Goal: Task Accomplishment & Management: Complete application form

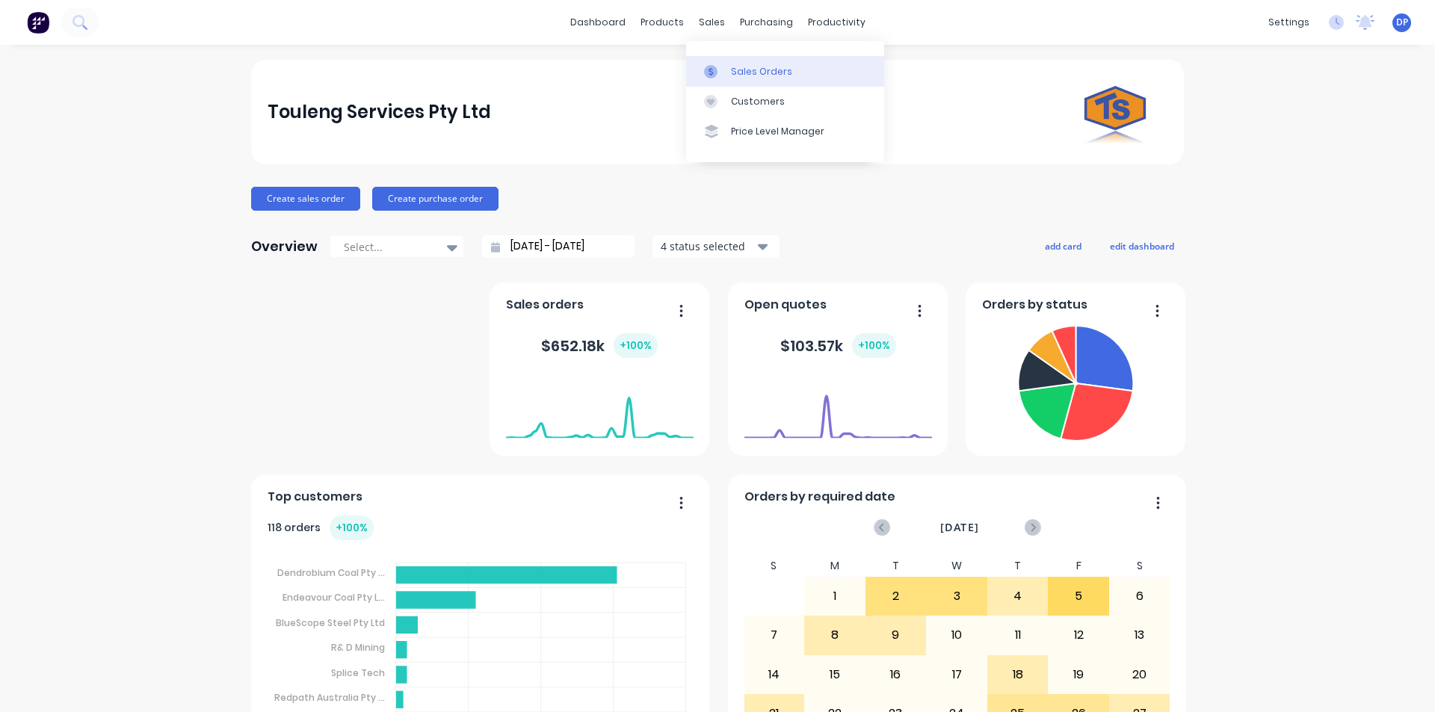
click at [785, 79] on link "Sales Orders" at bounding box center [785, 71] width 198 height 30
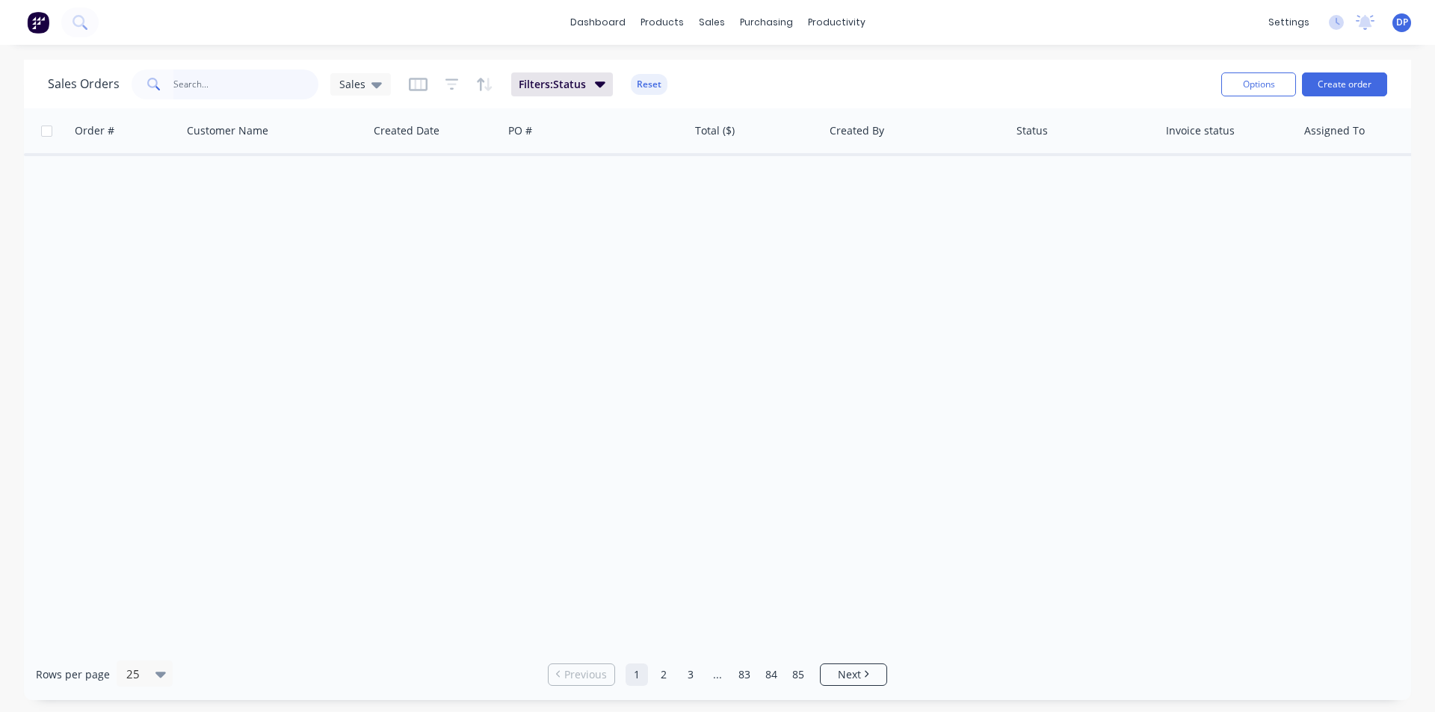
click at [210, 86] on input "text" at bounding box center [246, 85] width 146 height 30
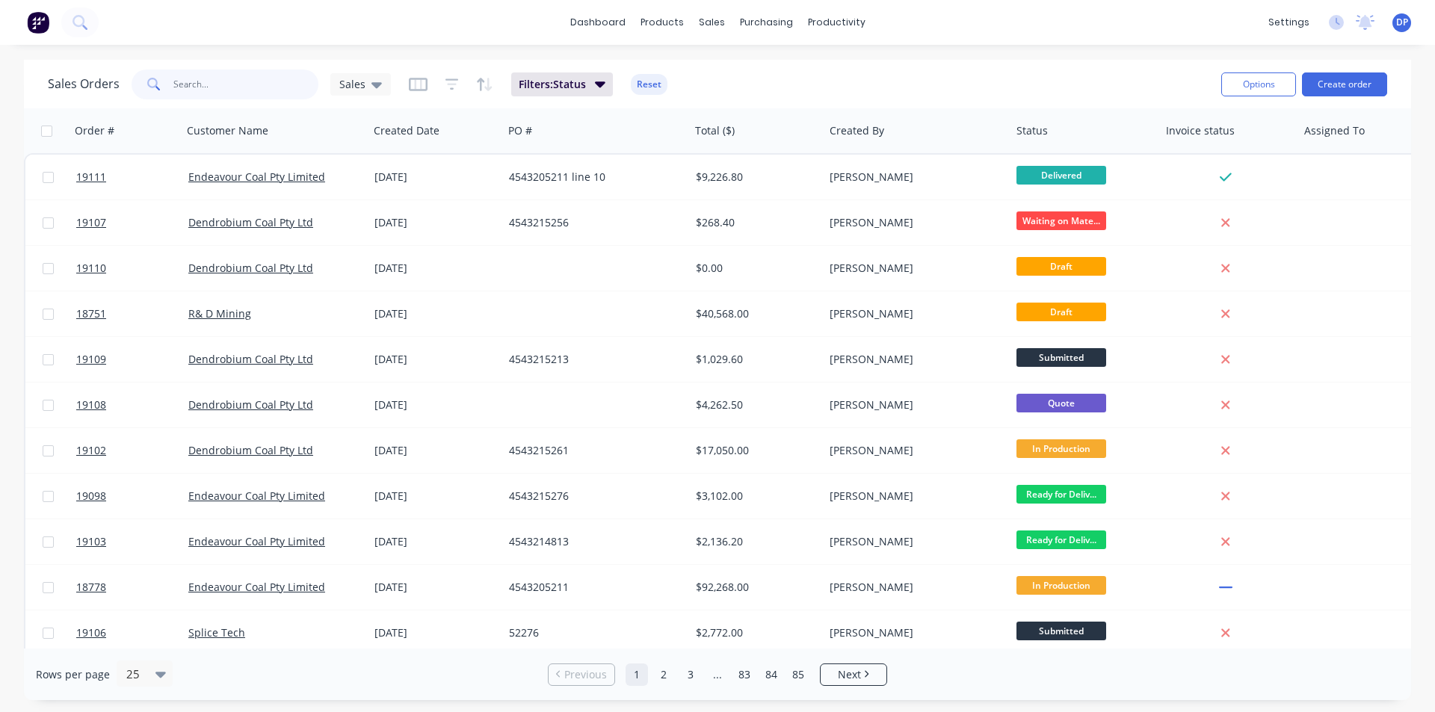
paste input "4543214813"
type input "4543214813"
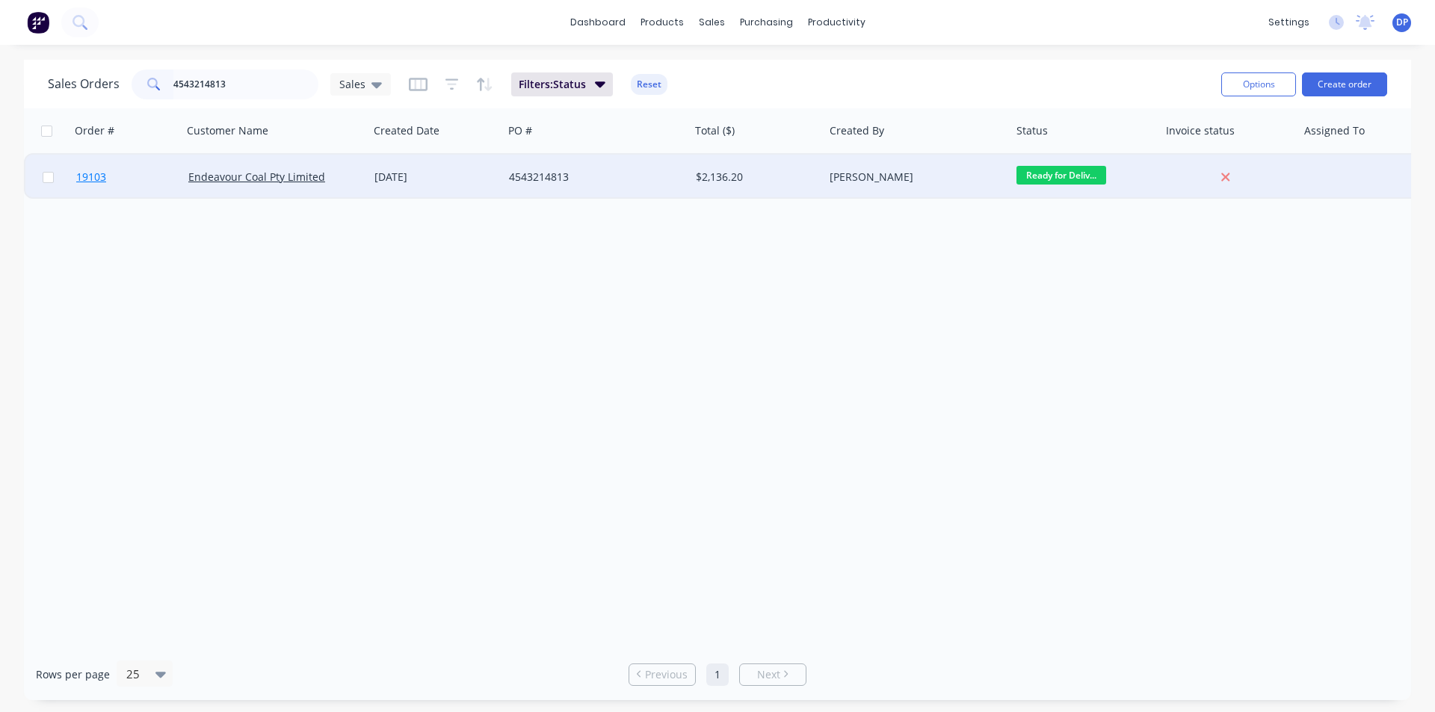
click at [90, 175] on span "19103" at bounding box center [91, 177] width 30 height 15
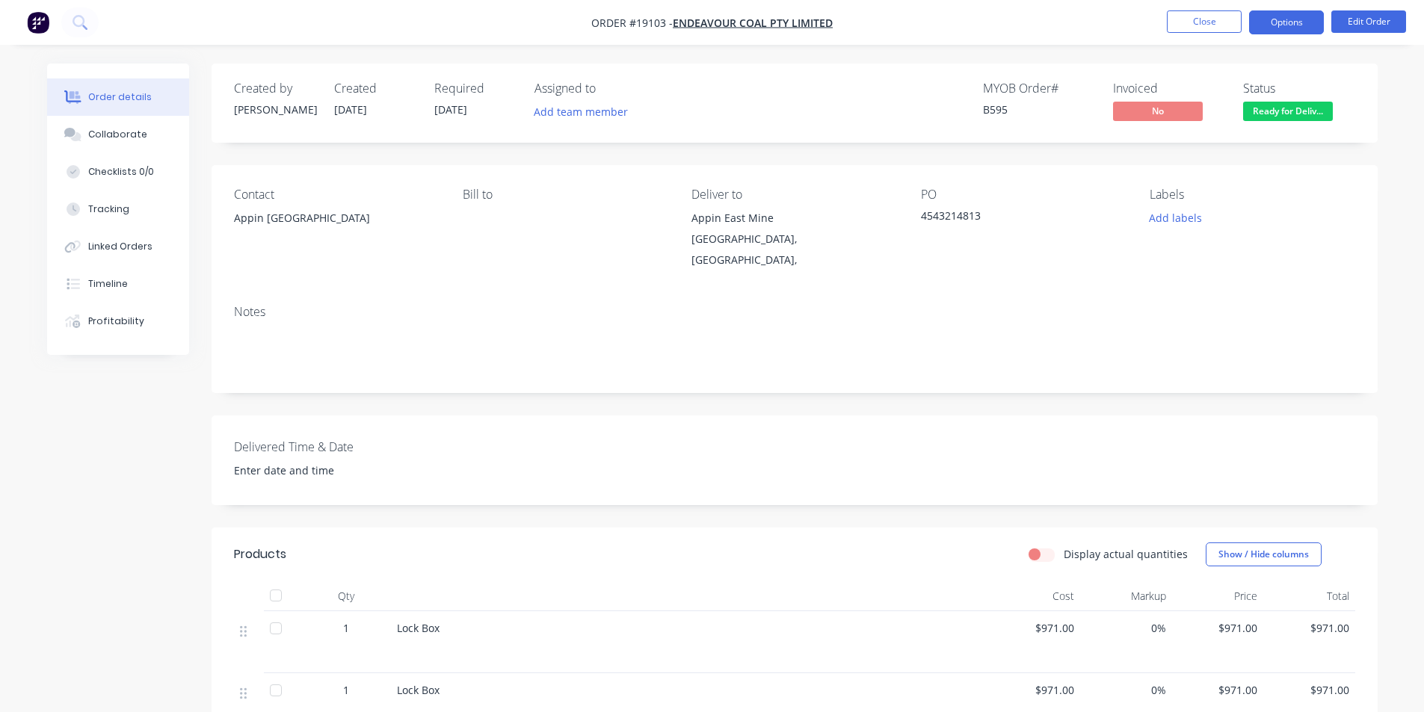
click at [1313, 15] on button "Options" at bounding box center [1286, 22] width 75 height 24
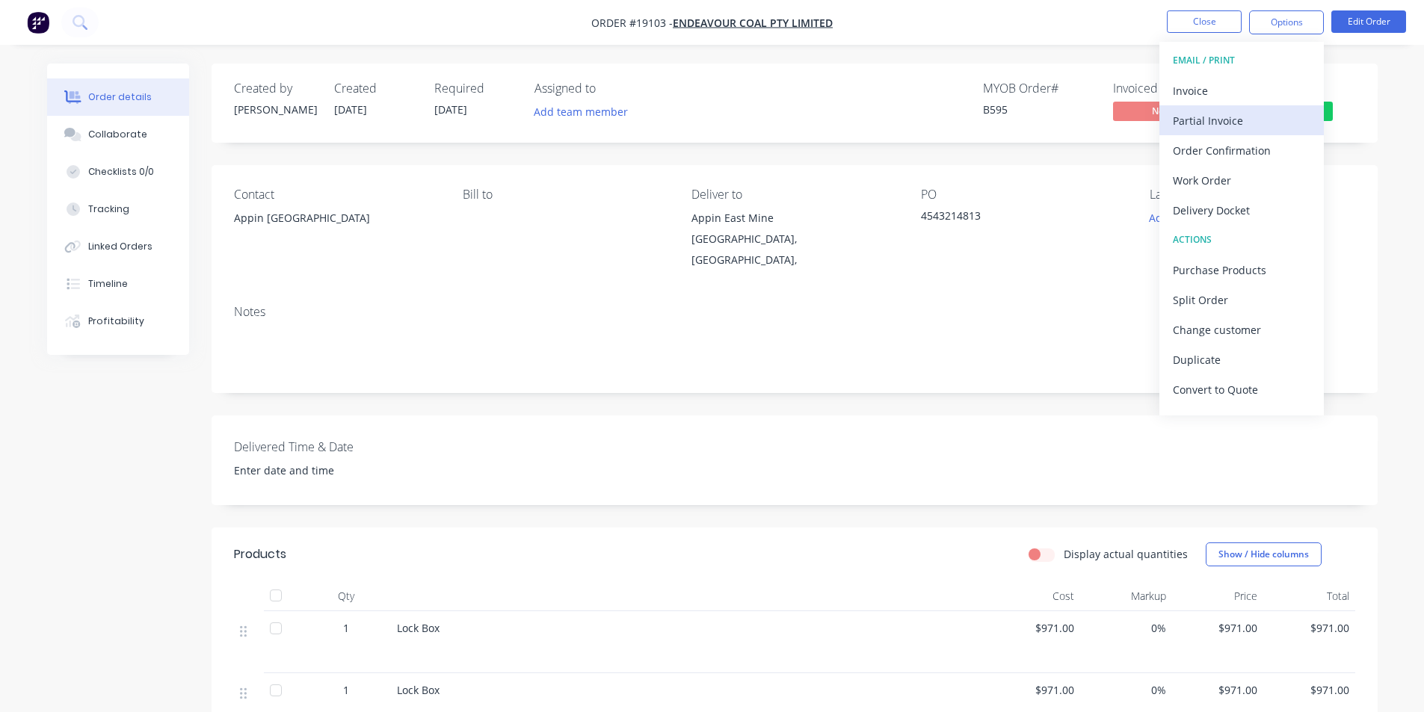
click at [1243, 129] on div "Partial Invoice" at bounding box center [1242, 121] width 138 height 22
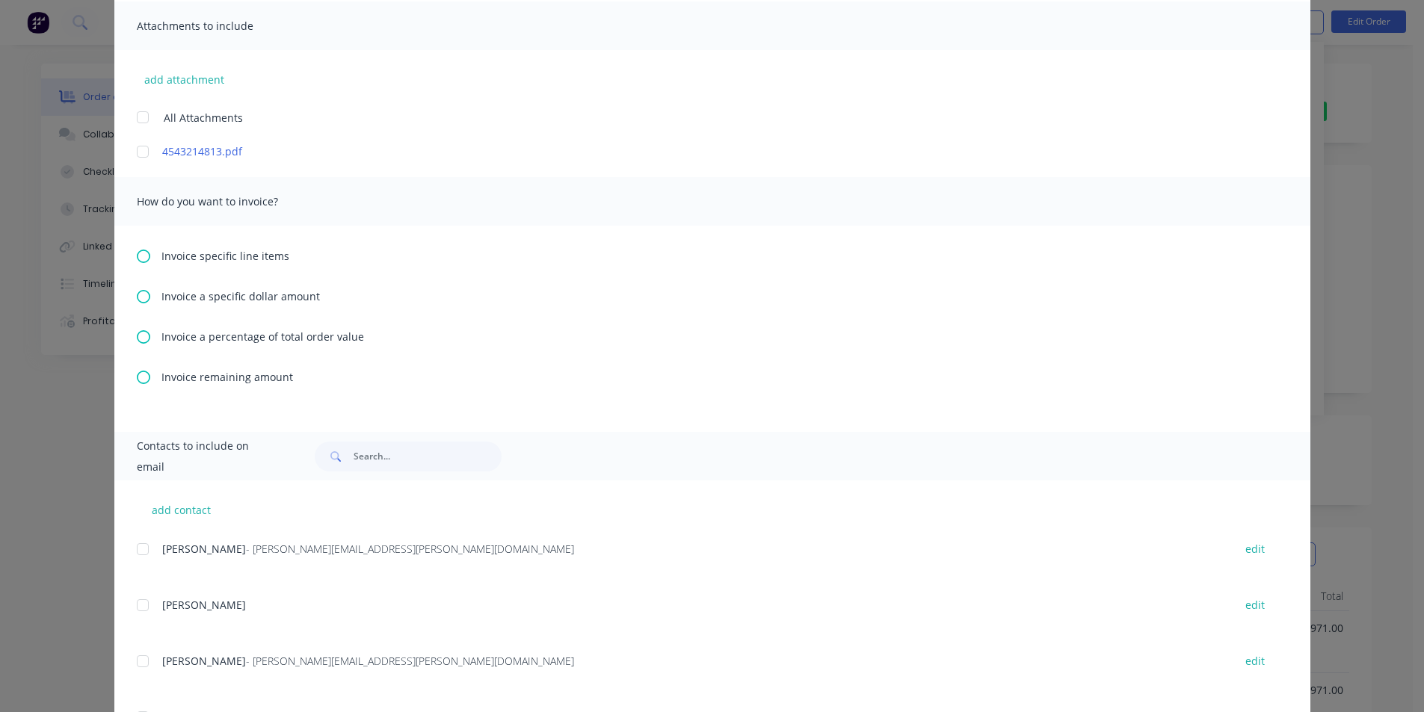
scroll to position [374, 0]
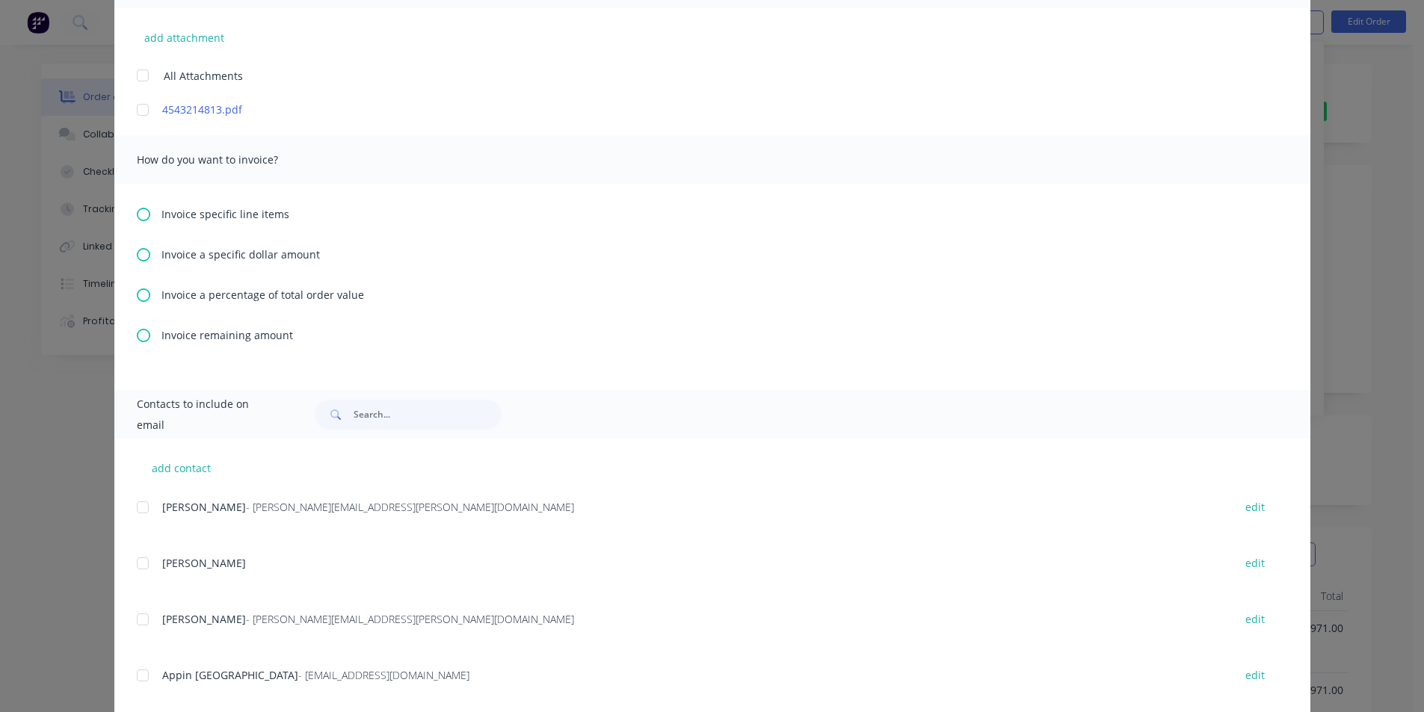
click at [137, 211] on icon at bounding box center [143, 214] width 13 height 13
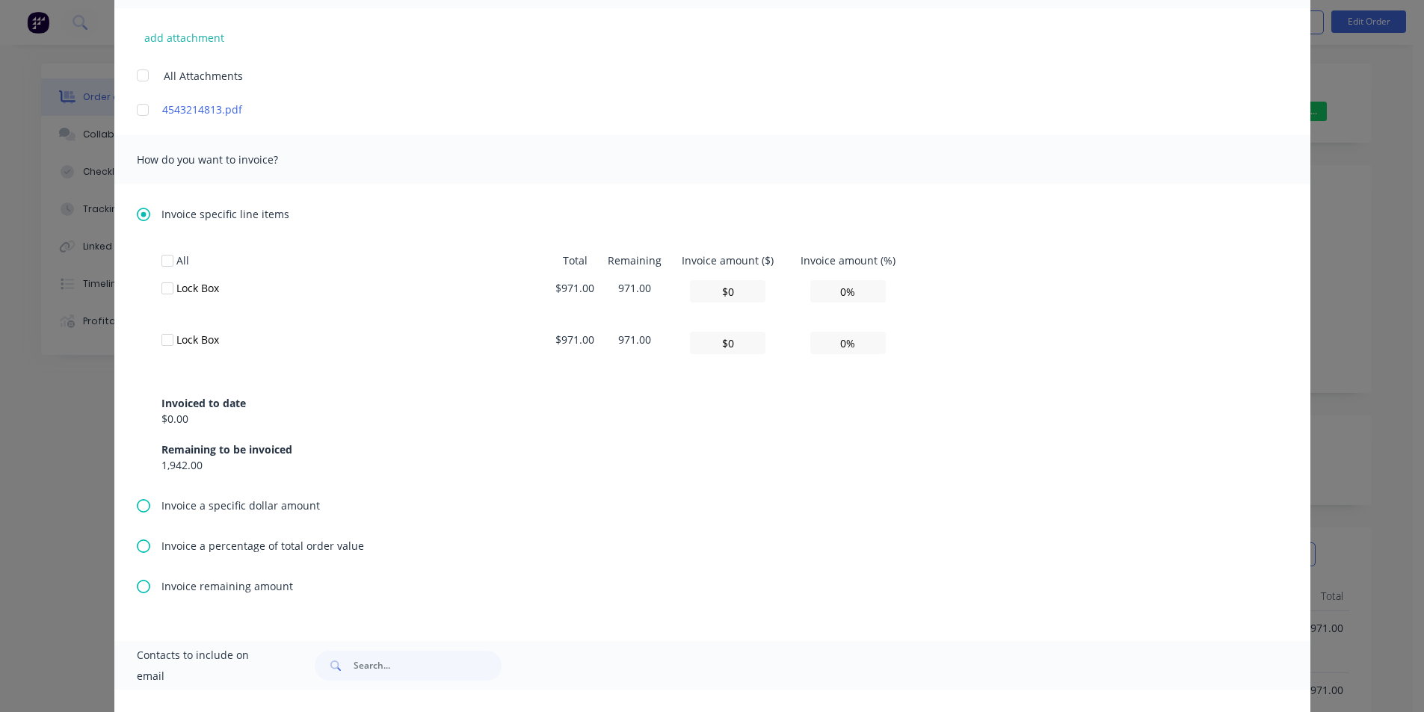
click at [165, 283] on div at bounding box center [167, 289] width 30 height 30
click at [824, 291] on input "0%" at bounding box center [847, 291] width 75 height 22
type textarea "Please find invoice attached for processing. Thank you very much. [PERSON_NAME]…"
type input "$97.10"
type input "10%"
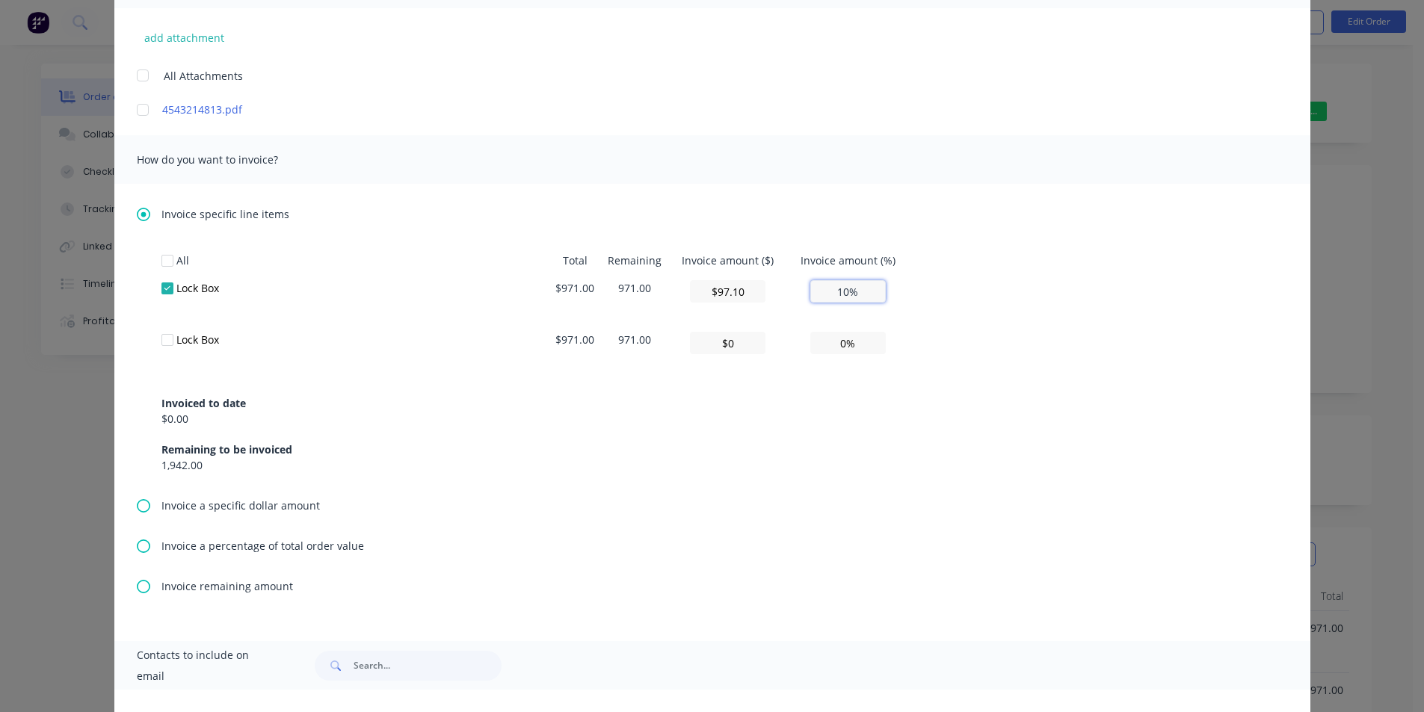
type textarea "Please find invoice attached for processing. Thank you very much. [PERSON_NAME]…"
type input "$971.00"
type input "100%"
click at [1036, 277] on div "All Total Remaining Invoice amount ($) Invoice amount (%) Lock Box $971.00 971.…" at bounding box center [712, 360] width 1102 height 226
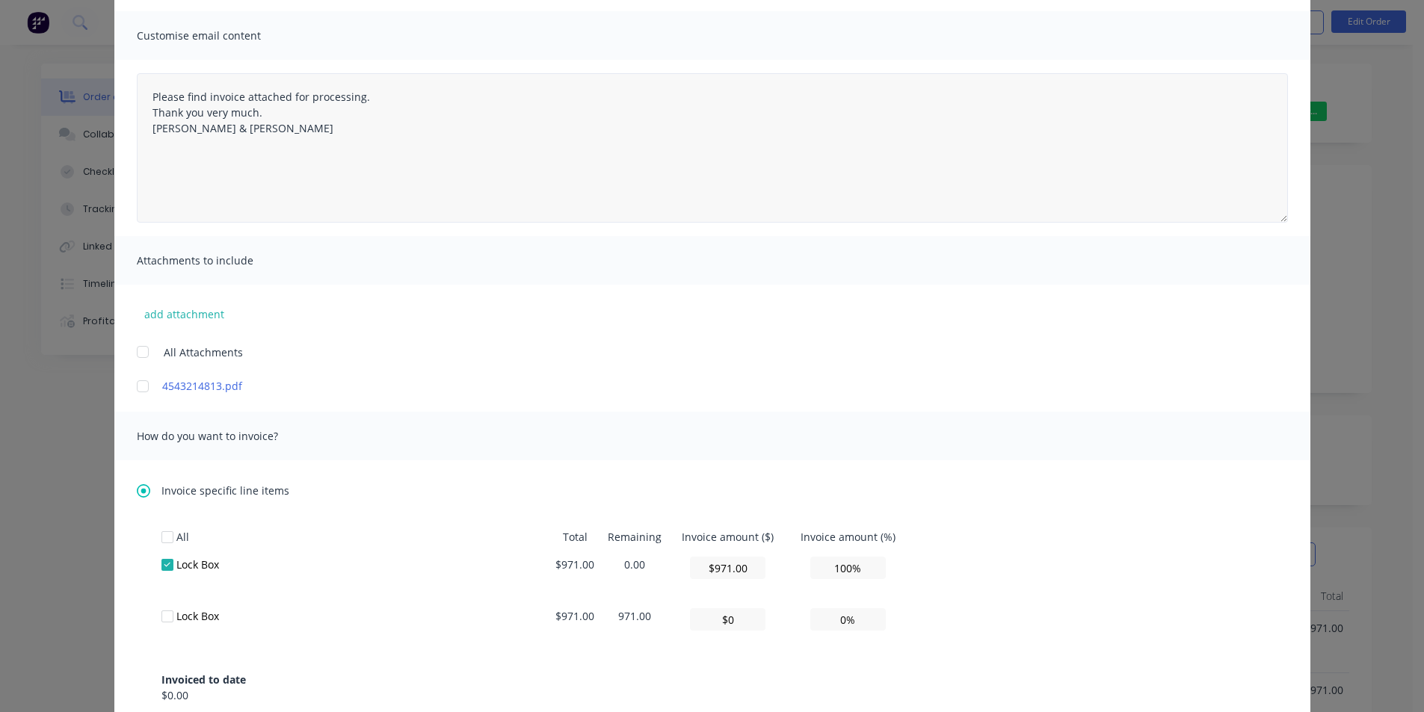
scroll to position [0, 0]
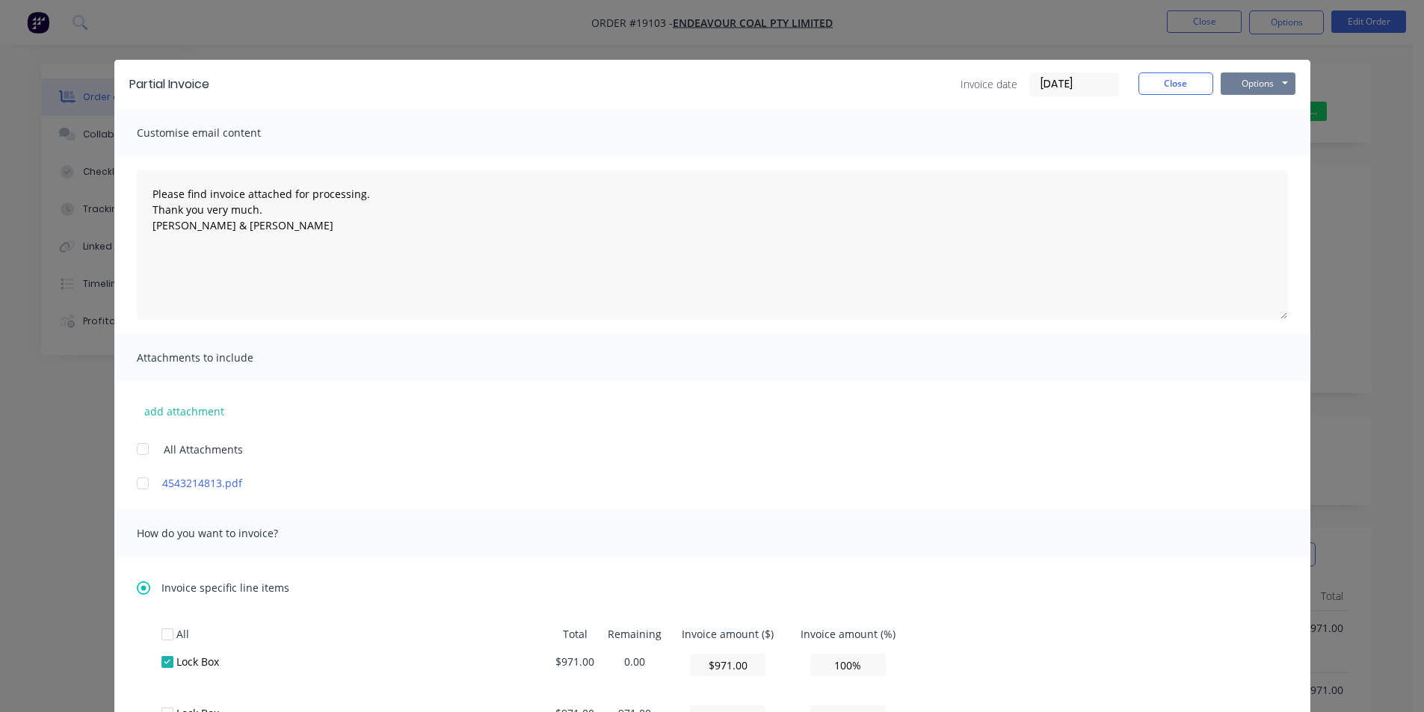
click at [1244, 93] on button "Options" at bounding box center [1258, 84] width 75 height 22
type textarea "Please find invoice attached for processing. Thank you very much. [PERSON_NAME]…"
click at [1275, 138] on button "Print" at bounding box center [1269, 135] width 96 height 25
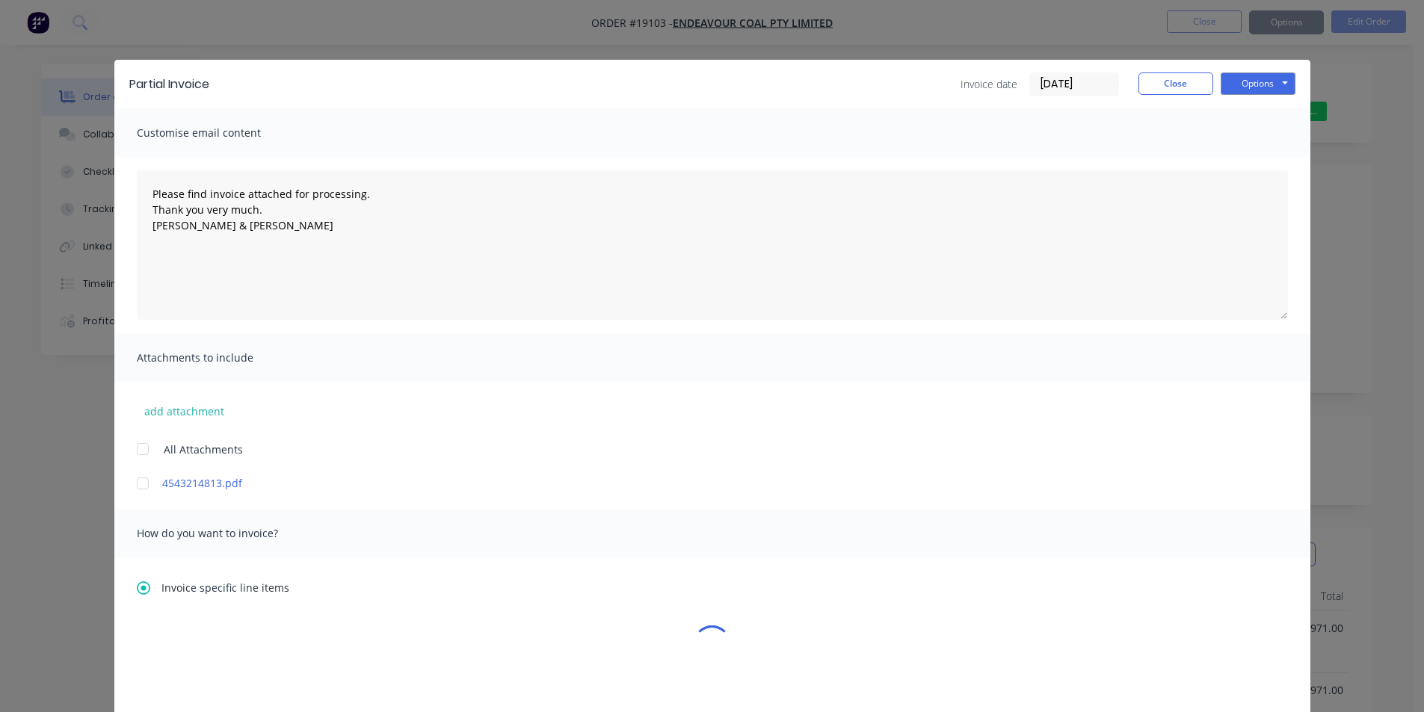
type textarea "Please find invoice attached for processing. Thank you very much. [PERSON_NAME]…"
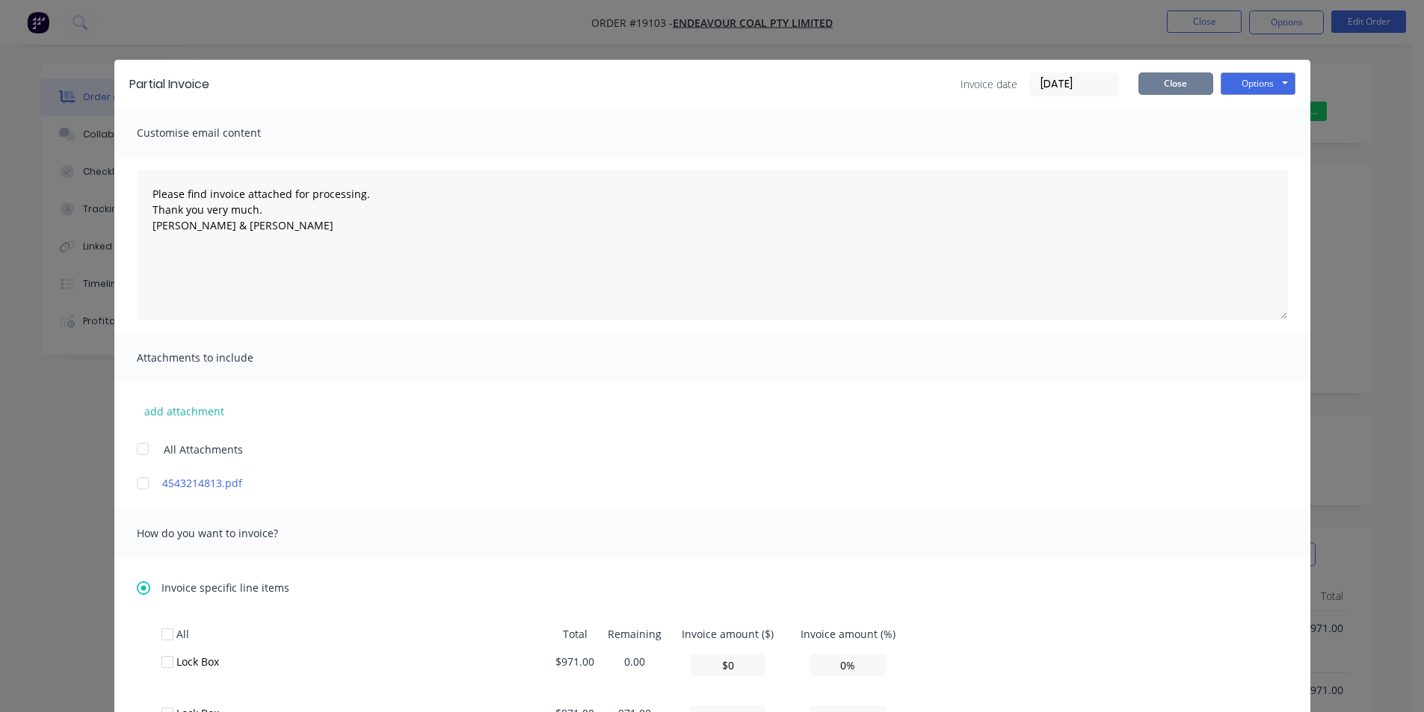
click at [1187, 87] on button "Close" at bounding box center [1175, 84] width 75 height 22
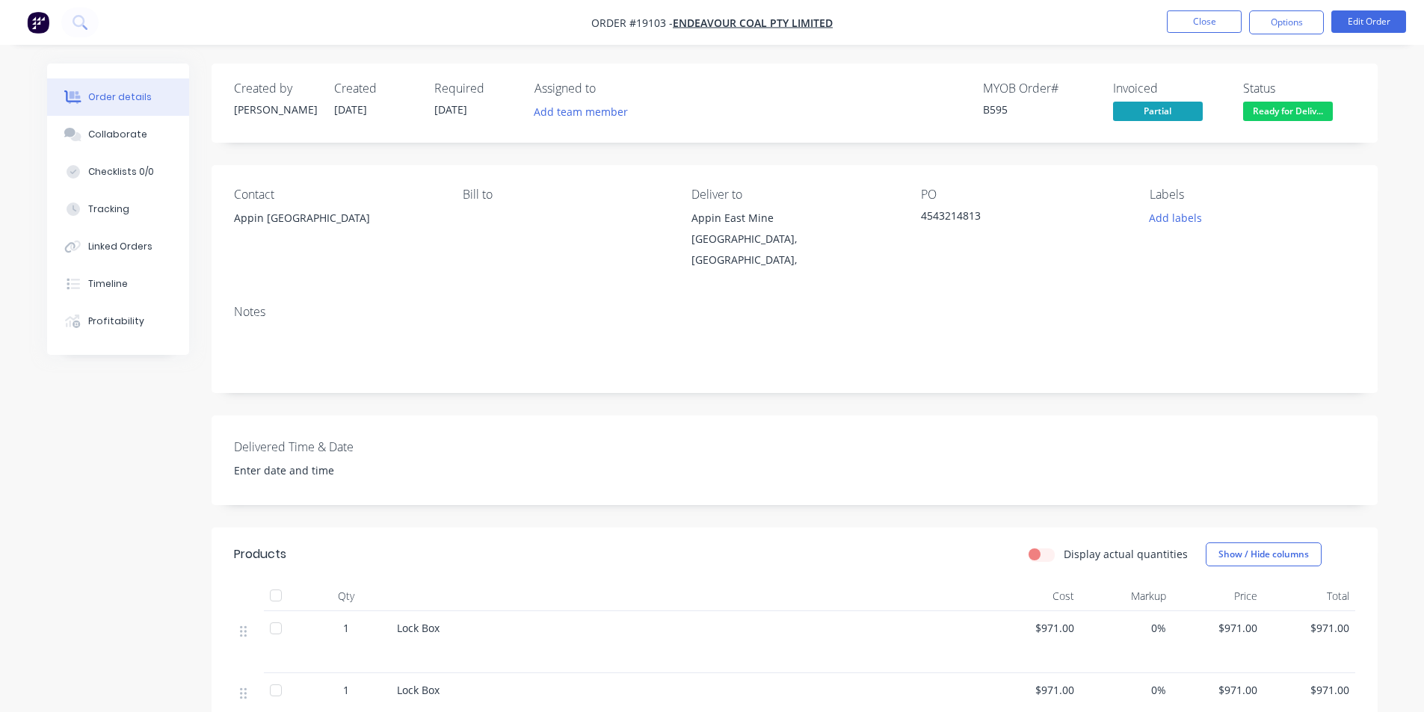
click at [40, 23] on img "button" at bounding box center [38, 22] width 22 height 22
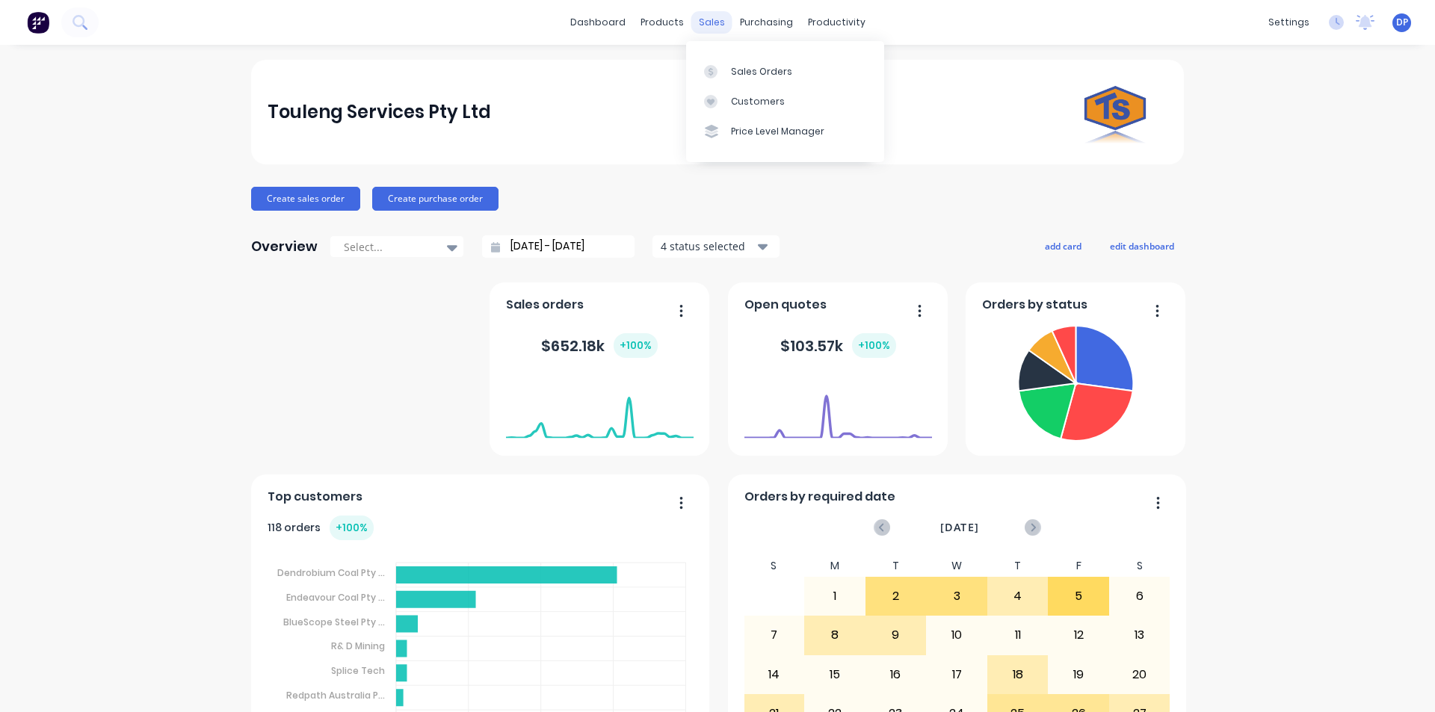
click at [699, 17] on div "sales" at bounding box center [711, 22] width 41 height 22
click at [782, 78] on div "Sales Orders" at bounding box center [761, 71] width 61 height 13
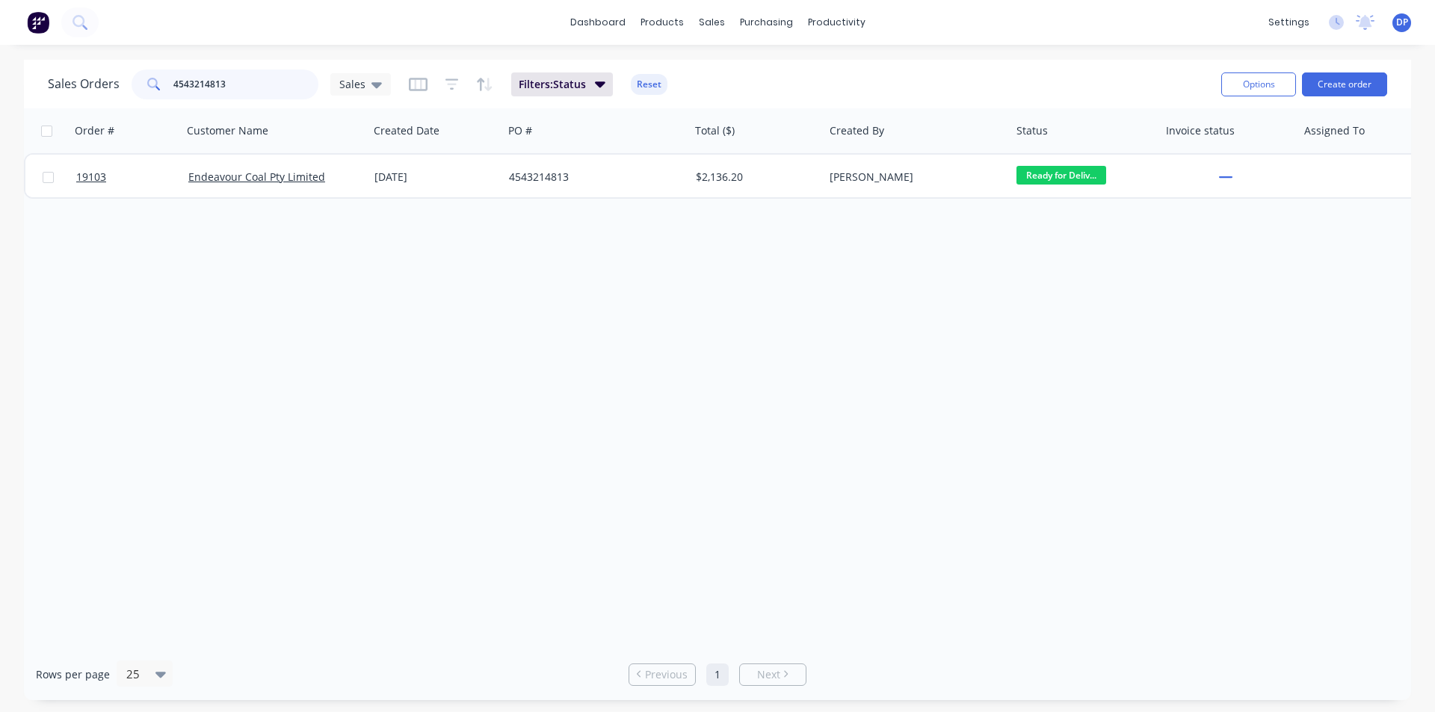
drag, startPoint x: 248, startPoint y: 88, endPoint x: 0, endPoint y: 87, distance: 248.1
click at [0, 87] on div "Sales Orders 4543214813 Sales Filters: Status Reset Options Create order Order …" at bounding box center [717, 380] width 1435 height 641
paste input "4543205211"
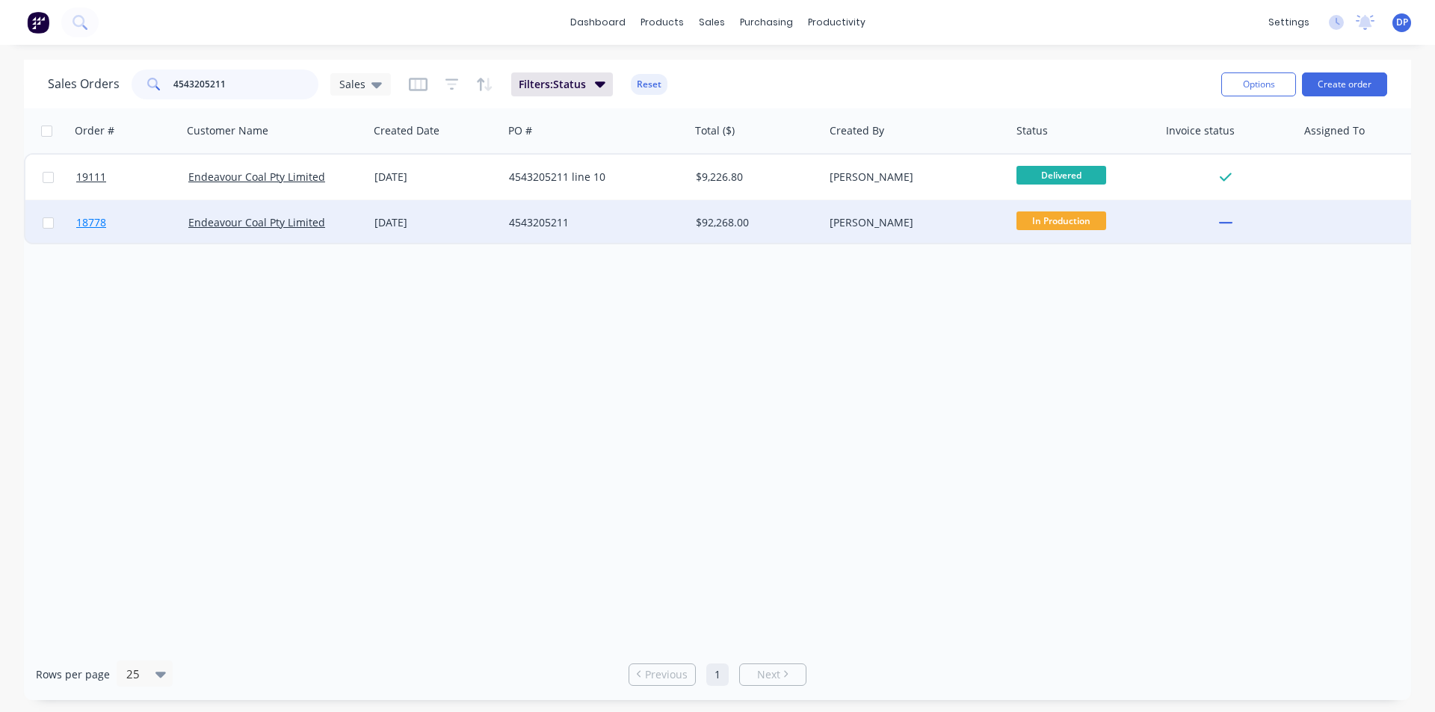
type input "4543205211"
click at [84, 223] on span "18778" at bounding box center [91, 222] width 30 height 15
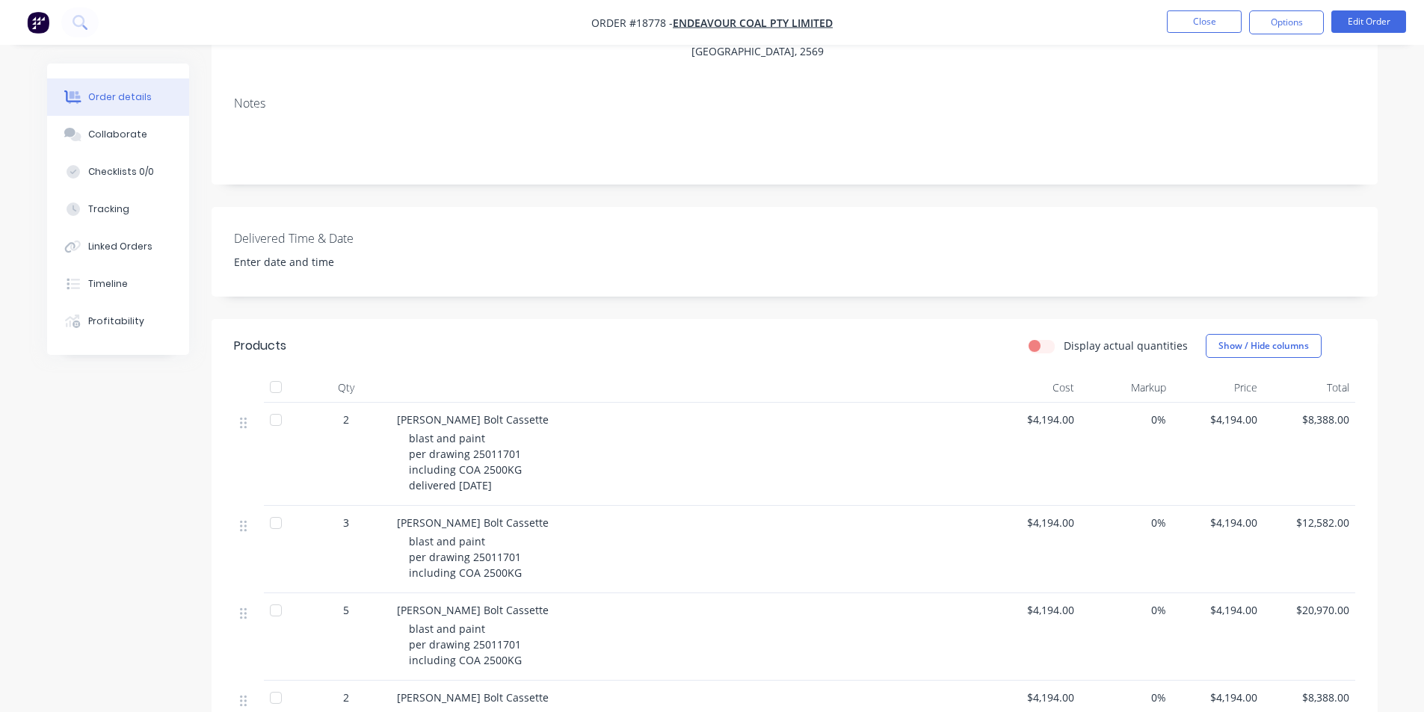
scroll to position [224, 0]
click at [46, 20] on img "button" at bounding box center [38, 22] width 22 height 22
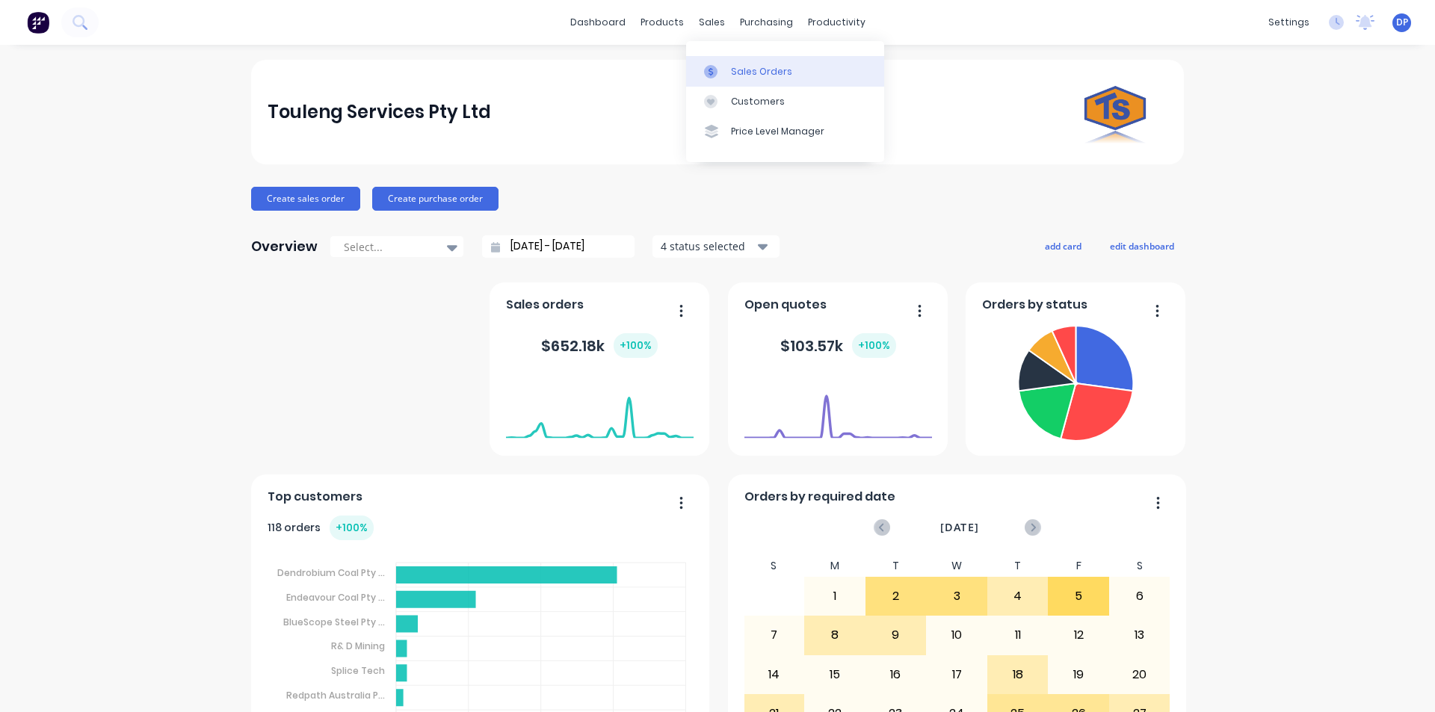
click at [741, 71] on div "Sales Orders" at bounding box center [761, 71] width 61 height 13
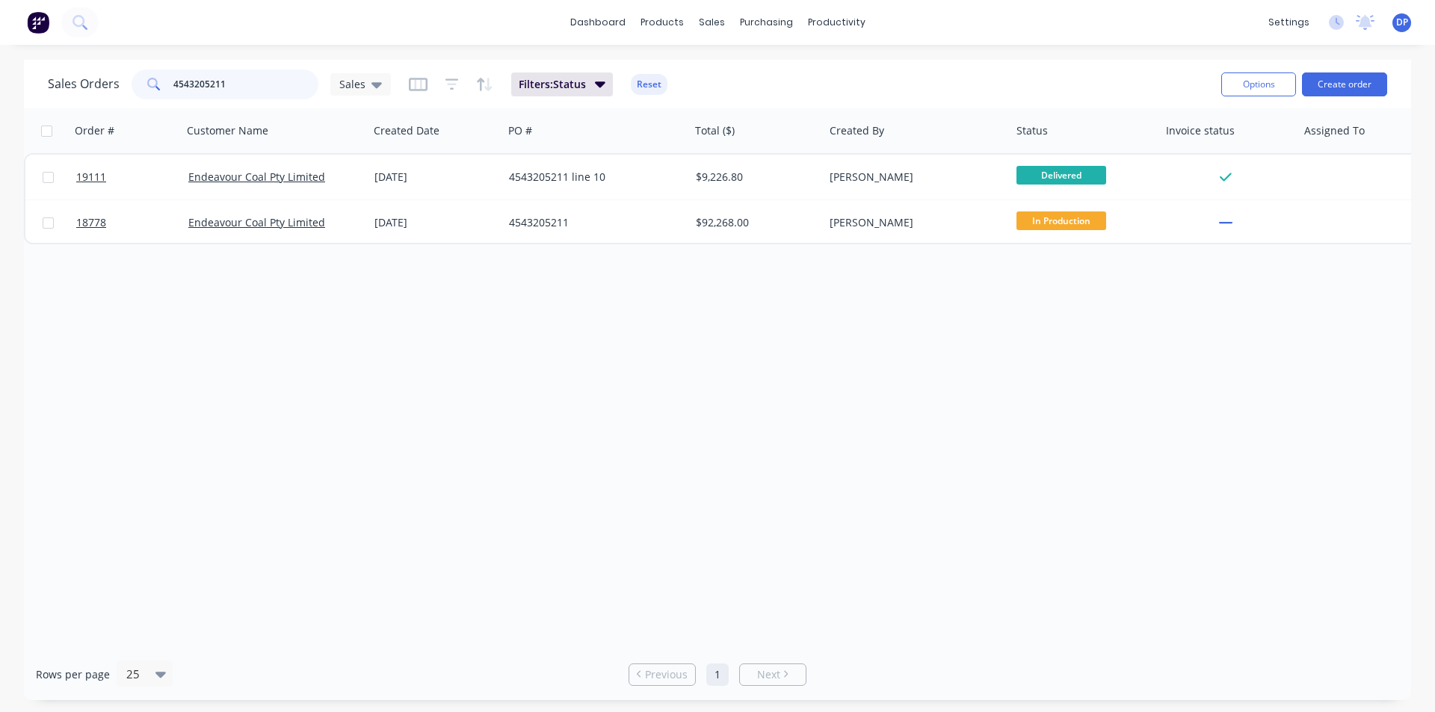
drag, startPoint x: 253, startPoint y: 81, endPoint x: 44, endPoint y: 96, distance: 209.9
click at [44, 96] on div "Sales Orders 4543205211 Sales Filters: Status Reset Options Create order" at bounding box center [717, 84] width 1387 height 49
paste input "4543215276"
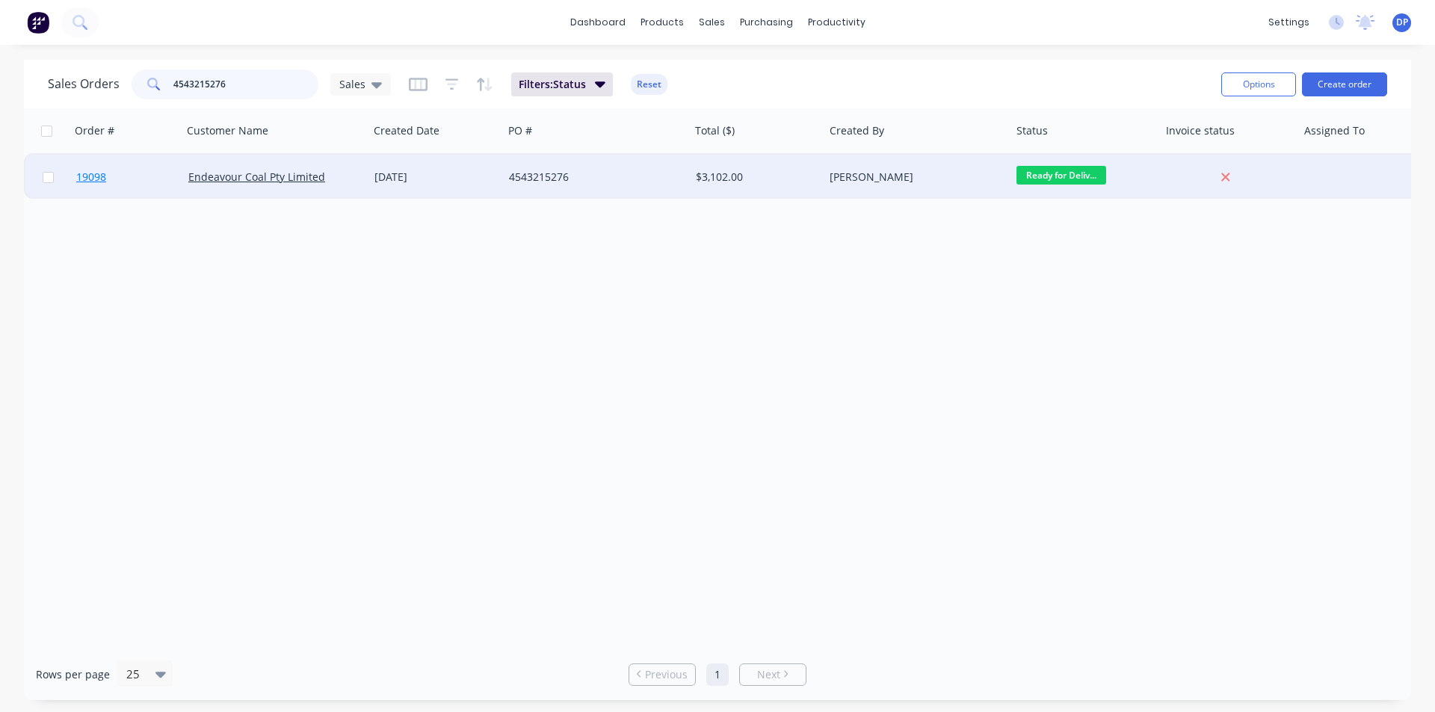
type input "4543215276"
click at [93, 175] on span "19098" at bounding box center [91, 177] width 30 height 15
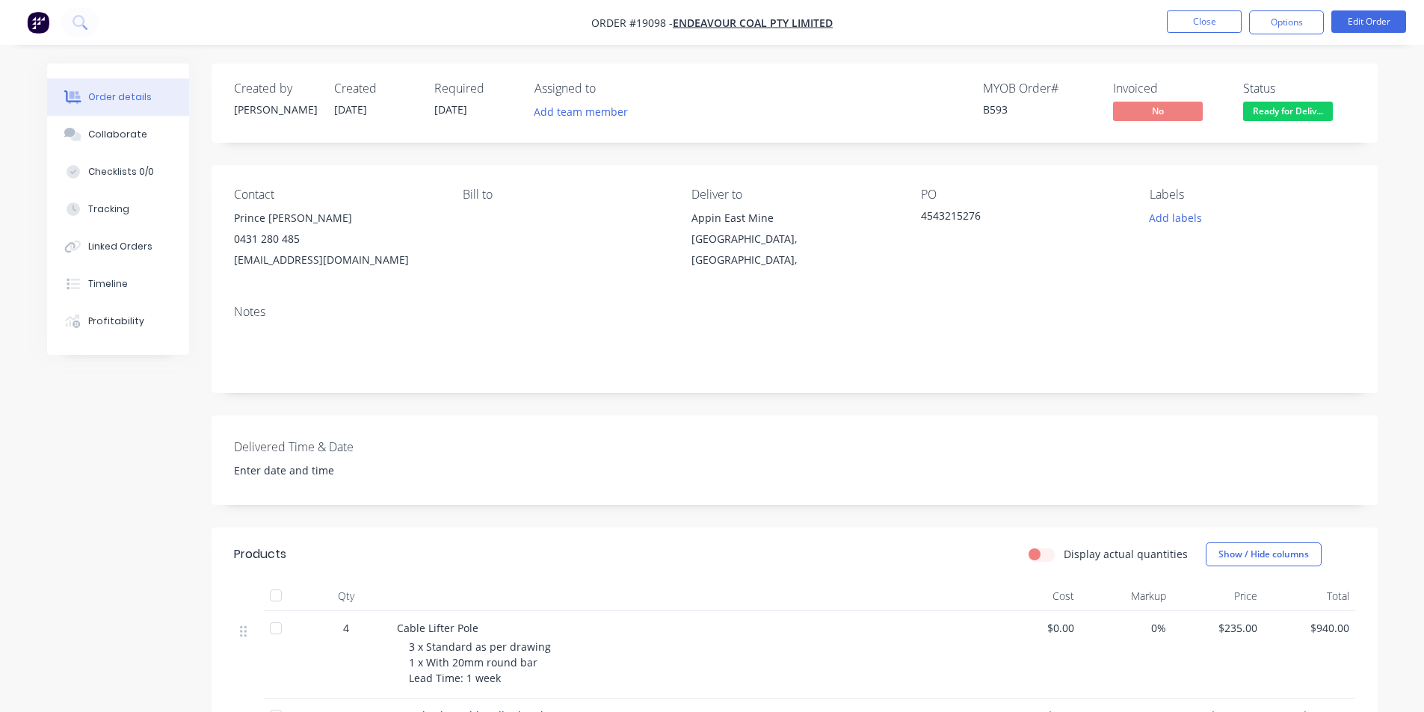
click at [1280, 34] on nav "Order #19098 - Endeavour Coal Pty Limited Close Options Edit Order" at bounding box center [712, 22] width 1424 height 45
click at [1286, 28] on button "Options" at bounding box center [1286, 22] width 75 height 24
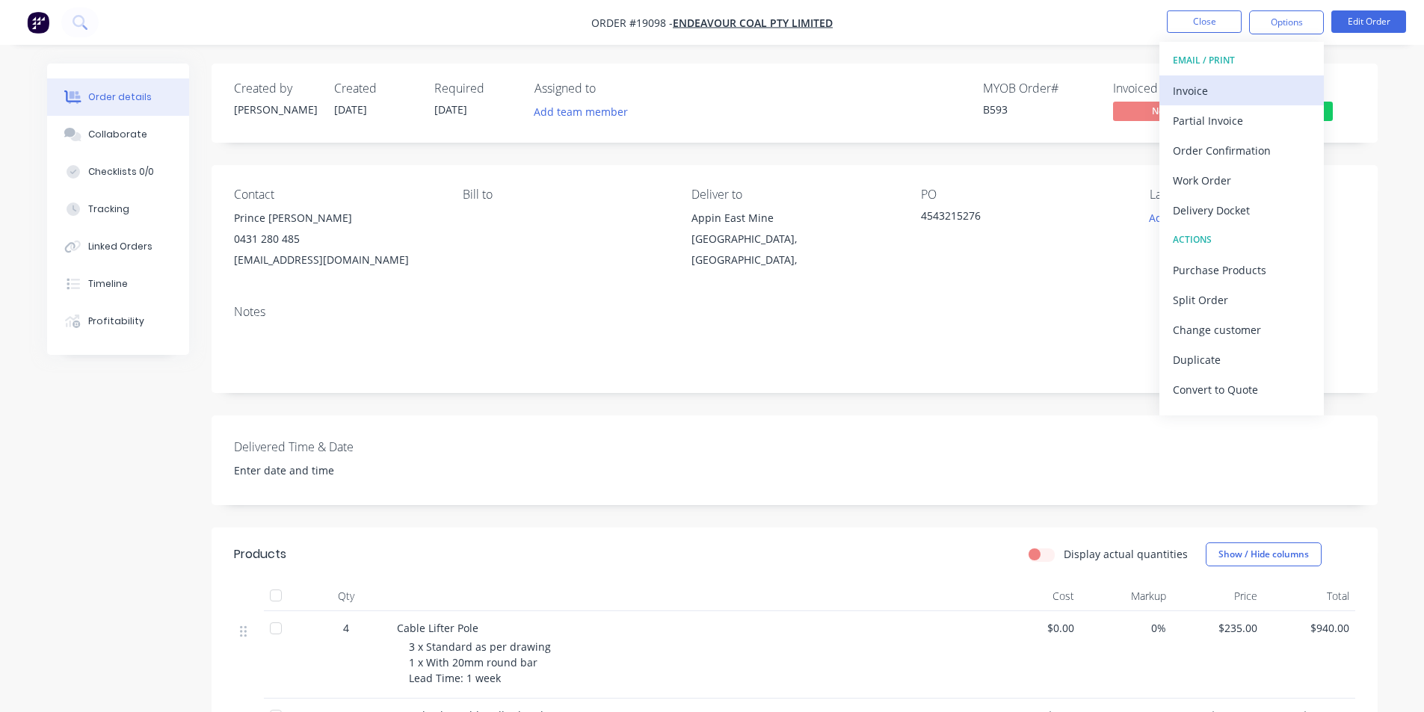
click at [1247, 92] on div "Invoice" at bounding box center [1242, 91] width 138 height 22
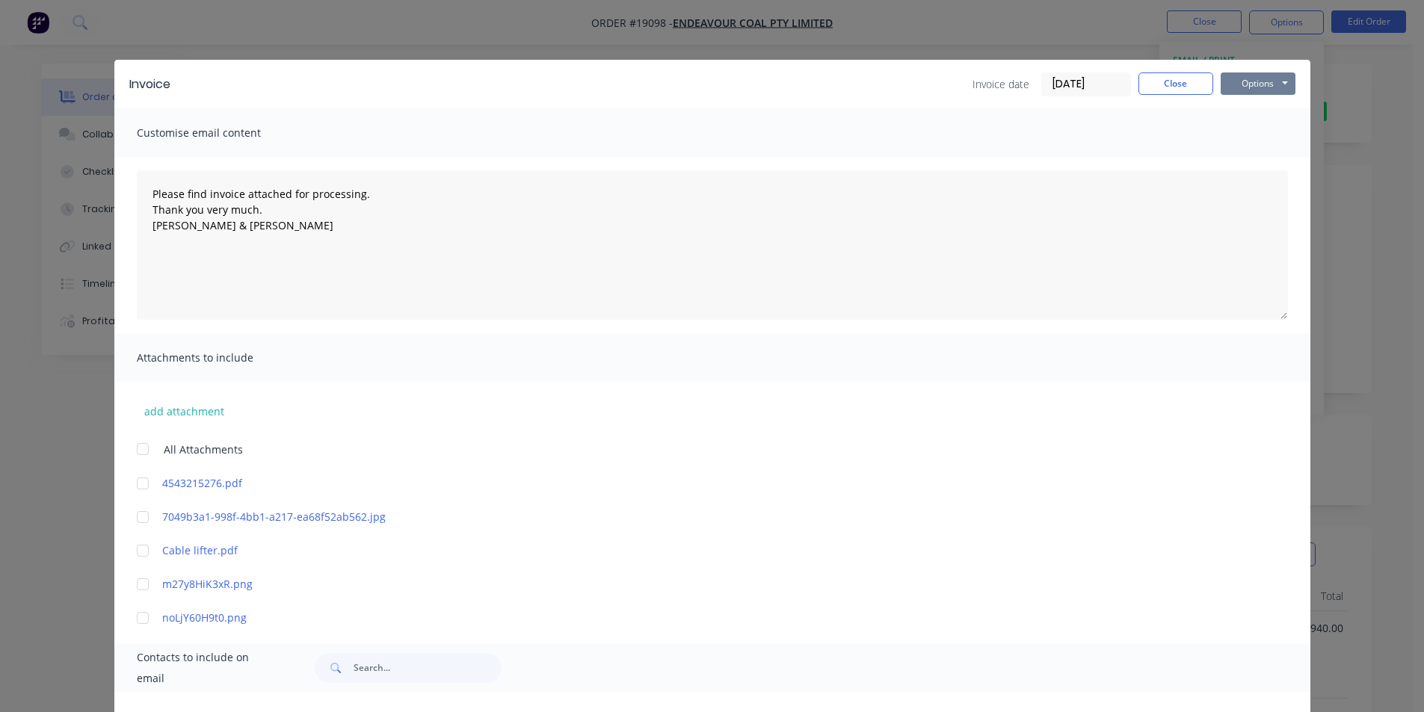
click at [1245, 92] on button "Options" at bounding box center [1258, 84] width 75 height 22
click at [1261, 134] on button "Print" at bounding box center [1269, 135] width 96 height 25
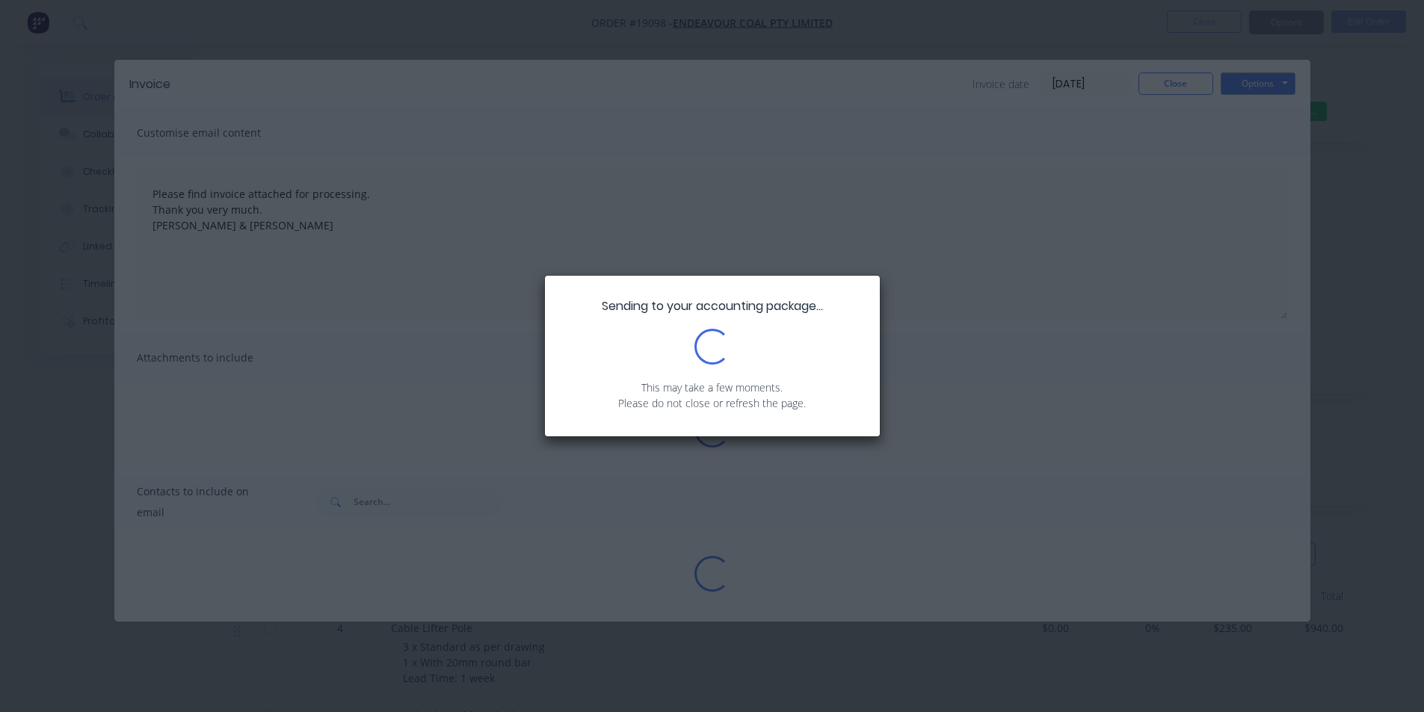
type textarea "Please find invoice attached for processing. Thank you very much. [PERSON_NAME]…"
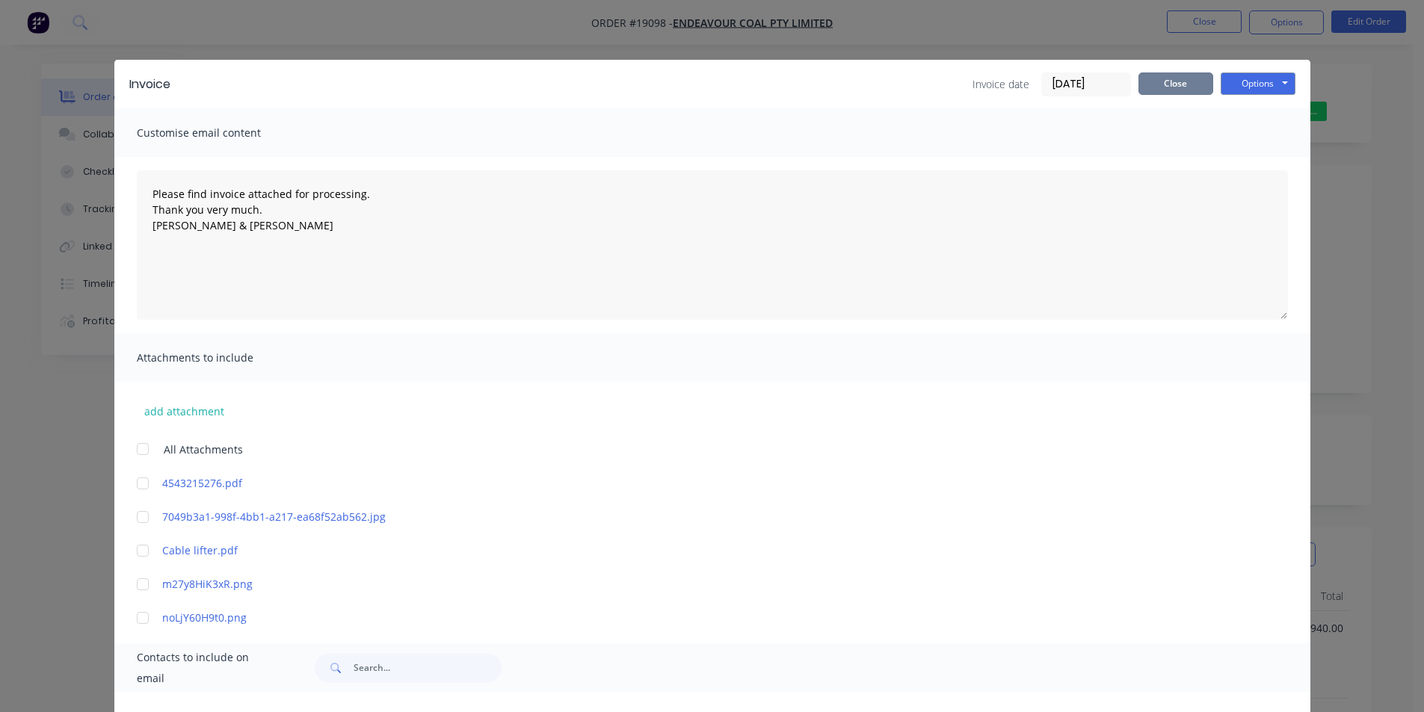
click at [1162, 90] on button "Close" at bounding box center [1175, 84] width 75 height 22
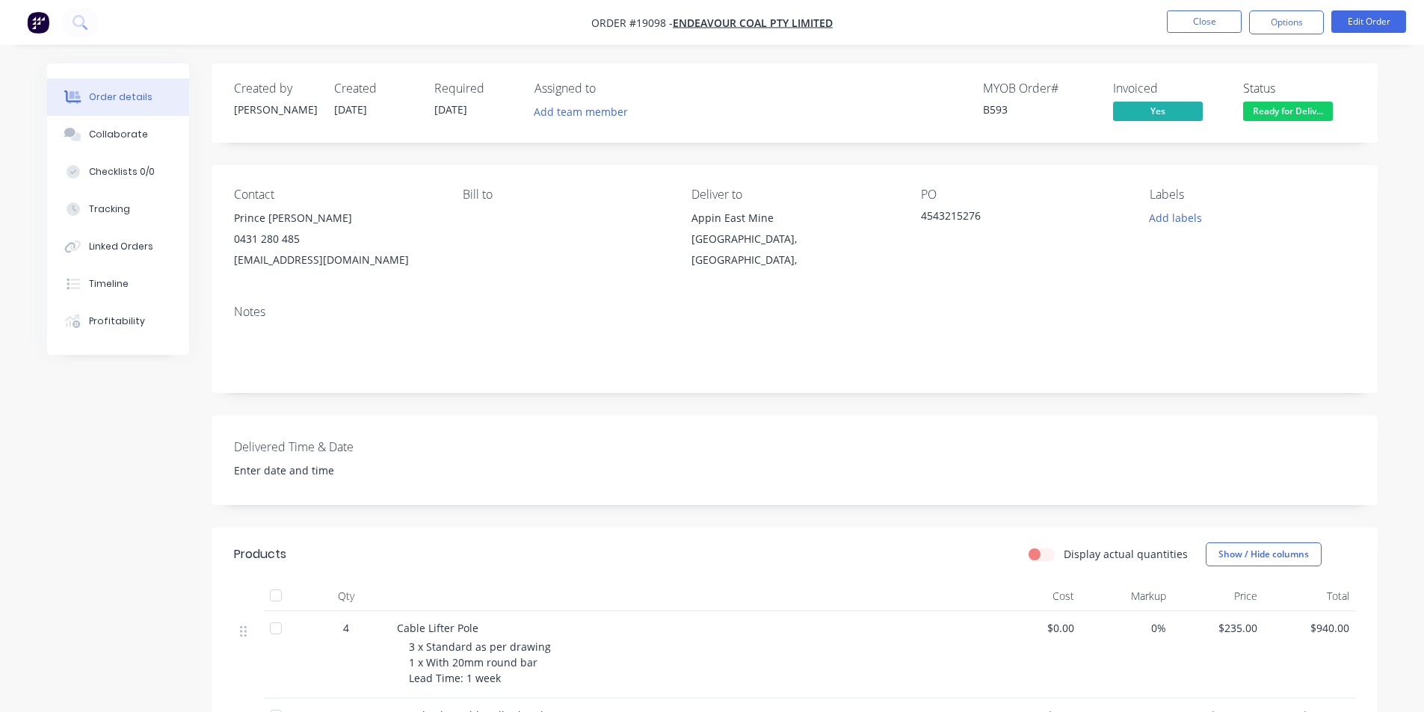
click at [1289, 114] on span "Ready for Deliv..." at bounding box center [1288, 111] width 90 height 19
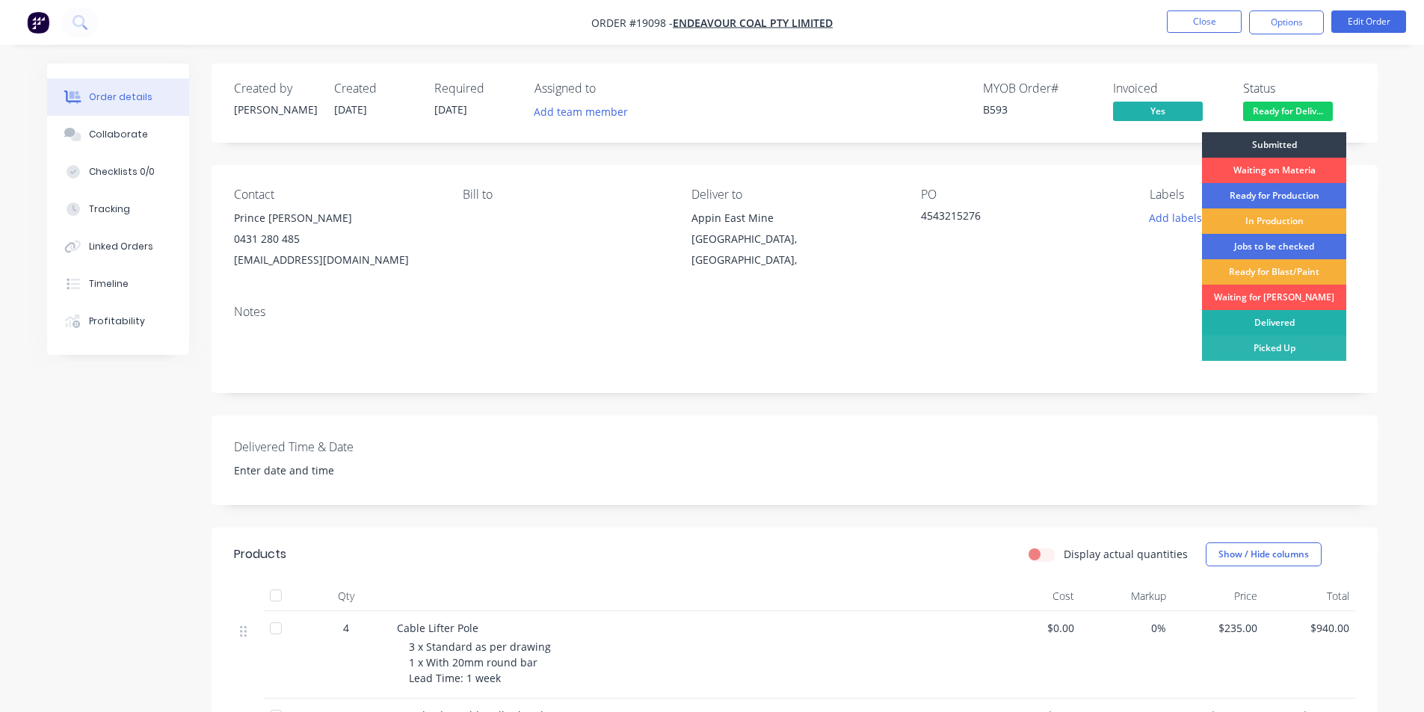
click at [1258, 327] on div "Delivered" at bounding box center [1274, 322] width 144 height 25
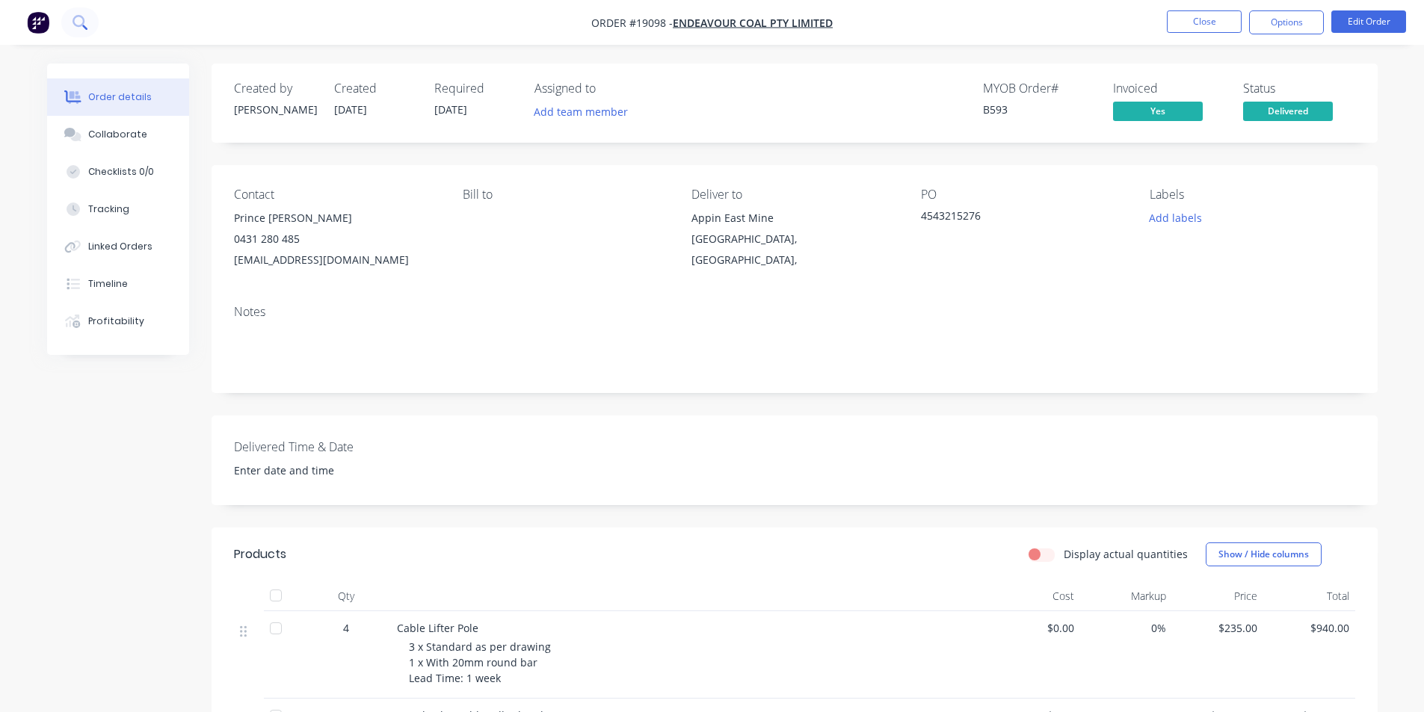
click at [78, 24] on icon at bounding box center [80, 22] width 14 height 14
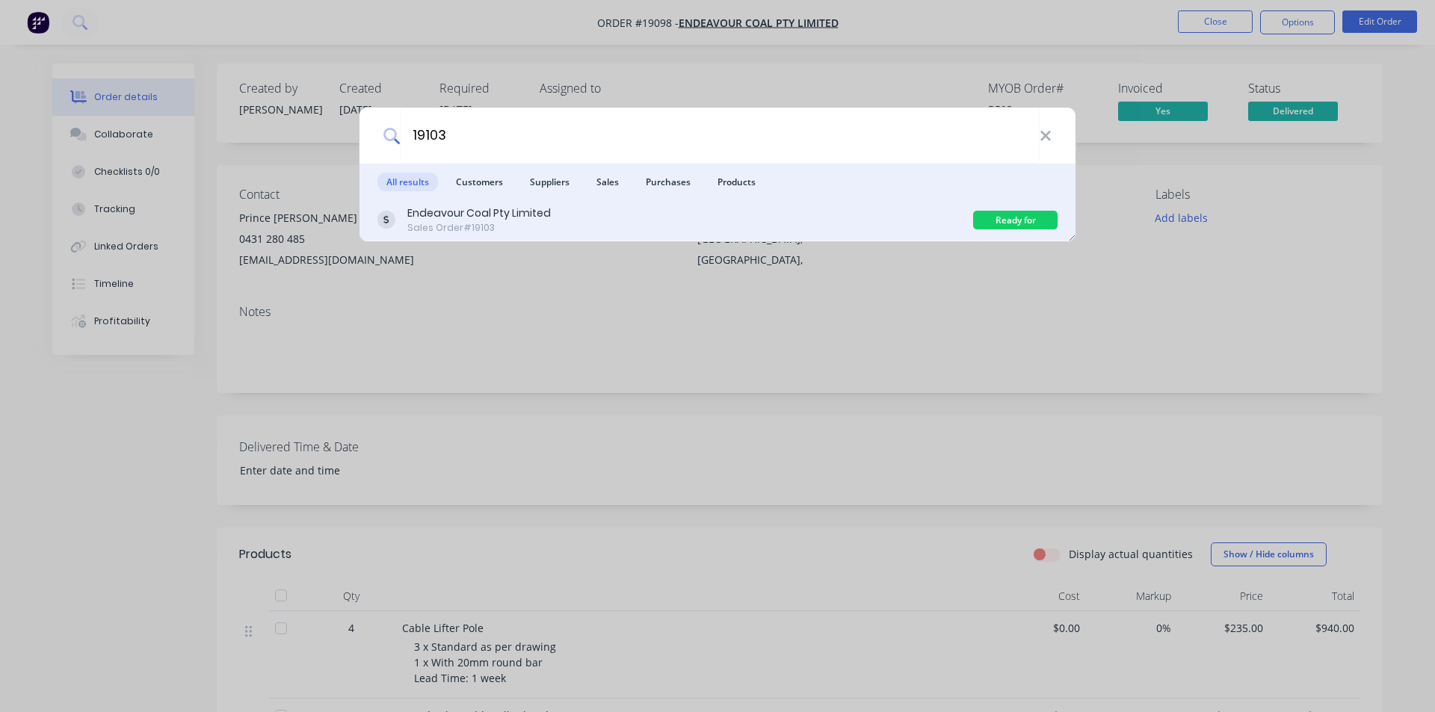
type input "19103"
click at [522, 218] on div "Endeavour Coal Pty Limited" at bounding box center [479, 214] width 144 height 16
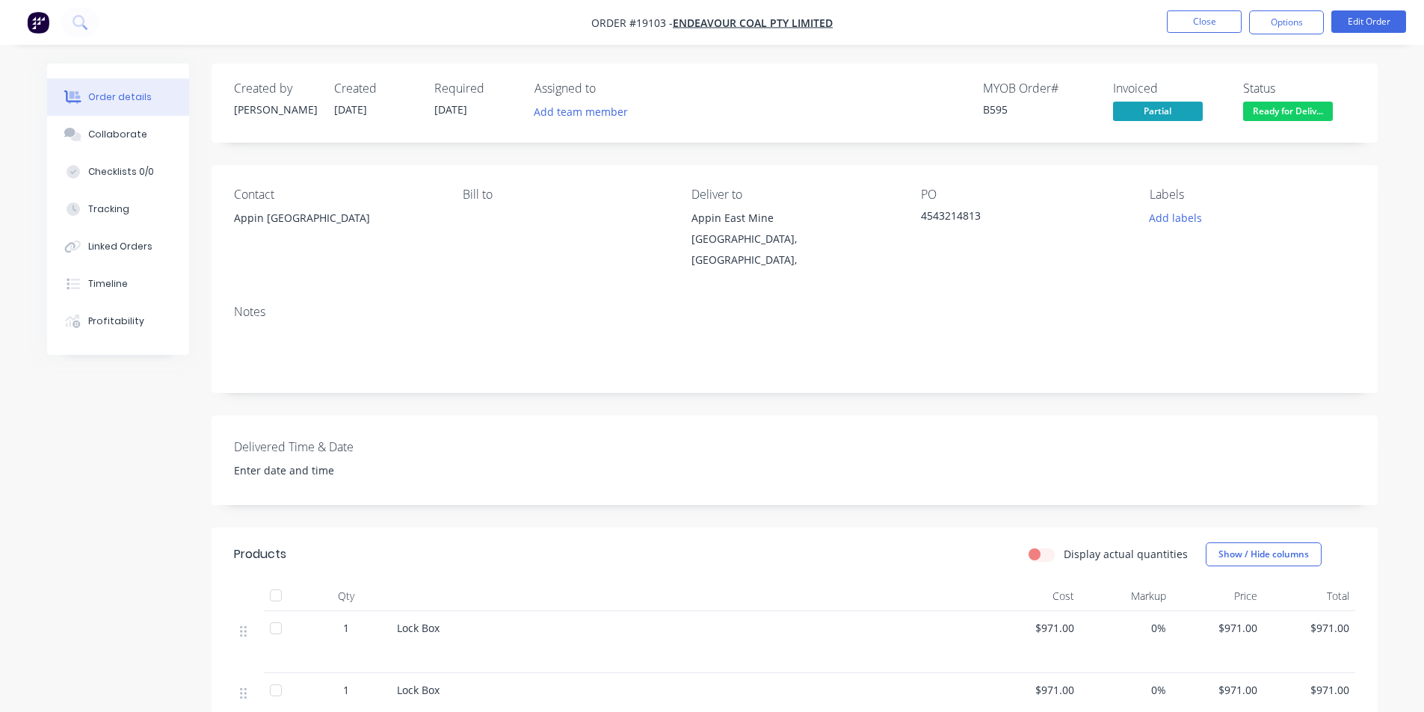
click at [39, 24] on img "button" at bounding box center [38, 22] width 22 height 22
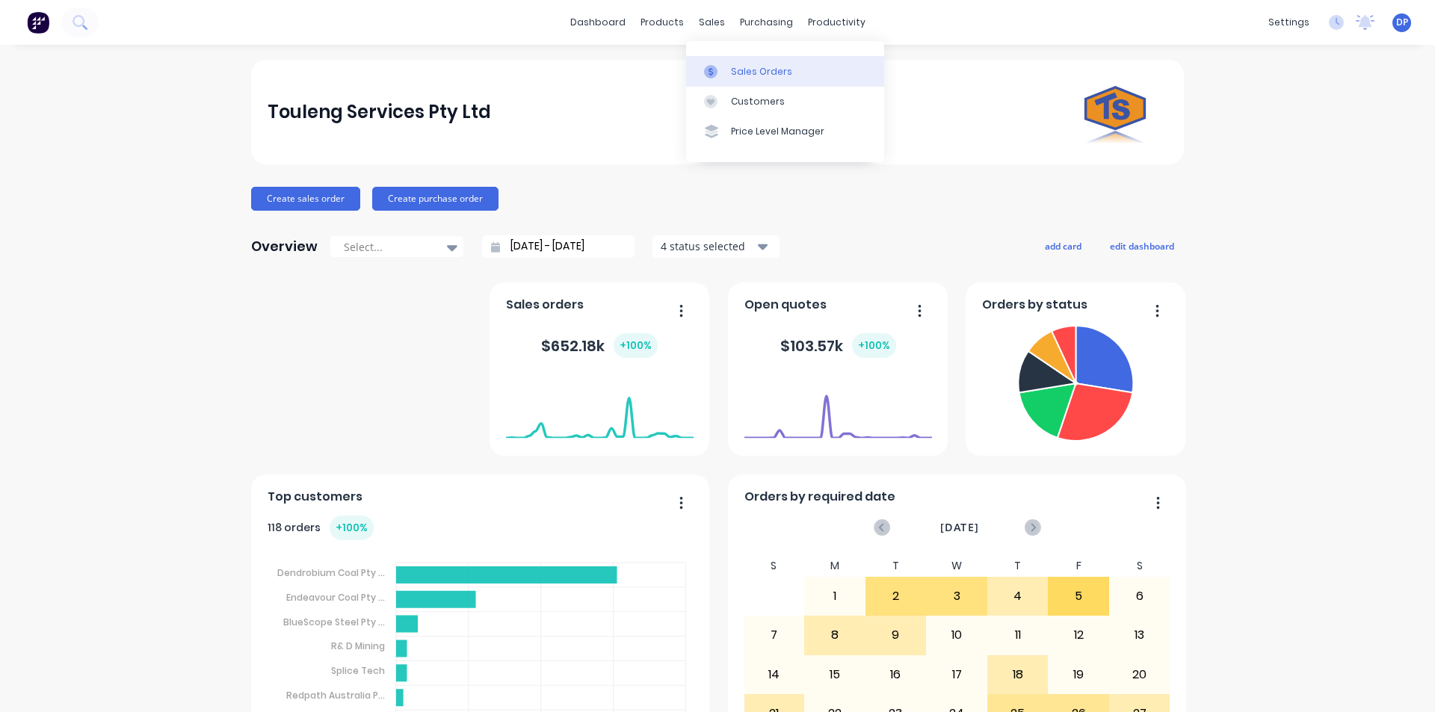
click at [757, 67] on div "Sales Orders" at bounding box center [761, 71] width 61 height 13
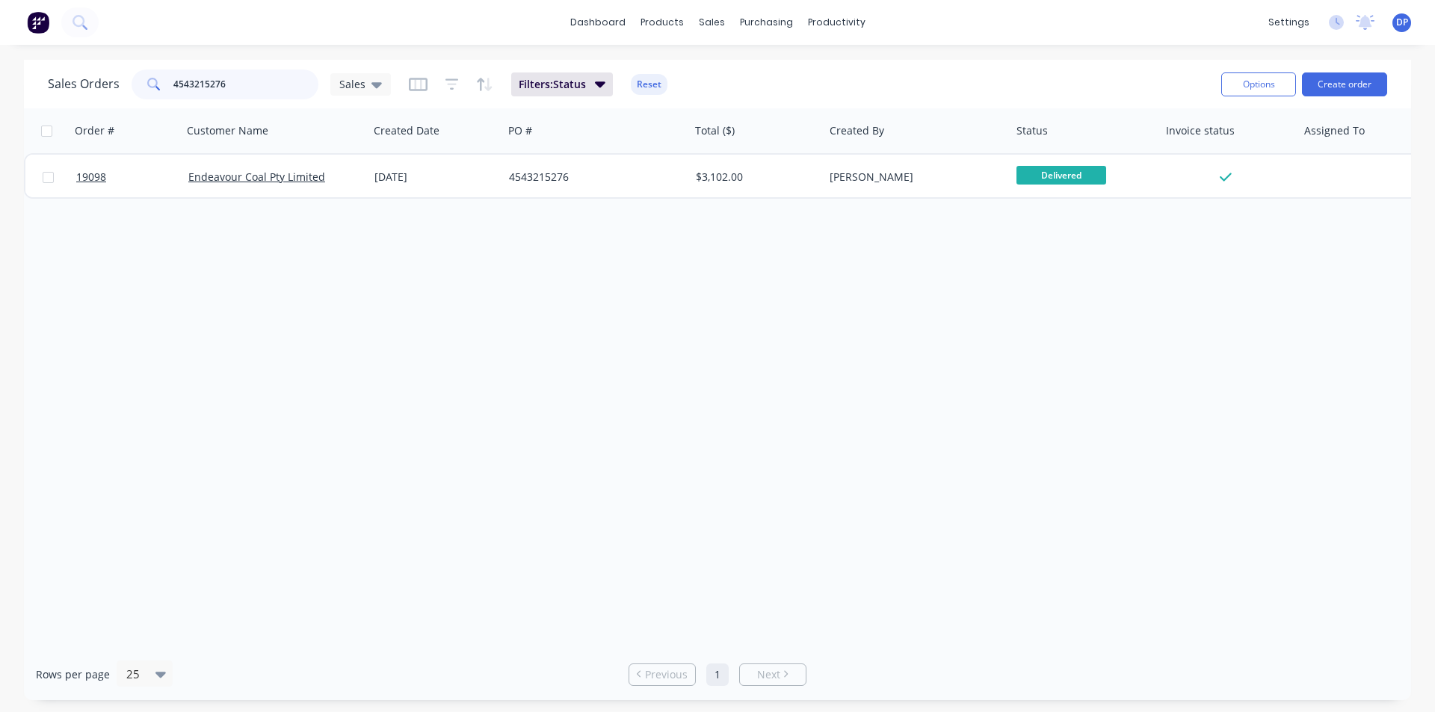
click at [5, 90] on div "Sales Orders 4543215276 Sales Filters: Status Reset Options Create order Order …" at bounding box center [717, 380] width 1435 height 641
type input "spanner"
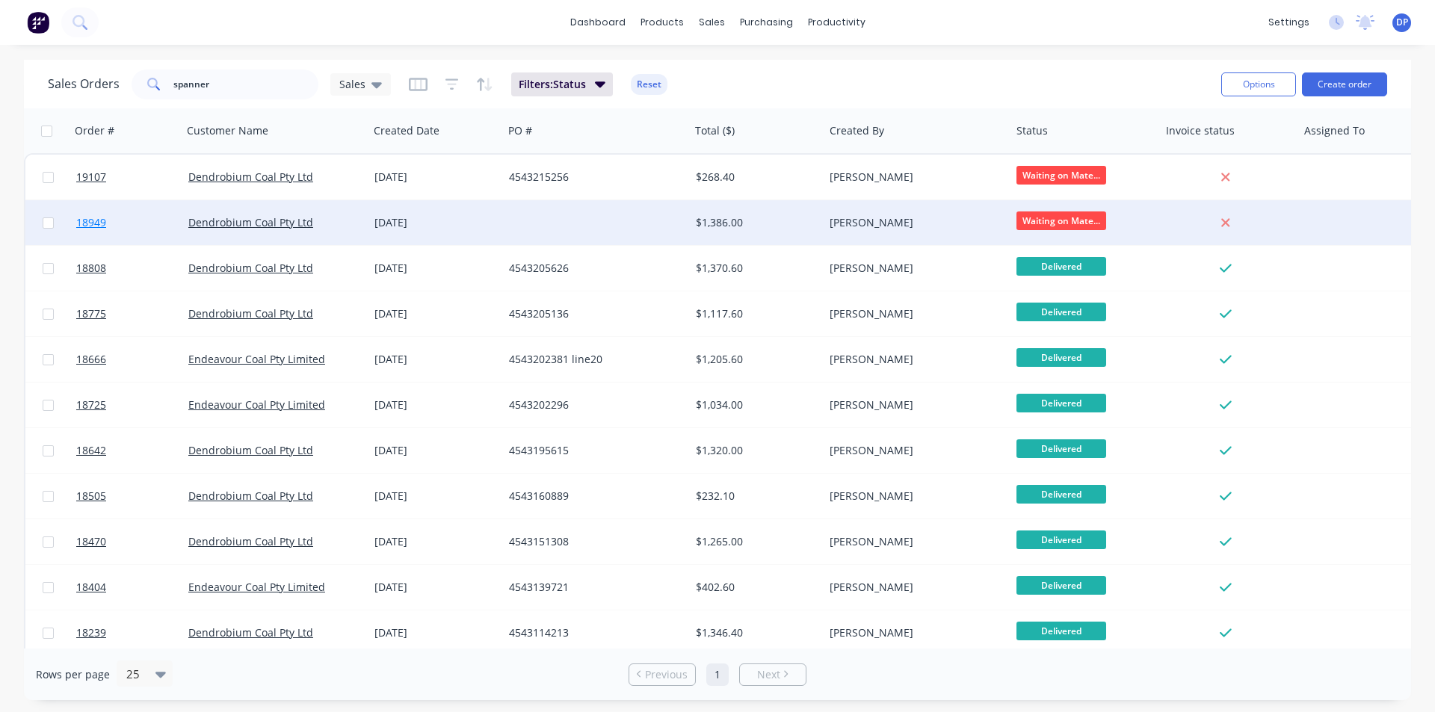
click at [87, 221] on span "18949" at bounding box center [91, 222] width 30 height 15
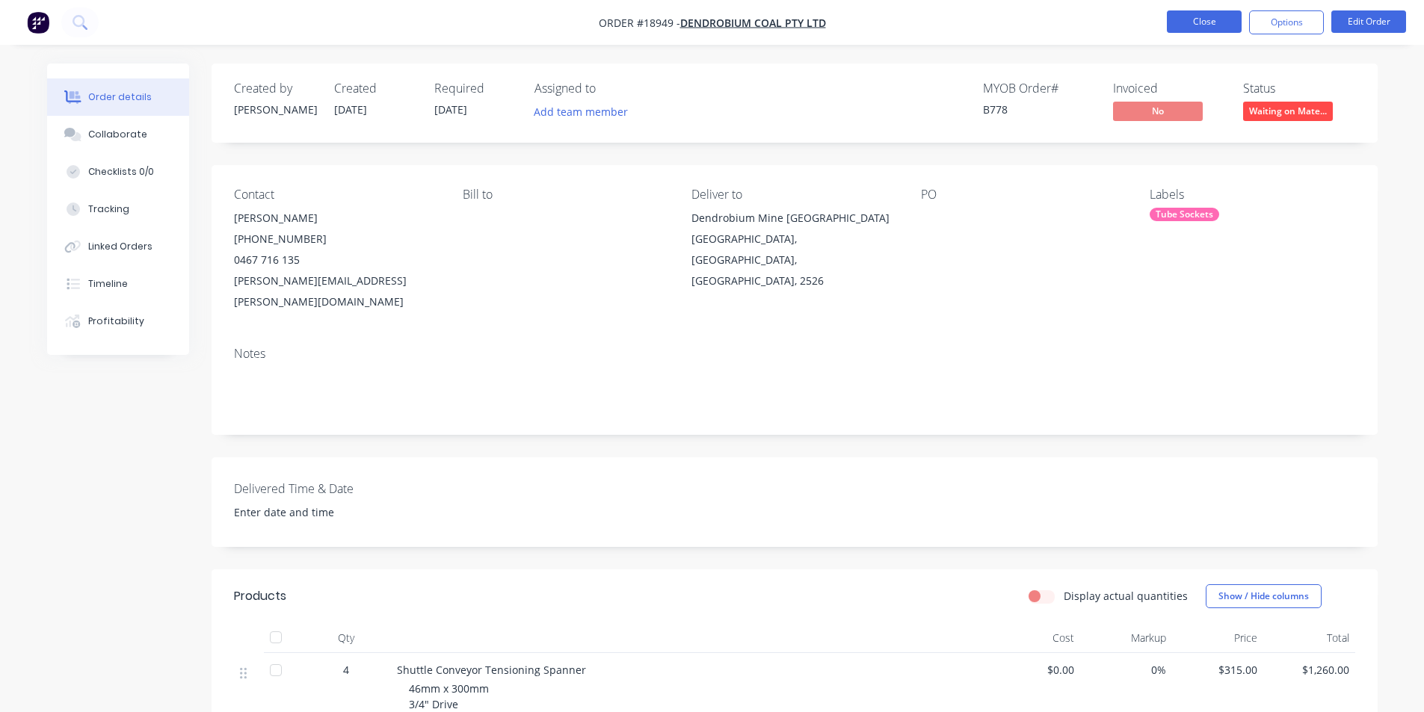
click at [1235, 24] on button "Close" at bounding box center [1204, 21] width 75 height 22
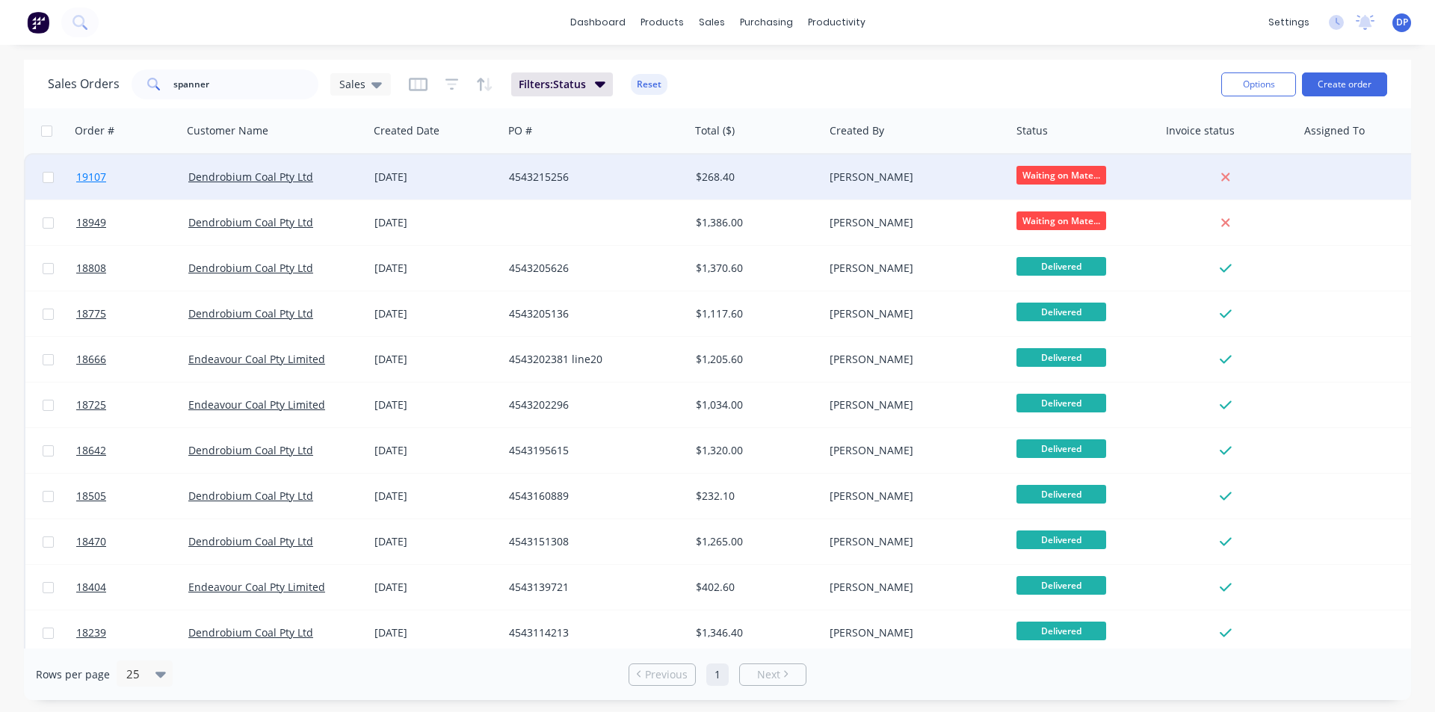
click at [87, 170] on span "19107" at bounding box center [91, 177] width 30 height 15
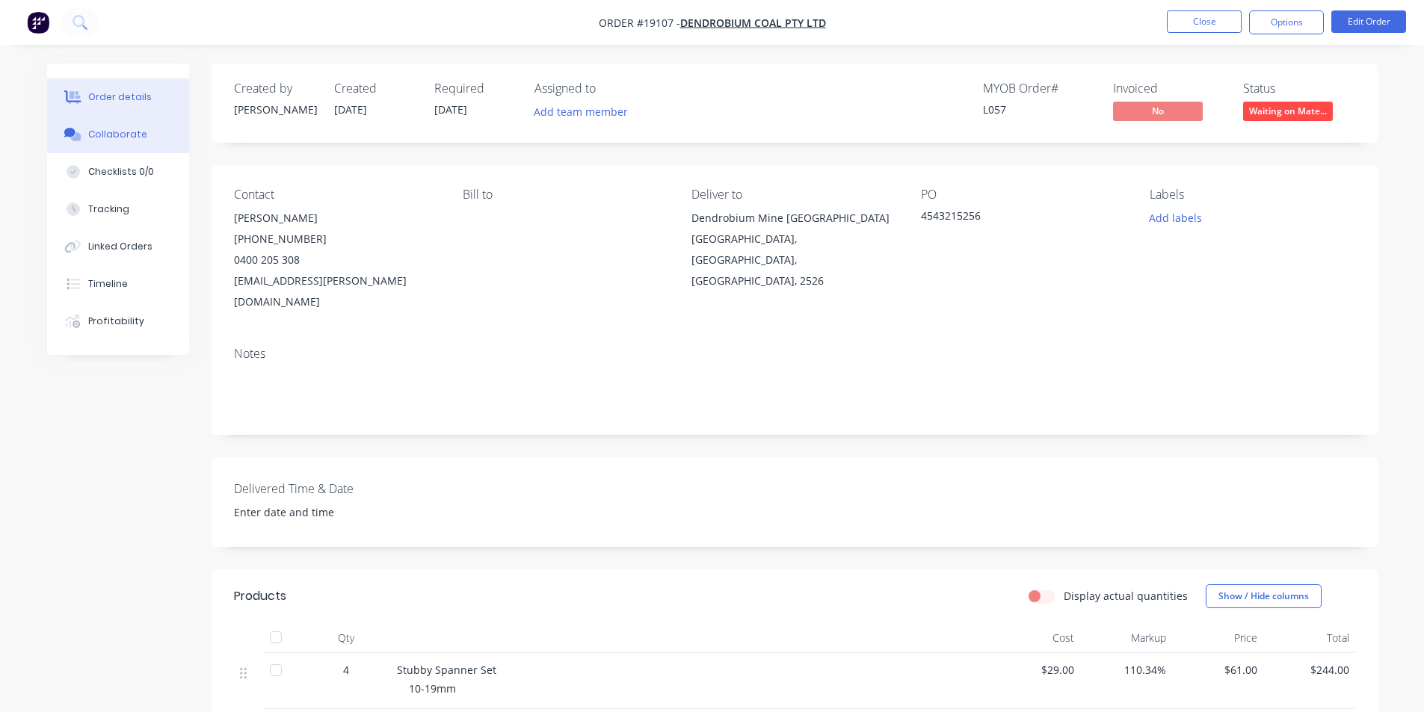
click at [109, 136] on div "Collaborate" at bounding box center [117, 134] width 59 height 13
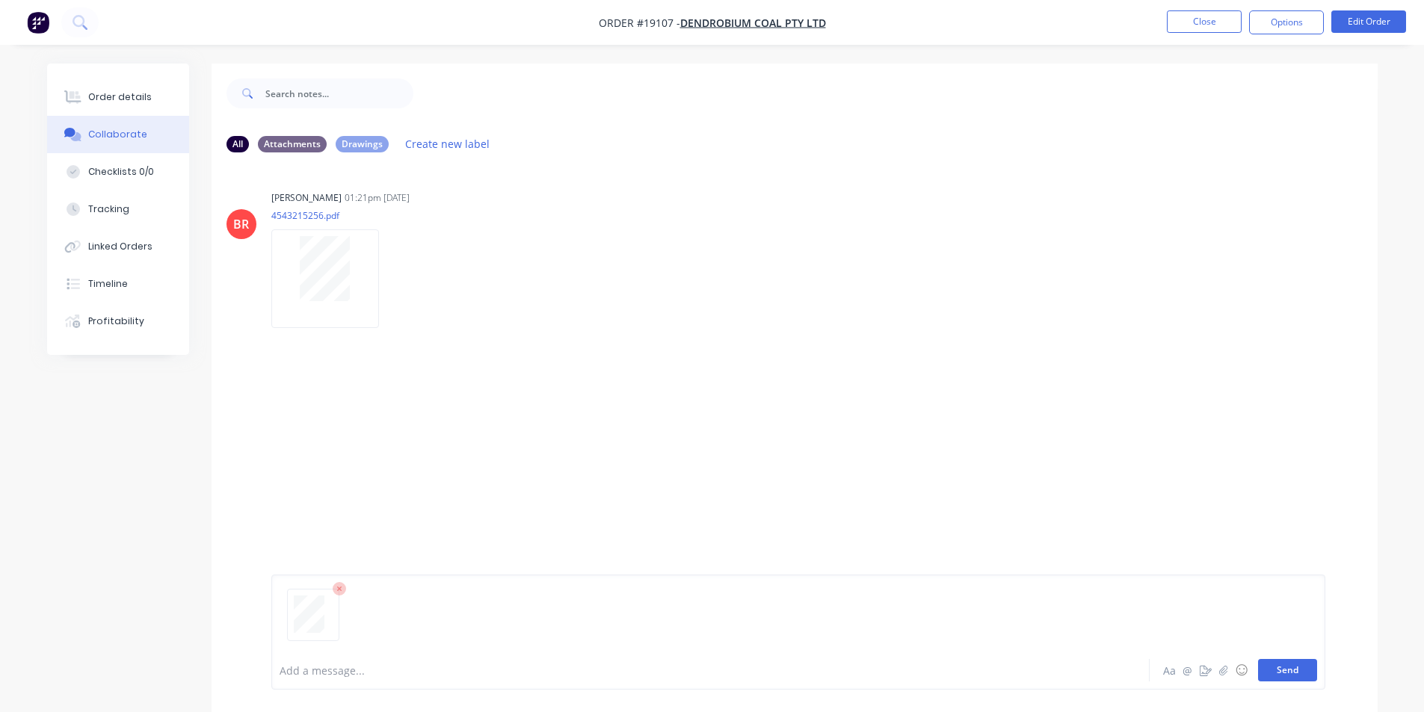
click at [1311, 670] on button "Send" at bounding box center [1287, 670] width 59 height 22
click at [37, 23] on img "button" at bounding box center [38, 22] width 22 height 22
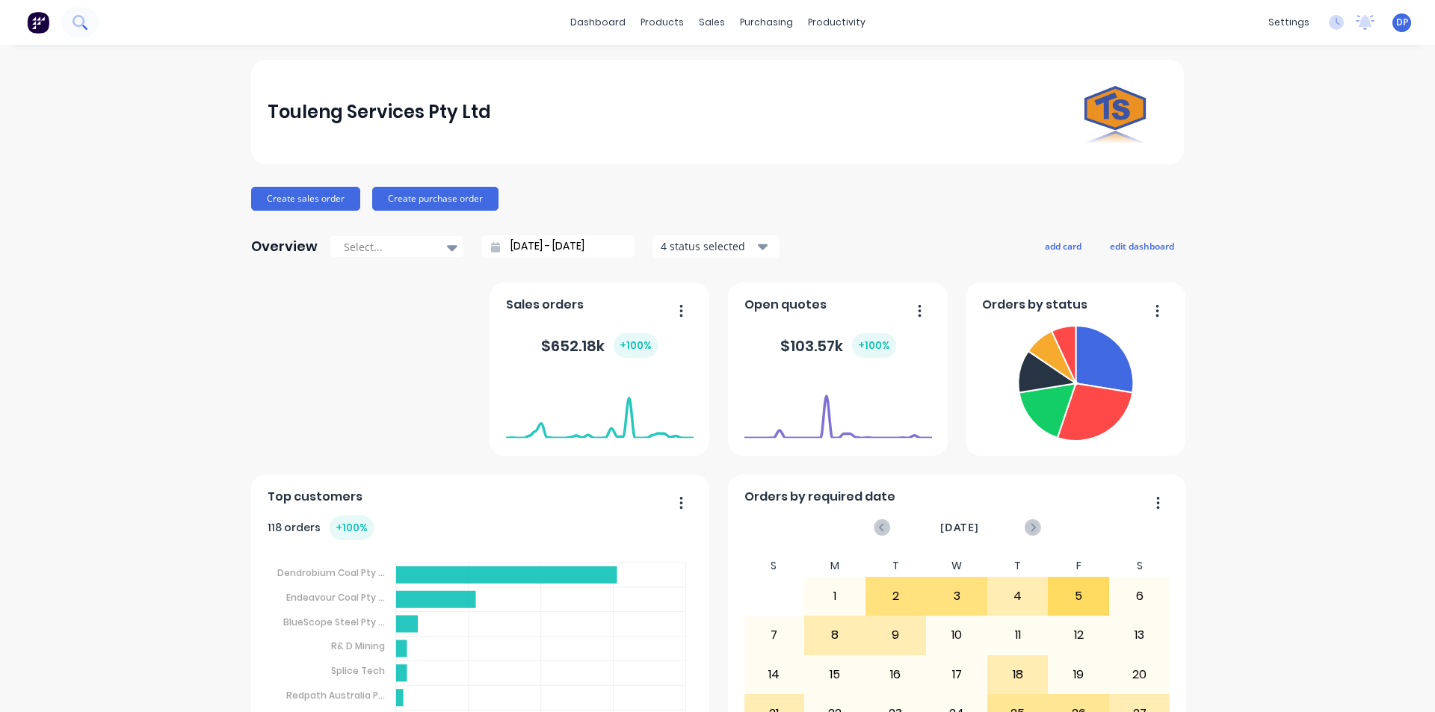
click at [88, 30] on button at bounding box center [79, 22] width 37 height 30
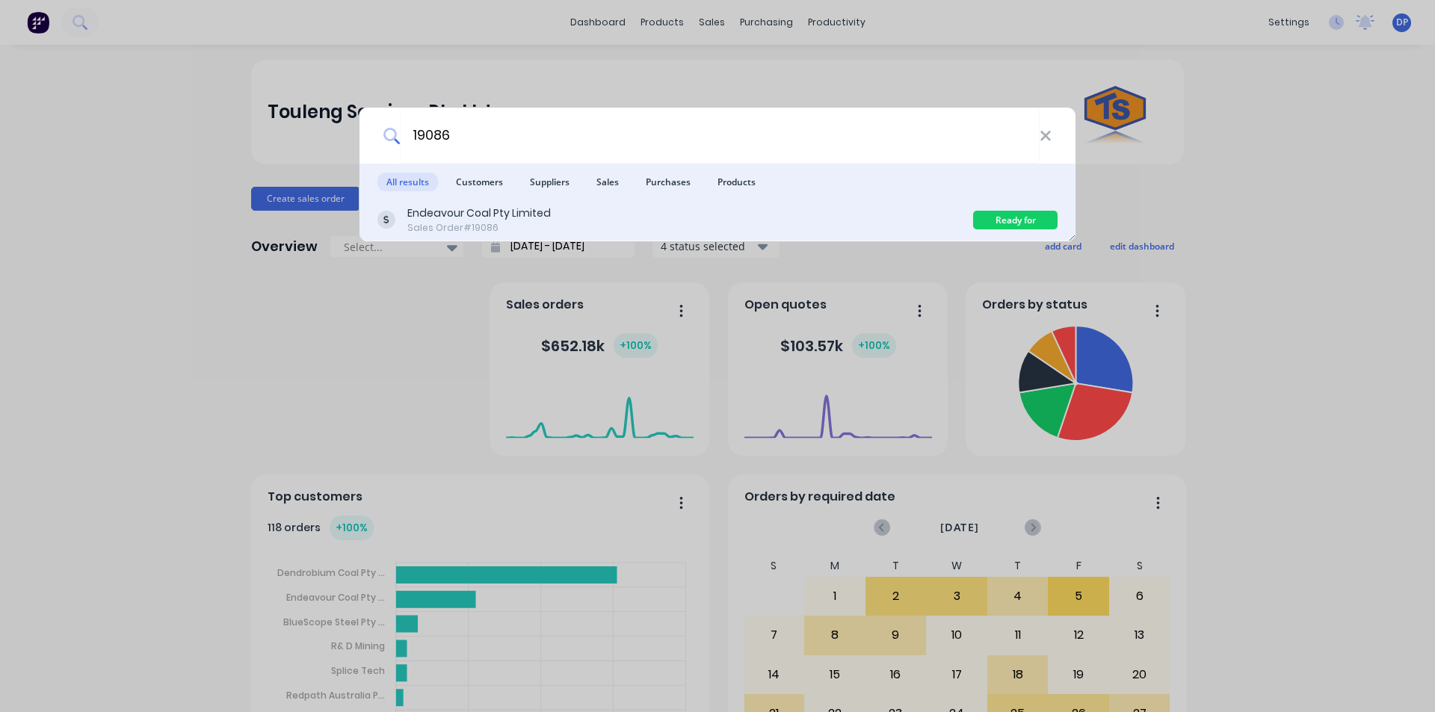
type input "19086"
click at [461, 223] on div "Sales Order #19086" at bounding box center [479, 227] width 144 height 13
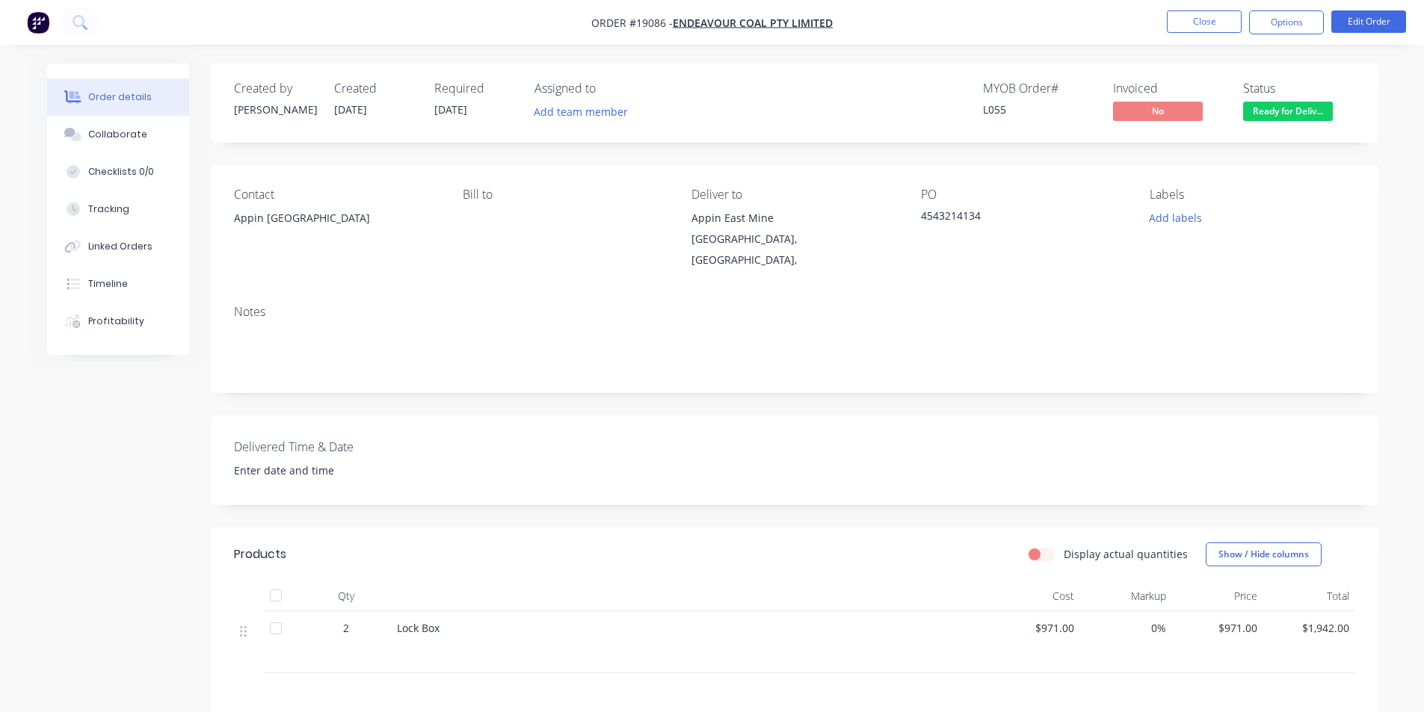
click at [45, 4] on nav "Order #19086 - Endeavour Coal Pty Limited Close Options Edit Order" at bounding box center [712, 22] width 1424 height 45
click at [40, 19] on img "button" at bounding box center [38, 22] width 22 height 22
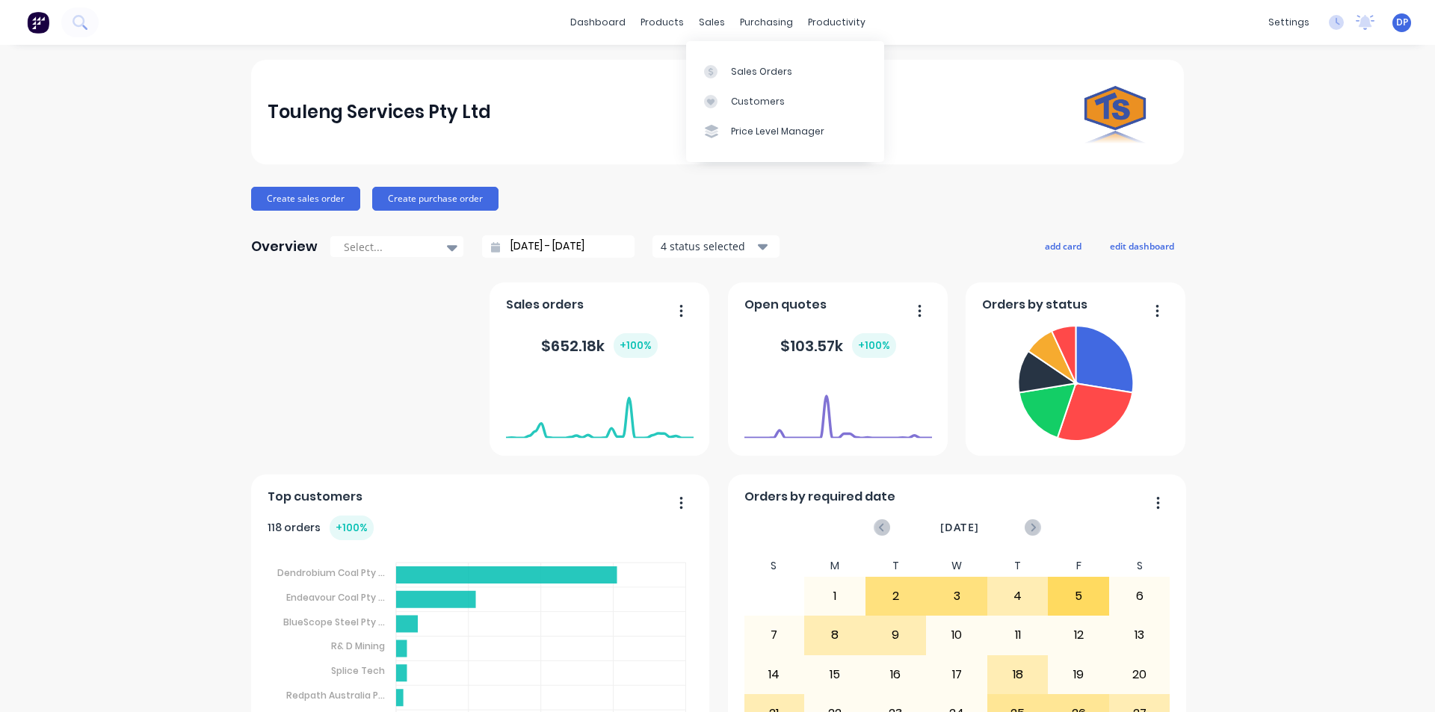
click at [691, 34] on div "sales" at bounding box center [711, 22] width 41 height 22
click at [702, 24] on div "sales" at bounding box center [711, 22] width 41 height 22
click at [761, 67] on div "Sales Orders" at bounding box center [761, 71] width 61 height 13
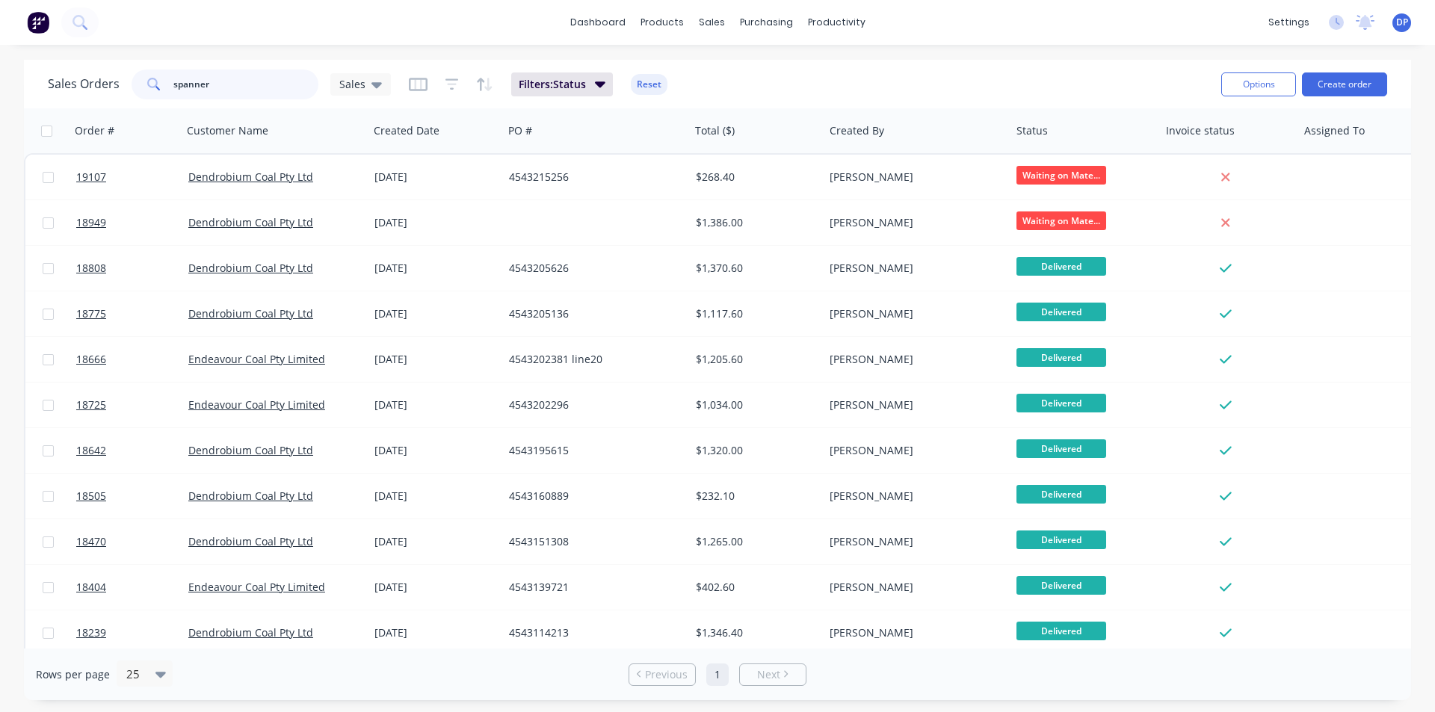
drag, startPoint x: 253, startPoint y: 92, endPoint x: 0, endPoint y: 88, distance: 252.7
click at [0, 88] on div "Sales Orders spanner Sales Filters: Status Reset Options Create order Order # C…" at bounding box center [717, 380] width 1435 height 641
paste input "4543210954"
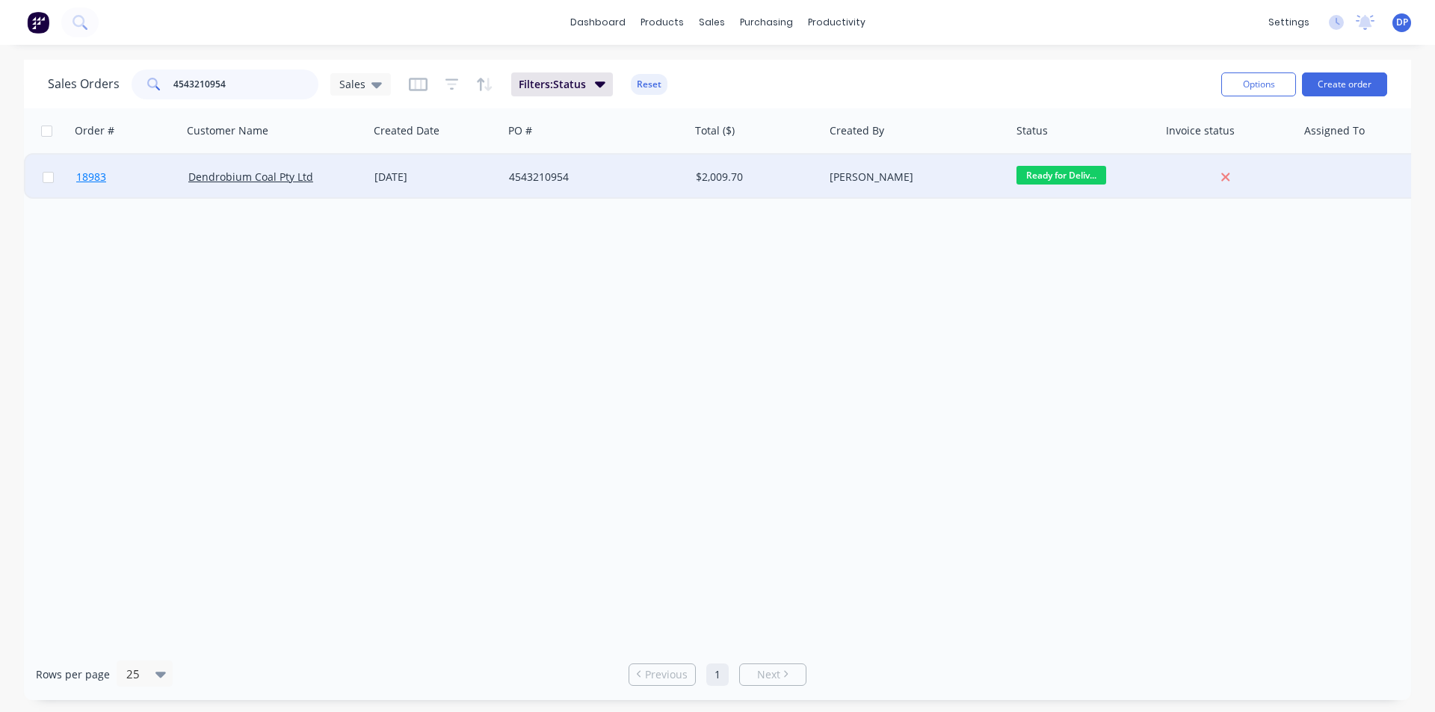
type input "4543210954"
click at [96, 179] on span "18983" at bounding box center [91, 177] width 30 height 15
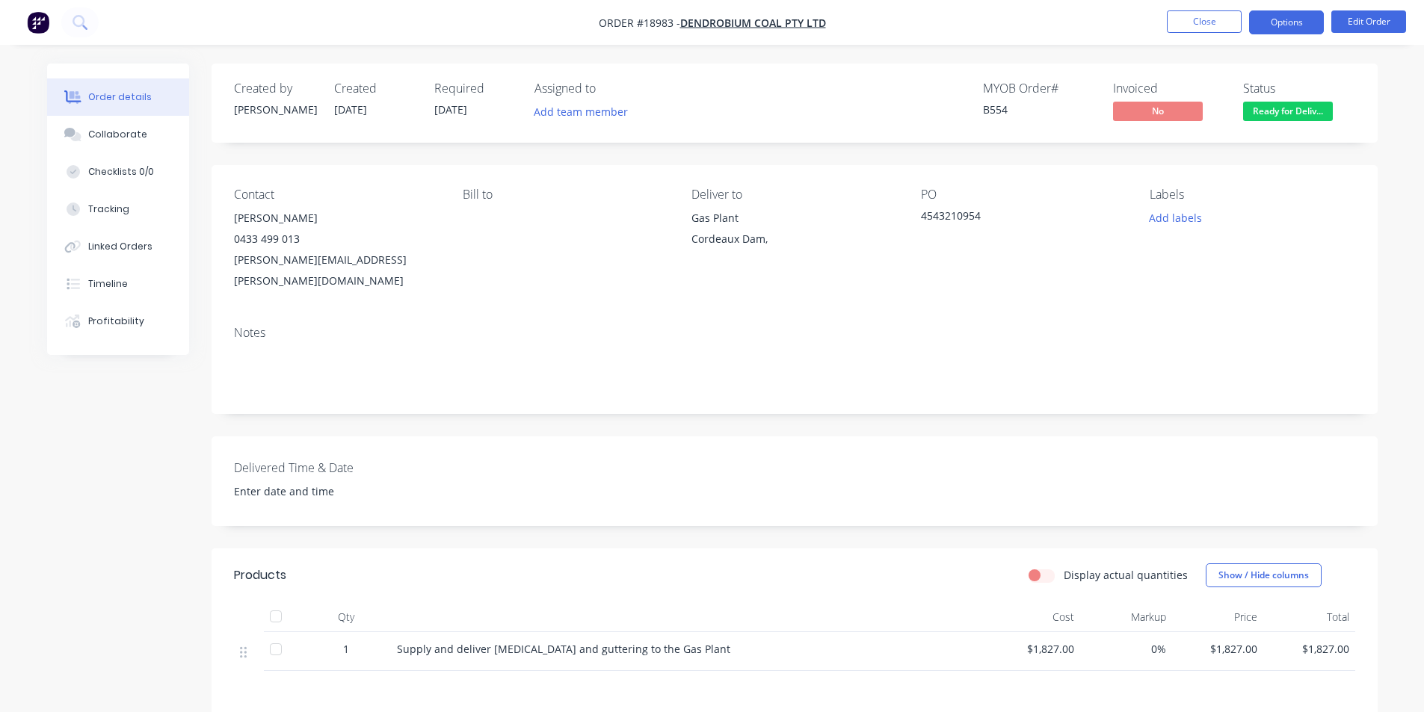
click at [1301, 33] on button "Options" at bounding box center [1286, 22] width 75 height 24
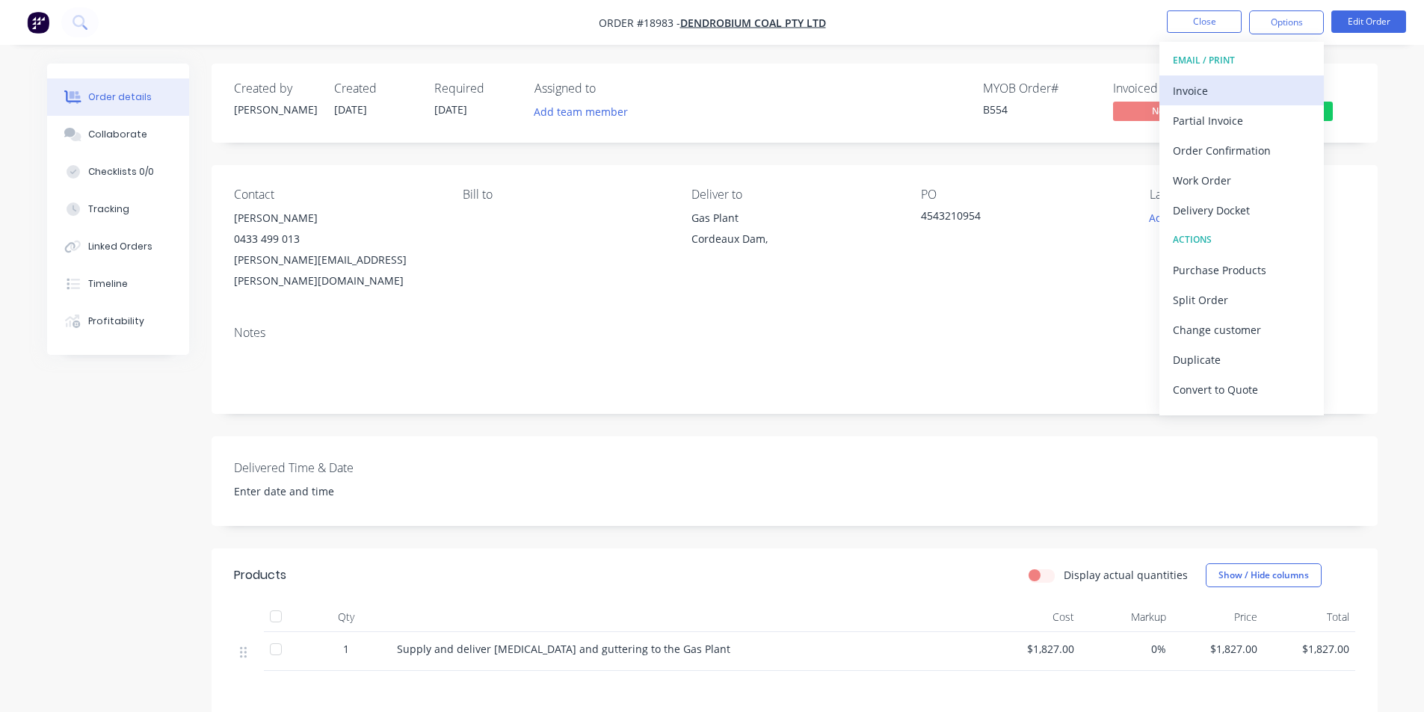
click at [1230, 91] on div "Invoice" at bounding box center [1242, 91] width 138 height 22
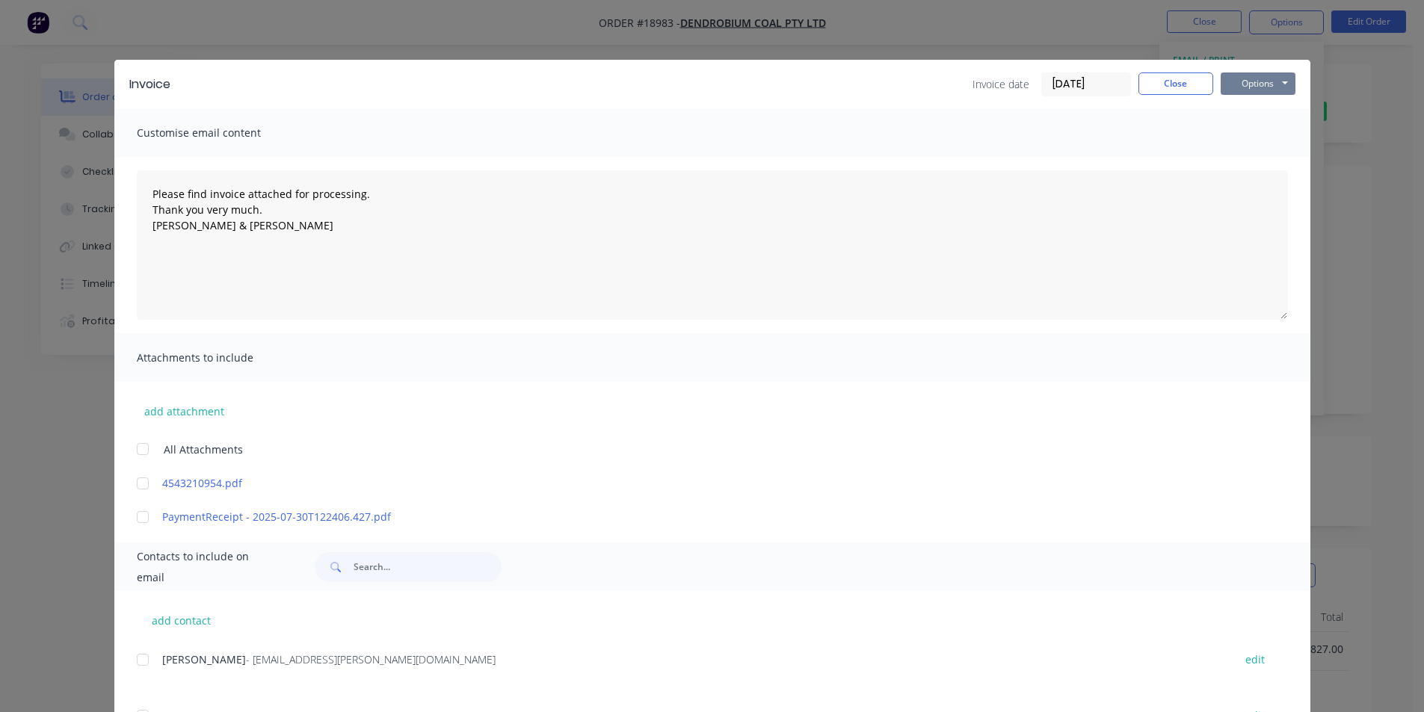
click at [1241, 85] on button "Options" at bounding box center [1258, 84] width 75 height 22
click at [1274, 138] on button "Print" at bounding box center [1269, 135] width 96 height 25
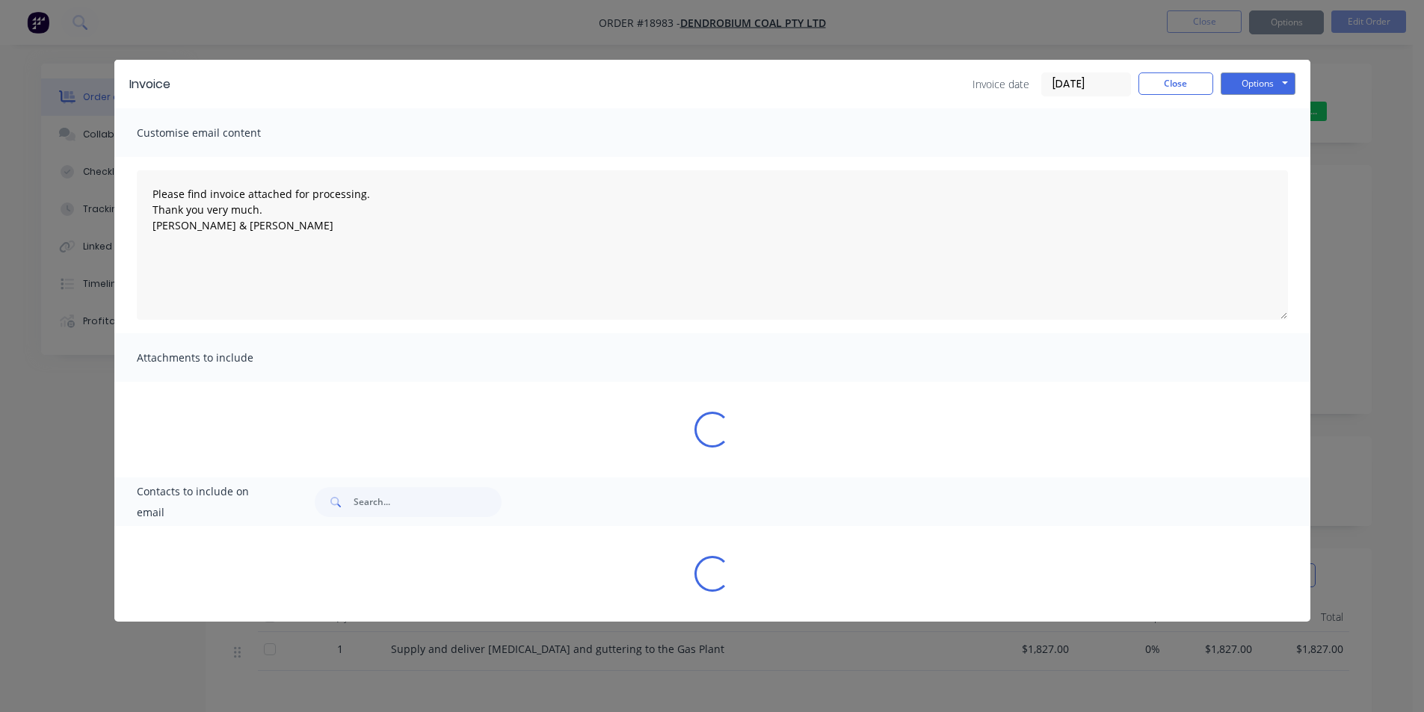
type textarea "Please find invoice attached for processing. Thank you very much. [PERSON_NAME]…"
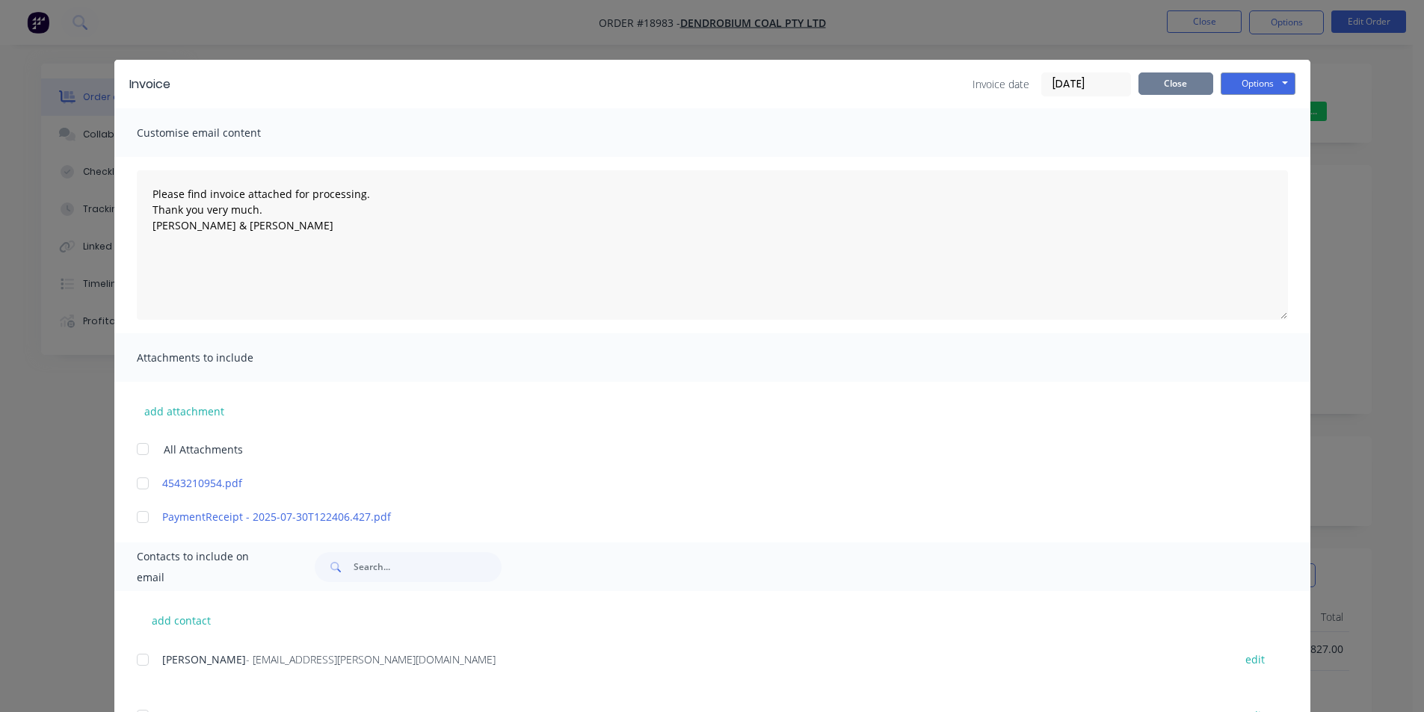
click at [1166, 78] on button "Close" at bounding box center [1175, 84] width 75 height 22
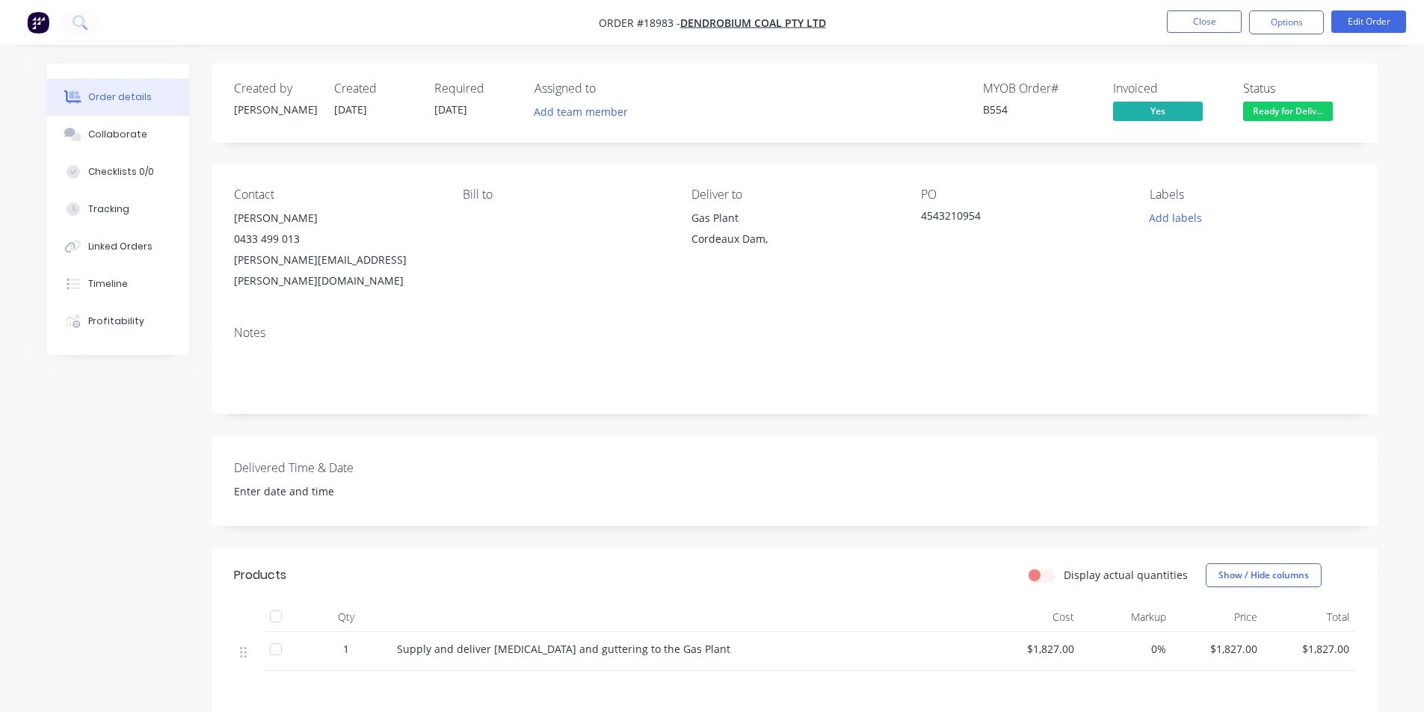
click at [35, 28] on img "button" at bounding box center [38, 22] width 22 height 22
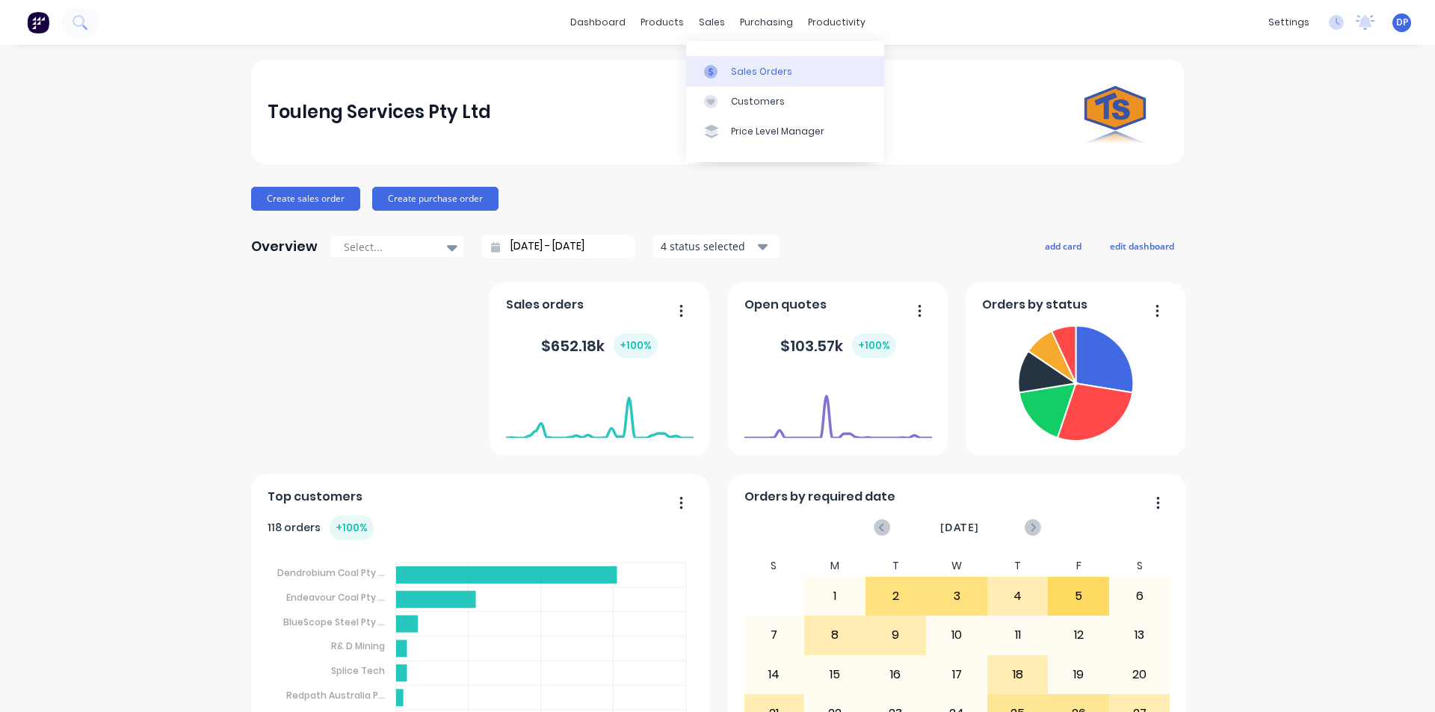
click at [759, 72] on div "Sales Orders" at bounding box center [761, 71] width 61 height 13
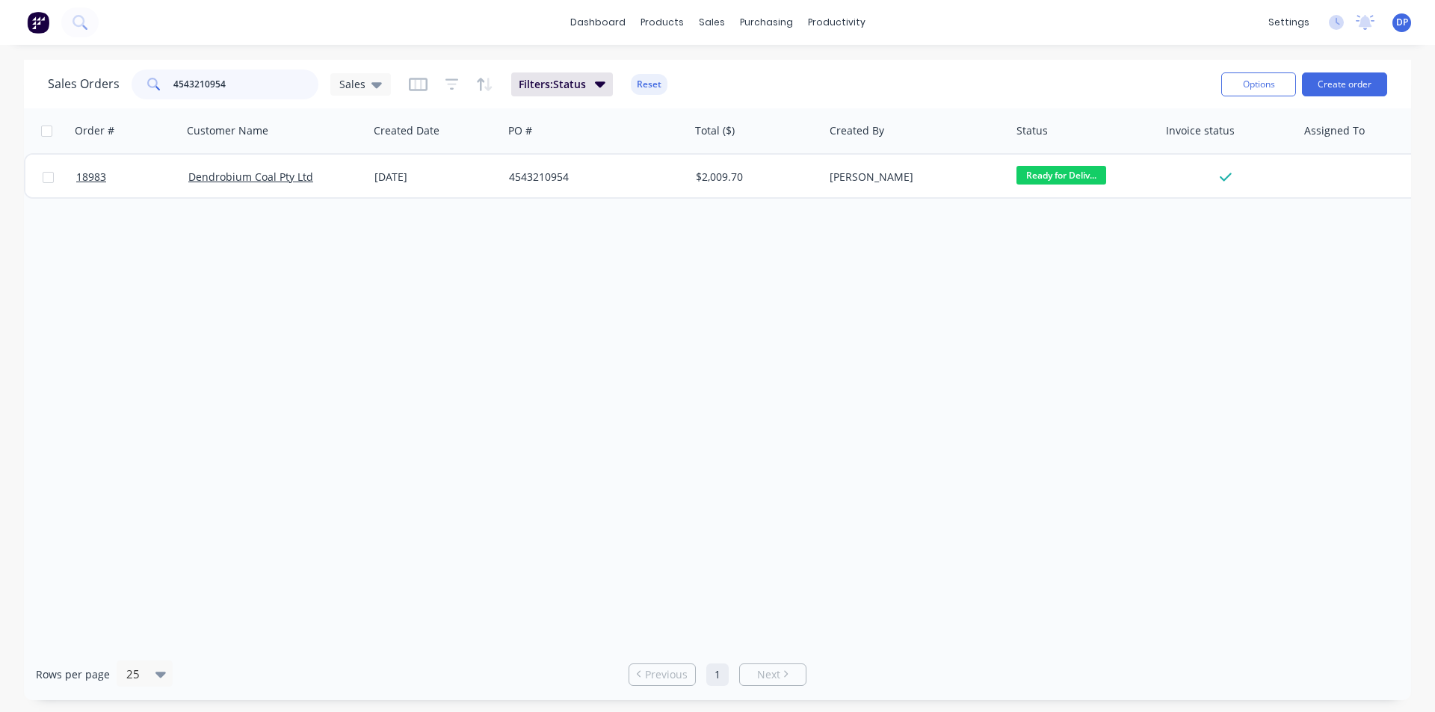
drag, startPoint x: 215, startPoint y: 89, endPoint x: 80, endPoint y: 105, distance: 136.2
click at [80, 105] on div "Sales Orders 4543210954 Sales Filters: Status Reset Options Create order" at bounding box center [717, 84] width 1387 height 49
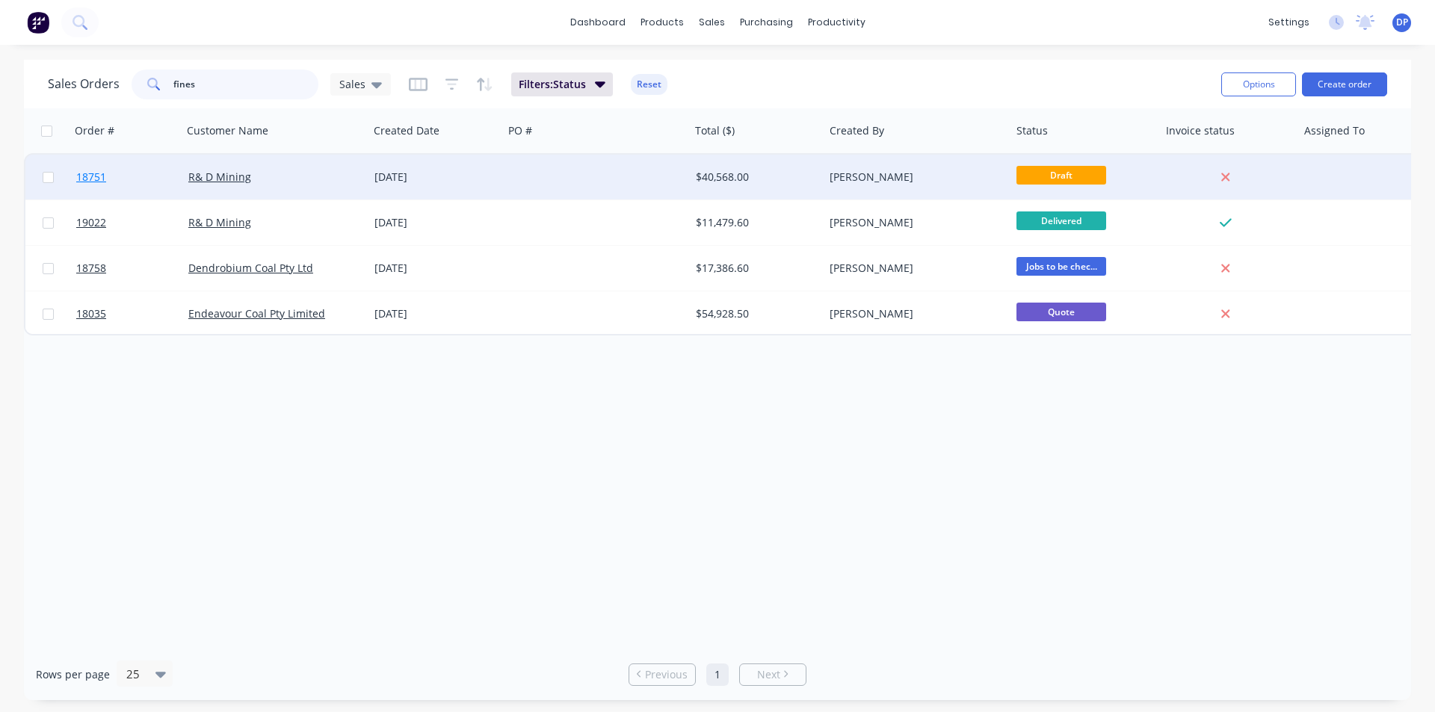
type input "fines"
click at [98, 179] on span "18751" at bounding box center [91, 177] width 30 height 15
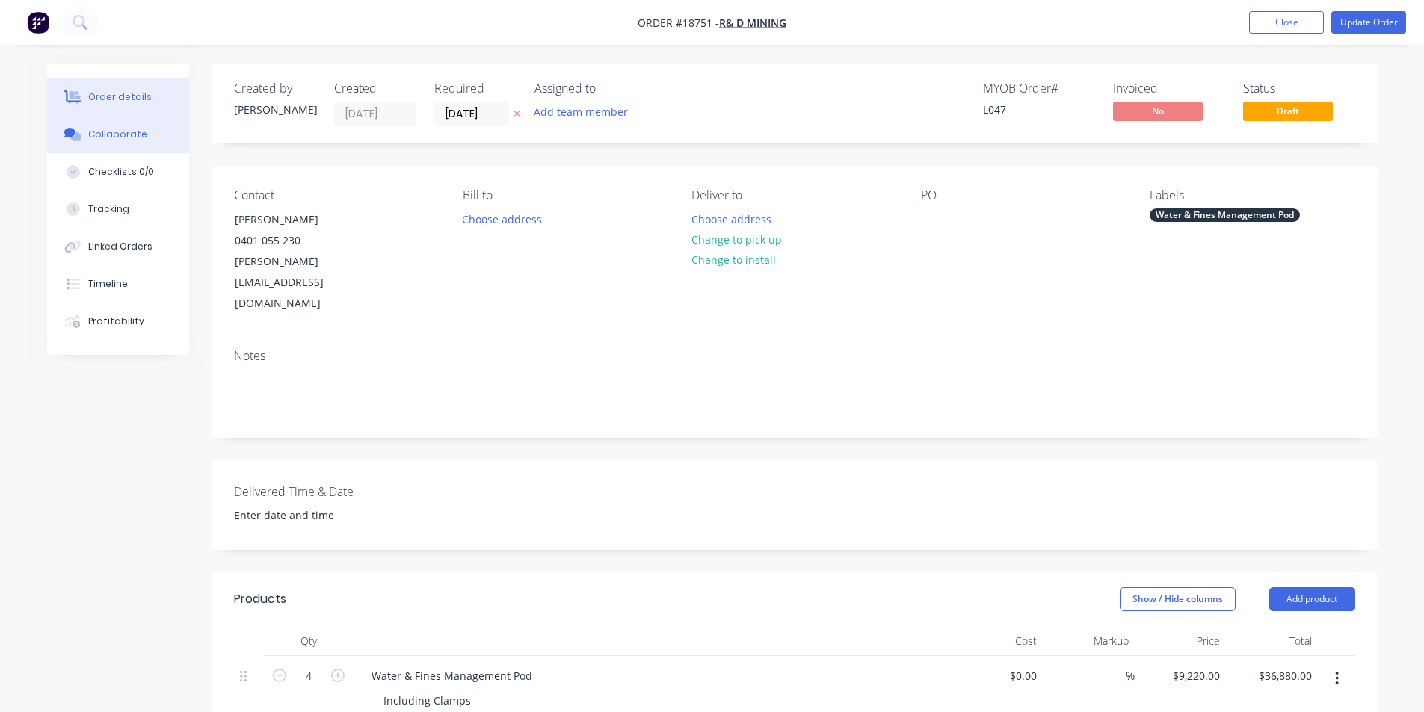
click at [126, 138] on div "Collaborate" at bounding box center [117, 134] width 59 height 13
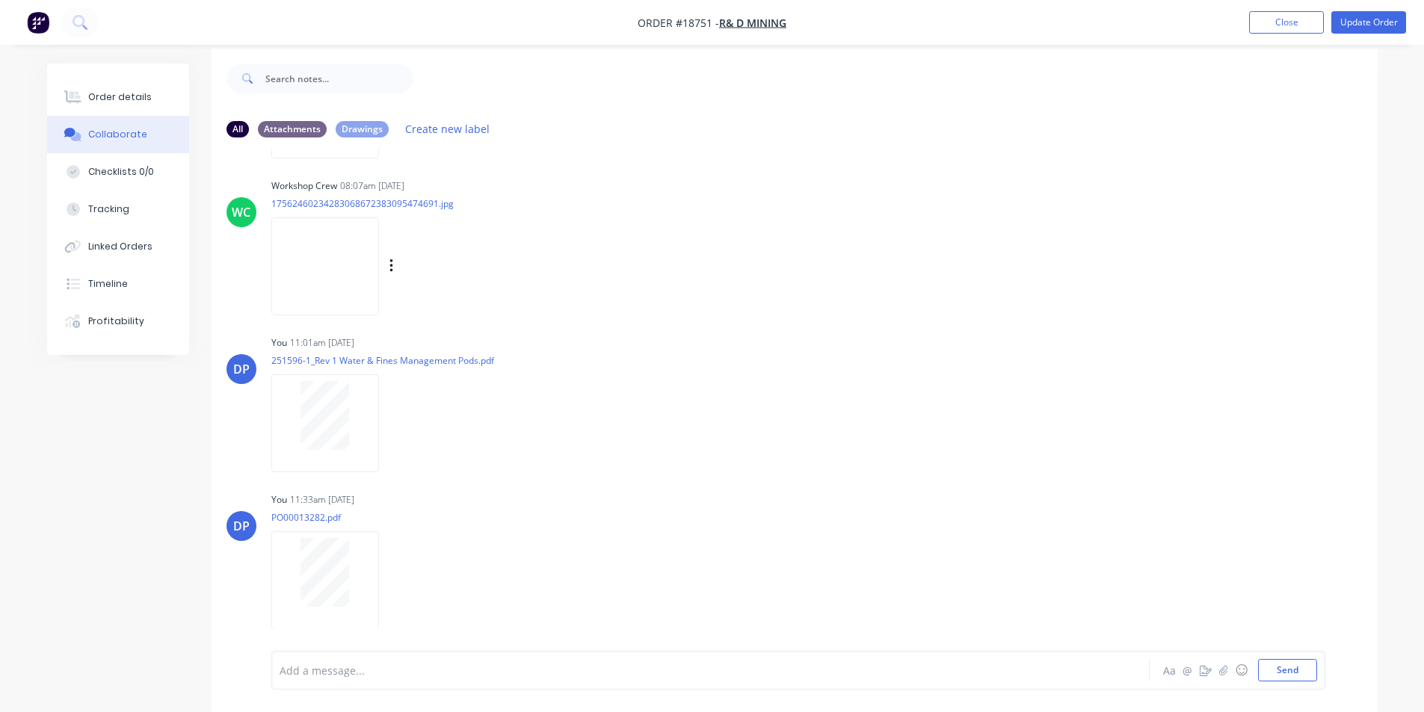
scroll to position [22, 0]
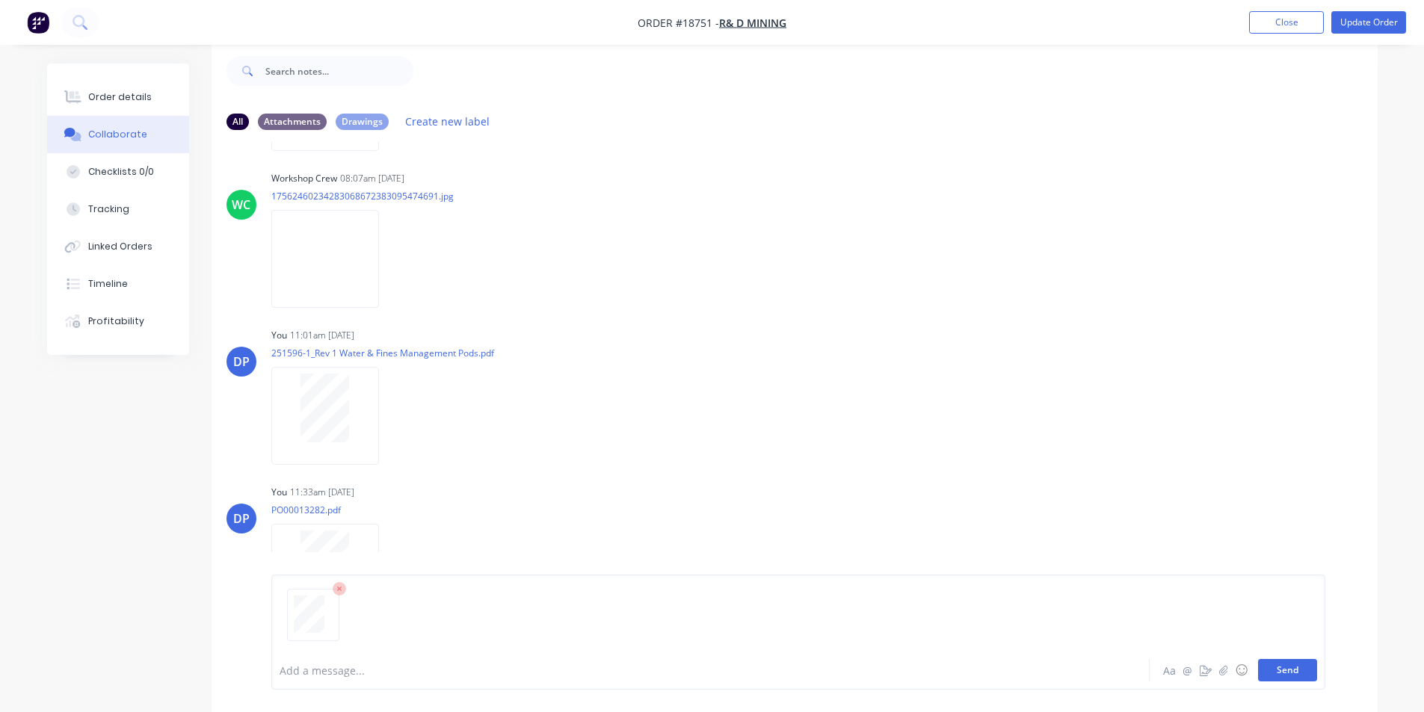
click at [1304, 665] on button "Send" at bounding box center [1287, 670] width 59 height 22
click at [389, 251] on icon "button" at bounding box center [391, 258] width 4 height 17
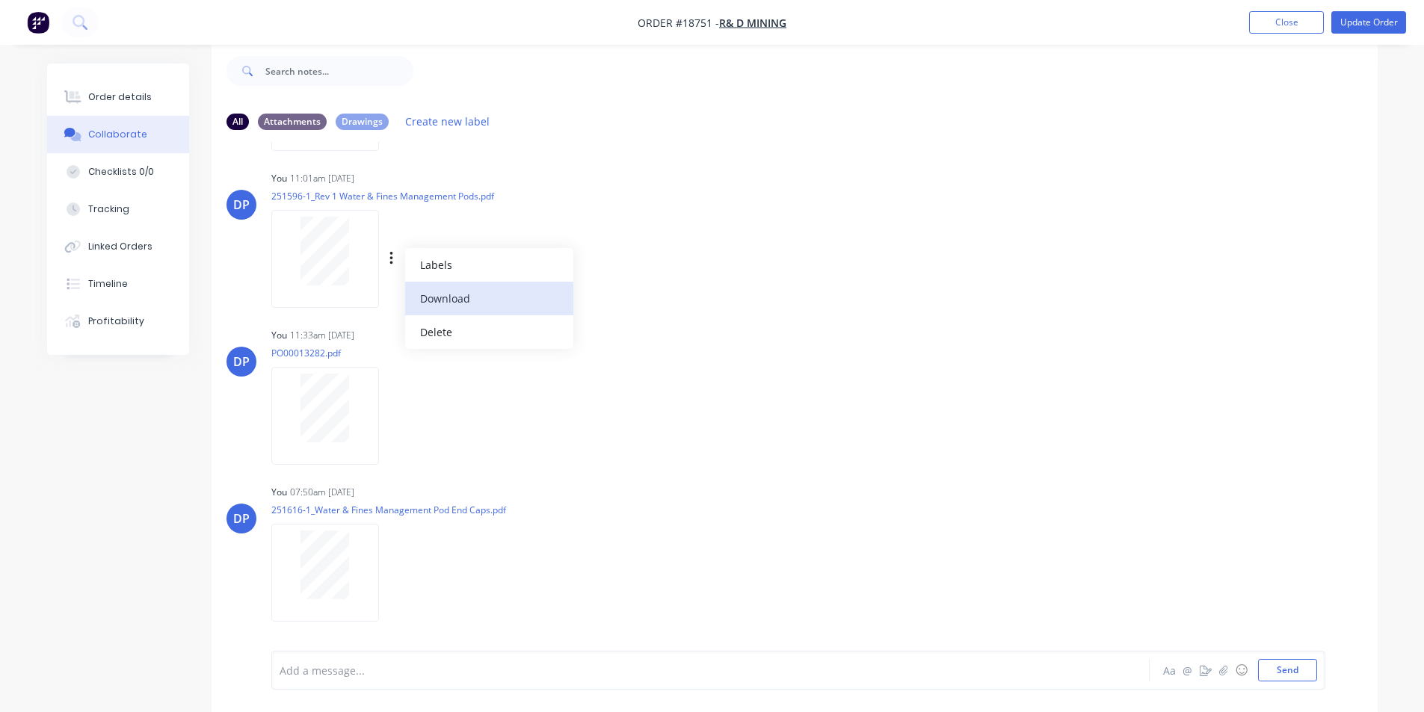
click at [463, 286] on button "Download" at bounding box center [489, 299] width 168 height 34
click at [1171, 19] on nav "Order #18751 - R& D Mining Add product Close Update Order" at bounding box center [712, 22] width 1424 height 45
click at [29, 22] on img "button" at bounding box center [38, 22] width 22 height 22
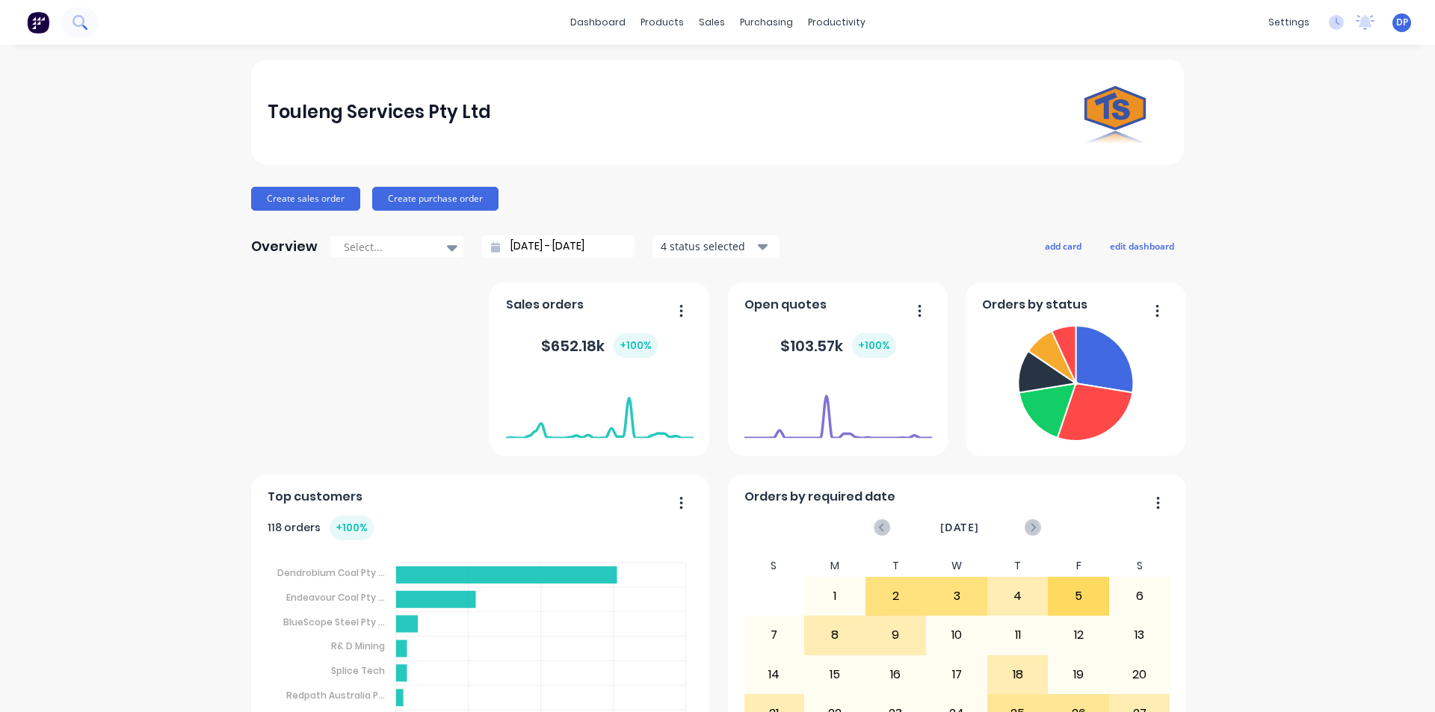
click at [83, 29] on icon at bounding box center [80, 22] width 14 height 14
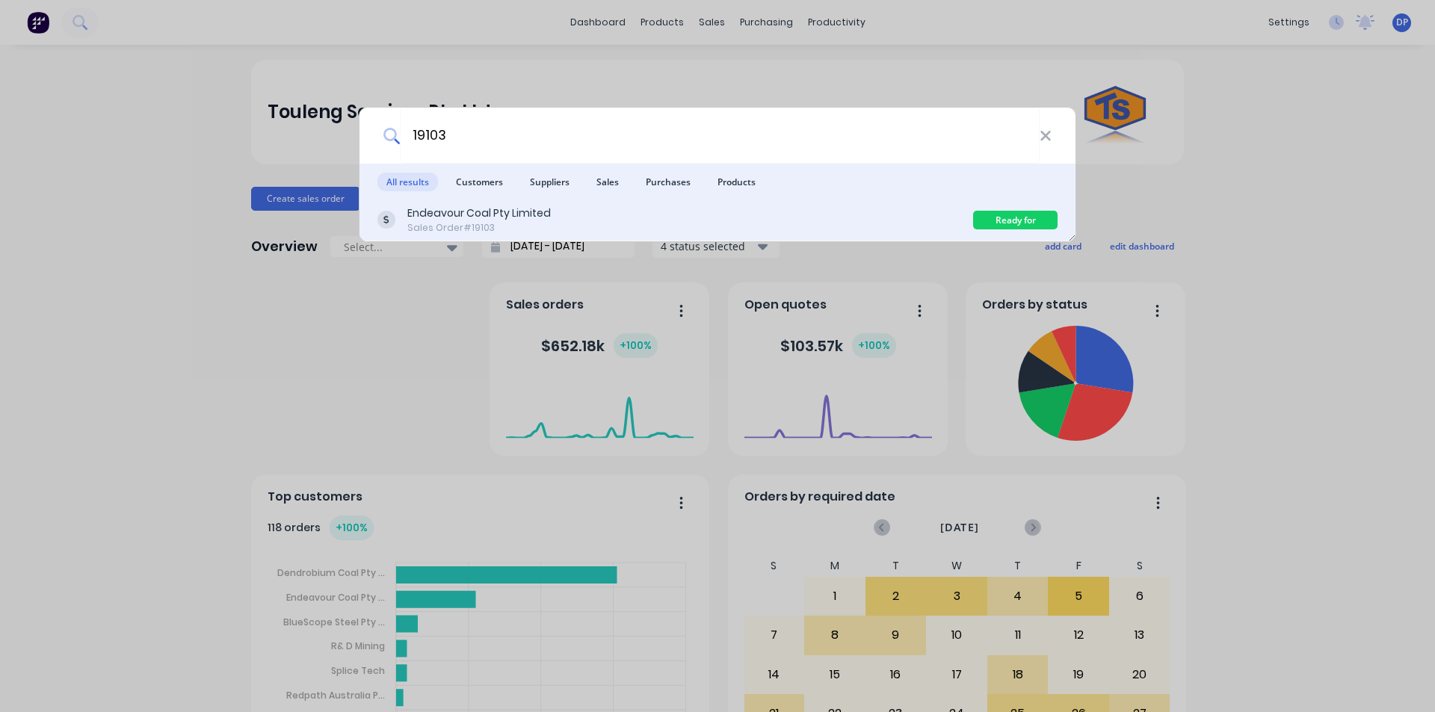
type input "19103"
click at [513, 219] on div "Endeavour Coal Pty Limited" at bounding box center [479, 214] width 144 height 16
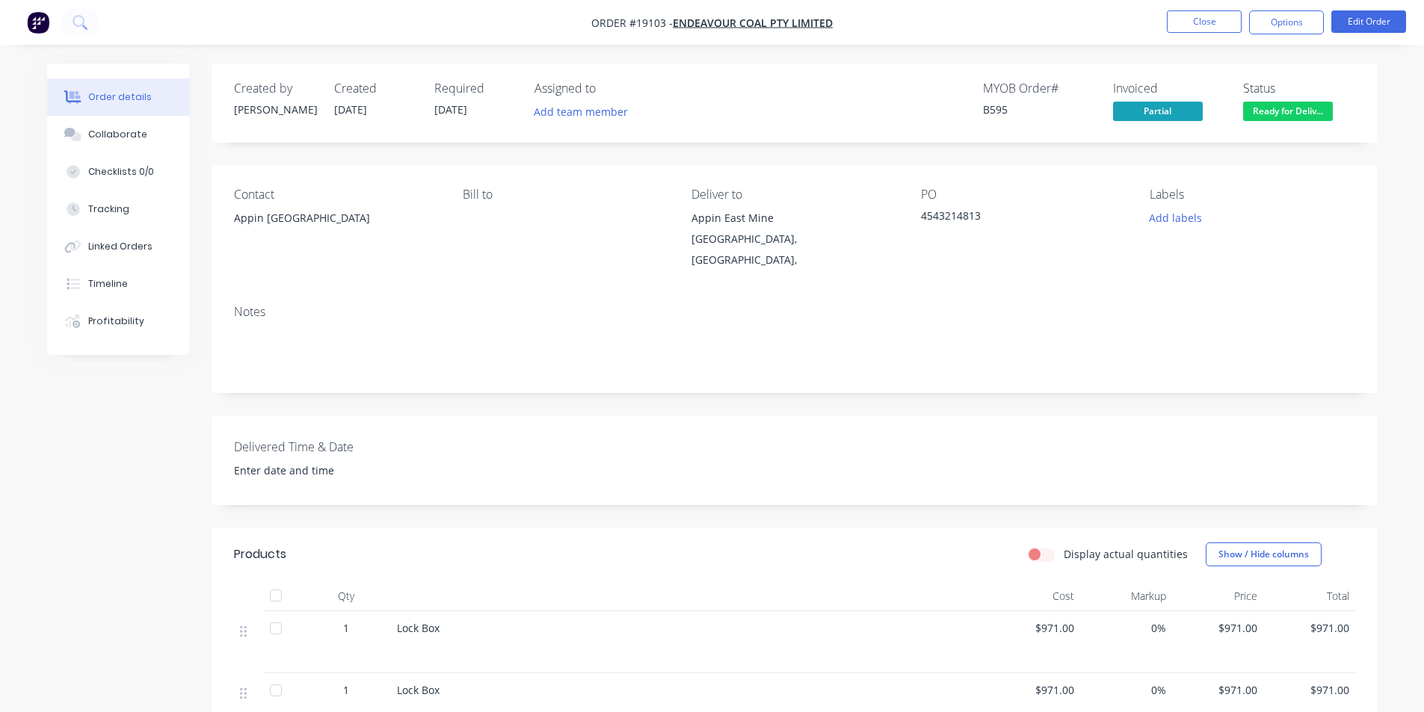
click at [1319, 117] on span "Ready for Deliv..." at bounding box center [1288, 111] width 90 height 19
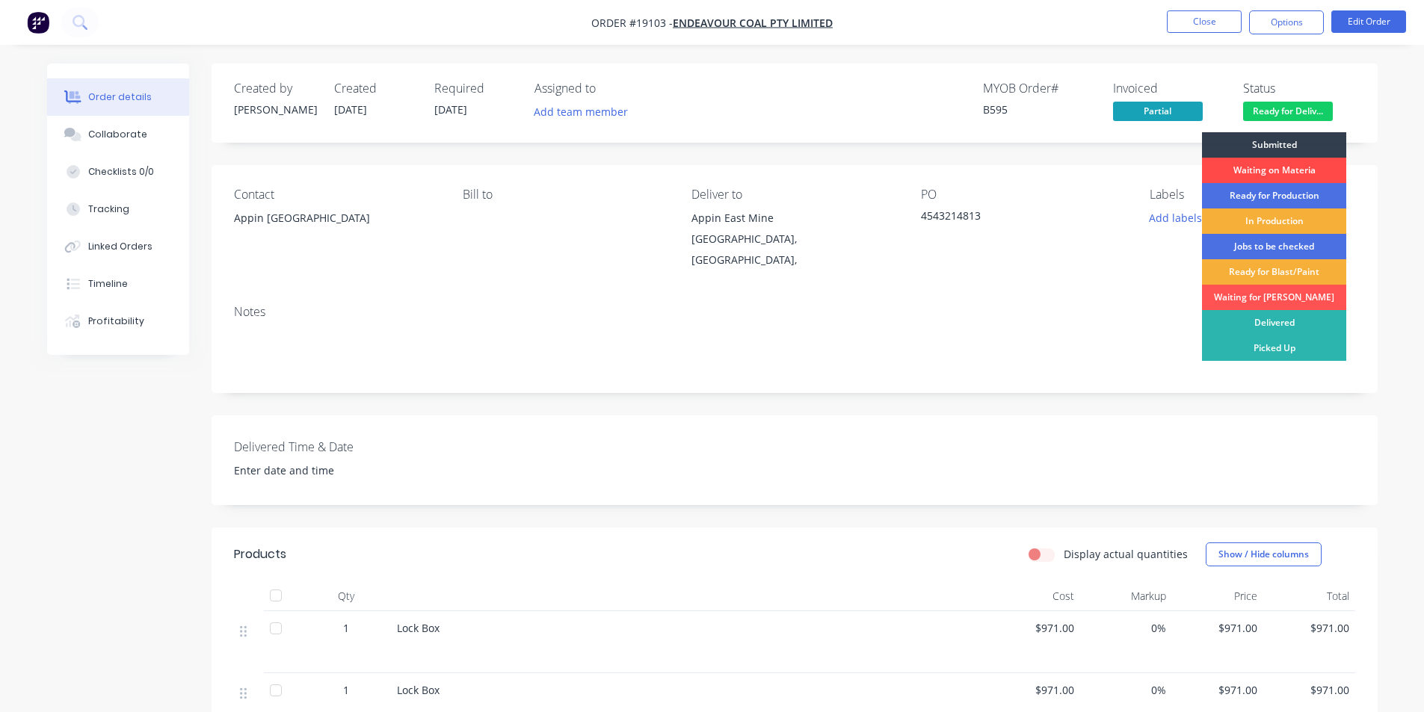
click at [1293, 173] on div "Waiting on Materia" at bounding box center [1274, 170] width 144 height 25
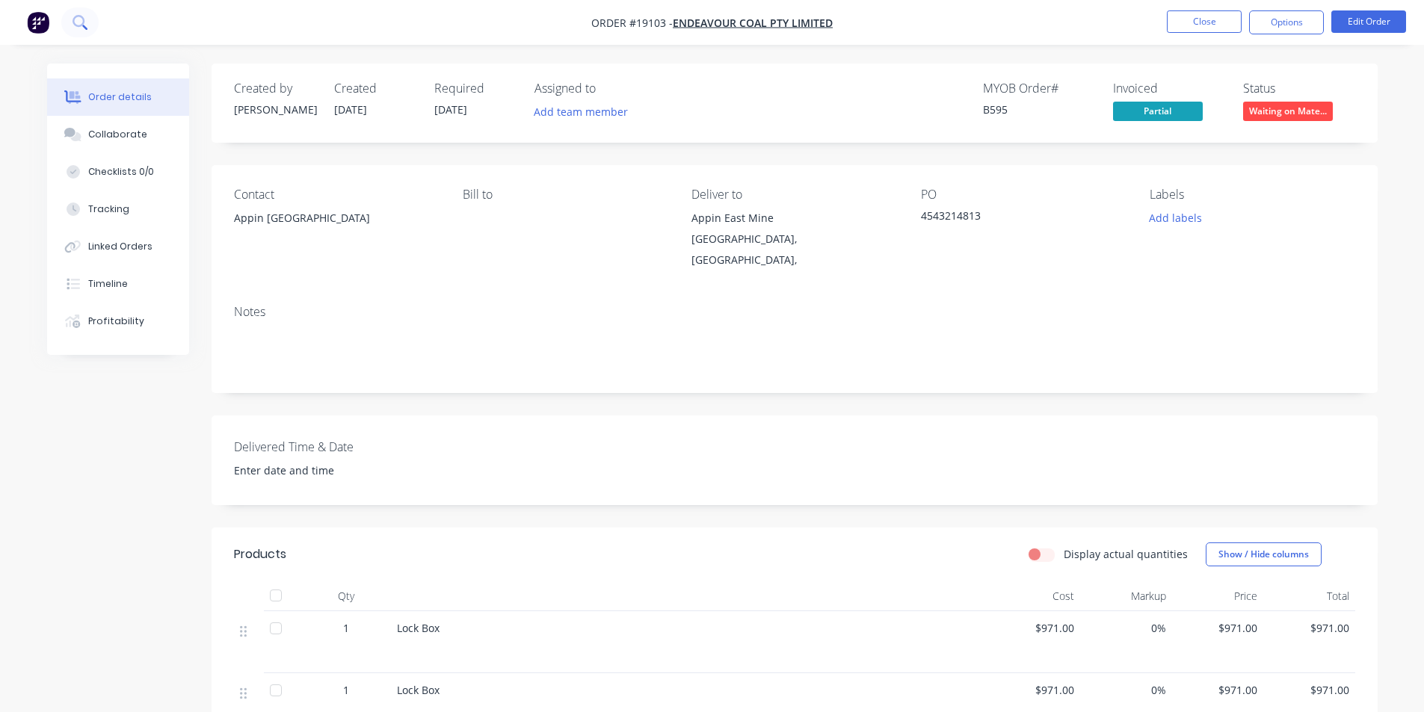
click at [91, 18] on button at bounding box center [79, 22] width 37 height 30
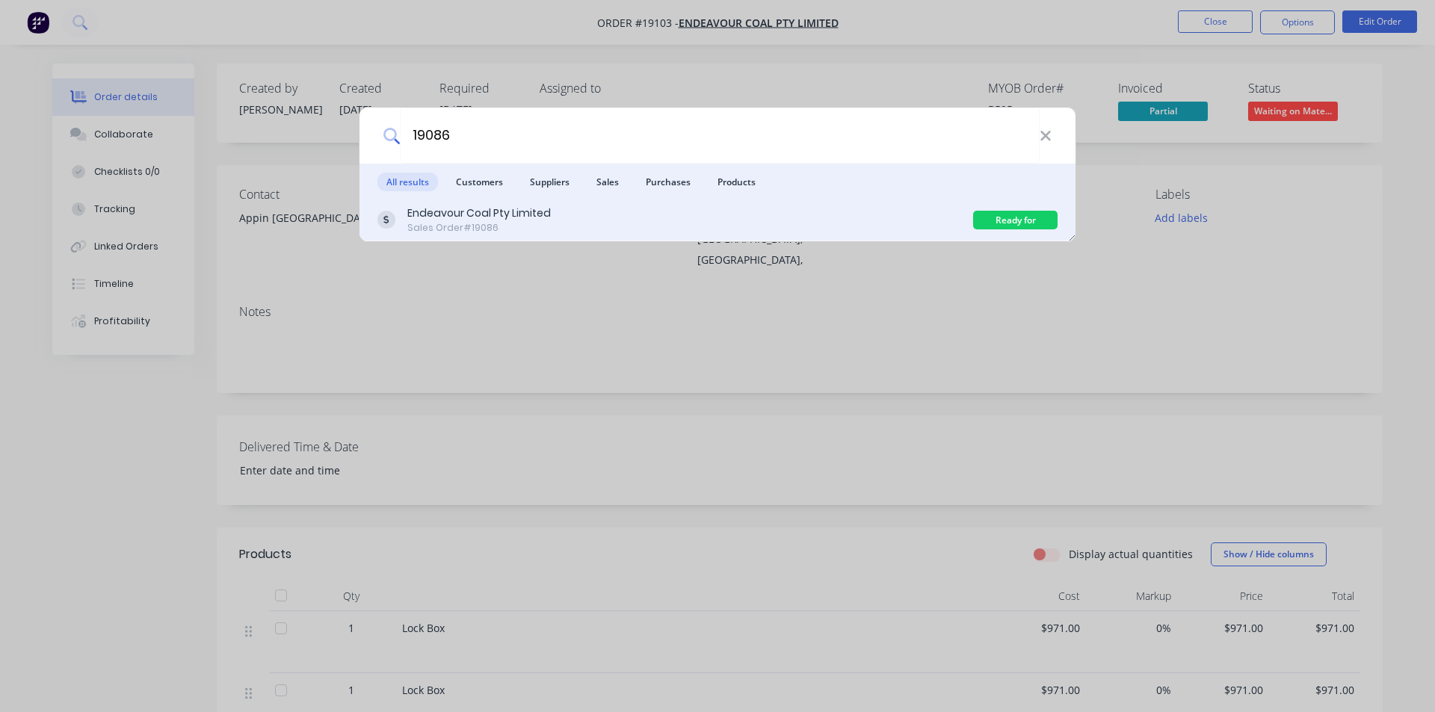
type input "19086"
click at [594, 229] on div "Endeavour Coal Pty Limited Sales Order #19086" at bounding box center [675, 220] width 596 height 29
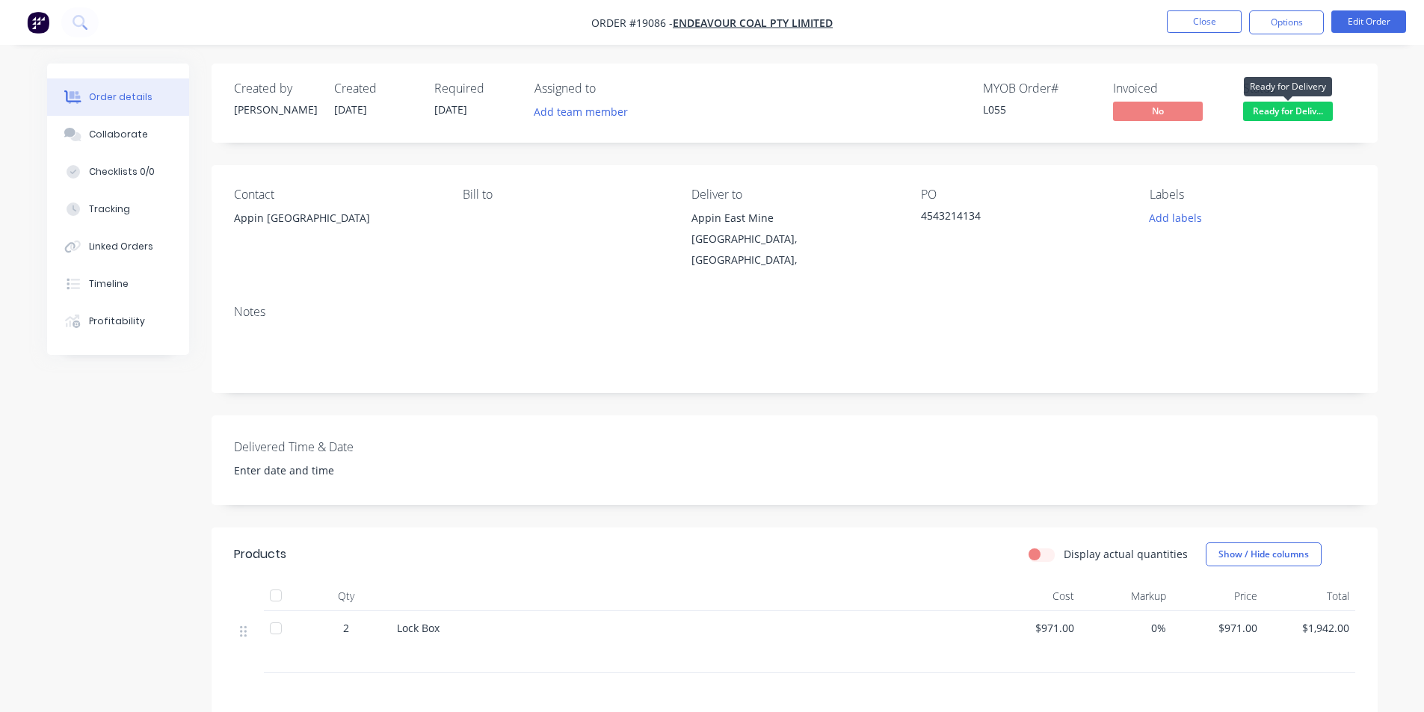
click at [1304, 107] on span "Ready for Deliv..." at bounding box center [1288, 111] width 90 height 19
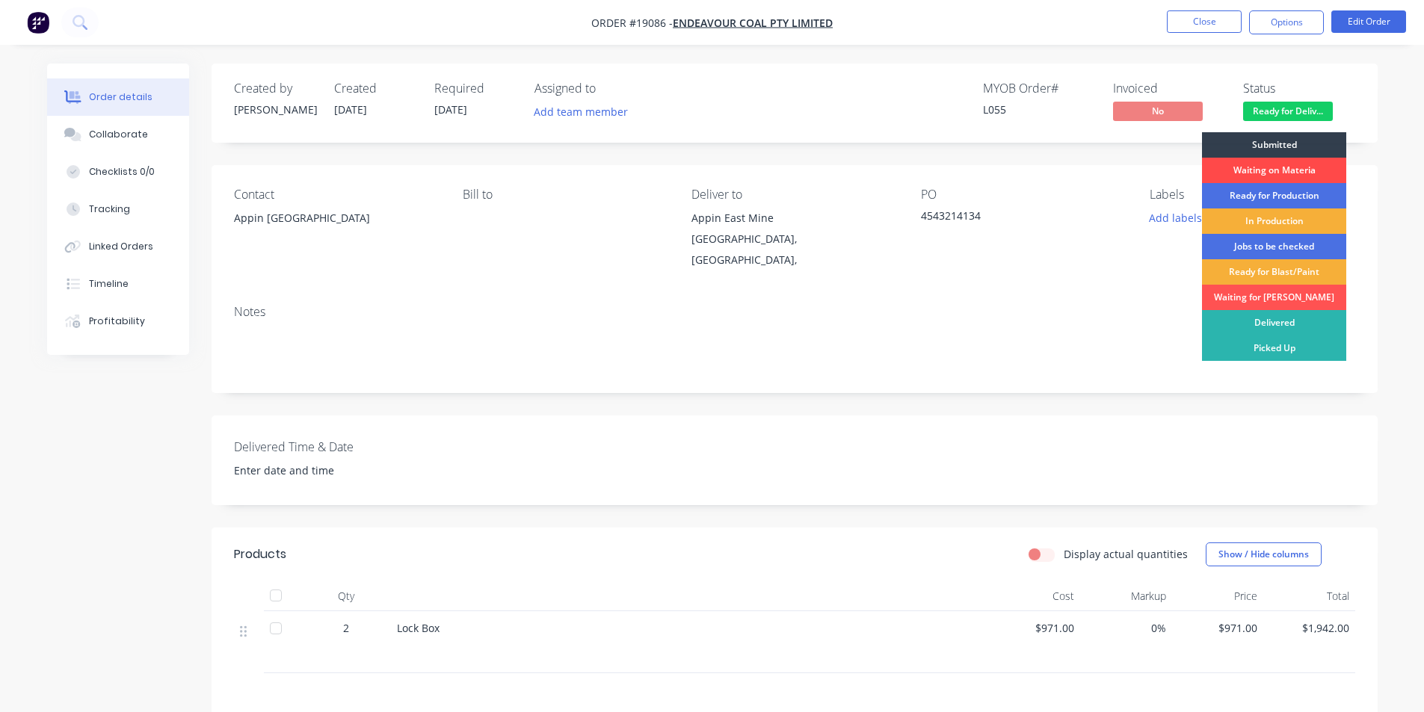
click at [1299, 164] on div "Waiting on Materia" at bounding box center [1274, 170] width 144 height 25
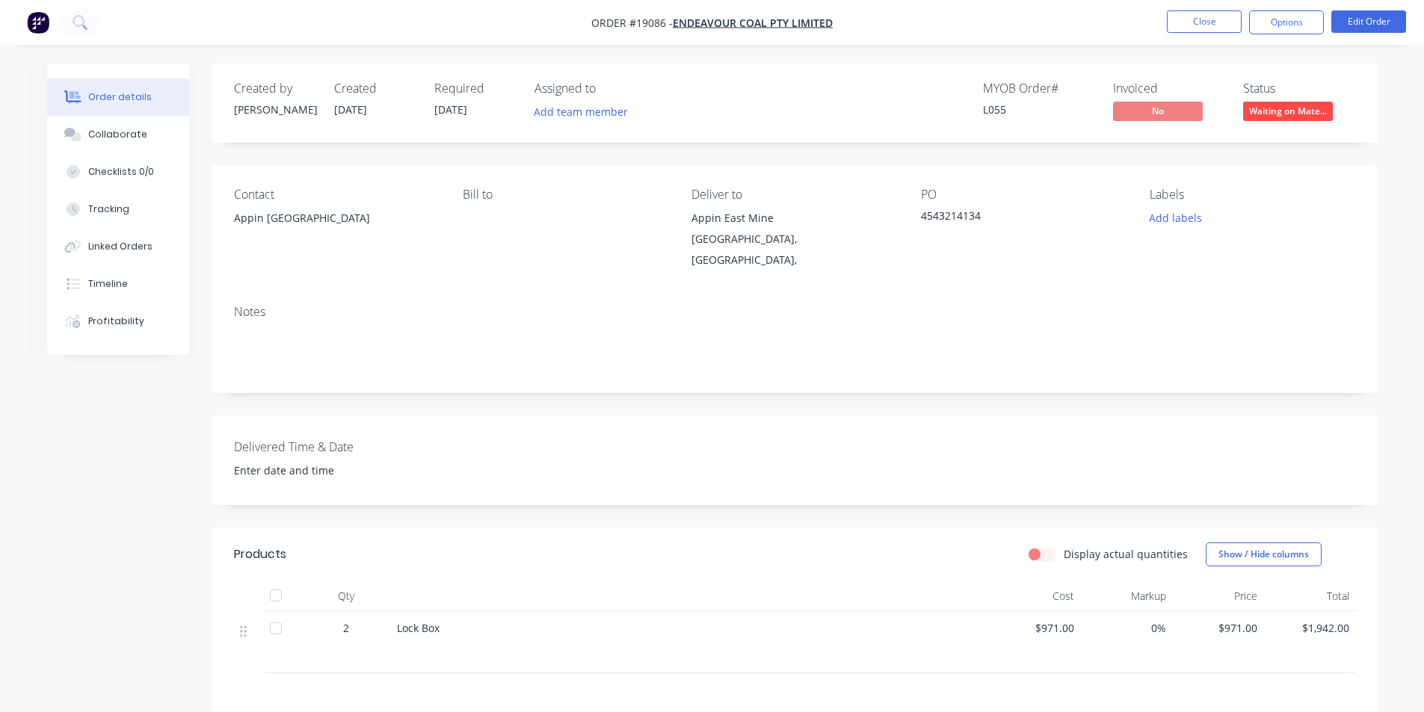
click at [36, 25] on img "button" at bounding box center [38, 22] width 22 height 22
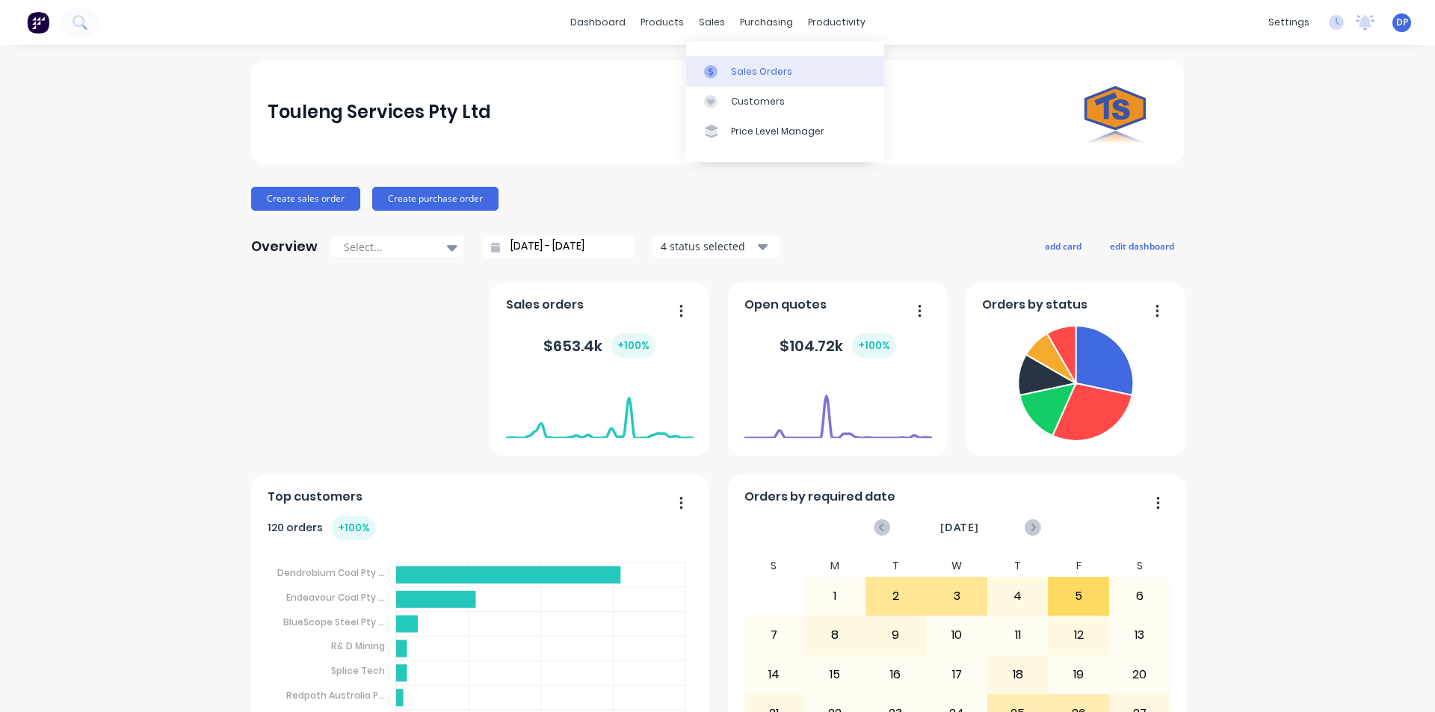
click at [770, 66] on div "Sales Orders" at bounding box center [761, 71] width 61 height 13
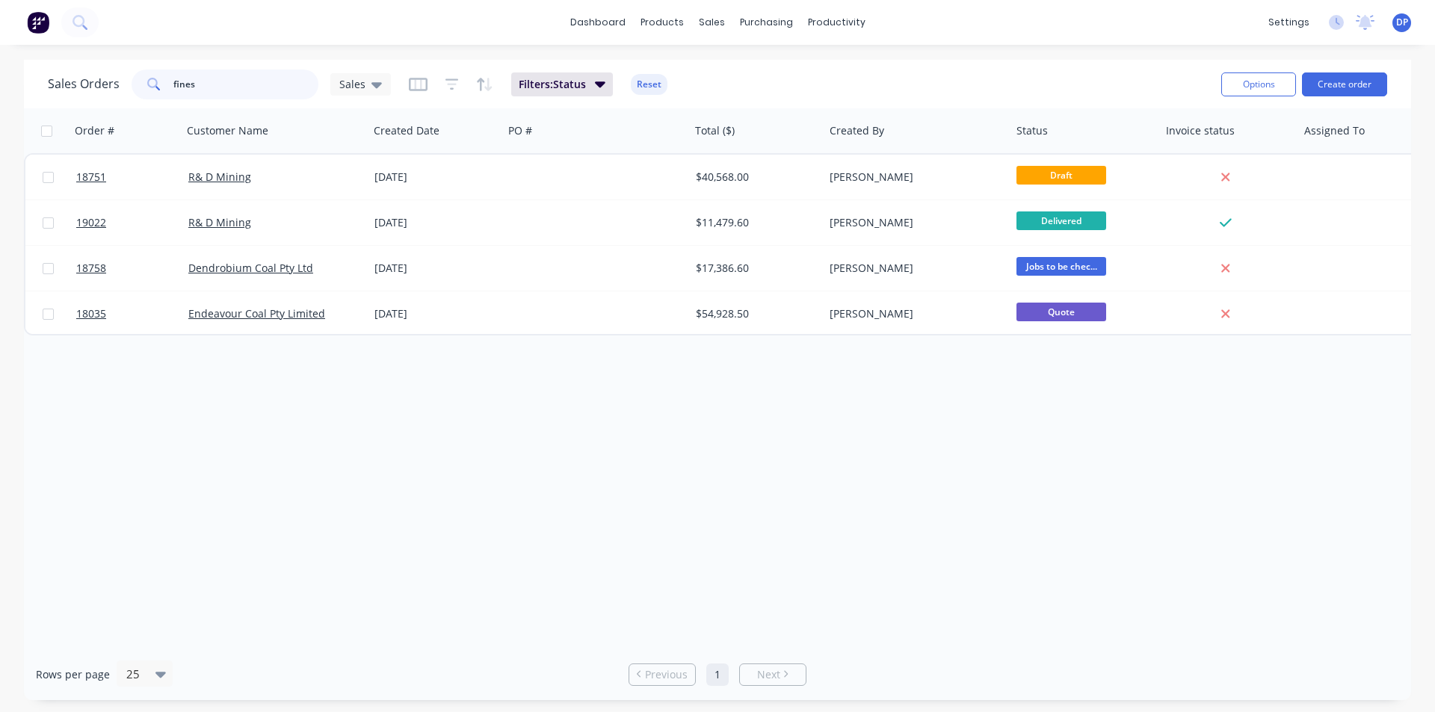
drag, startPoint x: 228, startPoint y: 87, endPoint x: 89, endPoint y: 96, distance: 139.4
click at [89, 96] on div "Sales Orders fines Sales" at bounding box center [219, 85] width 343 height 30
type input "flipper"
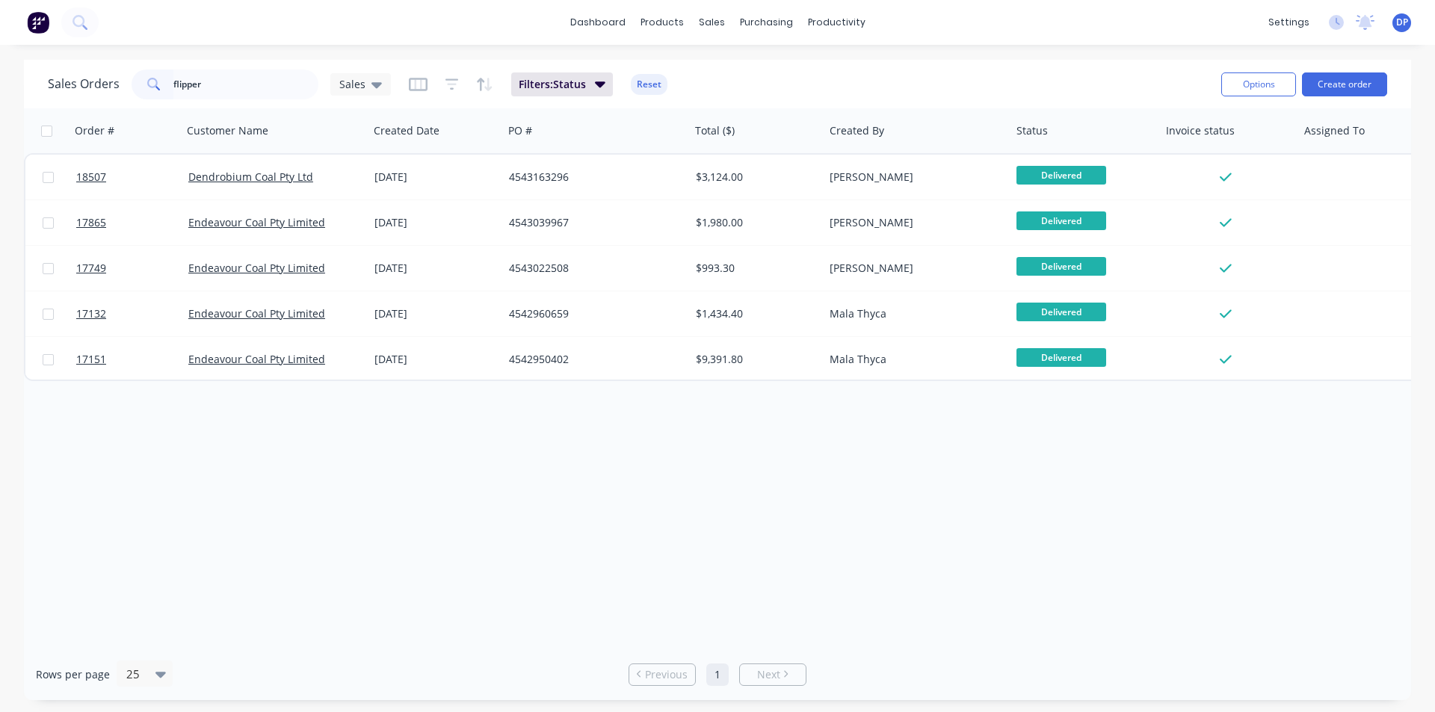
click at [37, 26] on img at bounding box center [38, 22] width 22 height 22
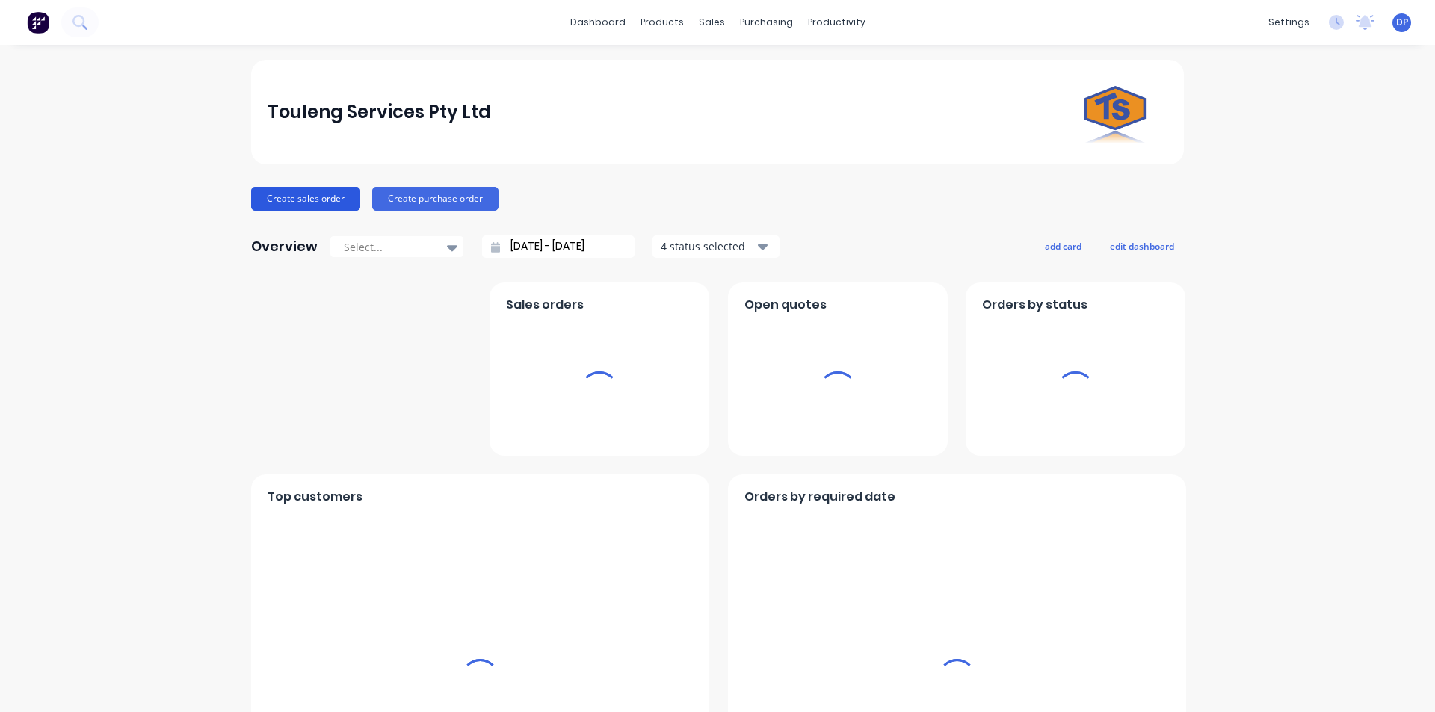
click at [303, 203] on button "Create sales order" at bounding box center [305, 199] width 109 height 24
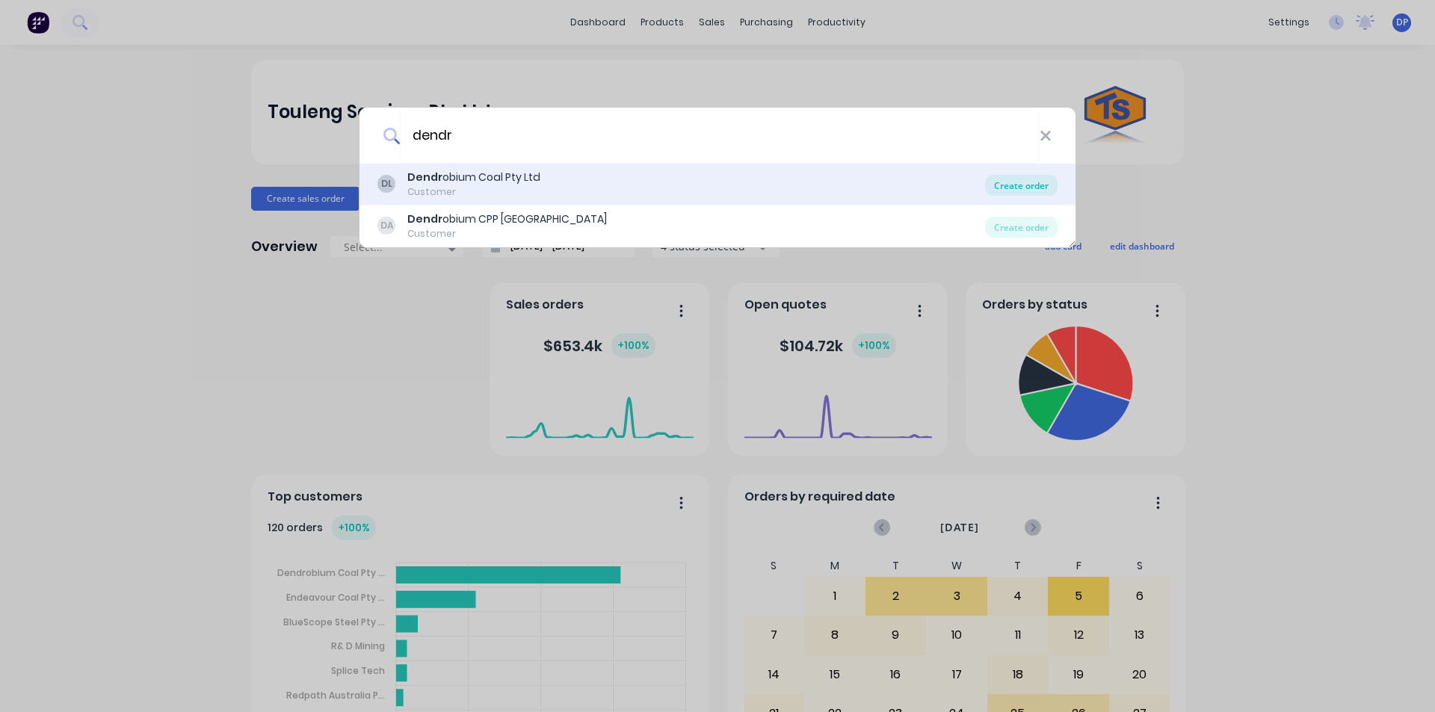
type input "dendr"
click at [1042, 176] on div "Create order" at bounding box center [1021, 185] width 73 height 21
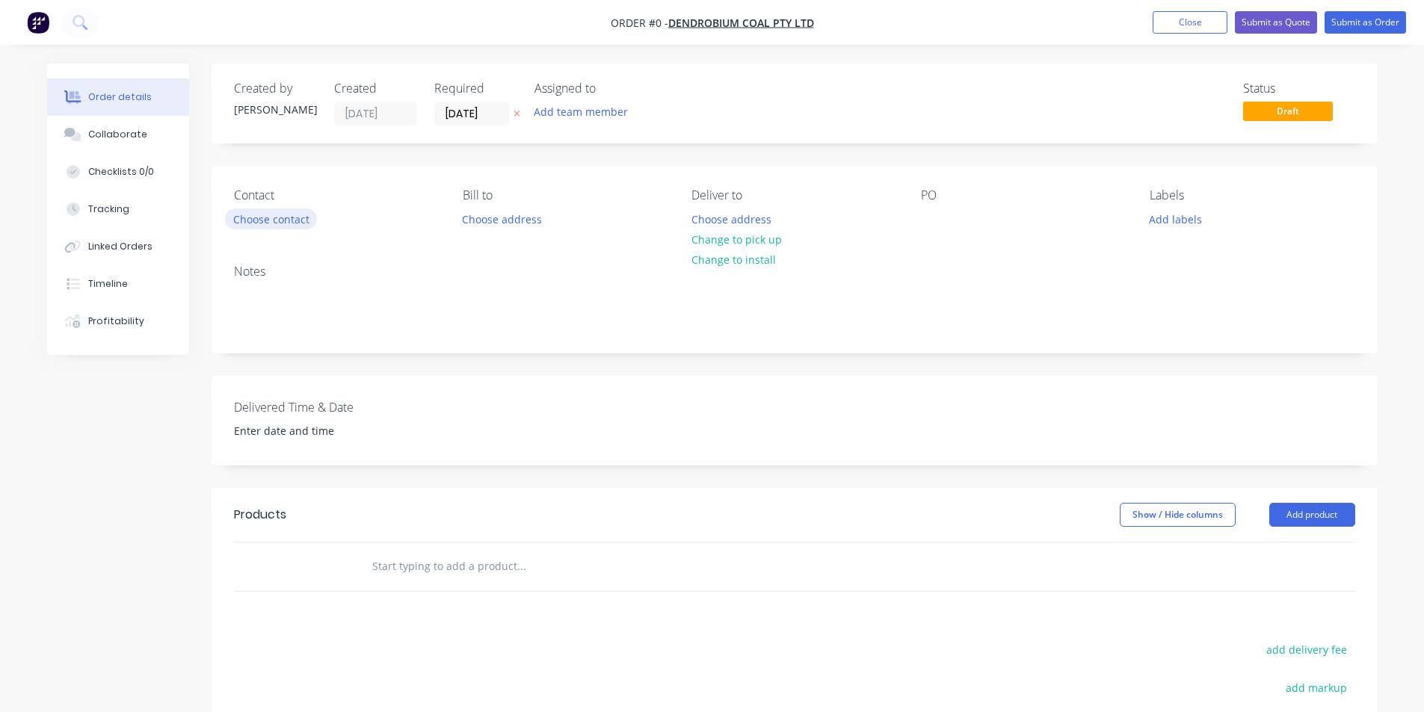
click at [267, 213] on button "Choose contact" at bounding box center [271, 219] width 92 height 20
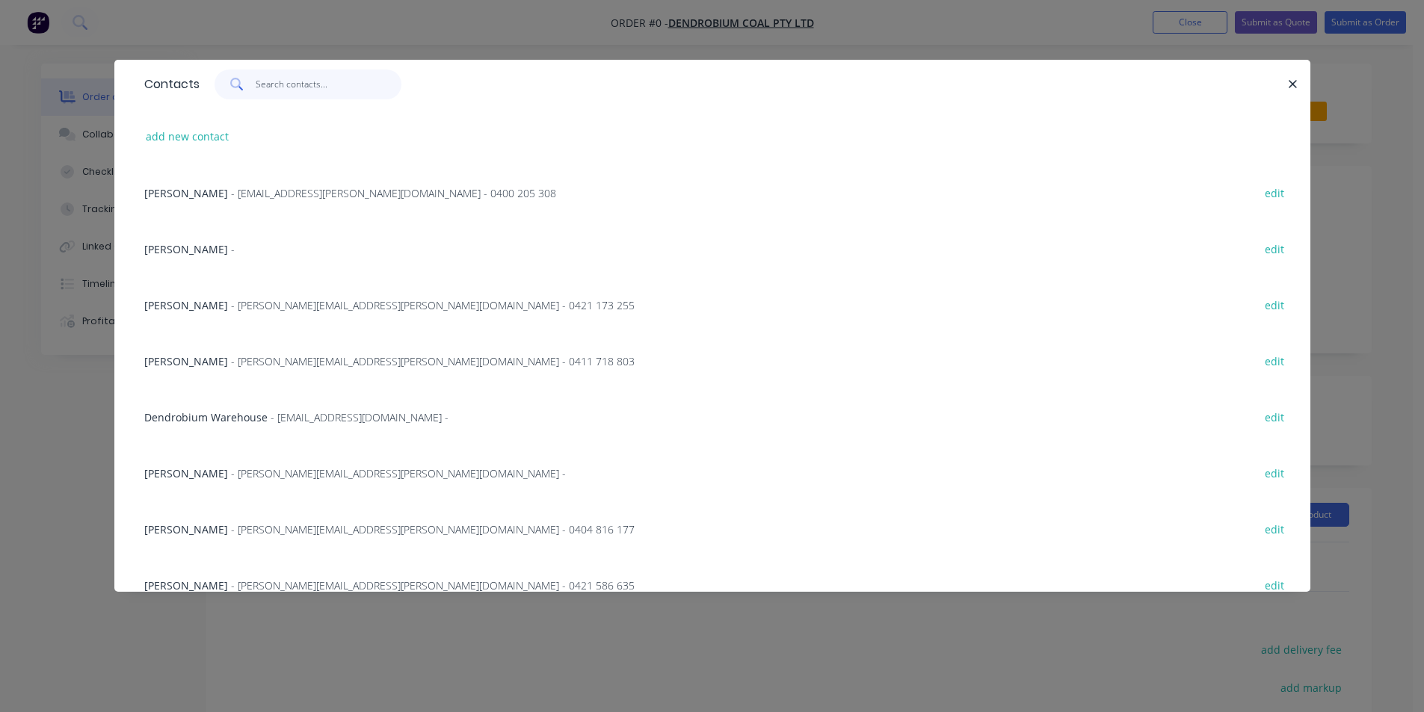
click at [336, 96] on input "text" at bounding box center [329, 85] width 146 height 30
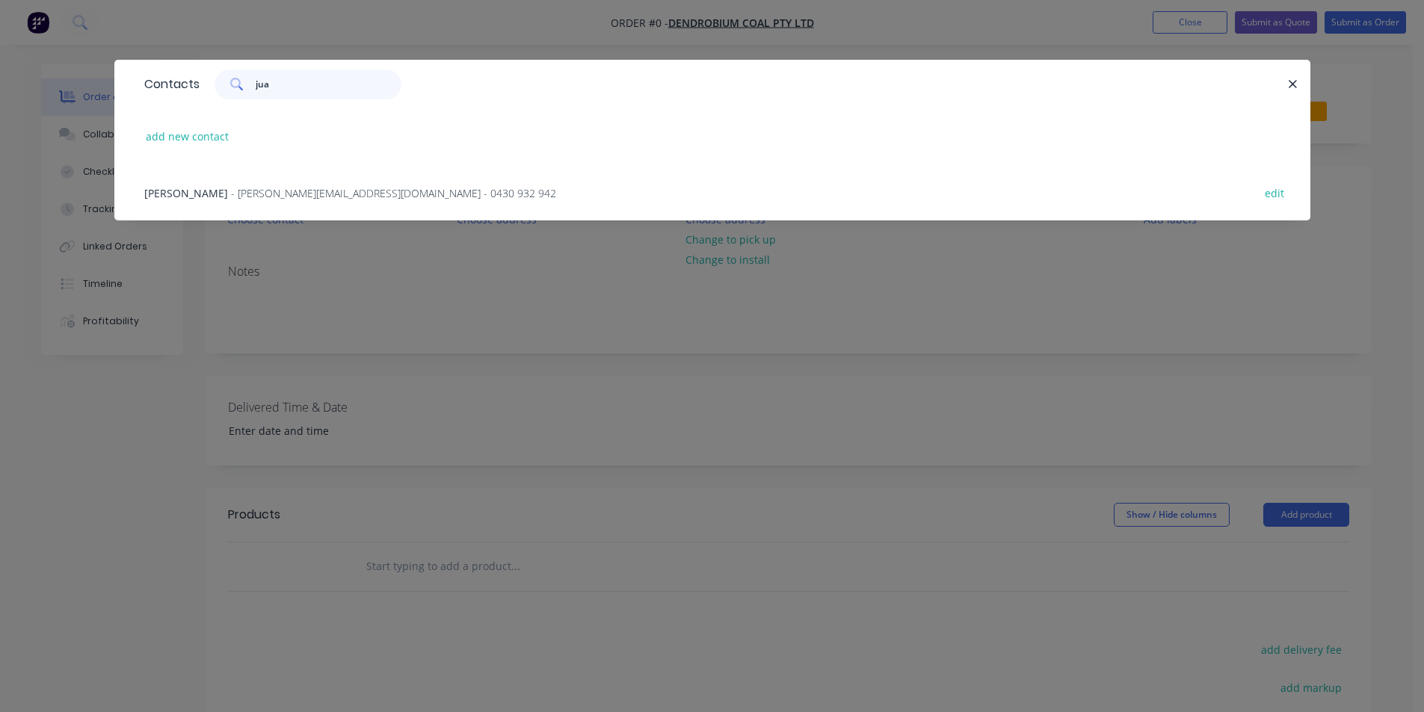
type input "jua"
click at [238, 190] on span "- [PERSON_NAME][EMAIL_ADDRESS][DOMAIN_NAME] - 0430 932 942" at bounding box center [393, 193] width 325 height 14
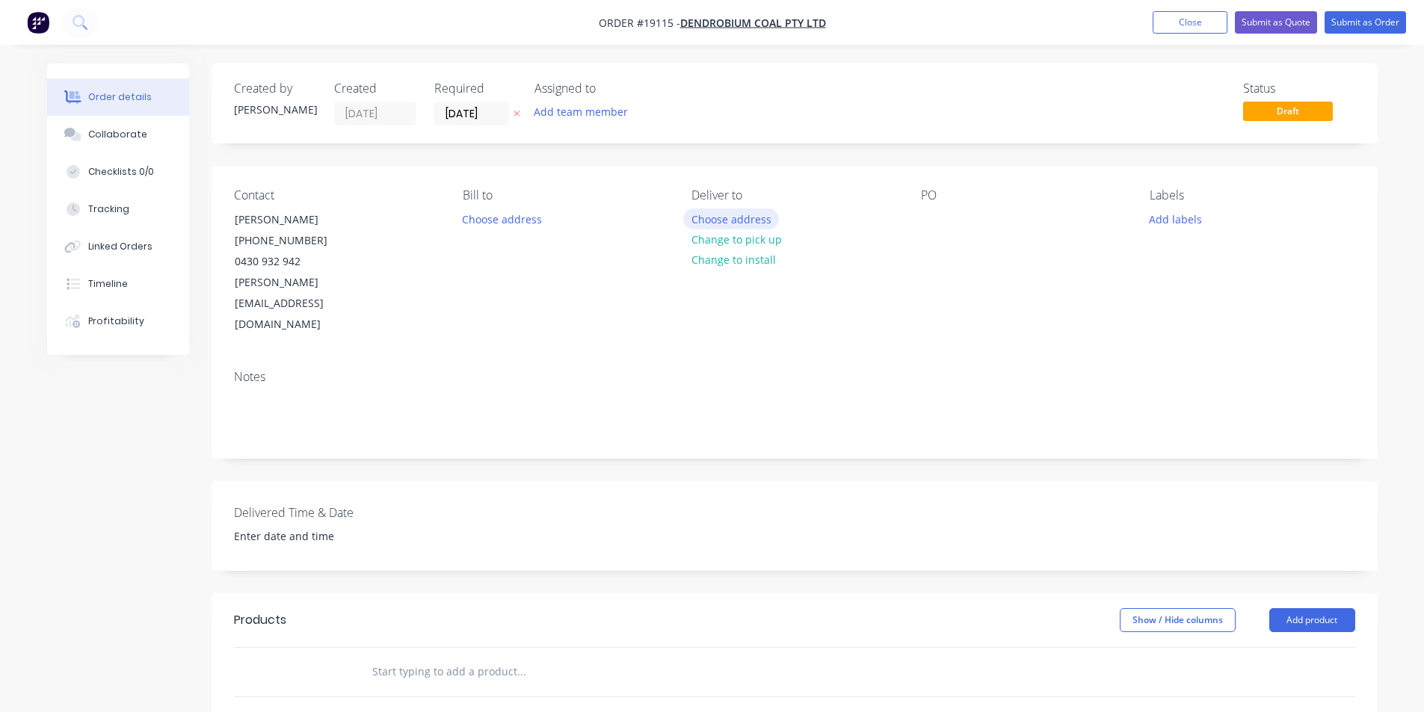
click at [728, 222] on button "Choose address" at bounding box center [731, 219] width 96 height 20
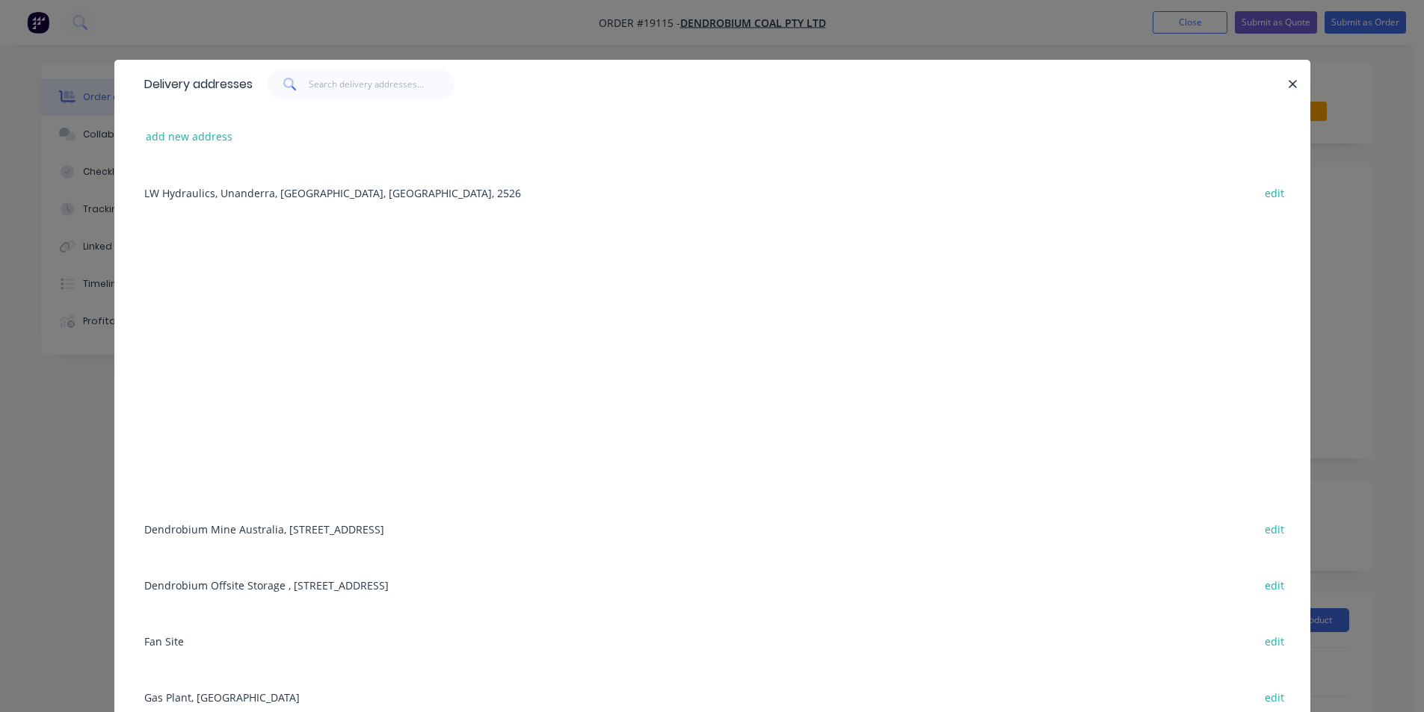
click at [271, 527] on div "Dendrobium Mine [GEOGRAPHIC_DATA], [STREET_ADDRESS] edit" at bounding box center [712, 529] width 1151 height 56
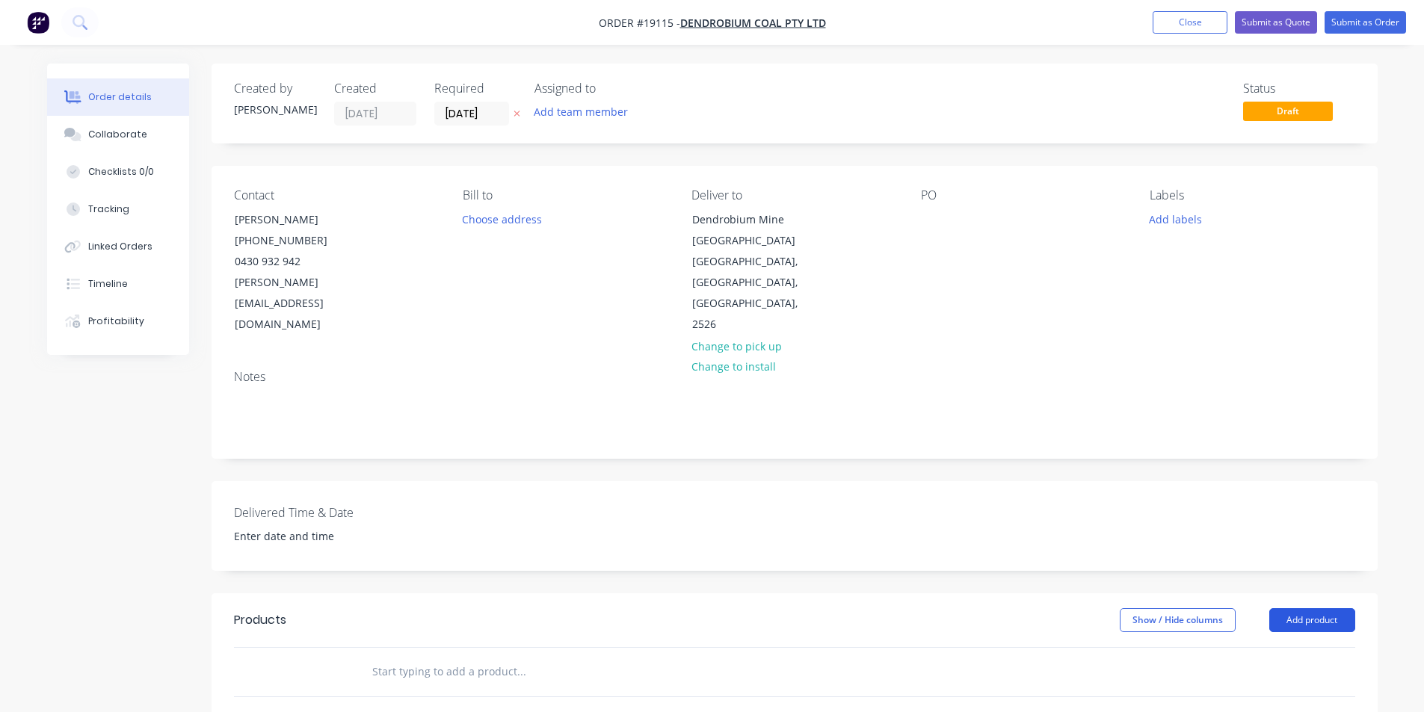
click at [1314, 608] on button "Add product" at bounding box center [1312, 620] width 86 height 24
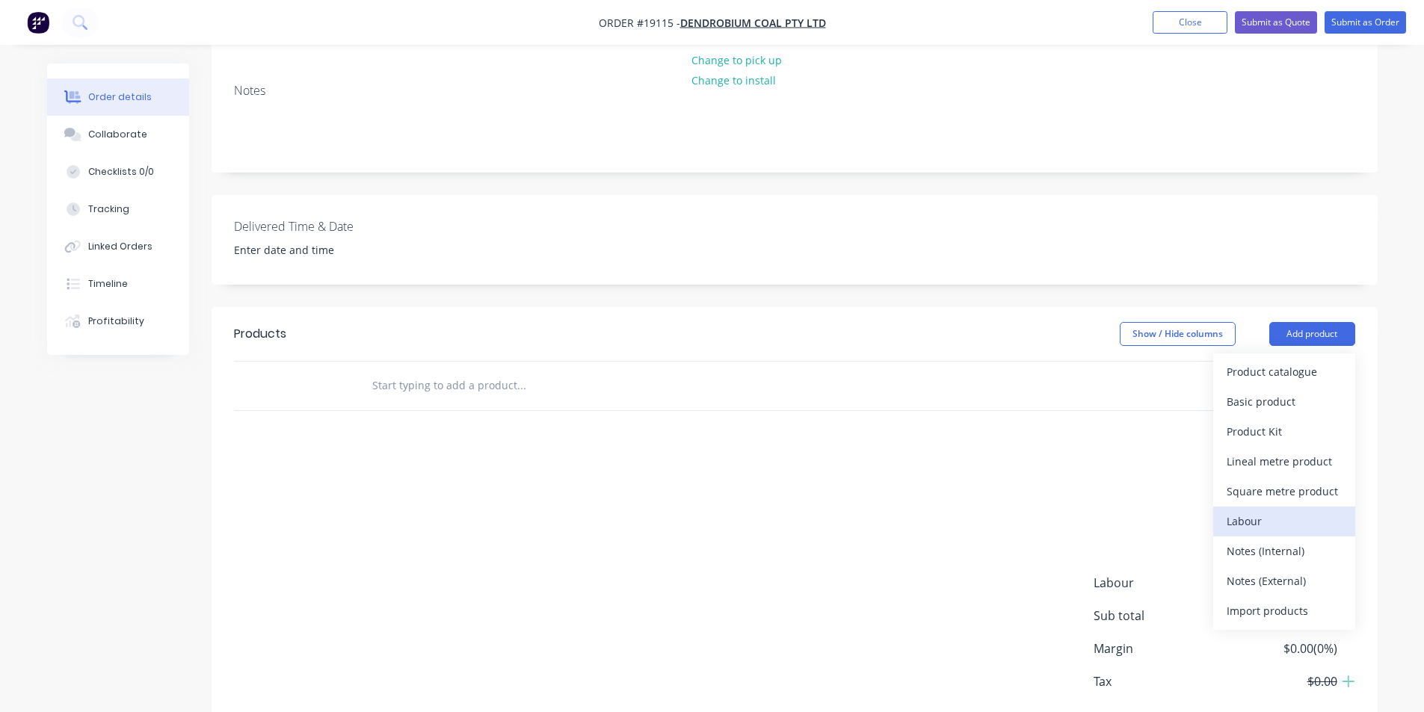
scroll to position [299, 0]
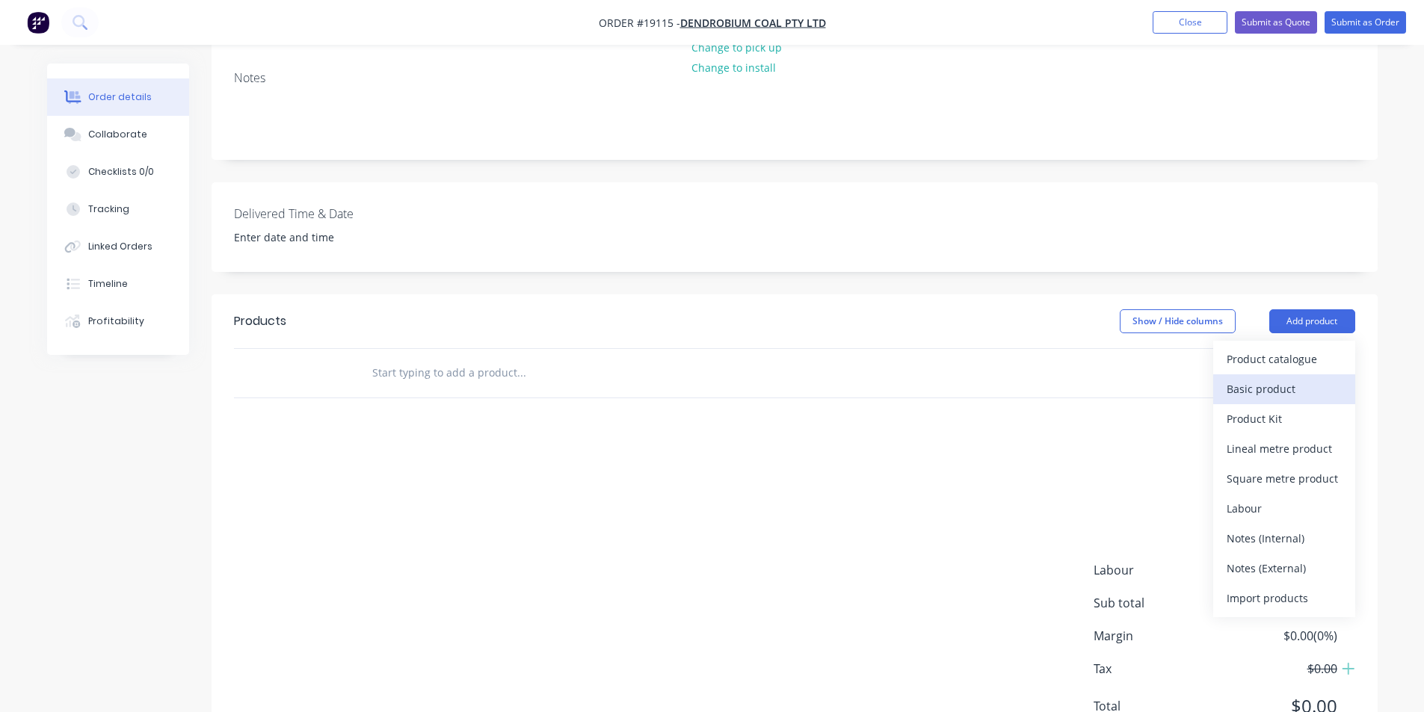
click at [1265, 378] on div "Basic product" at bounding box center [1284, 389] width 115 height 22
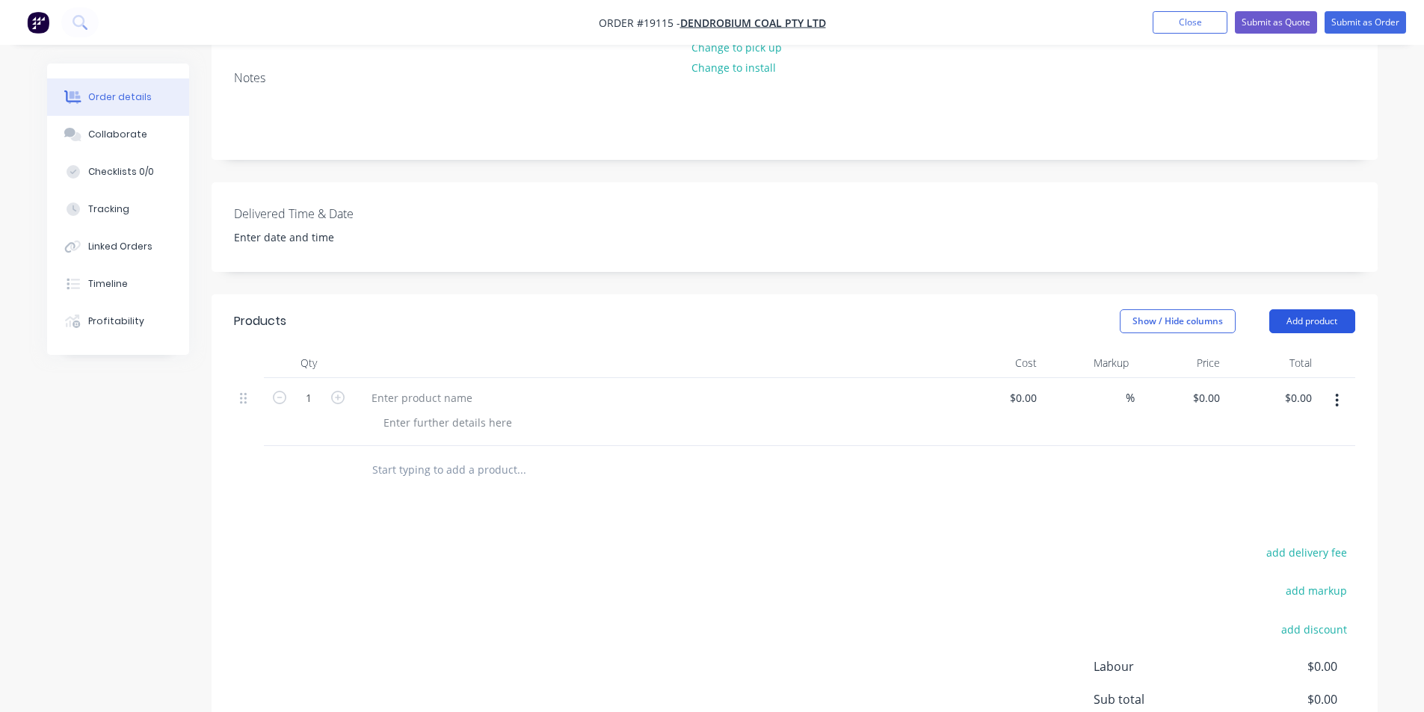
click at [1319, 309] on button "Add product" at bounding box center [1312, 321] width 86 height 24
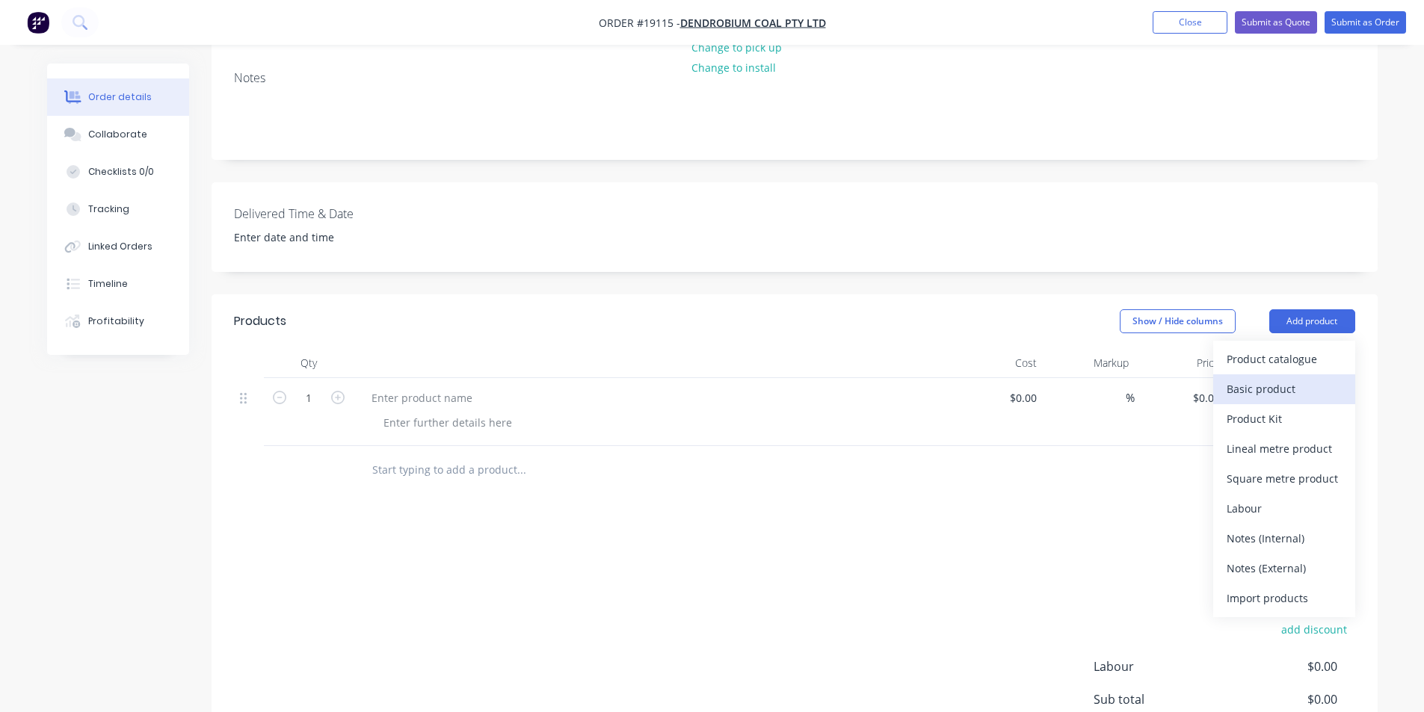
click at [1274, 378] on div "Basic product" at bounding box center [1284, 389] width 115 height 22
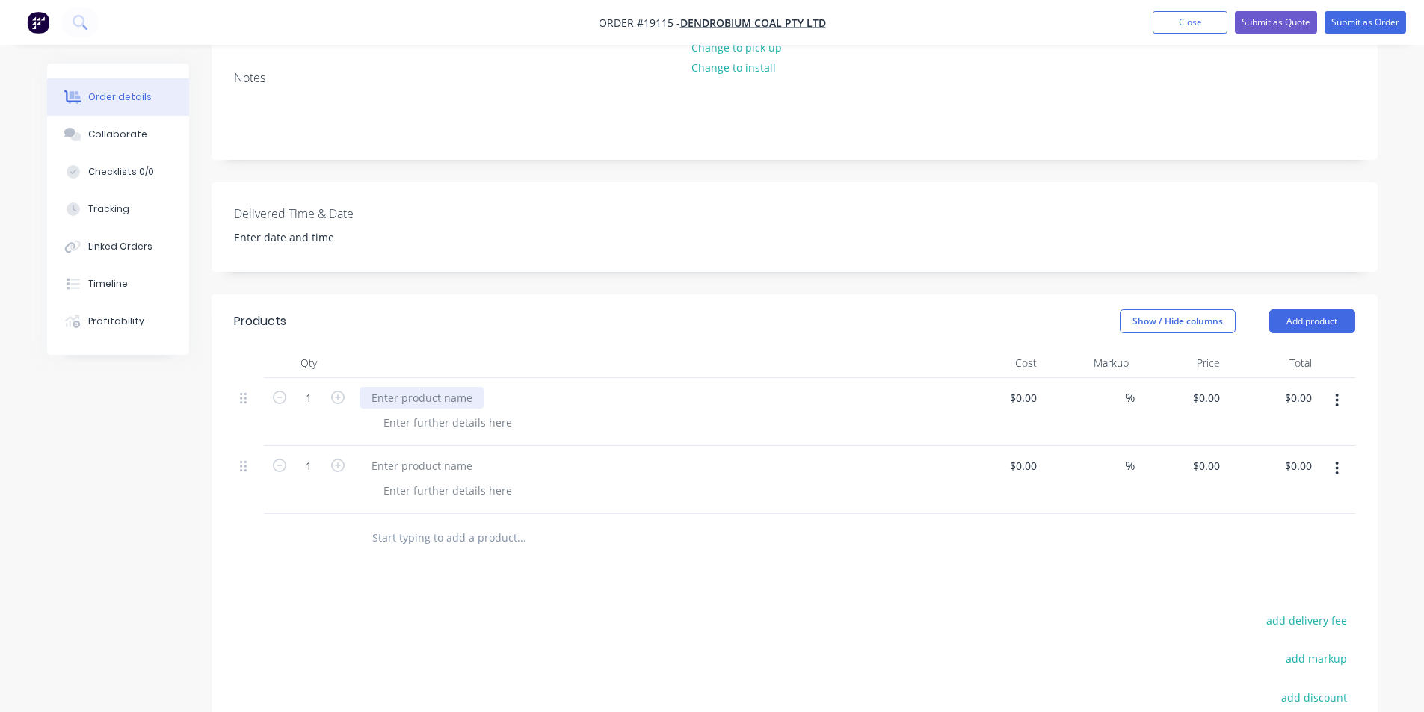
click at [413, 387] on div at bounding box center [422, 398] width 125 height 22
paste div
click at [446, 387] on div at bounding box center [422, 398] width 125 height 22
click at [419, 387] on div at bounding box center [422, 398] width 125 height 22
click at [394, 387] on div at bounding box center [422, 398] width 125 height 22
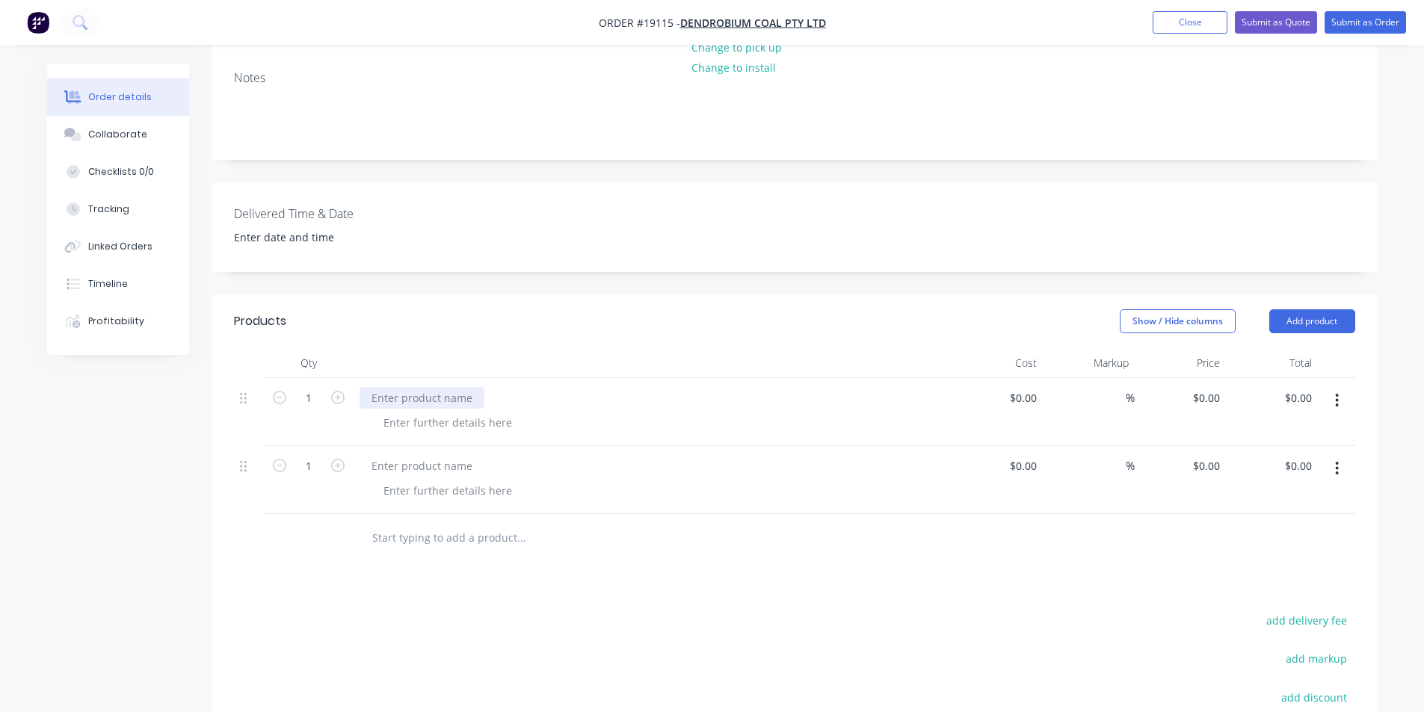
click at [415, 387] on div at bounding box center [422, 398] width 125 height 22
click at [394, 455] on div at bounding box center [422, 466] width 125 height 22
click at [412, 455] on div "Bushed Flipper Assembly" at bounding box center [435, 466] width 151 height 22
click at [451, 412] on div at bounding box center [447, 423] width 152 height 22
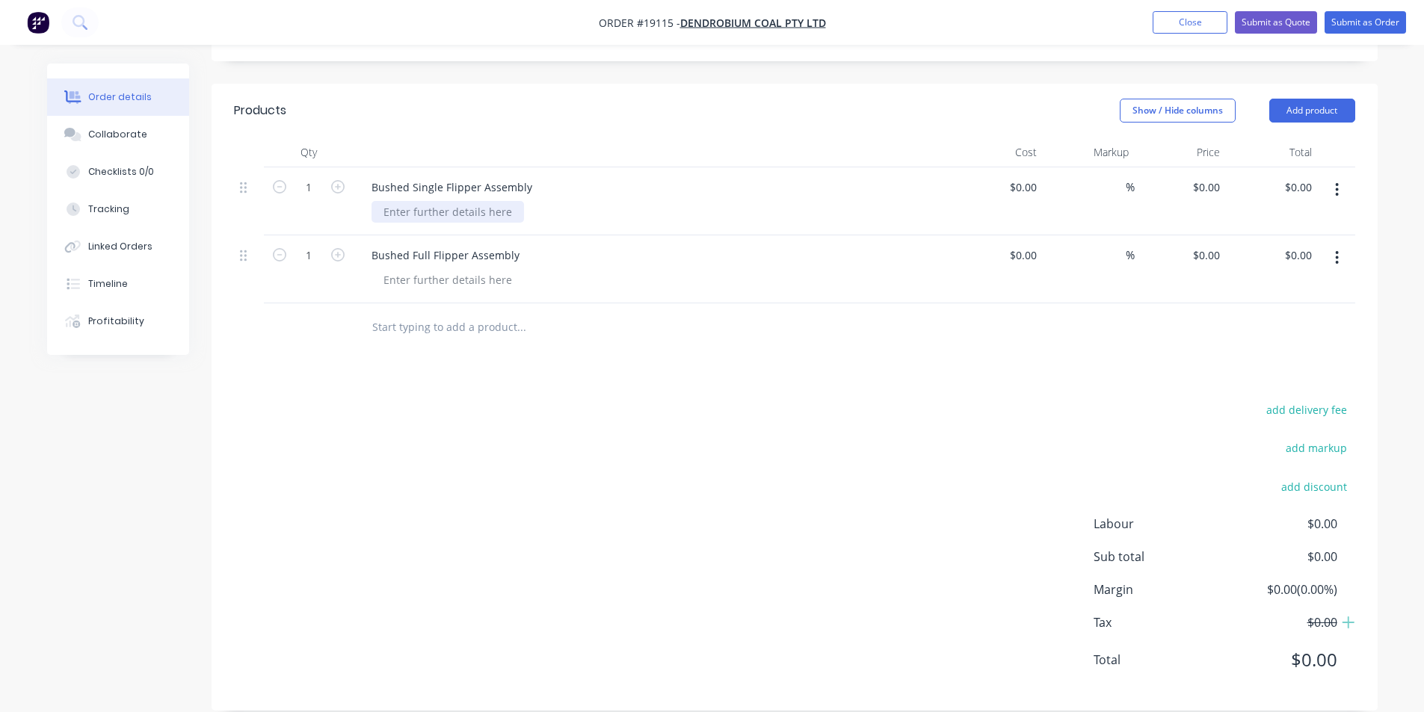
click at [442, 201] on div at bounding box center [447, 212] width 152 height 22
drag, startPoint x: 480, startPoint y: 193, endPoint x: 361, endPoint y: 193, distance: 118.8
click at [361, 193] on div "Bushed Single Flipper Assembly High Tensile Bushes" at bounding box center [653, 201] width 598 height 68
copy div "High Tensile Bushes"
click at [429, 269] on div at bounding box center [447, 280] width 152 height 22
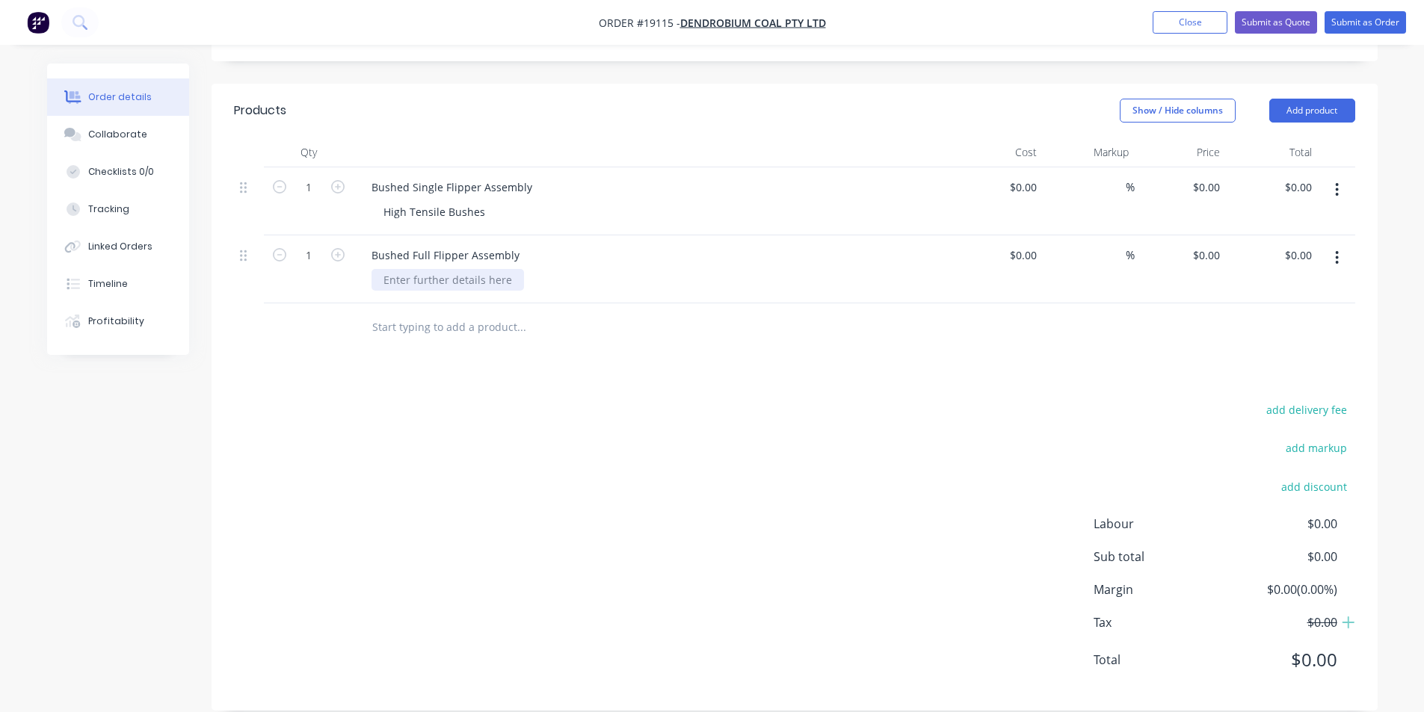
paste div
click at [496, 201] on div "High Tensile Bushes" at bounding box center [658, 212] width 574 height 22
click at [490, 201] on div "High Tensile Bushes" at bounding box center [434, 212] width 126 height 22
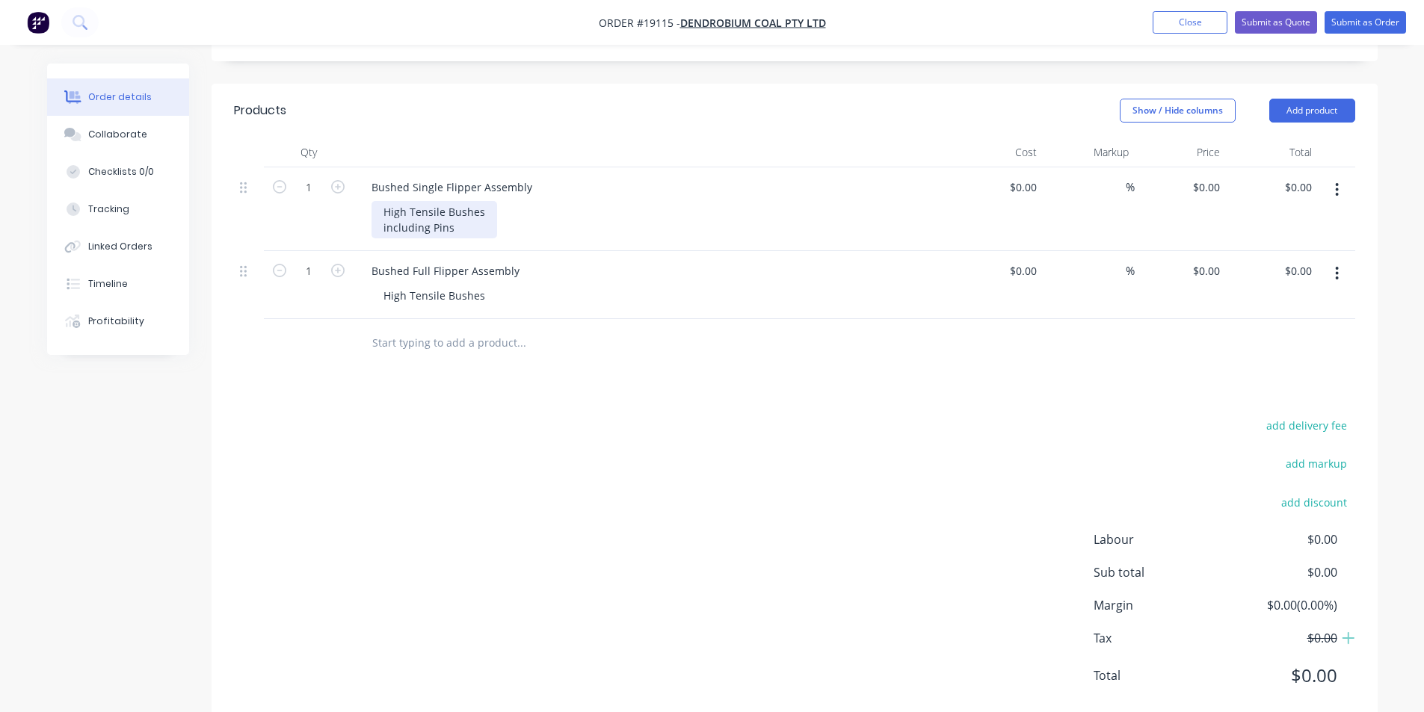
click at [382, 208] on div "High Tensile Bushes including Pins" at bounding box center [434, 219] width 126 height 37
click at [469, 213] on div "High Tensile Bushes Including Pins" at bounding box center [434, 219] width 126 height 37
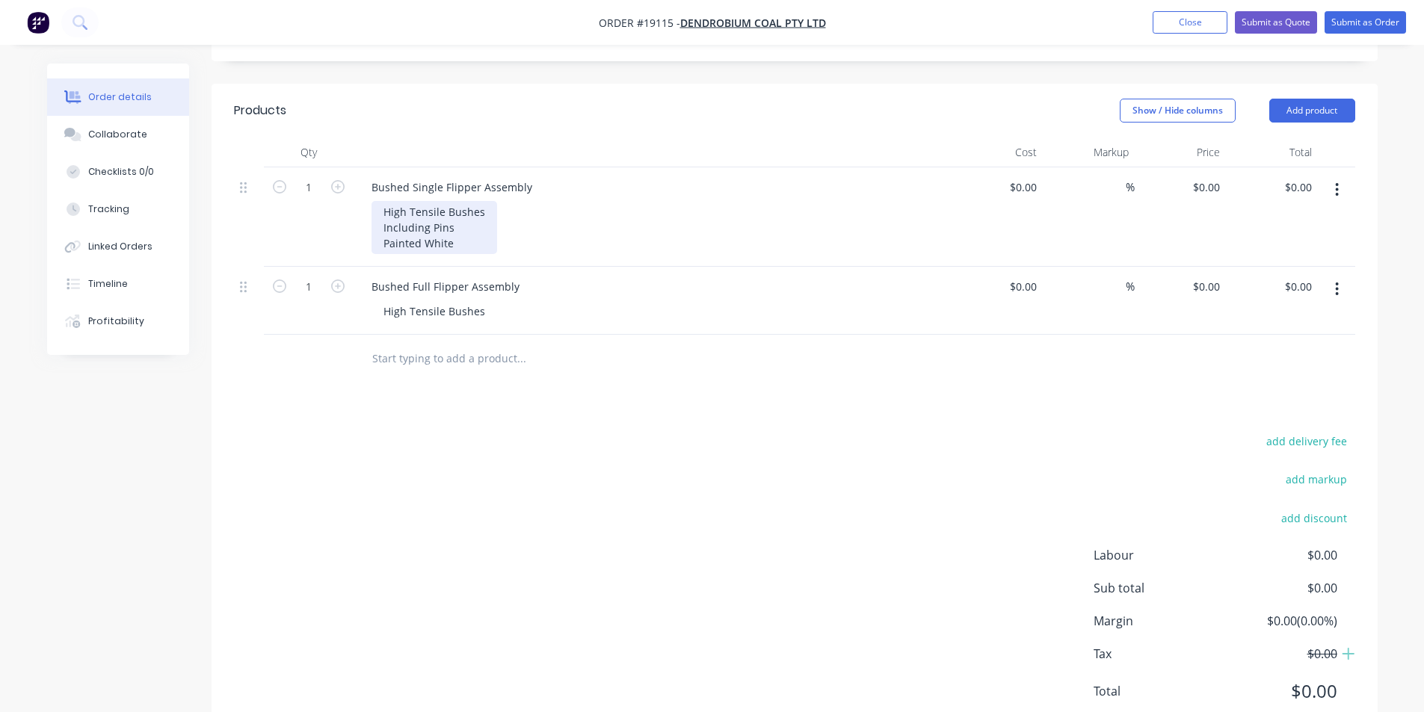
click at [381, 221] on div "High Tensile Bushes Including Pins Painted White" at bounding box center [434, 227] width 126 height 53
click at [458, 220] on div "High Tensile Bushes Including Pins Blast & Painted White" at bounding box center [437, 227] width 132 height 53
drag, startPoint x: 479, startPoint y: 226, endPoint x: 377, endPoint y: 209, distance: 103.8
click at [377, 209] on div "High Tensile Bushes Including Pins Blast & Paint White" at bounding box center [434, 227] width 126 height 53
copy div "Including Pins Blast & Paint White"
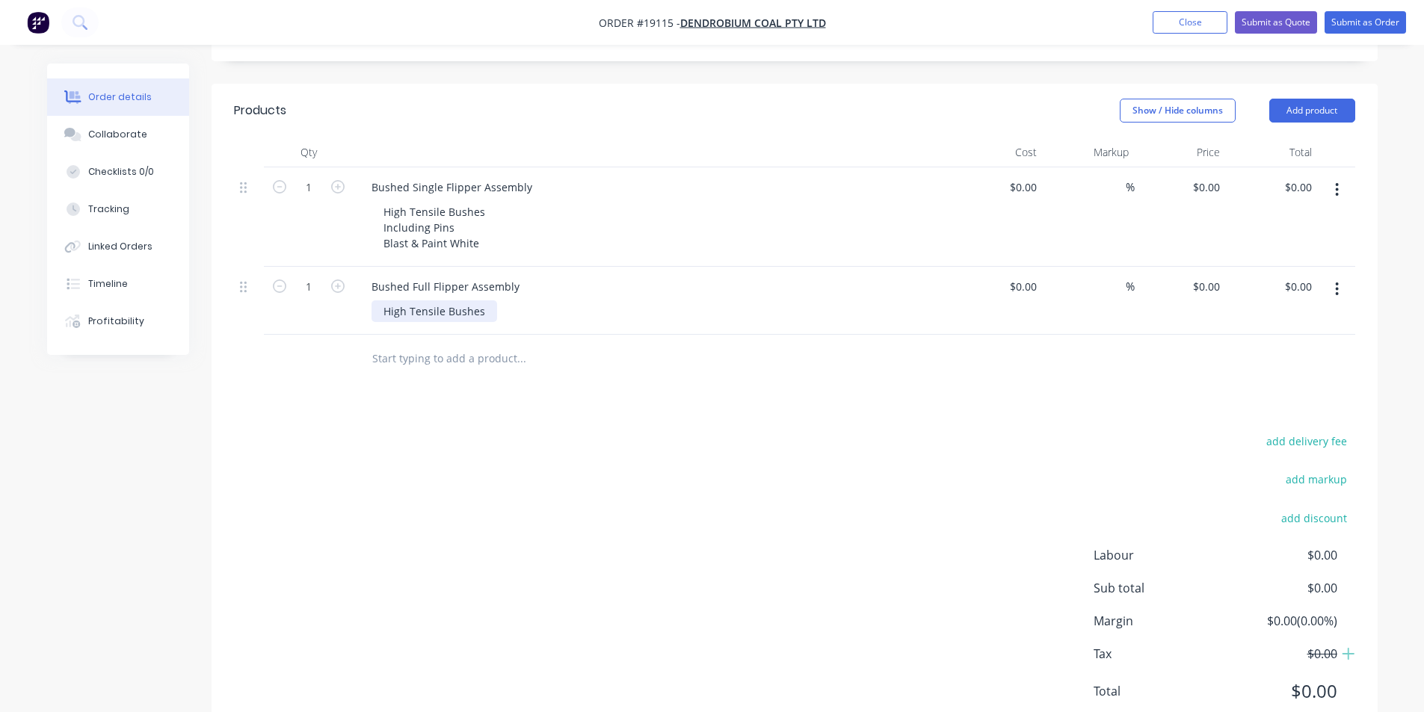
click at [490, 300] on div "High Tensile Bushes" at bounding box center [434, 311] width 126 height 22
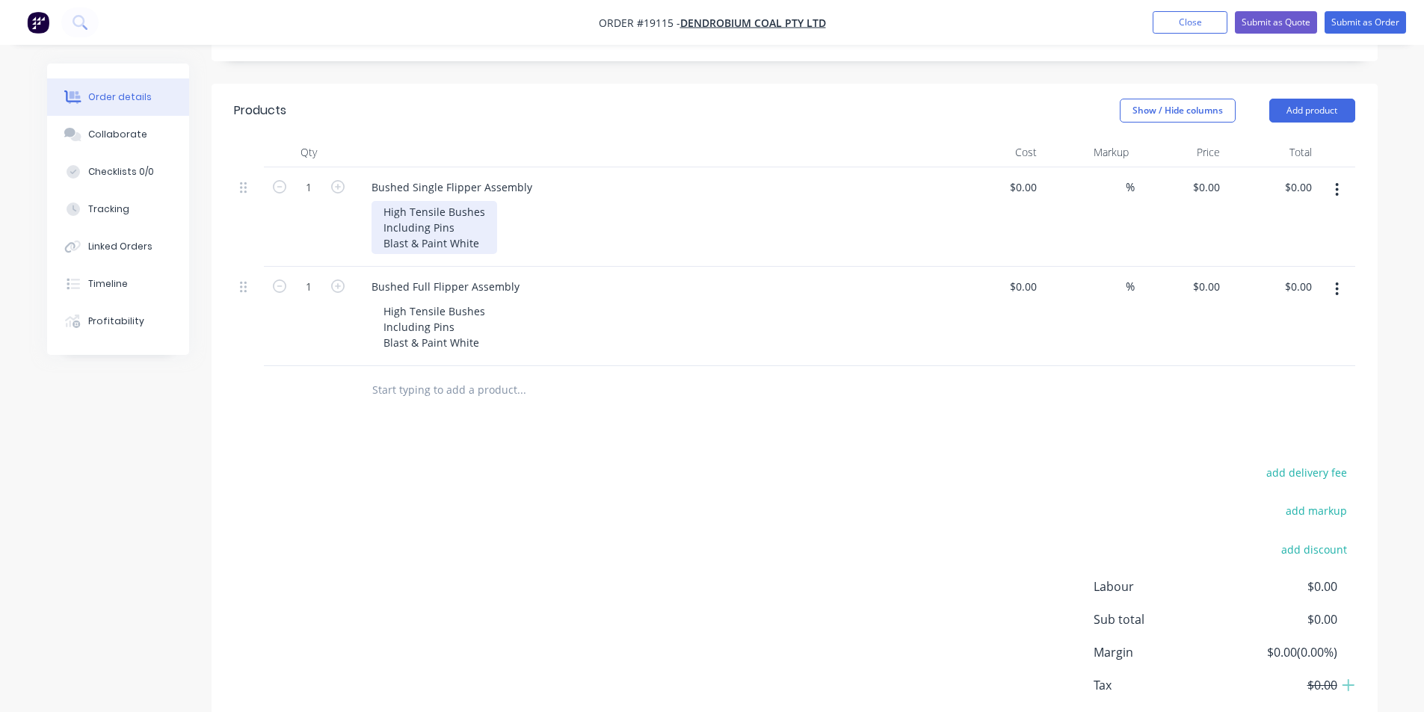
click at [460, 203] on div "High Tensile Bushes Including Pins Blast & Paint White" at bounding box center [434, 227] width 126 height 53
click at [477, 314] on div "High Tensile Bushes Including Pins Blast & Paint White" at bounding box center [434, 326] width 126 height 53
click at [445, 303] on div "High Tensile Bushes Including Pins Blast & Paint White" at bounding box center [434, 326] width 126 height 53
click at [486, 304] on div "High Tensile Bushes Including Pins Blast & Paint White" at bounding box center [434, 326] width 126 height 53
click at [962, 366] on div at bounding box center [794, 390] width 1121 height 49
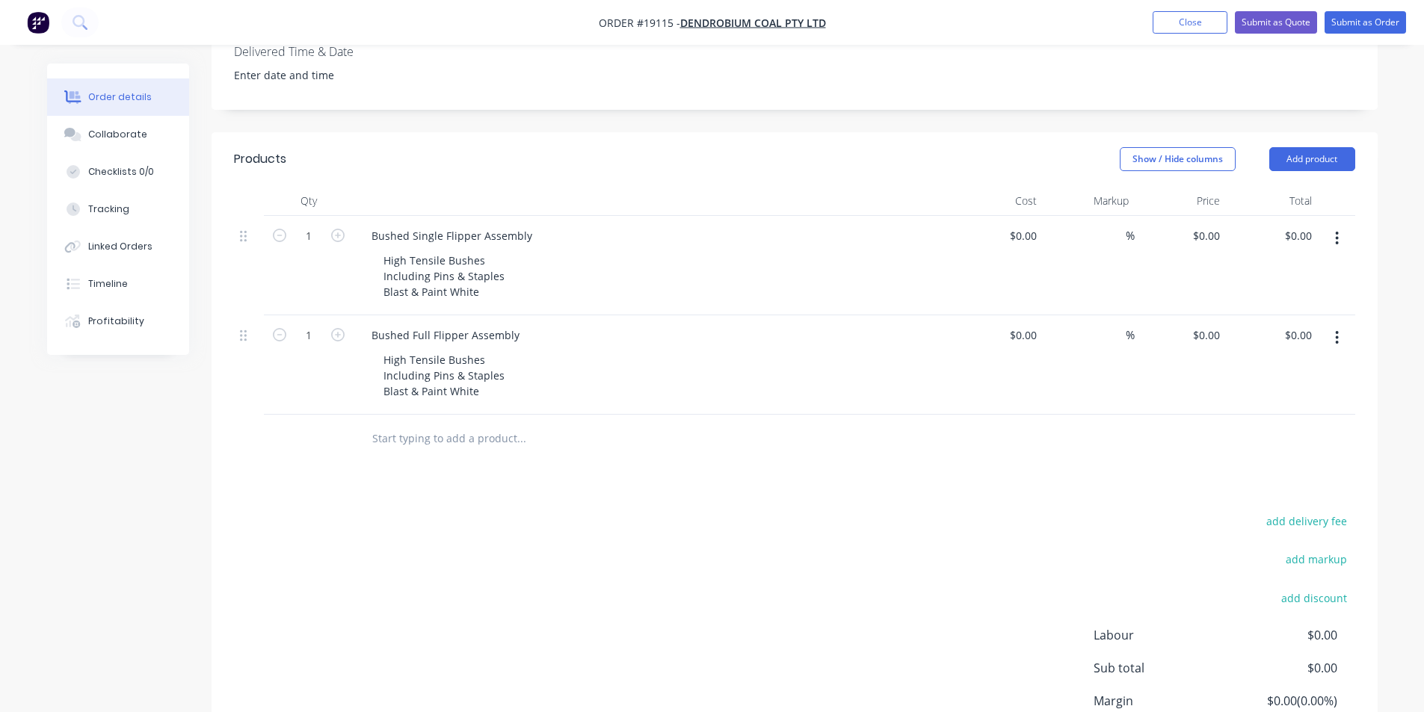
scroll to position [435, 0]
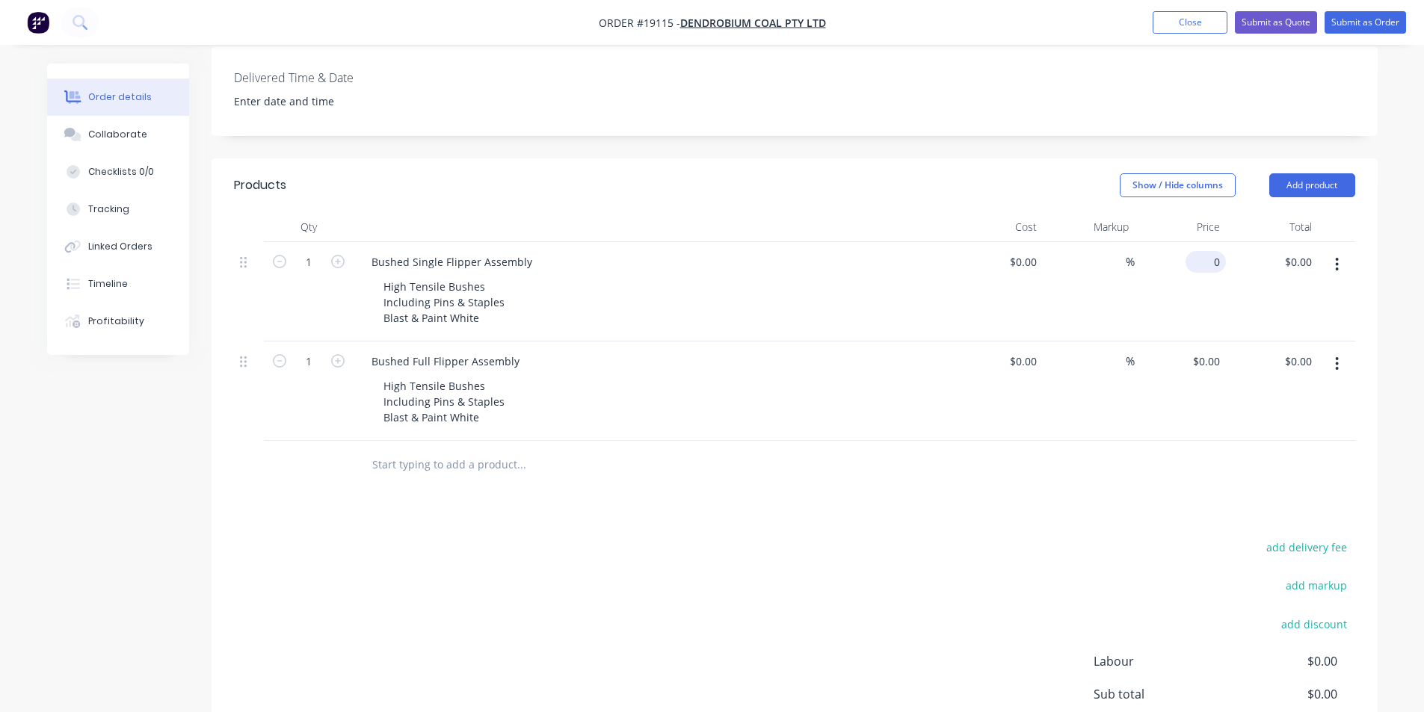
click at [1204, 251] on div "0 $0.00" at bounding box center [1205, 262] width 40 height 22
type input "$7,943.00"
click at [1168, 542] on div "add delivery fee" at bounding box center [1261, 556] width 187 height 38
click at [1209, 351] on input "$0.00" at bounding box center [1208, 362] width 34 height 22
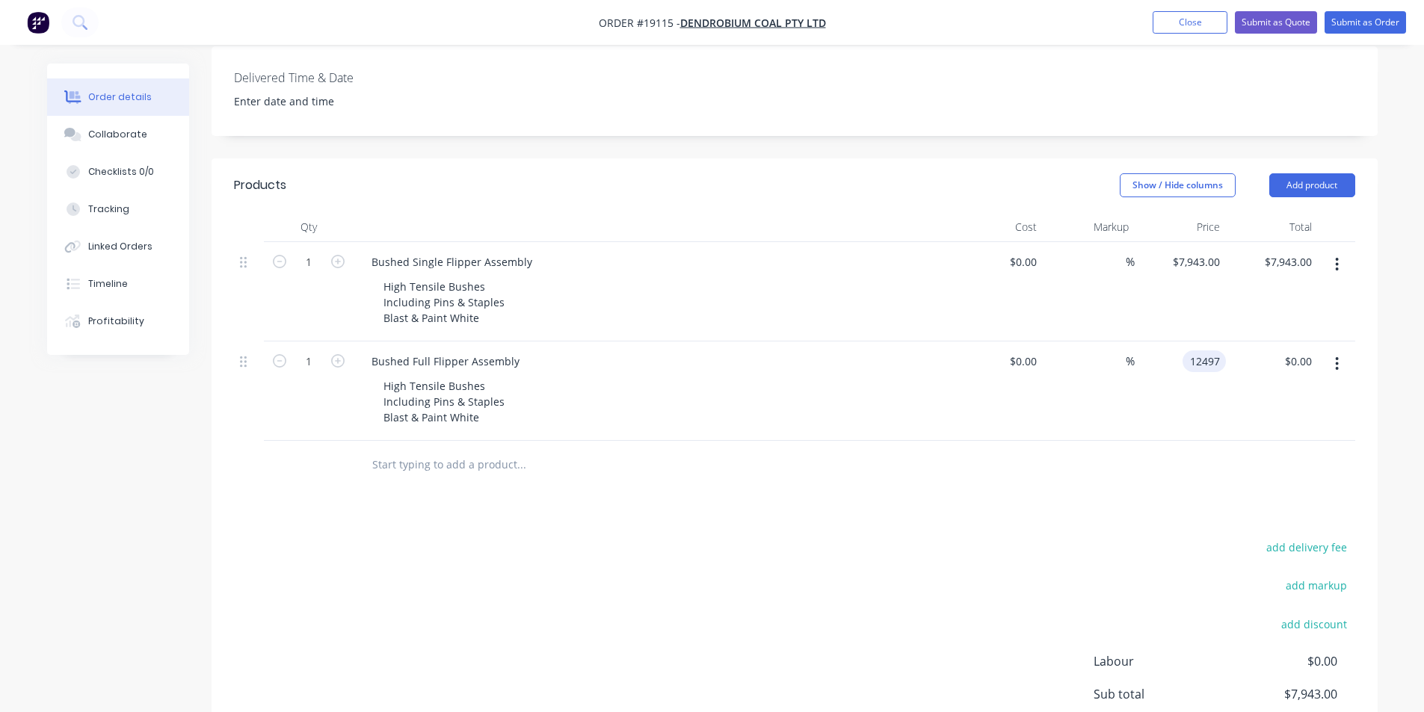
type input "$12,497.00"
click at [1187, 460] on div at bounding box center [794, 465] width 1121 height 49
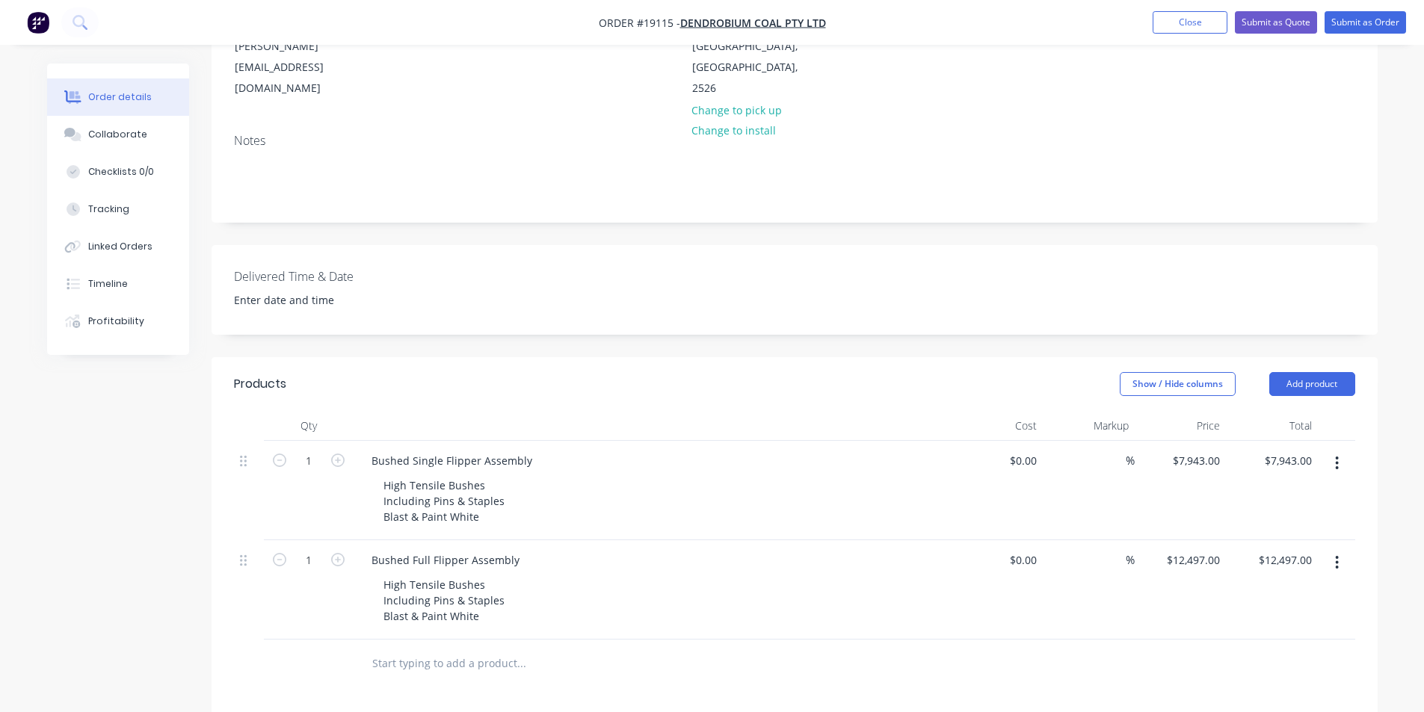
scroll to position [0, 0]
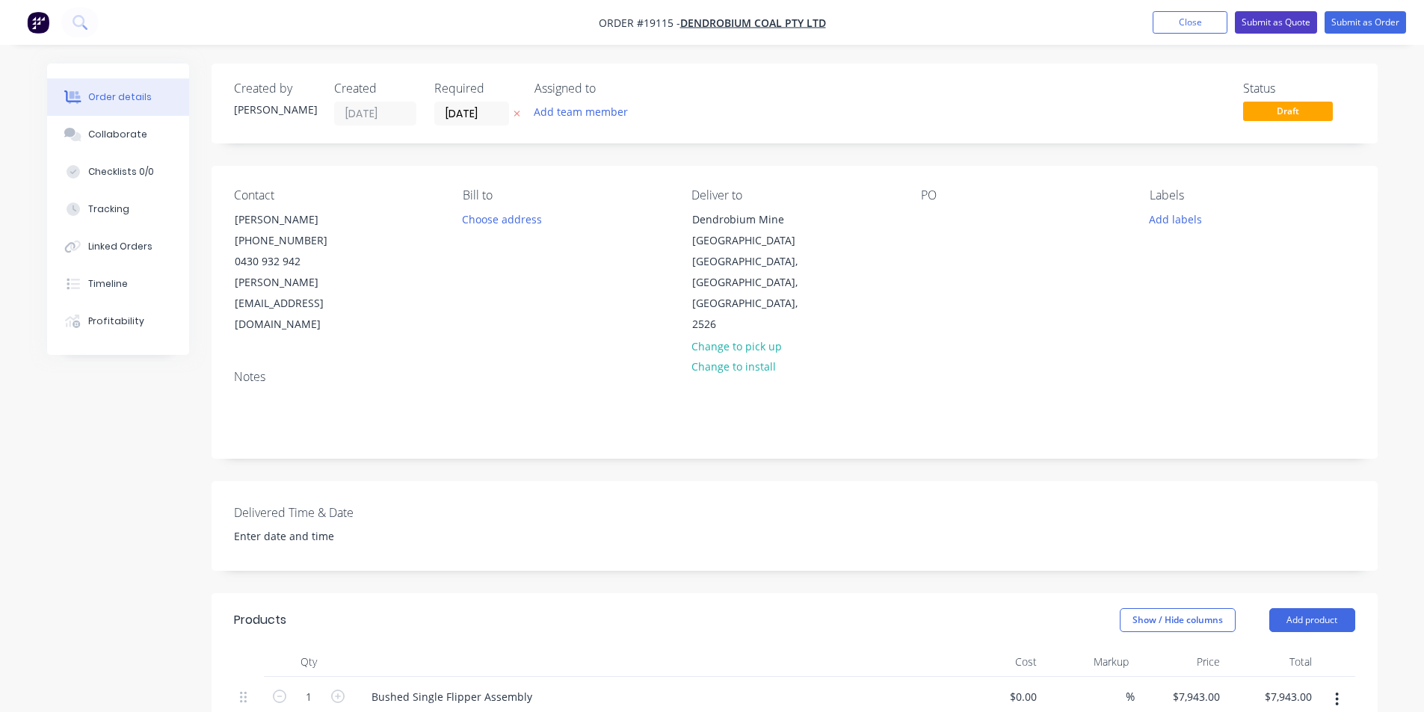
click at [1291, 18] on button "Submit as Quote" at bounding box center [1276, 22] width 82 height 22
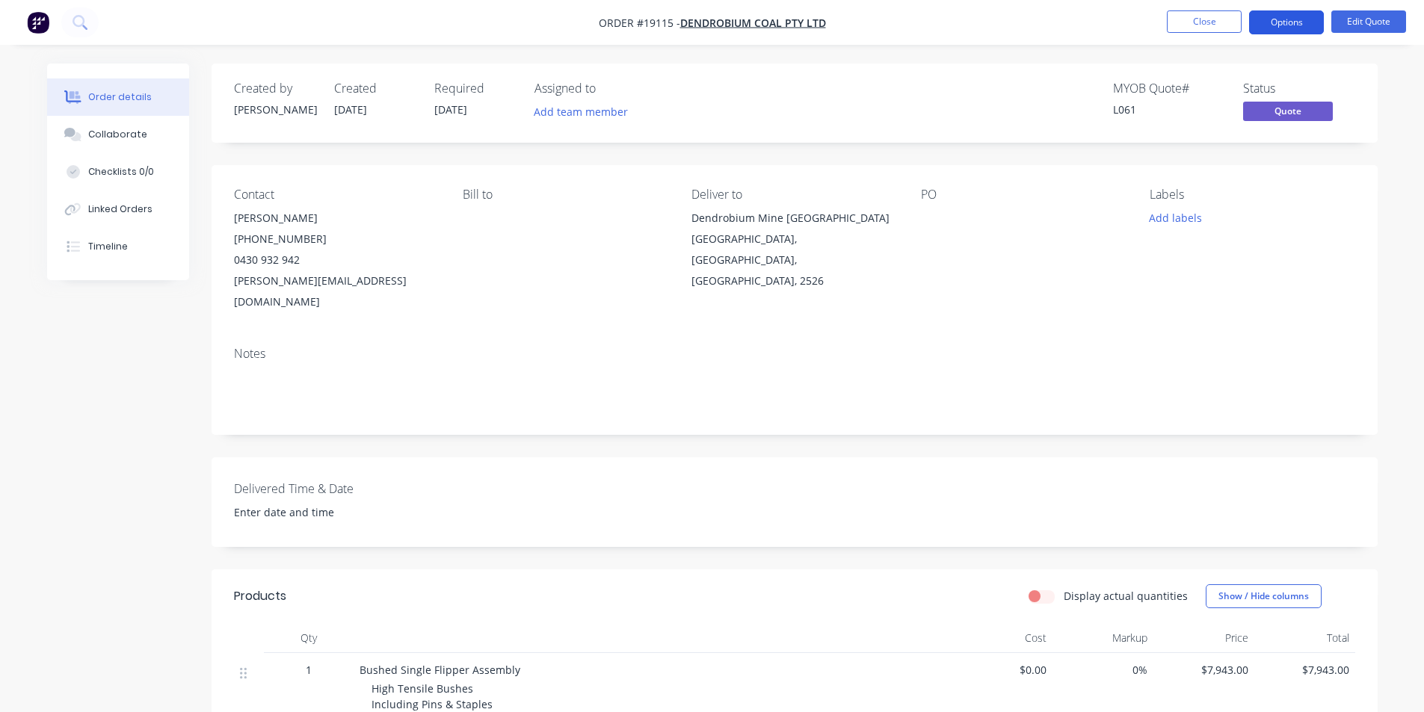
click at [1301, 23] on button "Options" at bounding box center [1286, 22] width 75 height 24
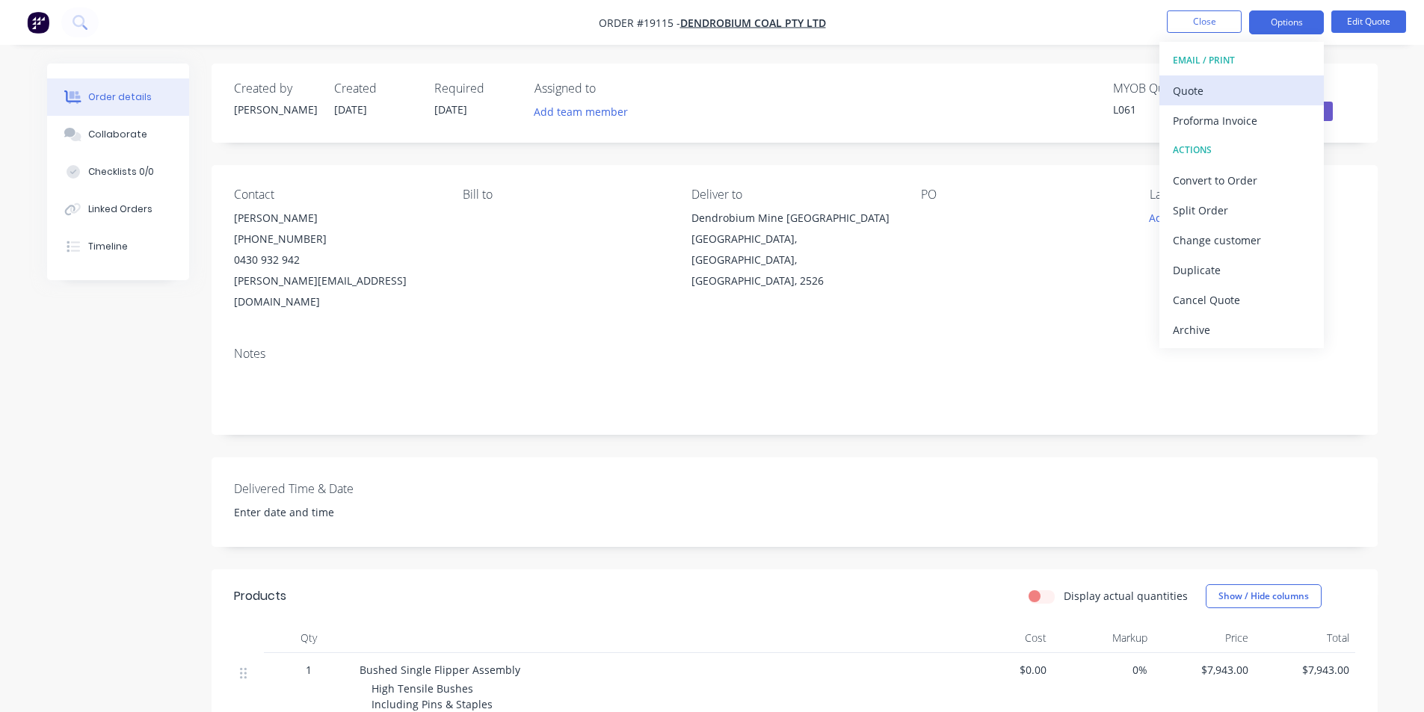
click at [1232, 89] on div "Quote" at bounding box center [1242, 91] width 138 height 22
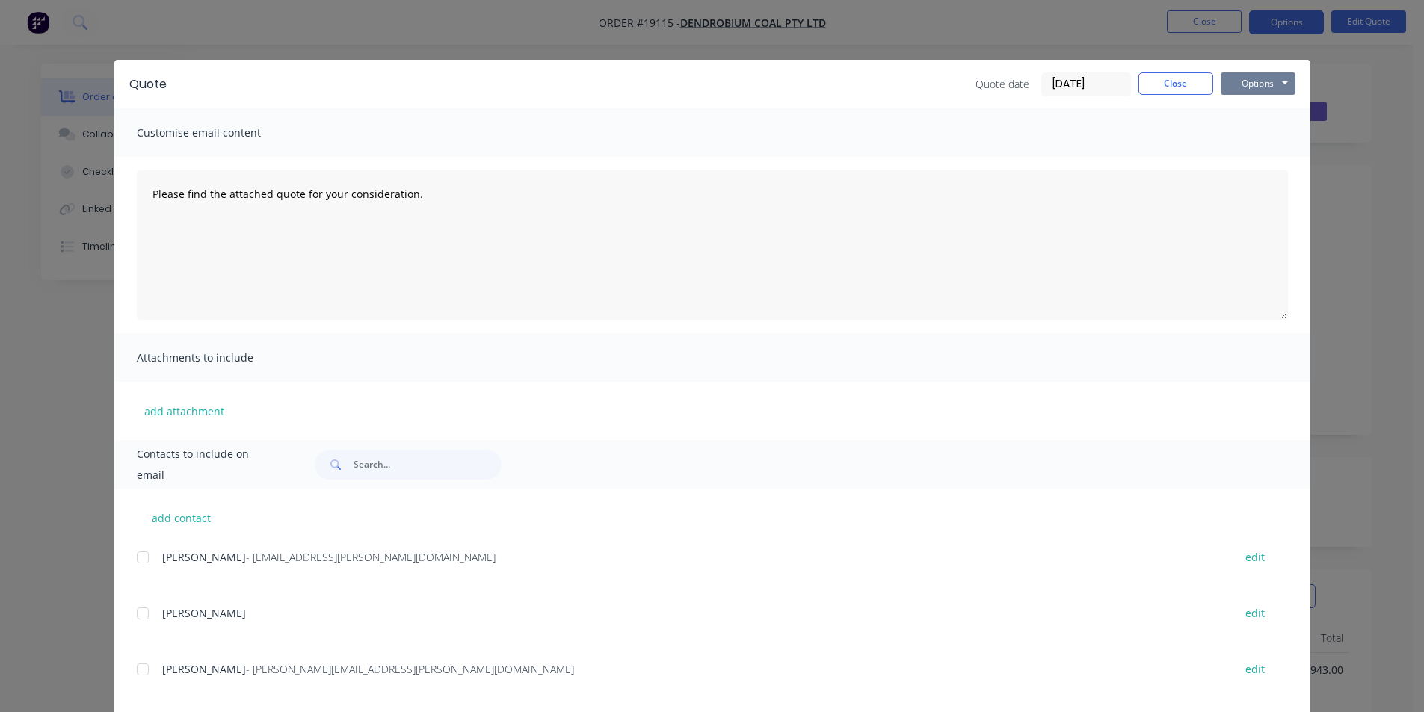
click at [1253, 84] on button "Options" at bounding box center [1258, 84] width 75 height 22
click at [1281, 132] on button "Print" at bounding box center [1269, 135] width 96 height 25
click at [1156, 88] on button "Close" at bounding box center [1175, 84] width 75 height 22
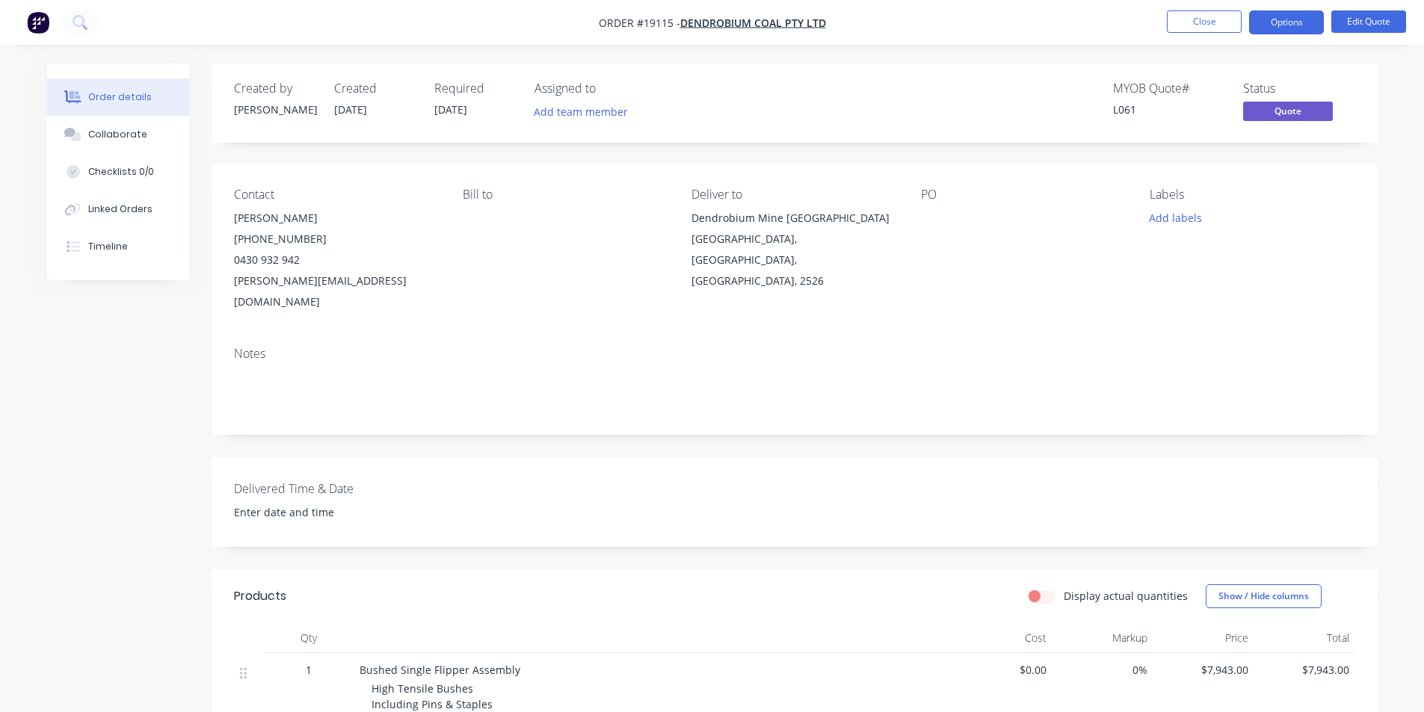
click at [31, 25] on img "button" at bounding box center [38, 22] width 22 height 22
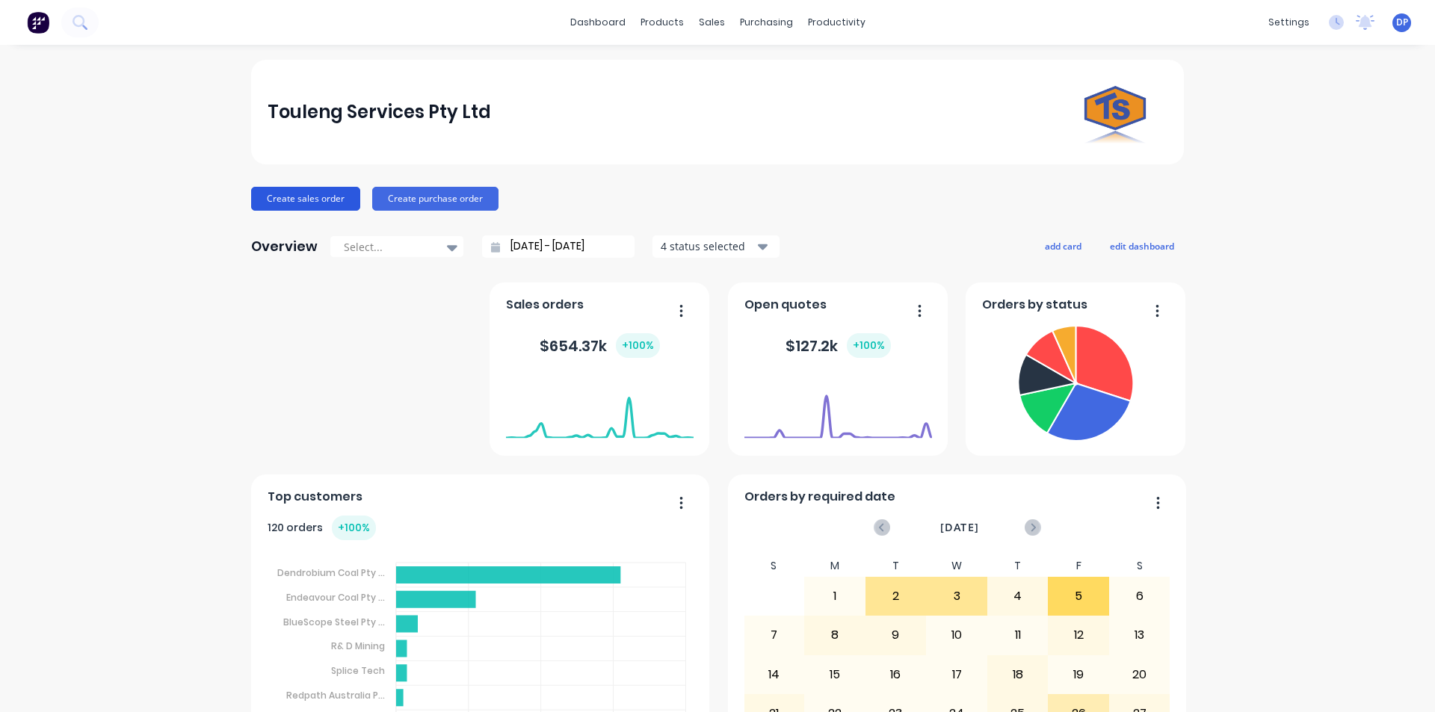
click at [291, 197] on button "Create sales order" at bounding box center [305, 199] width 109 height 24
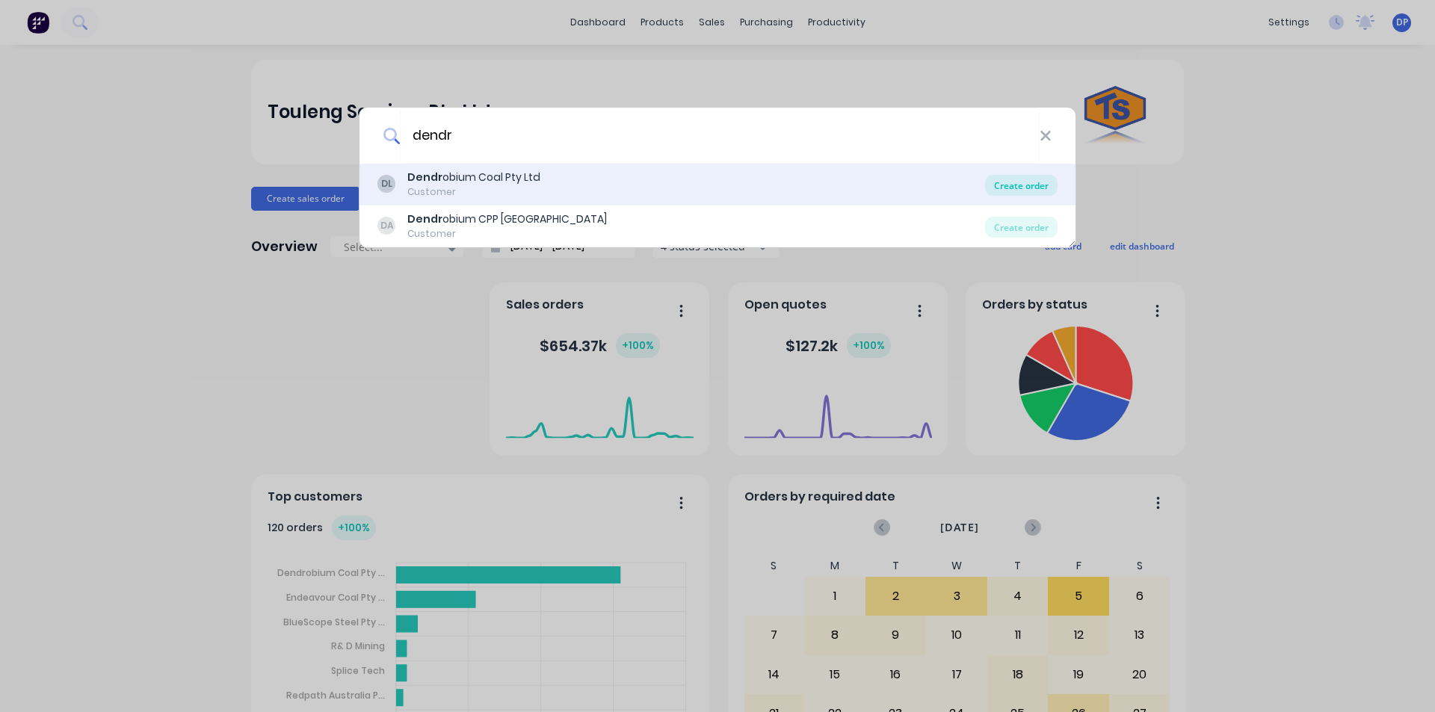
type input "dendr"
click at [1022, 188] on div "Create order" at bounding box center [1021, 185] width 73 height 21
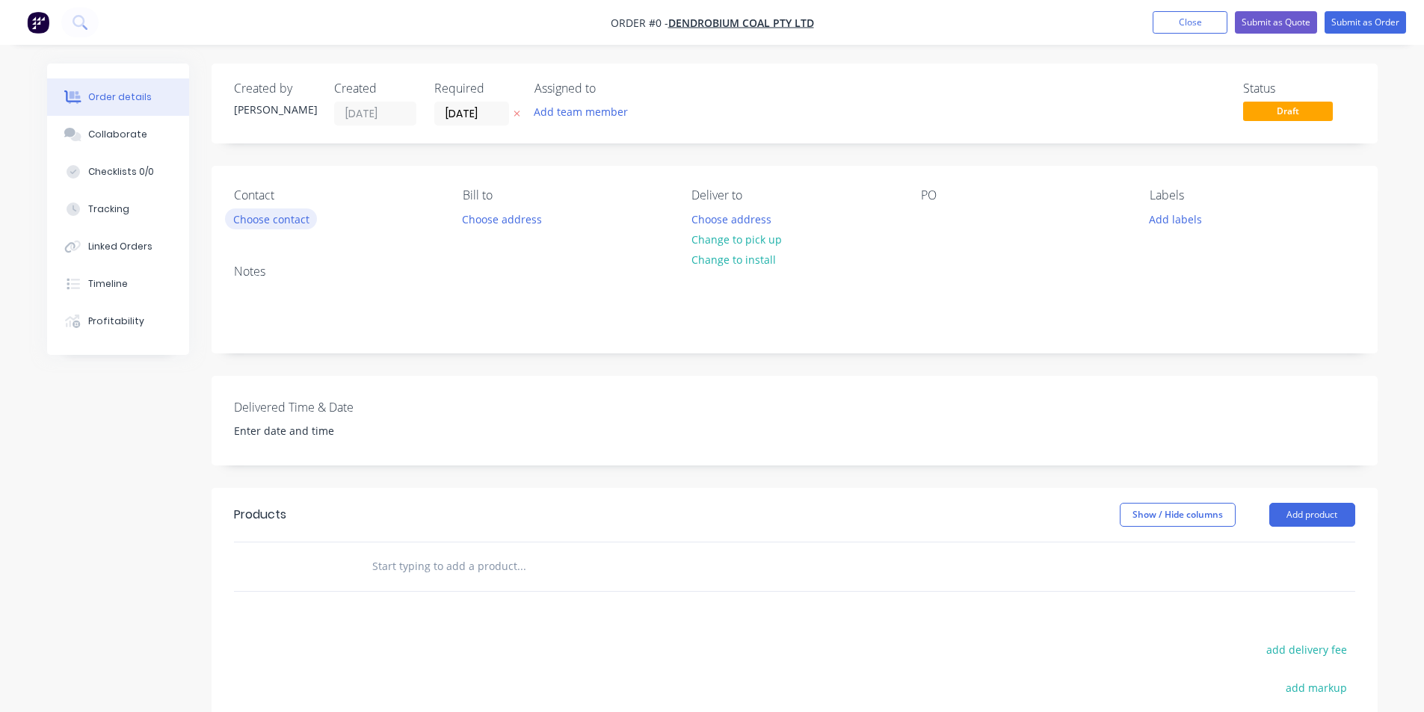
click at [253, 217] on button "Choose contact" at bounding box center [271, 219] width 92 height 20
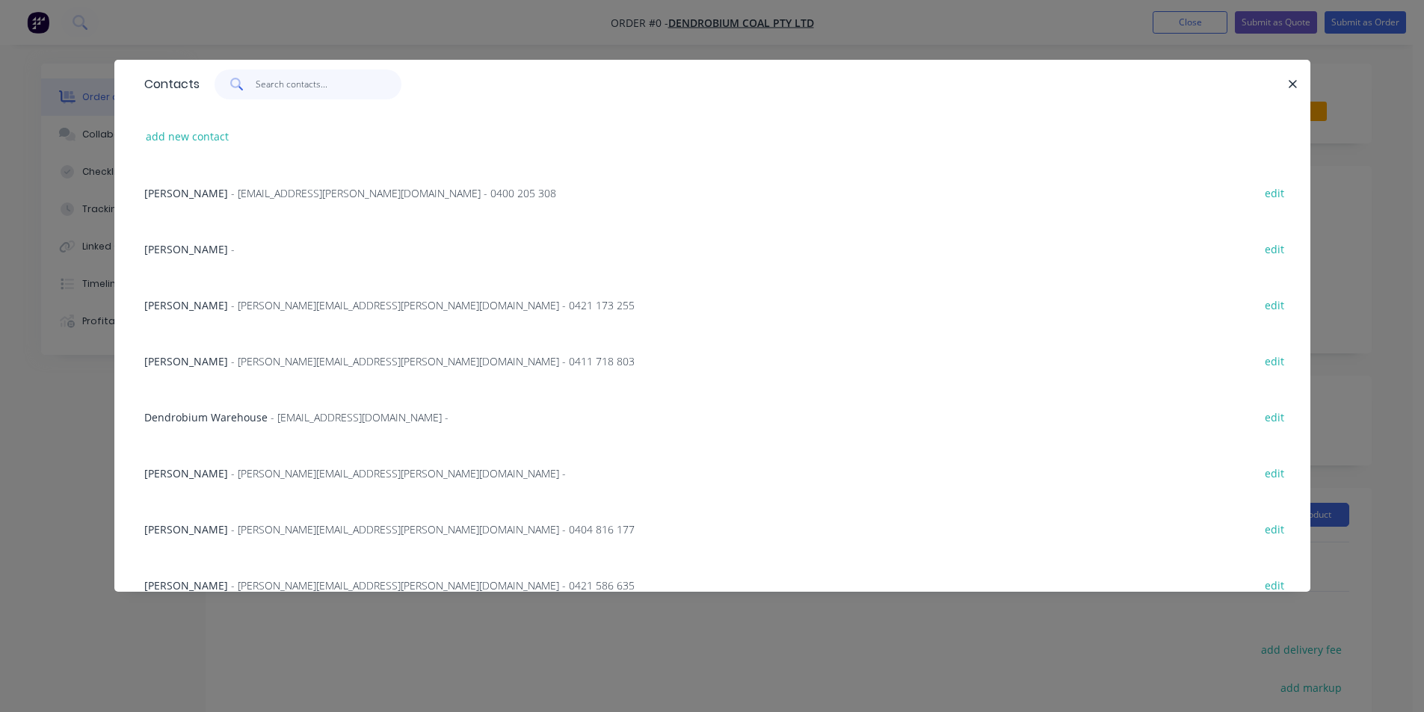
click at [302, 86] on input "text" at bounding box center [329, 85] width 146 height 30
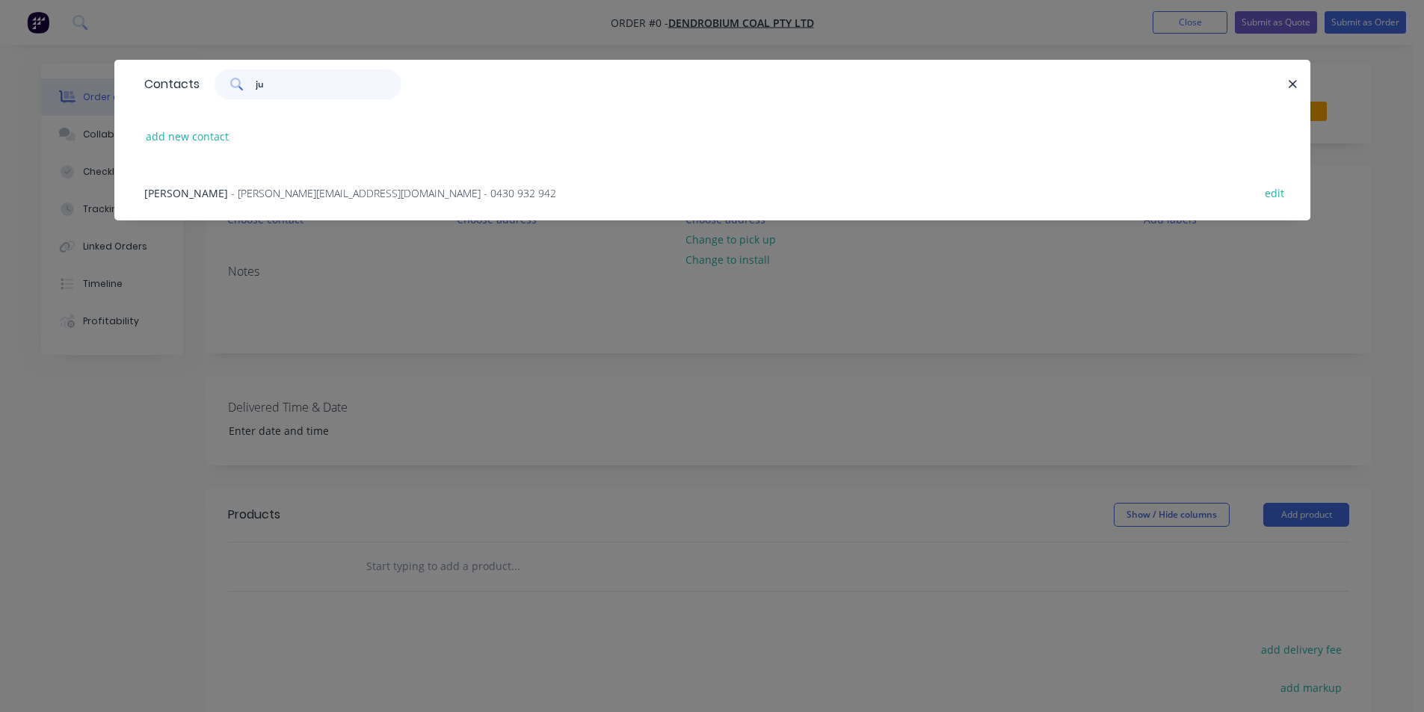
type input "ju"
click at [240, 197] on span "- [PERSON_NAME][EMAIL_ADDRESS][DOMAIN_NAME] - 0430 932 942" at bounding box center [393, 193] width 325 height 14
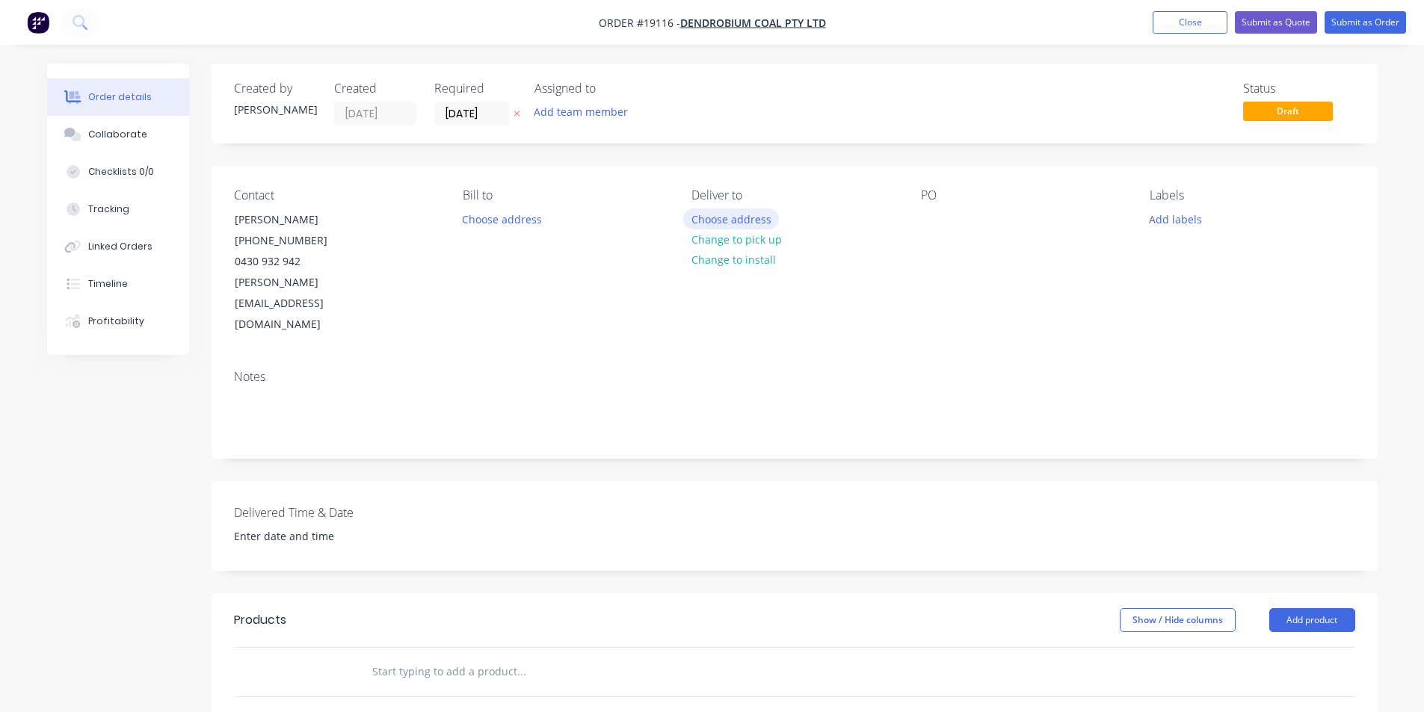
click at [748, 218] on button "Choose address" at bounding box center [731, 219] width 96 height 20
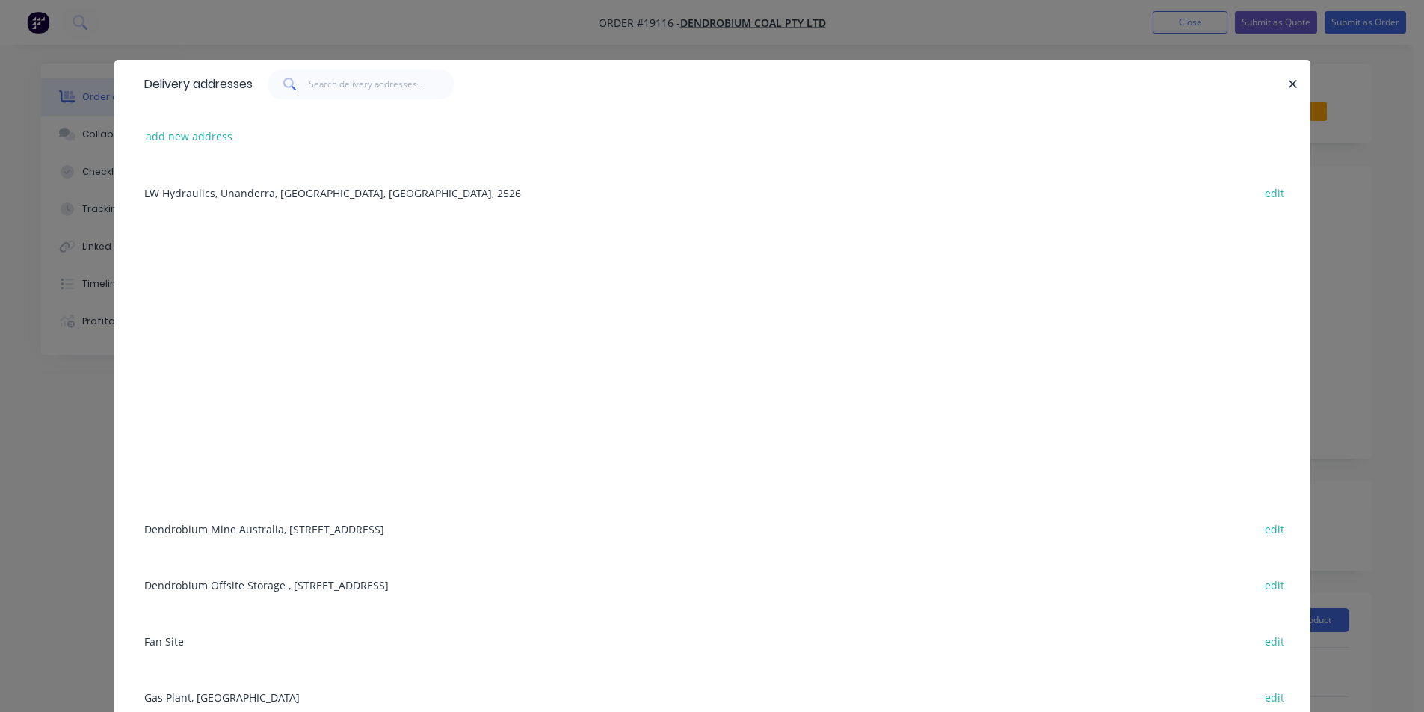
scroll to position [56, 0]
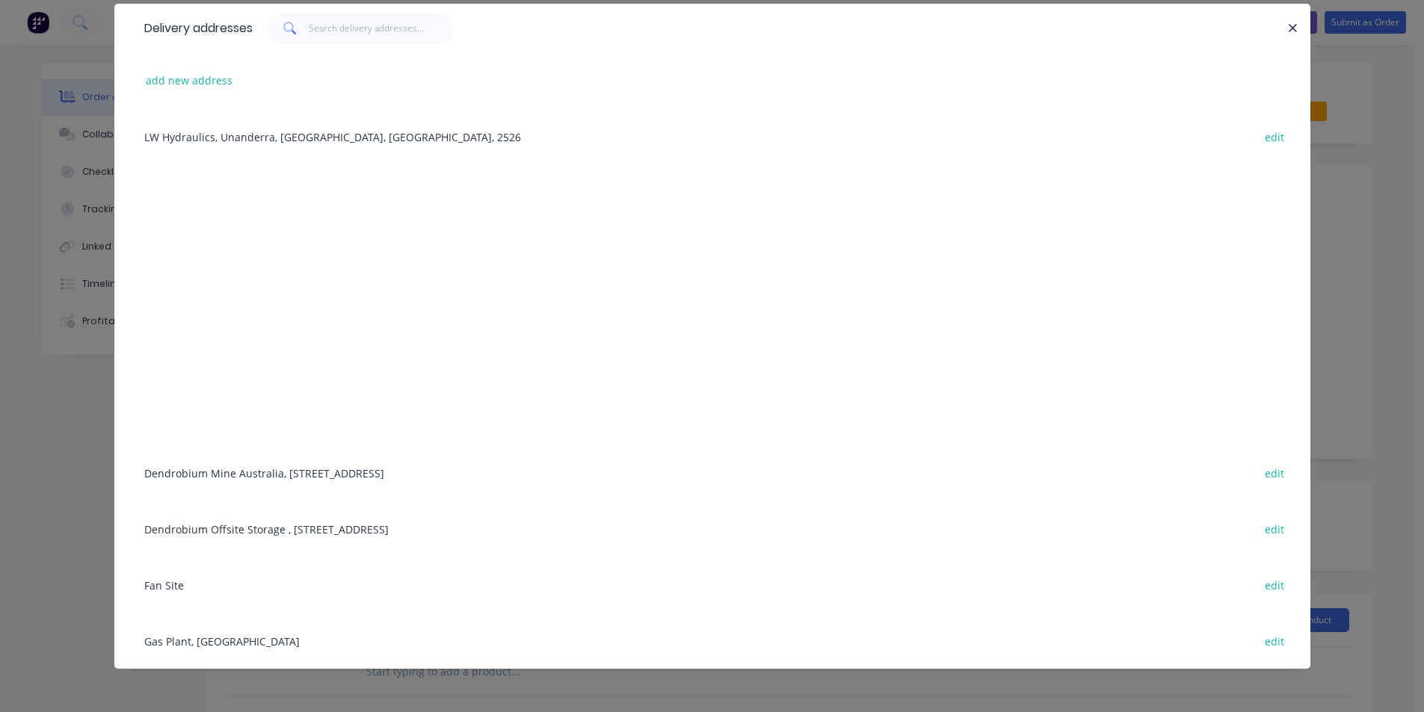
click at [342, 478] on div "Dendrobium Mine [GEOGRAPHIC_DATA], [STREET_ADDRESS] edit" at bounding box center [712, 473] width 1151 height 56
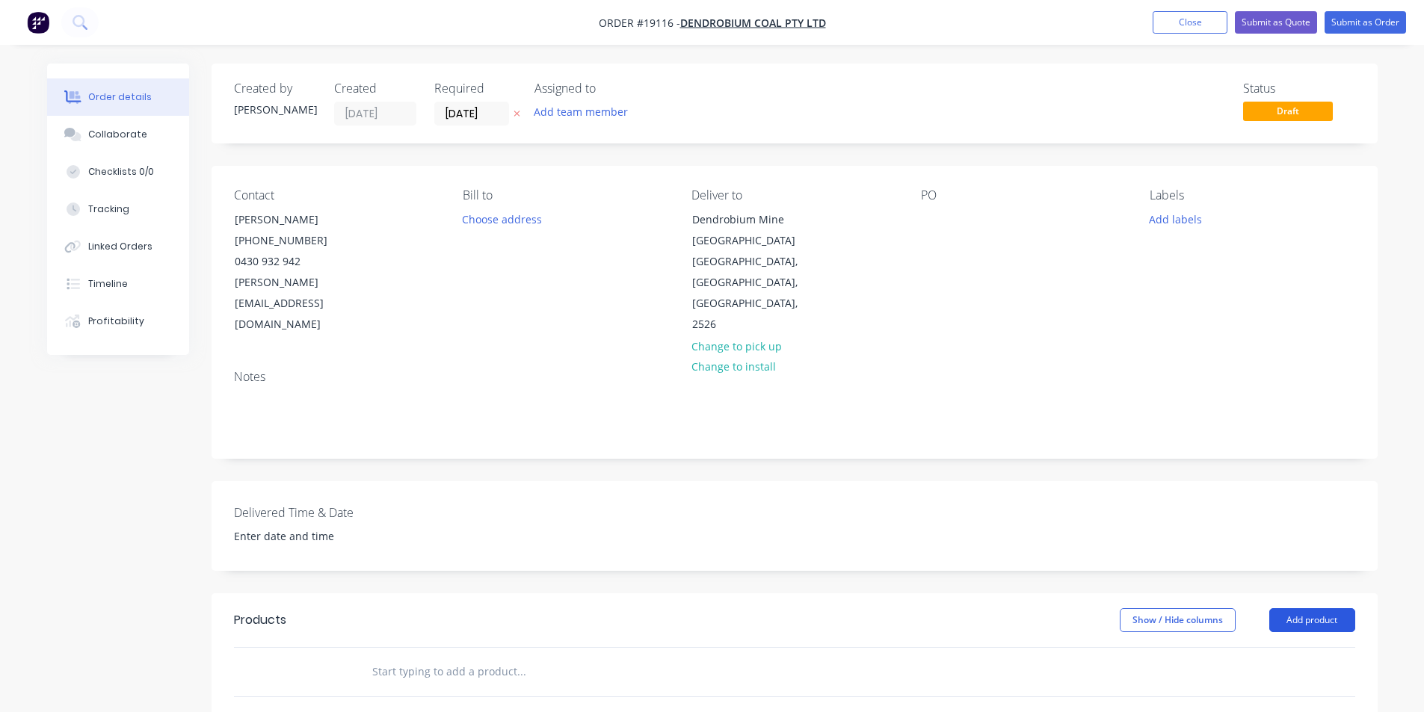
click at [1315, 608] on button "Add product" at bounding box center [1312, 620] width 86 height 24
click at [1309, 677] on div "Basic product" at bounding box center [1284, 688] width 115 height 22
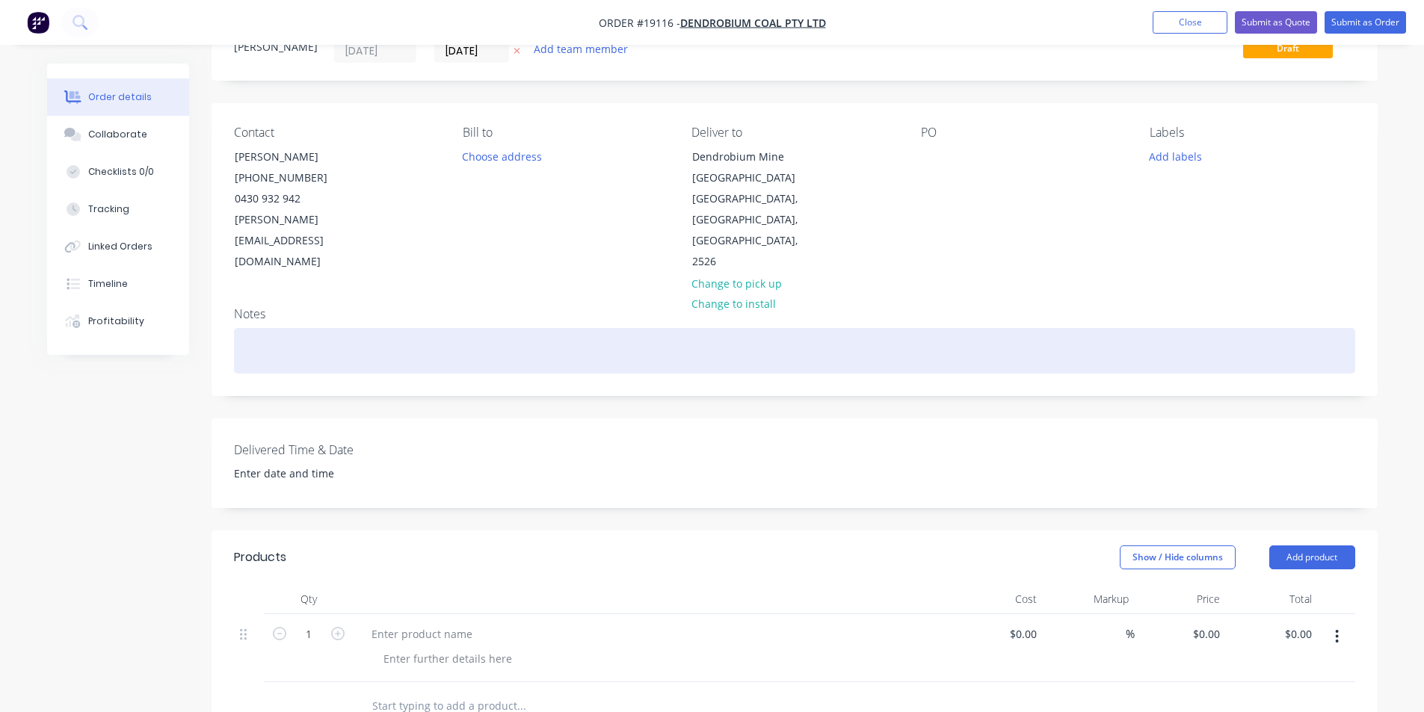
scroll to position [149, 0]
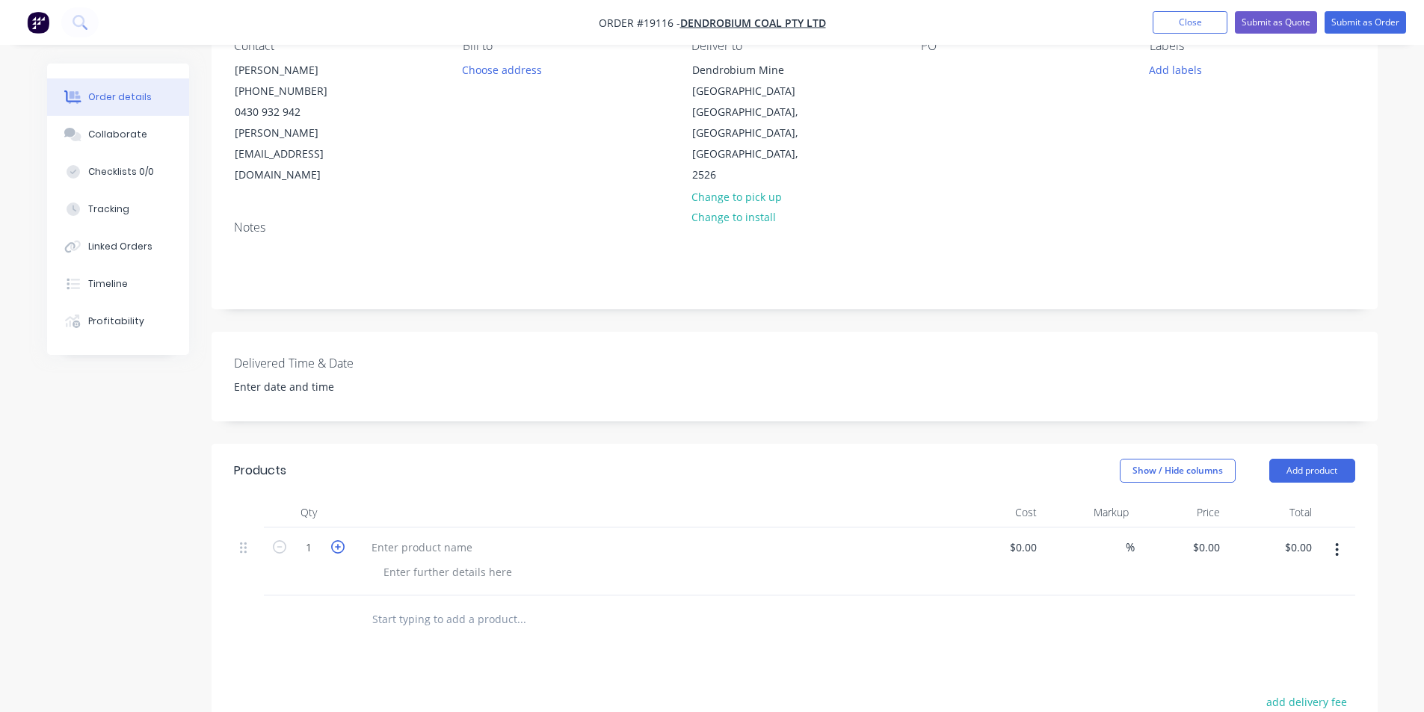
click at [340, 540] on icon "button" at bounding box center [337, 546] width 13 height 13
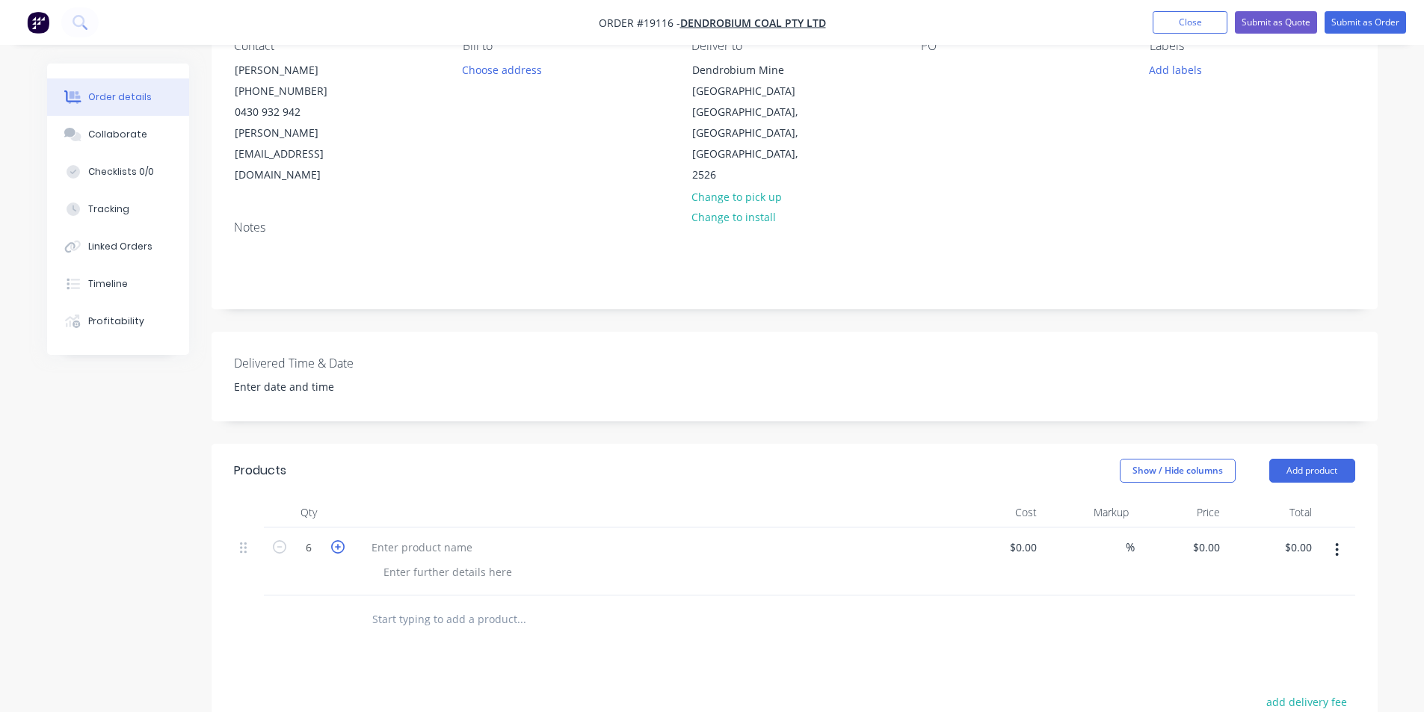
click at [340, 540] on icon "button" at bounding box center [337, 546] width 13 height 13
click at [275, 540] on icon "button" at bounding box center [279, 546] width 13 height 13
type input "6"
click at [401, 537] on div at bounding box center [422, 548] width 125 height 22
click at [442, 561] on div at bounding box center [447, 572] width 152 height 22
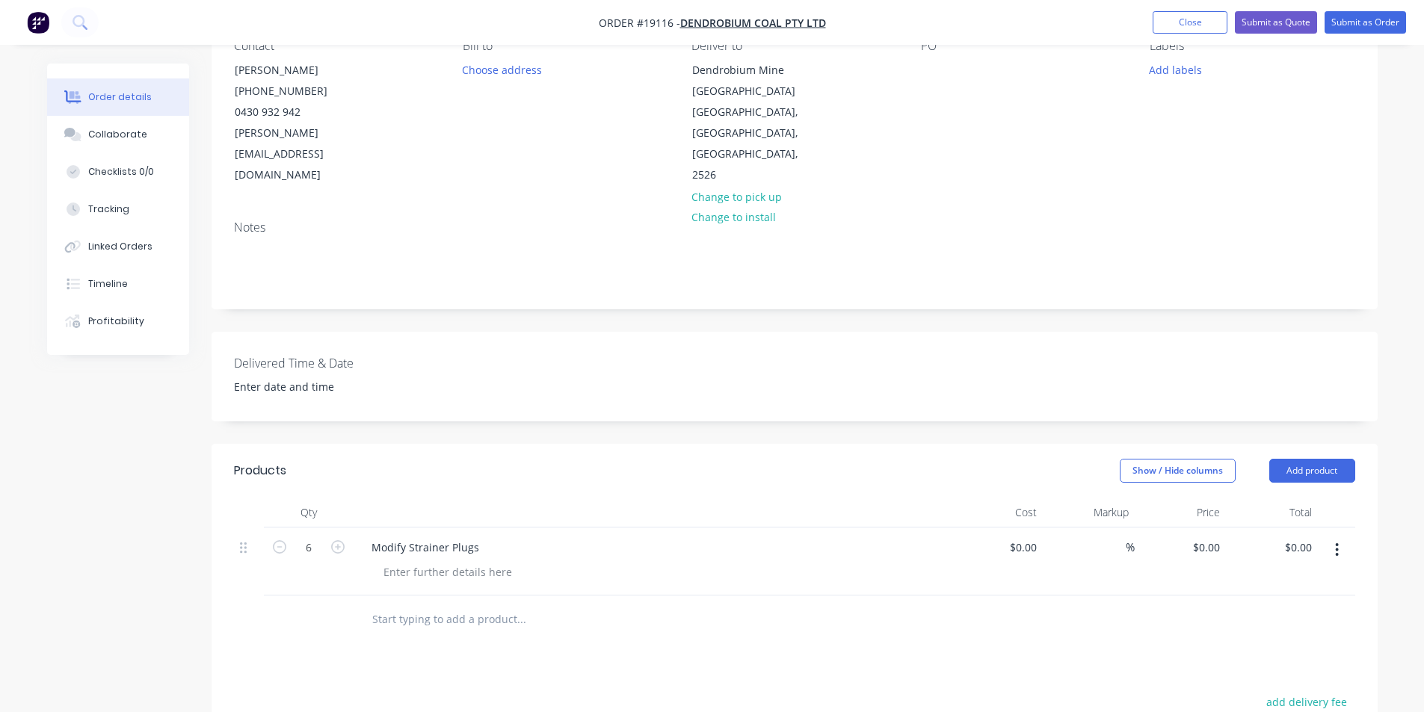
scroll to position [75, 0]
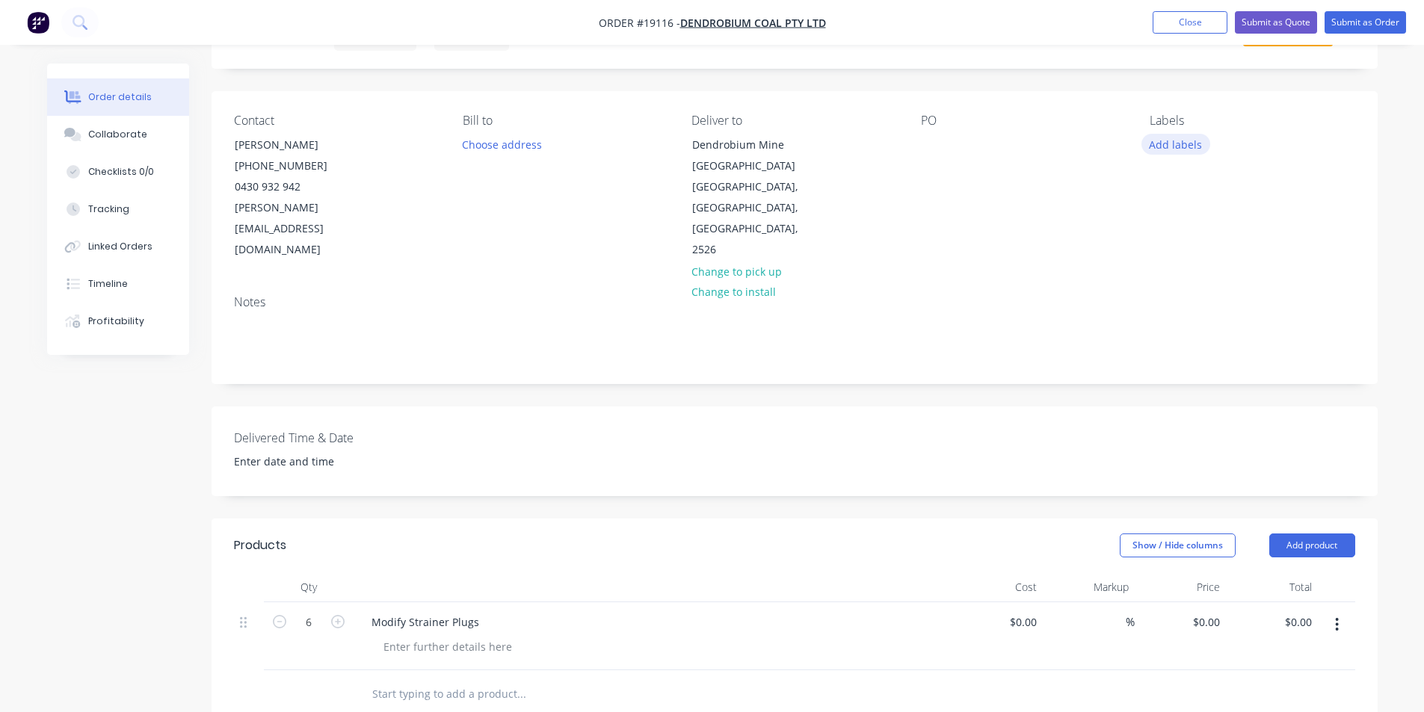
click at [1174, 141] on button "Add labels" at bounding box center [1175, 144] width 69 height 20
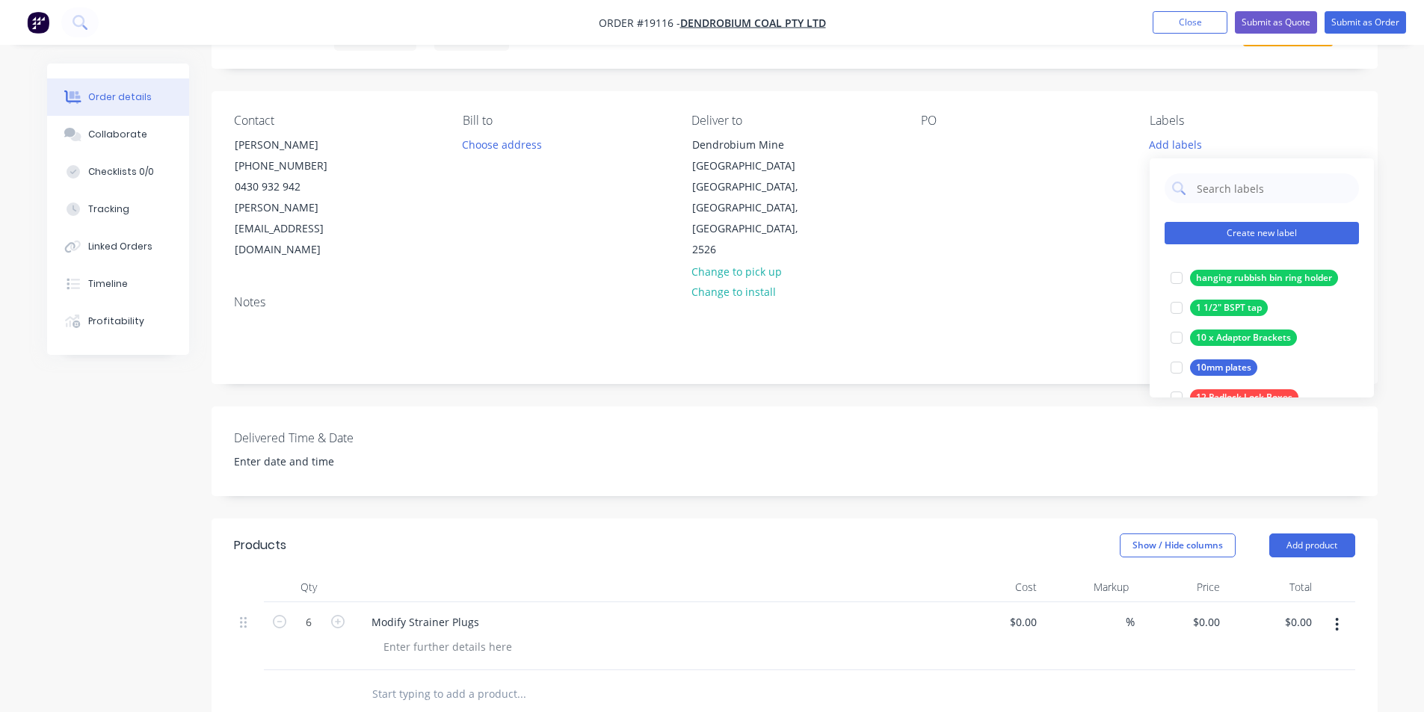
click at [1240, 235] on button "Create new label" at bounding box center [1262, 233] width 194 height 22
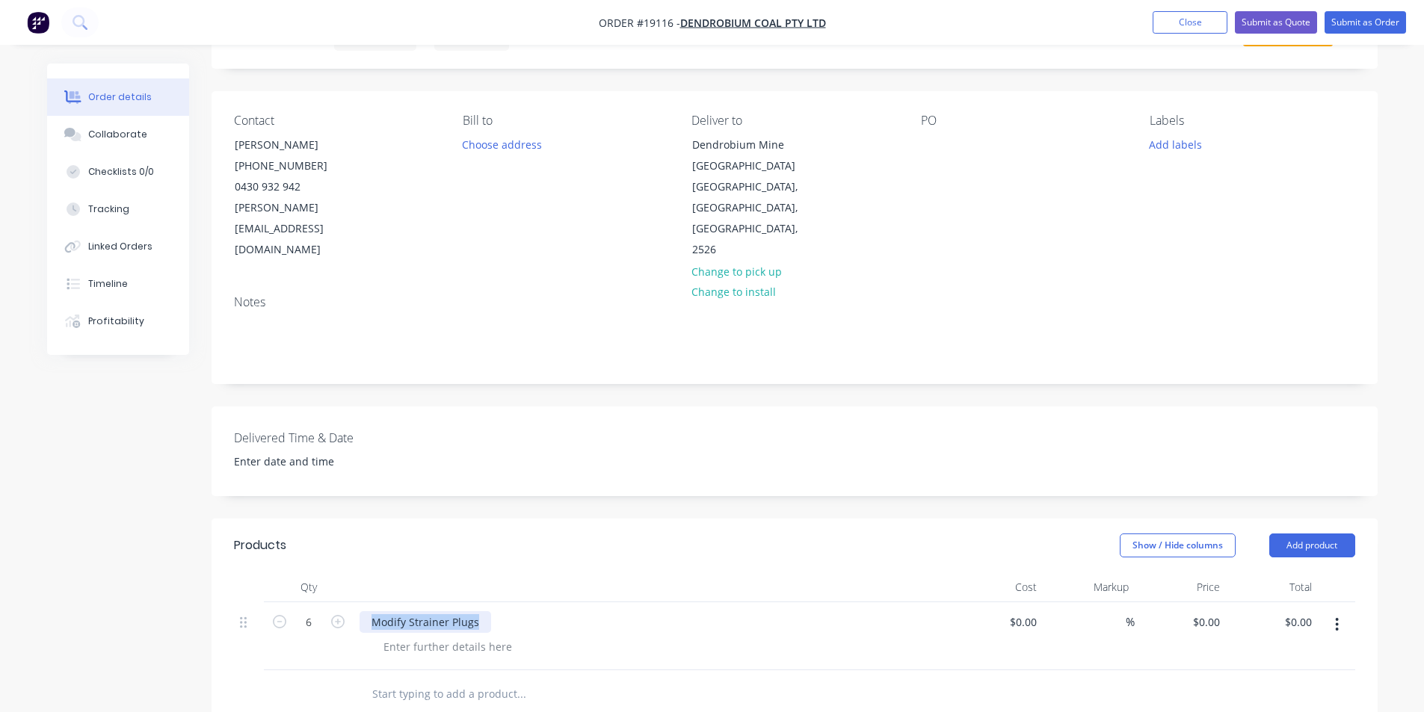
drag, startPoint x: 481, startPoint y: 605, endPoint x: 359, endPoint y: 603, distance: 122.6
click at [360, 611] on div "Modify Strainer Plugs" at bounding box center [426, 622] width 132 height 22
copy div "Modify Strainer Plugs"
click at [1186, 141] on button "Add labels" at bounding box center [1175, 144] width 69 height 20
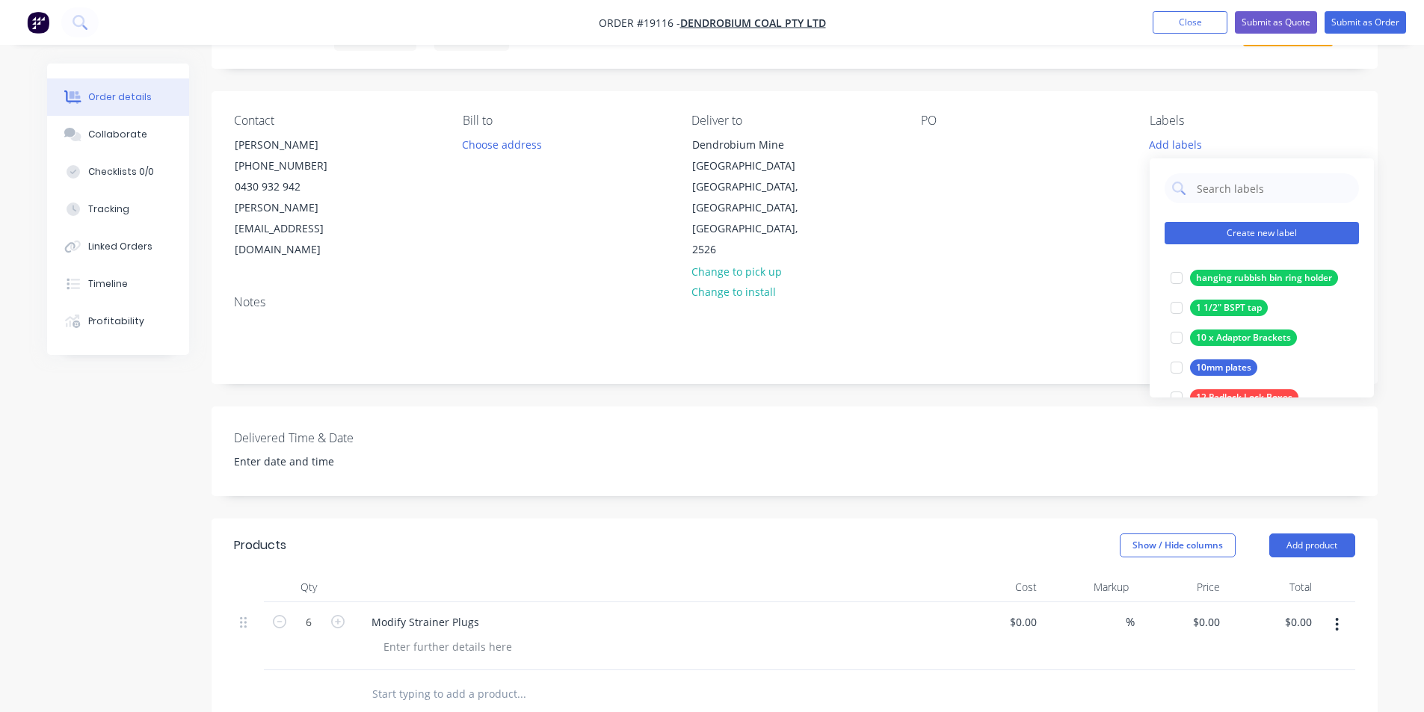
click at [1269, 231] on button "Create new label" at bounding box center [1262, 233] width 194 height 22
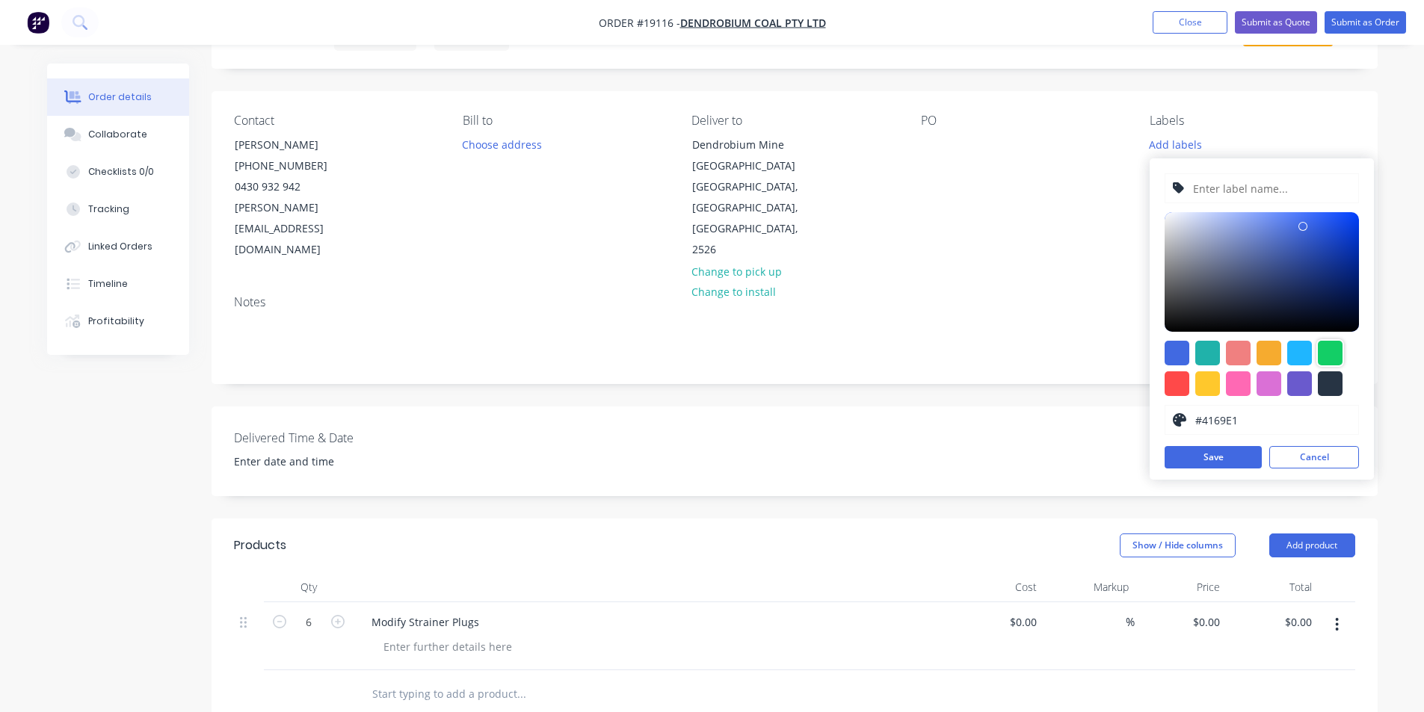
click at [1333, 353] on div at bounding box center [1330, 353] width 25 height 25
type input "#13CE66"
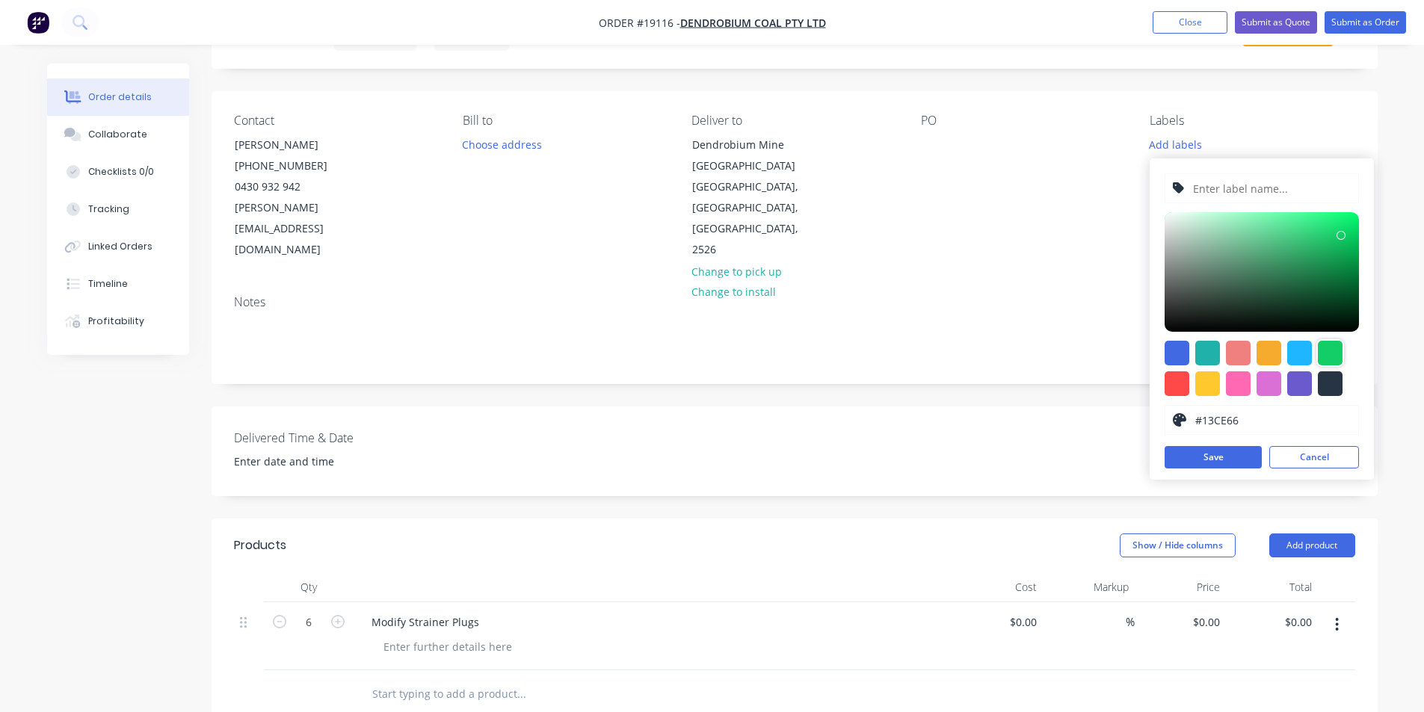
click at [1232, 176] on input "text" at bounding box center [1270, 188] width 159 height 28
paste input "Modify Strainer Plugs"
type input "Modify Strainer Plugs"
click at [1230, 460] on button "Save" at bounding box center [1213, 457] width 97 height 22
click at [948, 407] on div "Delivered Time & Date" at bounding box center [795, 452] width 1166 height 90
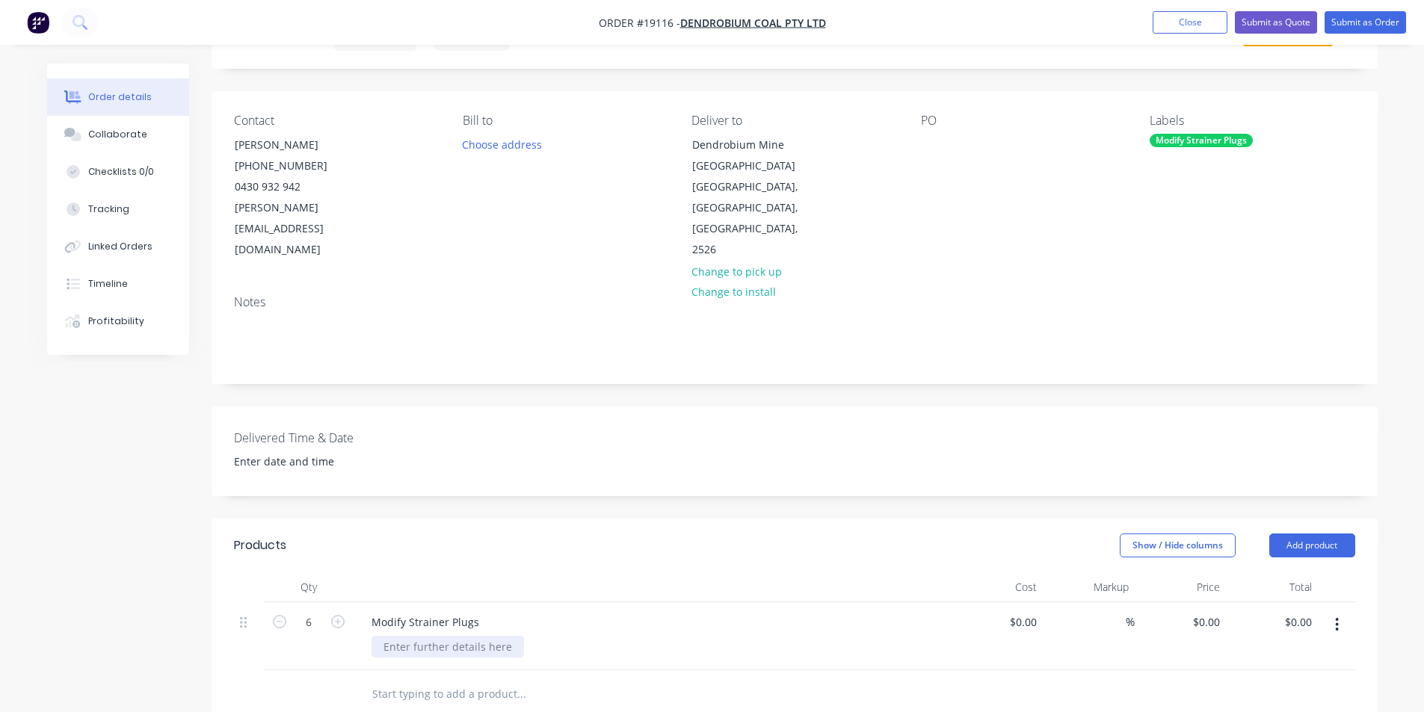
click at [462, 636] on div at bounding box center [447, 647] width 152 height 22
drag, startPoint x: 624, startPoint y: 626, endPoint x: 373, endPoint y: 620, distance: 251.2
click at [373, 636] on div "2 x Machine 1.5mm from internal head shoulder" at bounding box center [505, 647] width 268 height 22
copy div "2 x Machine 1.5mm from internal head shoulder"
click at [623, 636] on div "2 x Machine 1.5mm from internal head shoulder" at bounding box center [505, 647] width 268 height 22
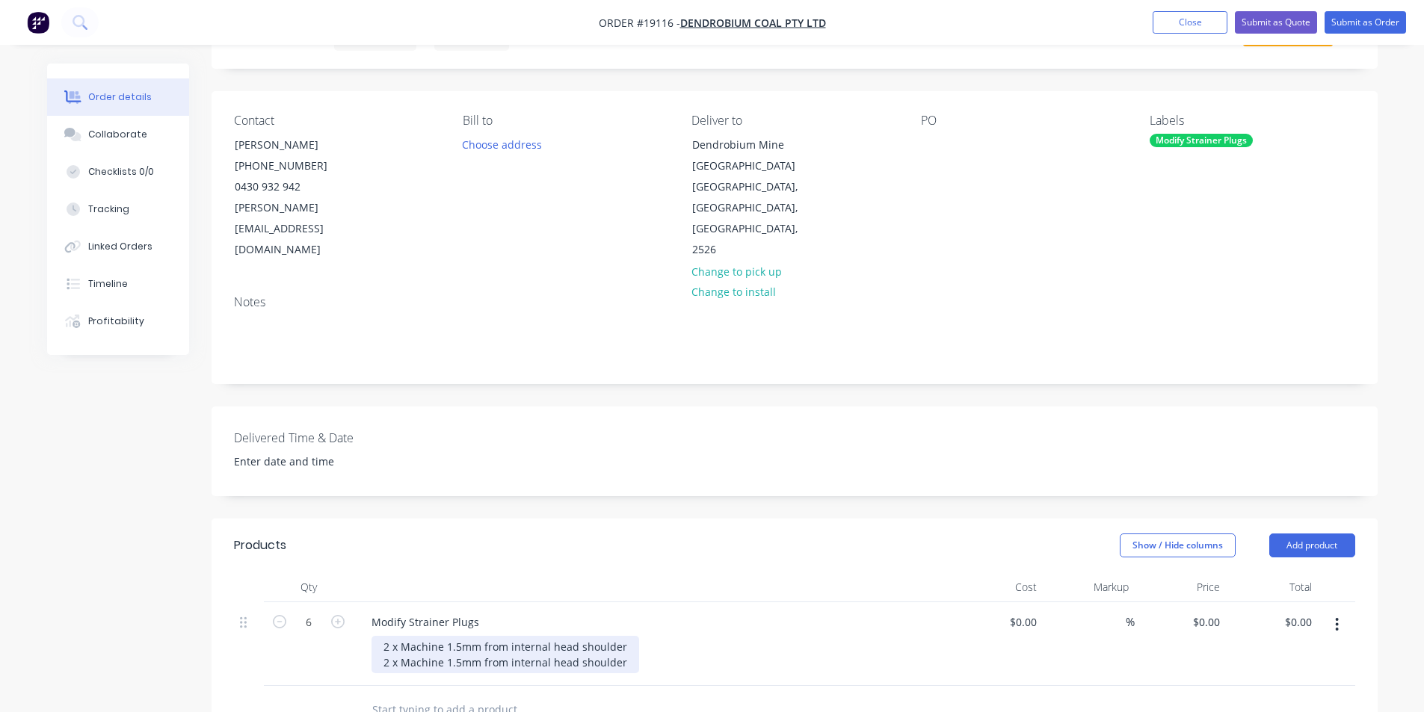
click at [457, 636] on div "2 x Machine 1.5mm from internal head shoulder 2 x Machine 1.5mm from internal h…" at bounding box center [505, 654] width 268 height 37
click at [617, 643] on div "2 x Machine 1.5mm from internal head shoulder 2 x Machine 3mm from internal hea…" at bounding box center [505, 654] width 268 height 37
click at [697, 534] on div "Show / Hide columns Add product" at bounding box center [913, 546] width 883 height 24
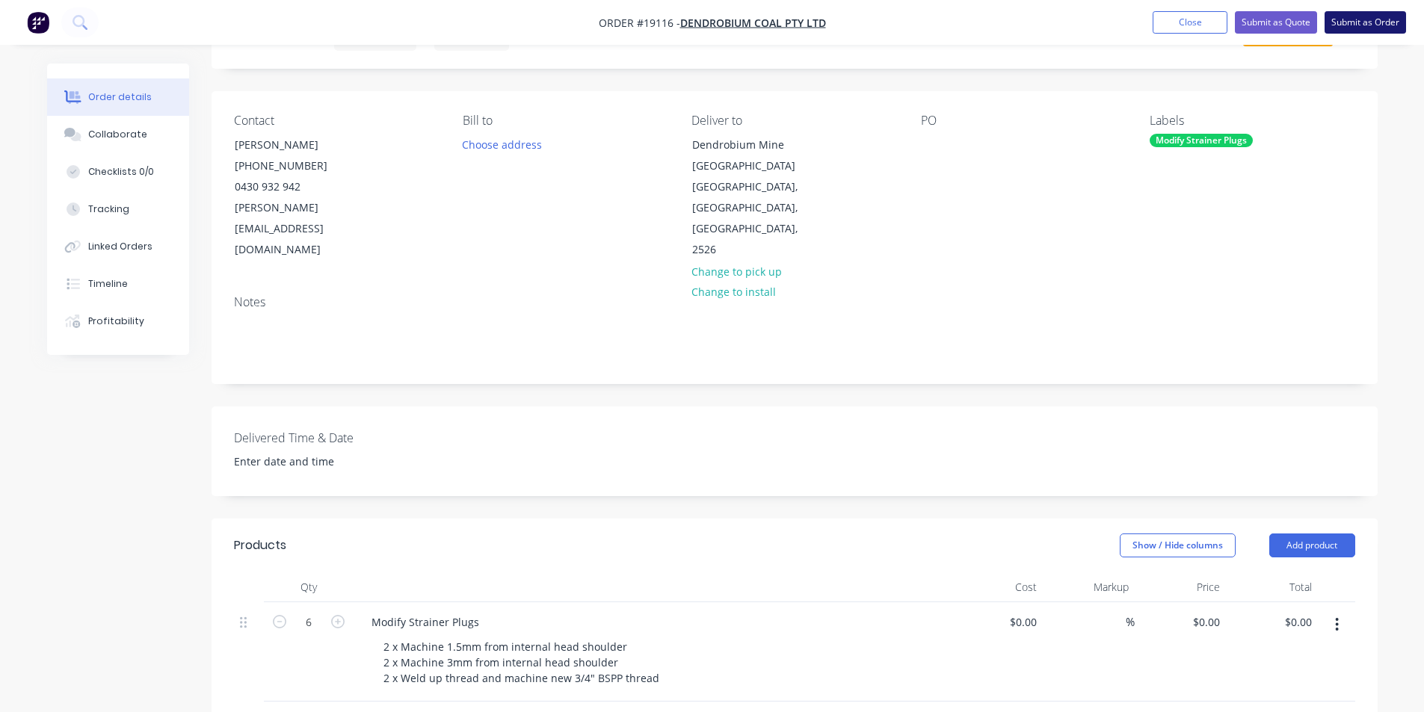
click at [1384, 13] on button "Submit as Order" at bounding box center [1364, 22] width 81 height 22
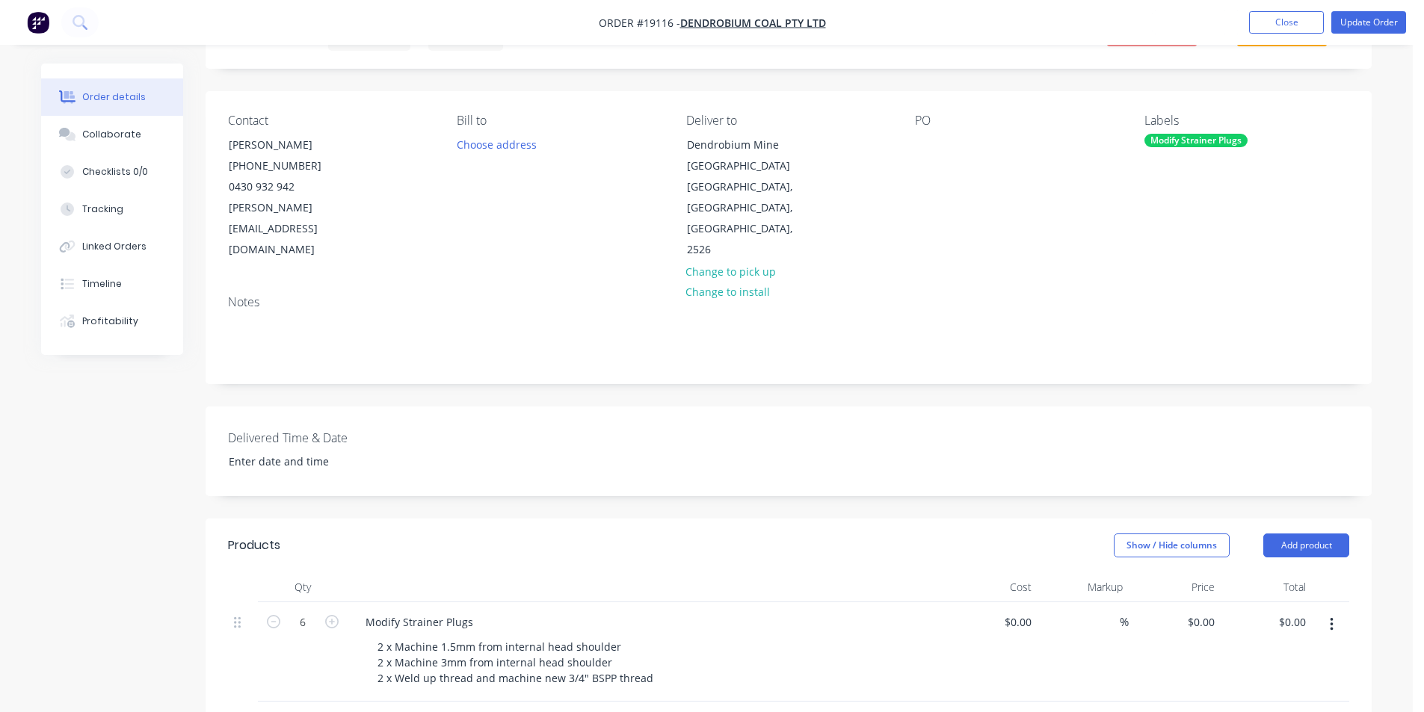
scroll to position [0, 0]
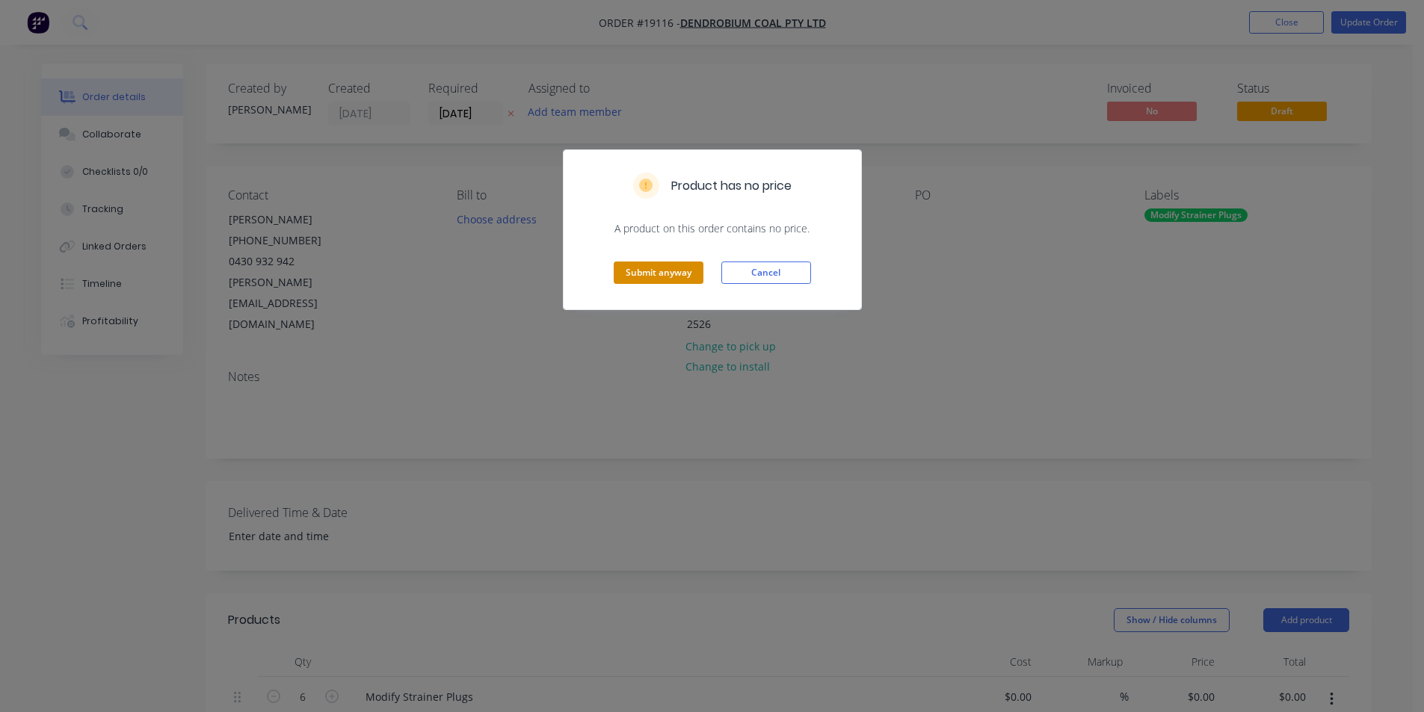
click at [664, 273] on button "Submit anyway" at bounding box center [659, 273] width 90 height 22
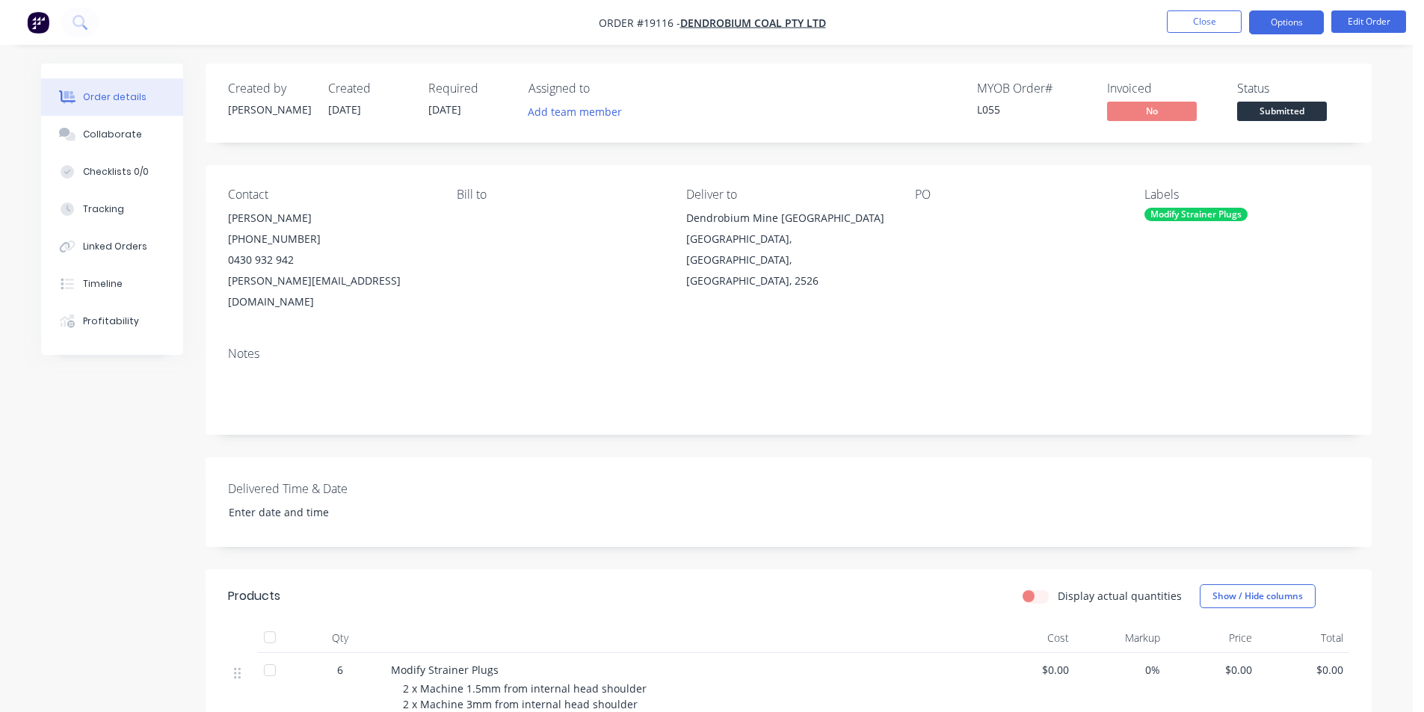
click at [1295, 19] on button "Options" at bounding box center [1286, 22] width 75 height 24
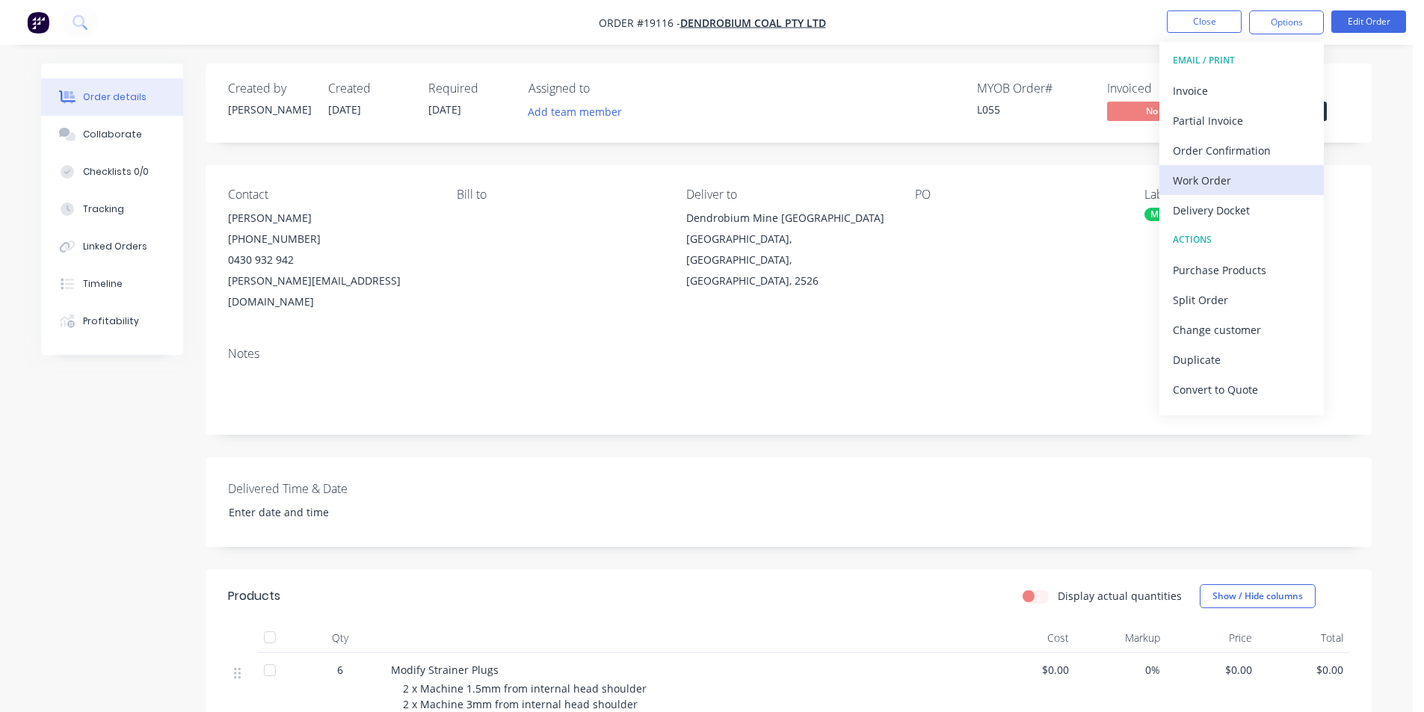
click at [1221, 185] on div "Work Order" at bounding box center [1242, 181] width 138 height 22
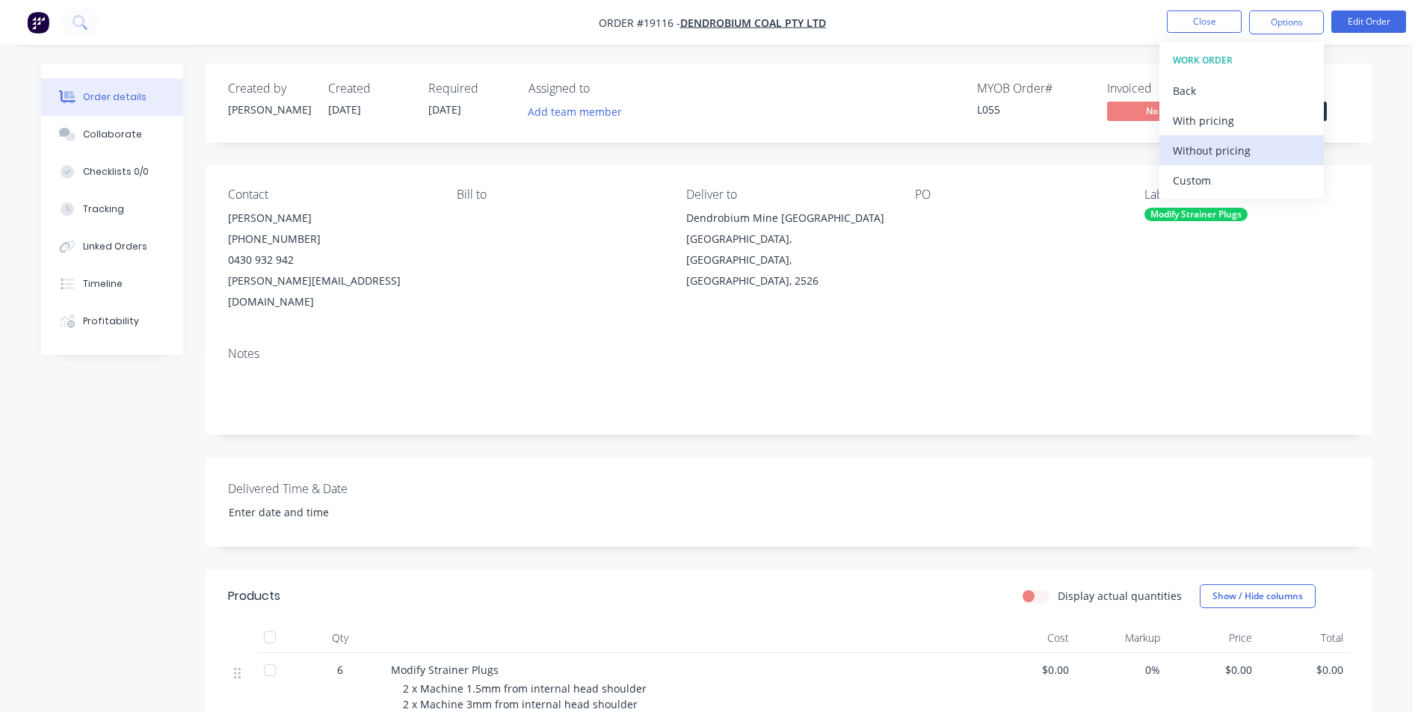
click at [1227, 149] on div "Without pricing" at bounding box center [1242, 151] width 138 height 22
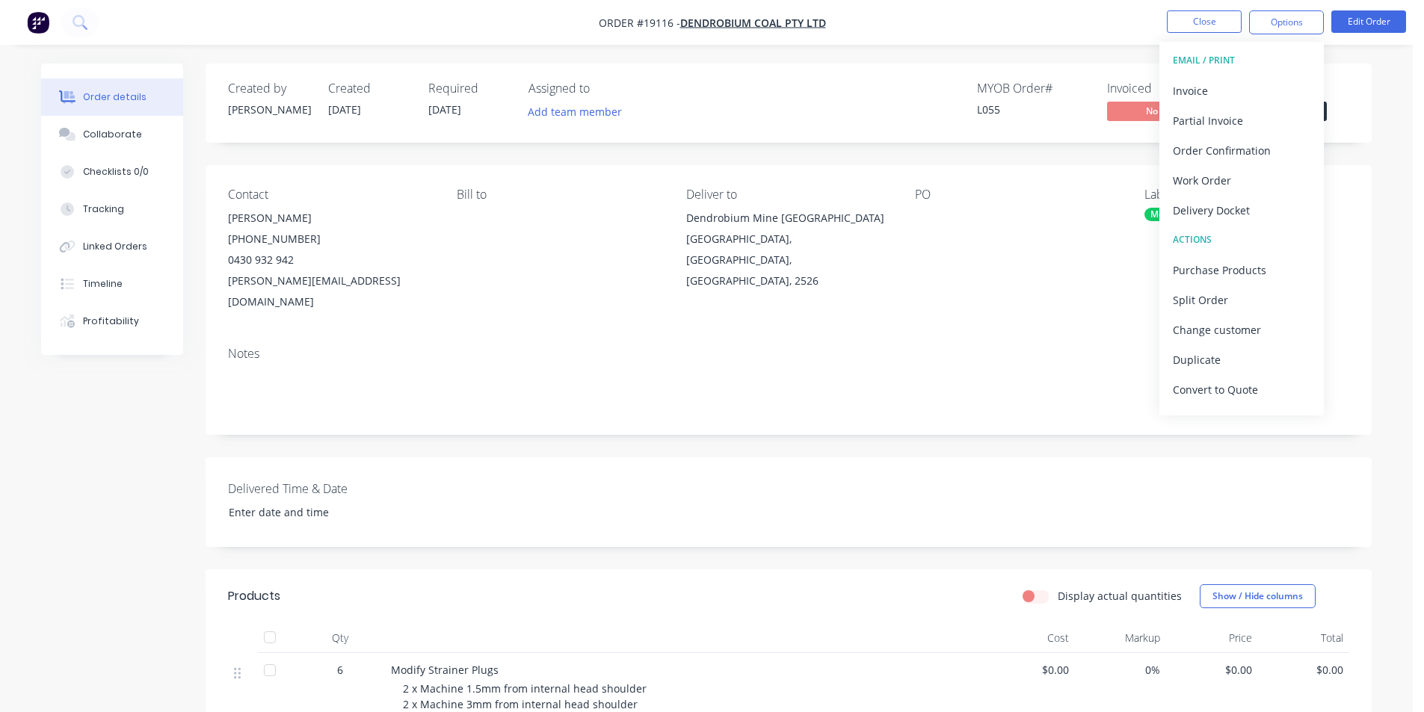
click at [910, 149] on div "Created by [PERSON_NAME] Created [DATE] Required [DATE] Assigned to Add team me…" at bounding box center [789, 524] width 1166 height 921
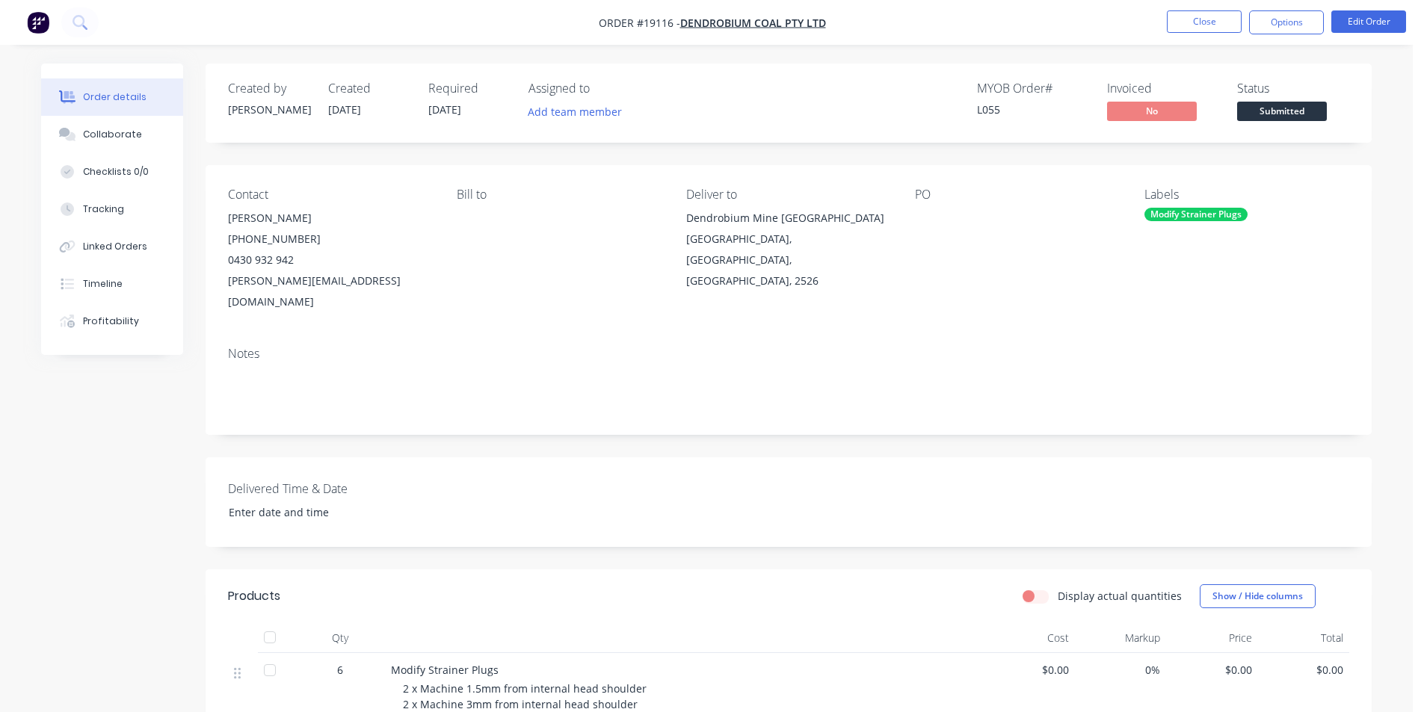
click at [1295, 111] on span "Submitted" at bounding box center [1282, 111] width 90 height 19
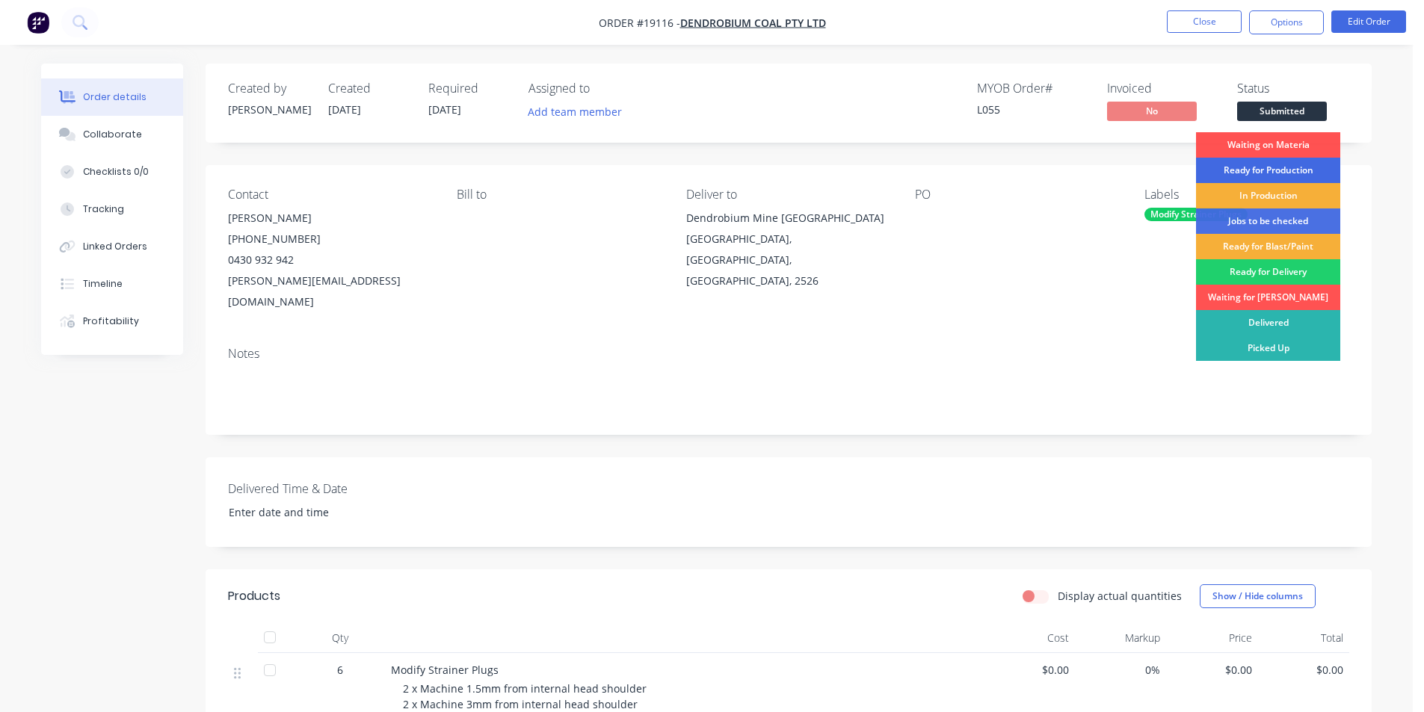
click at [1298, 166] on div "Ready for Production" at bounding box center [1268, 170] width 144 height 25
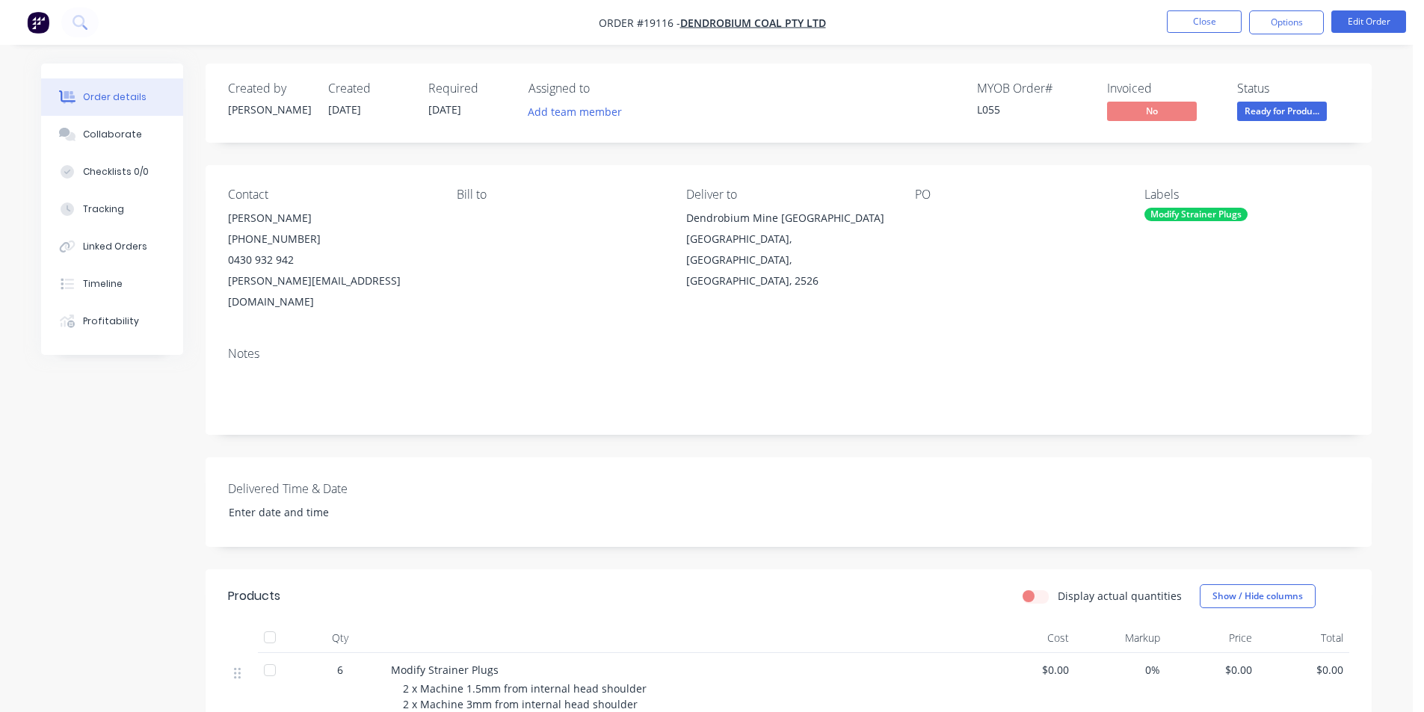
click at [45, 19] on img "button" at bounding box center [38, 22] width 22 height 22
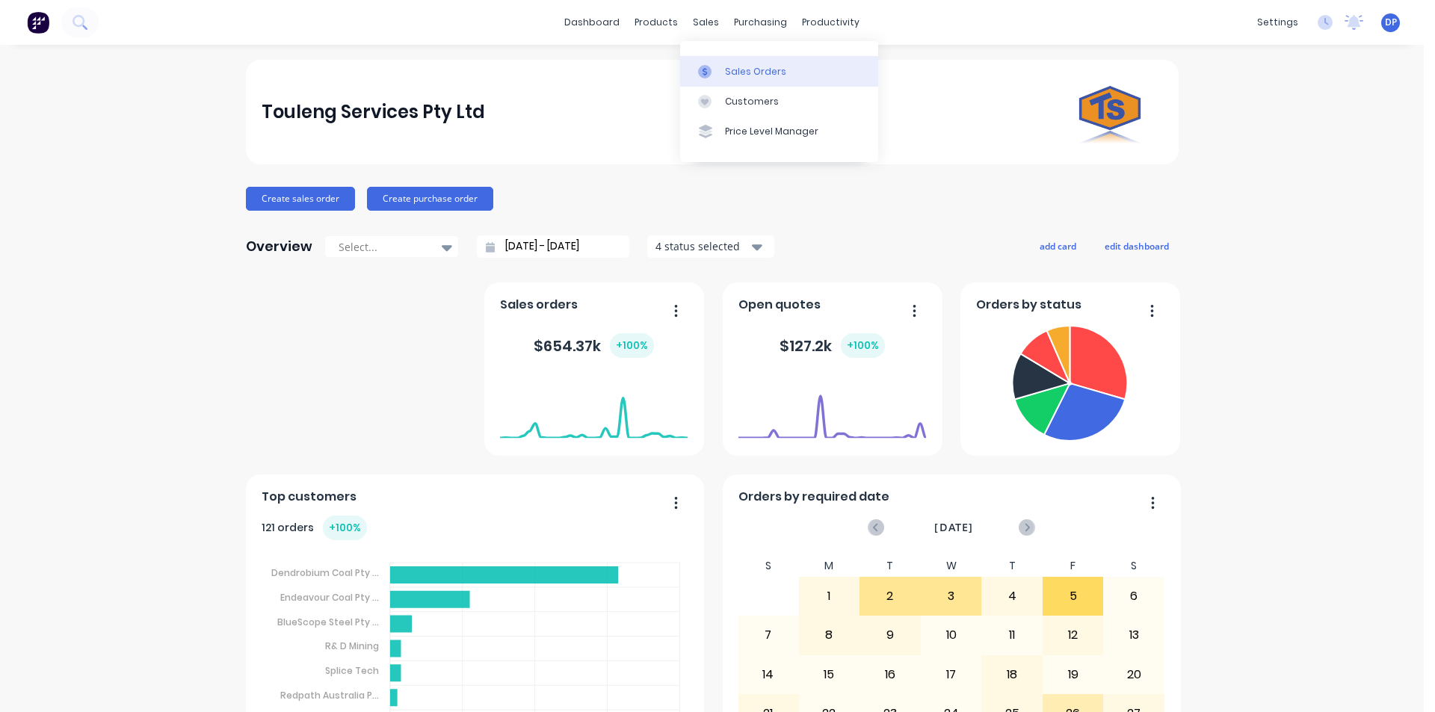
click at [758, 71] on div "Sales Orders" at bounding box center [755, 71] width 61 height 13
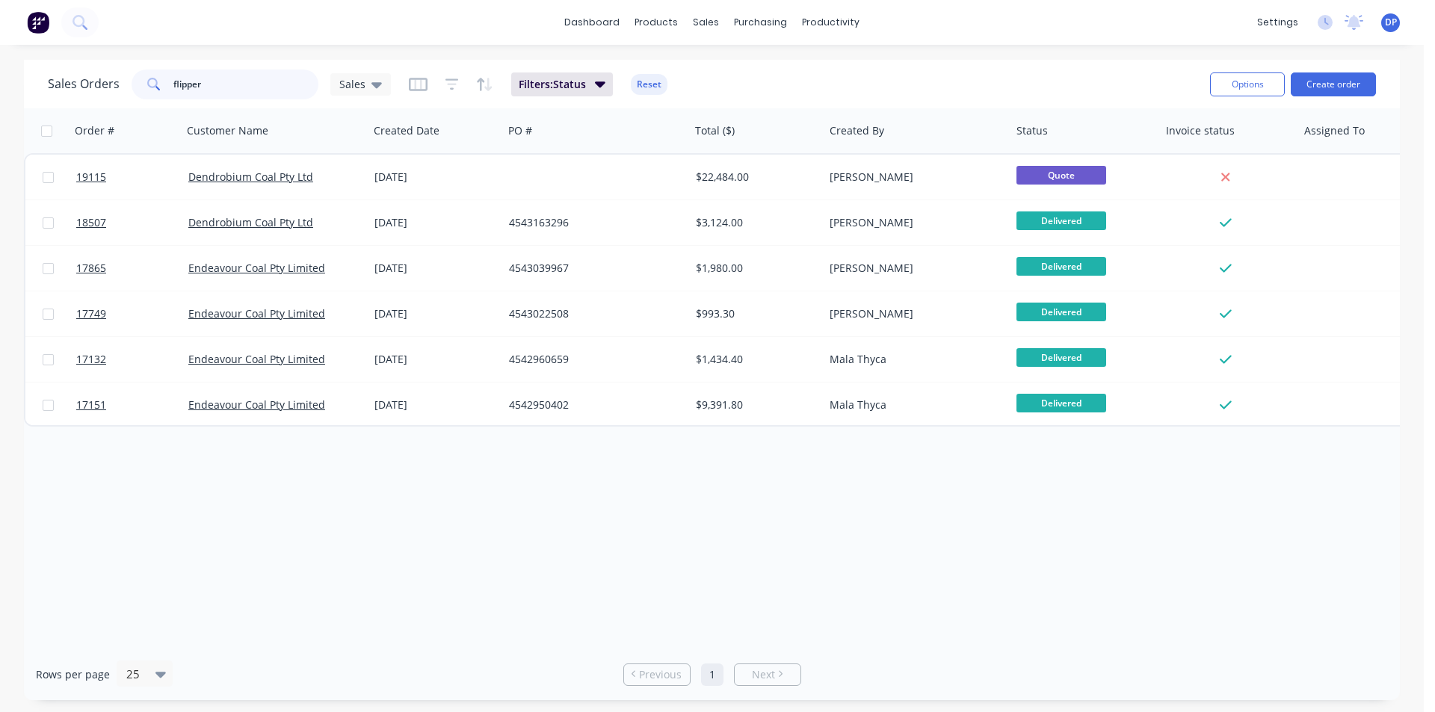
drag, startPoint x: 243, startPoint y: 81, endPoint x: 51, endPoint y: 87, distance: 192.2
click at [51, 87] on div "Sales Orders flipper Sales" at bounding box center [219, 85] width 343 height 30
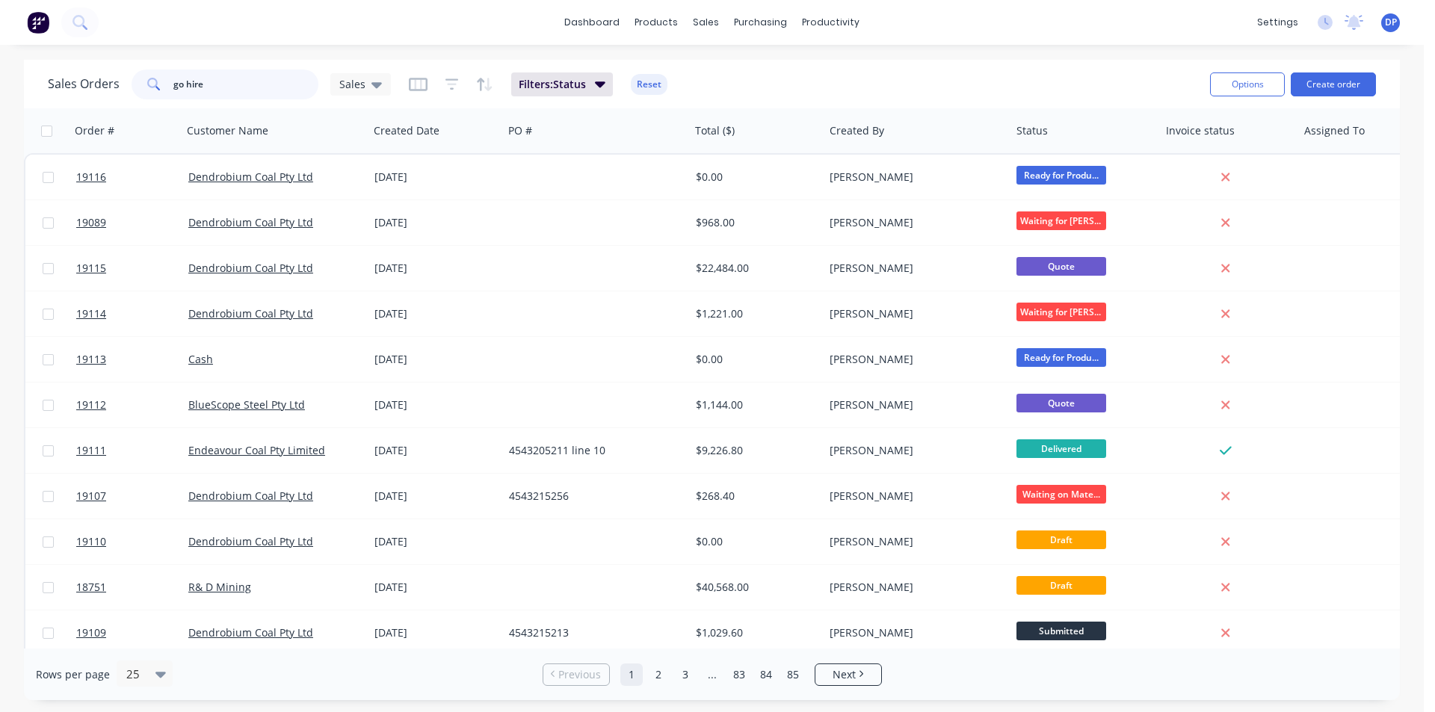
type input "go hire"
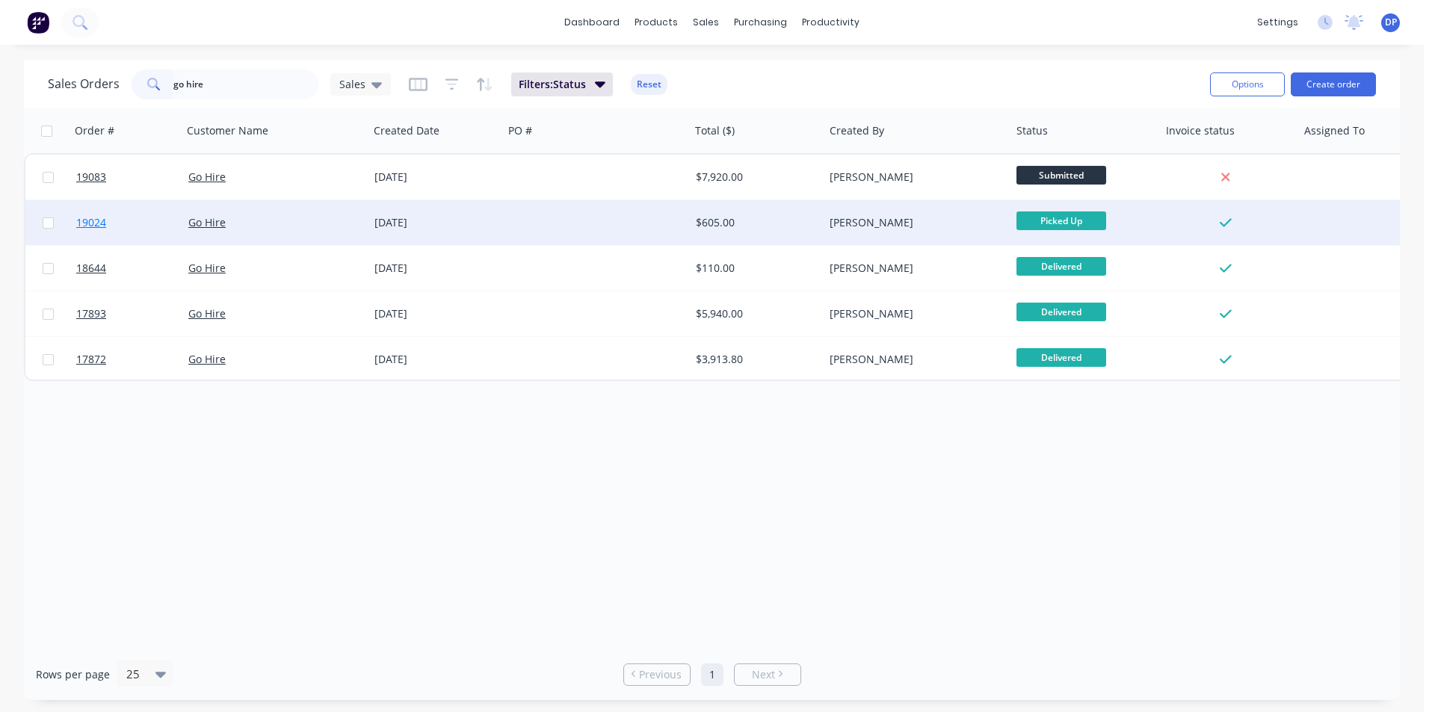
click at [93, 223] on span "19024" at bounding box center [91, 222] width 30 height 15
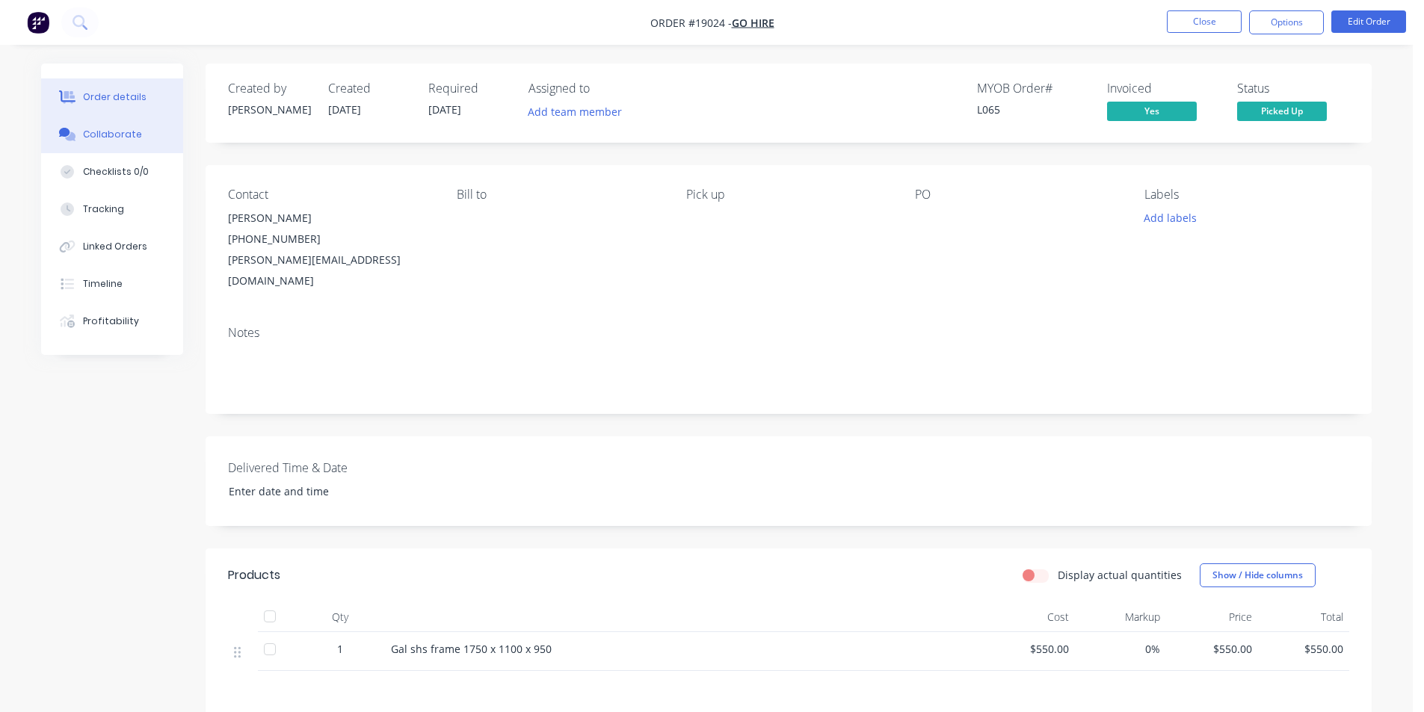
click at [112, 120] on button "Collaborate" at bounding box center [112, 134] width 142 height 37
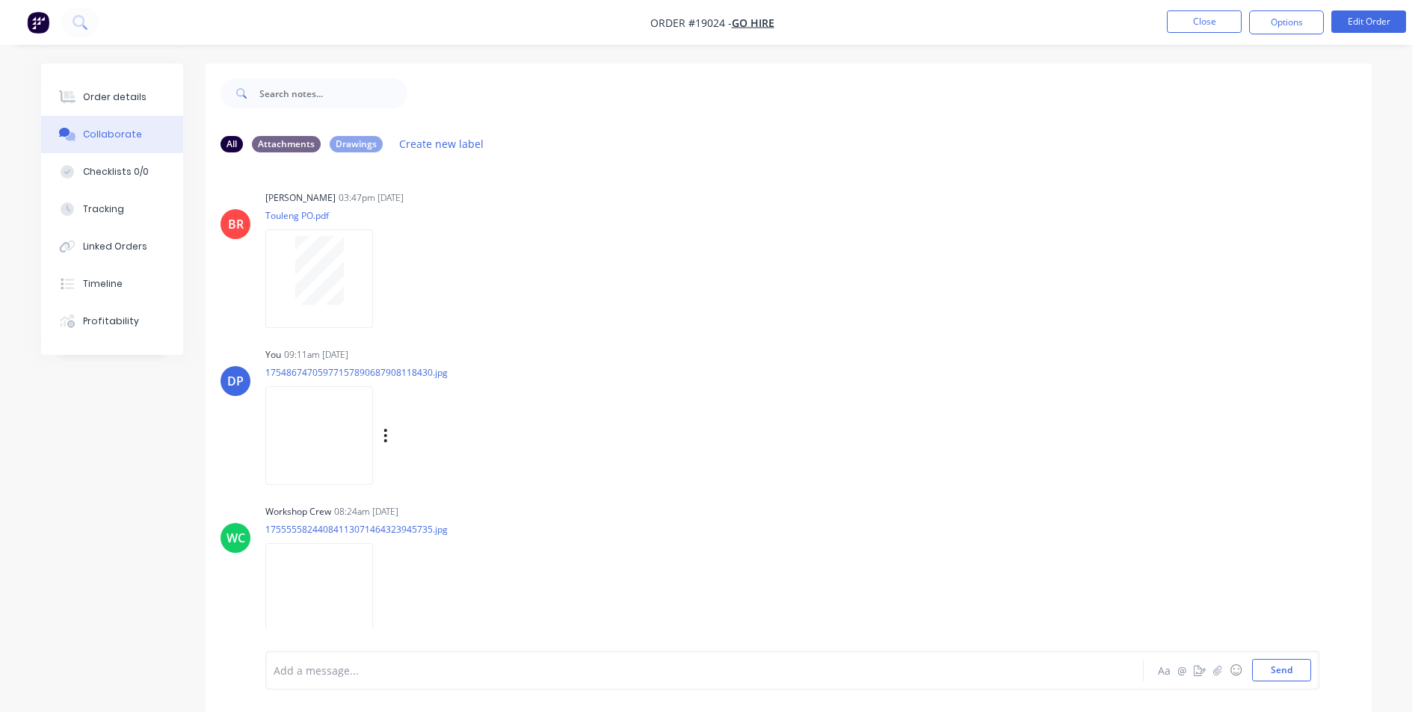
click at [319, 426] on img at bounding box center [319, 435] width 108 height 98
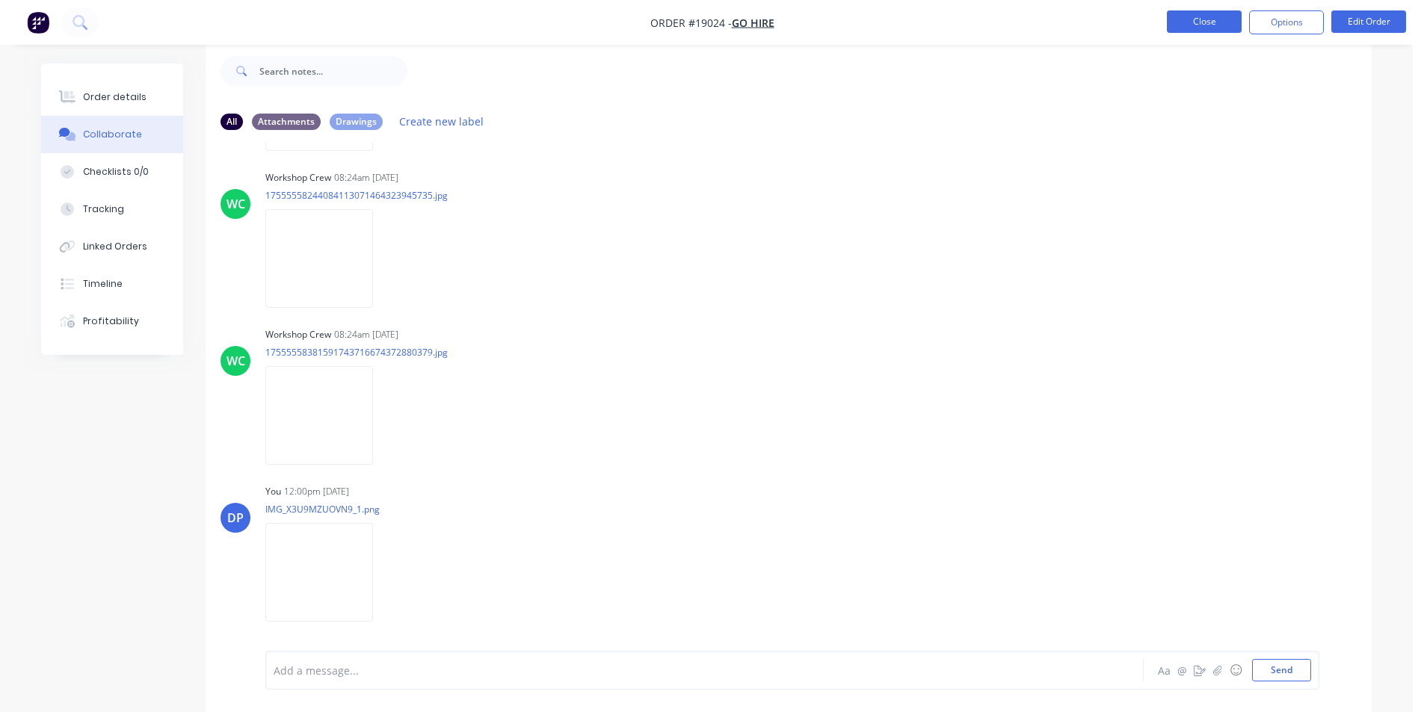
click at [1201, 30] on button "Close" at bounding box center [1204, 21] width 75 height 22
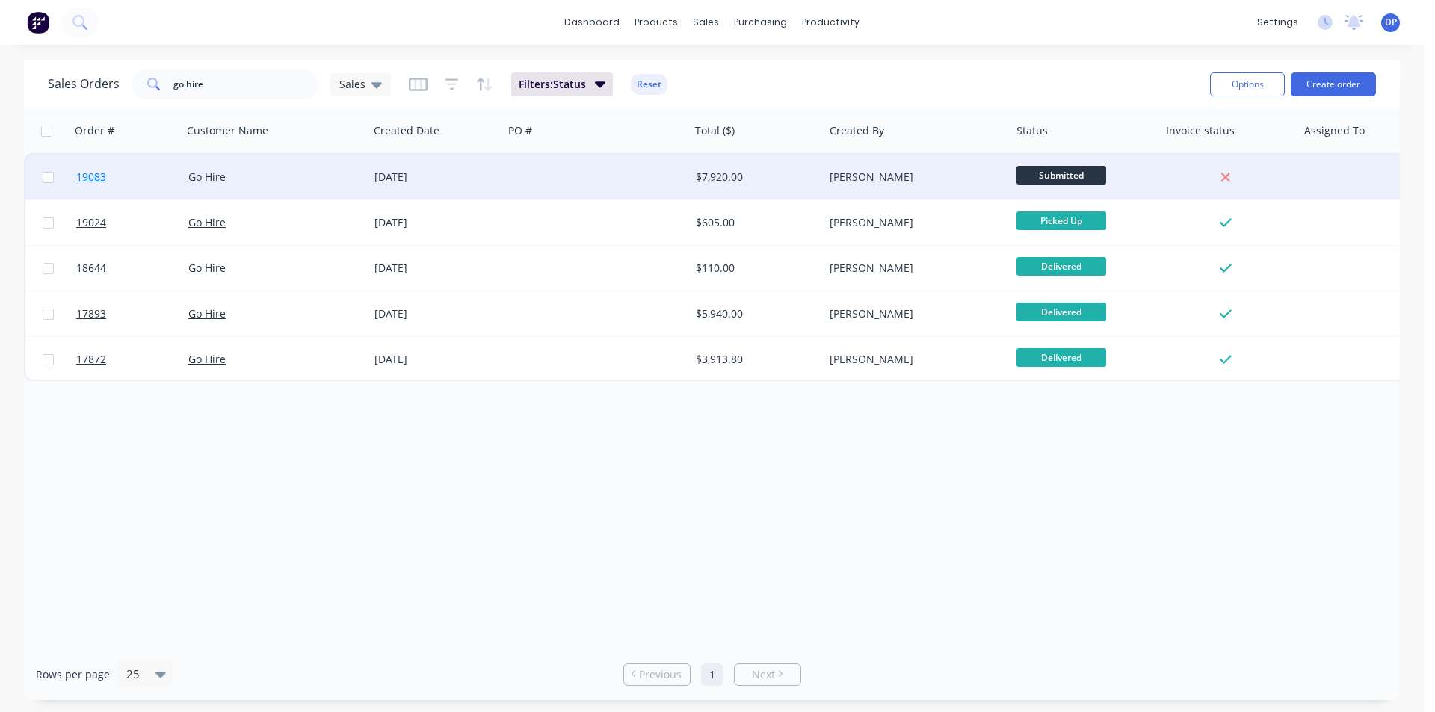
click at [95, 180] on span "19083" at bounding box center [91, 177] width 30 height 15
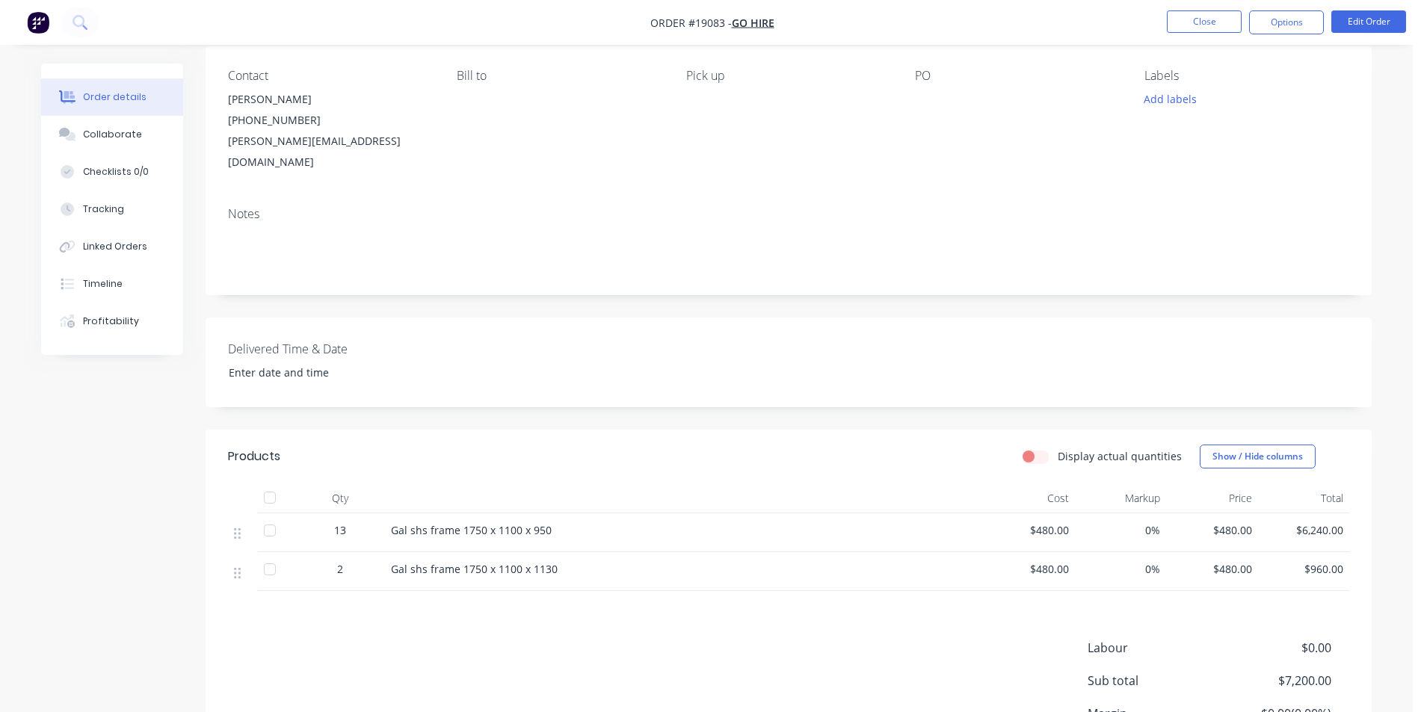
scroll to position [149, 0]
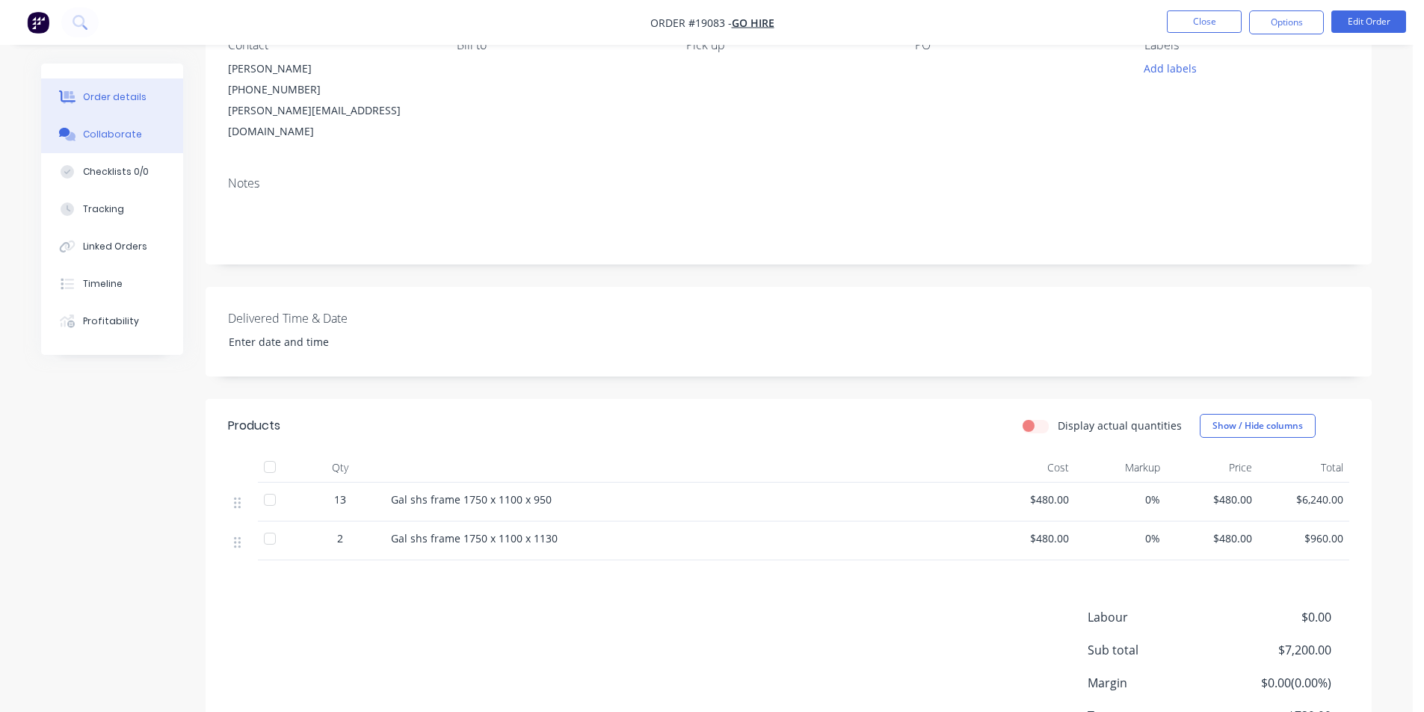
click at [81, 147] on button "Collaborate" at bounding box center [112, 134] width 142 height 37
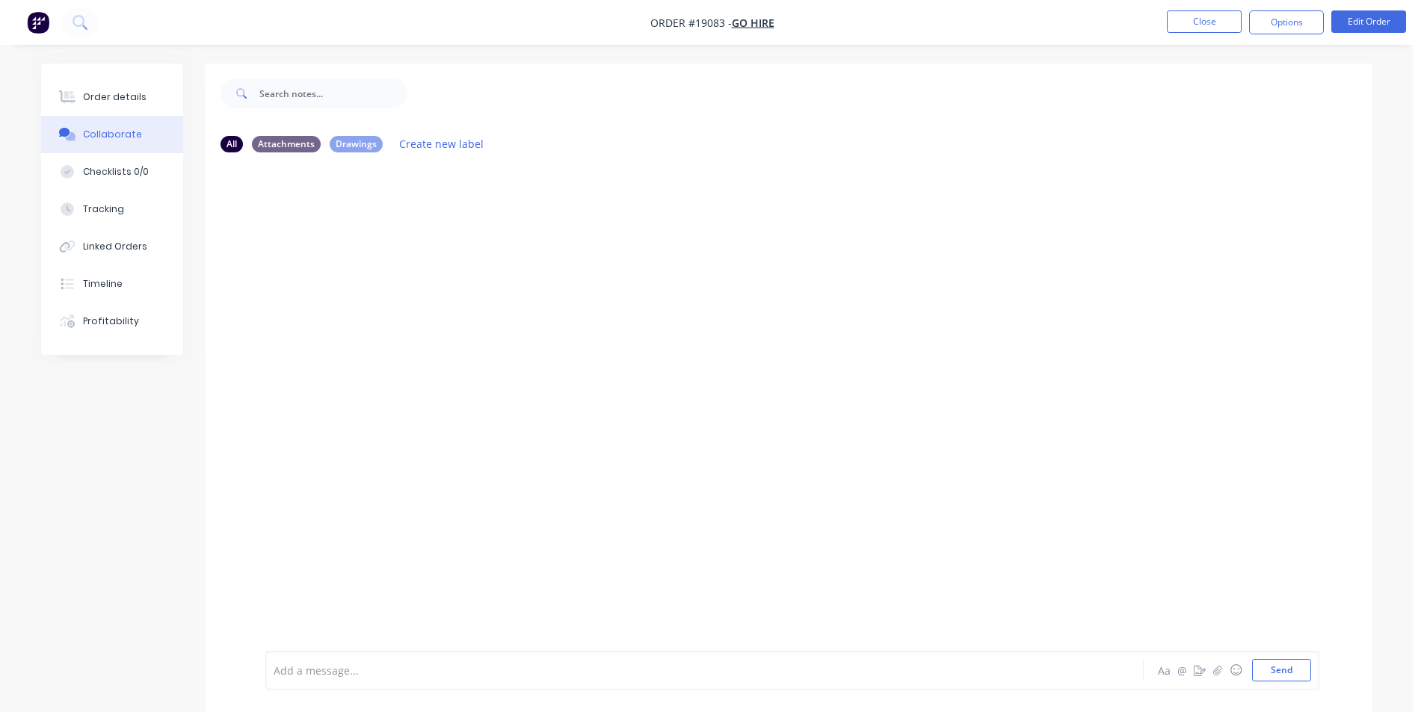
click at [40, 31] on img "button" at bounding box center [38, 22] width 22 height 22
